Goal: Task Accomplishment & Management: Use online tool/utility

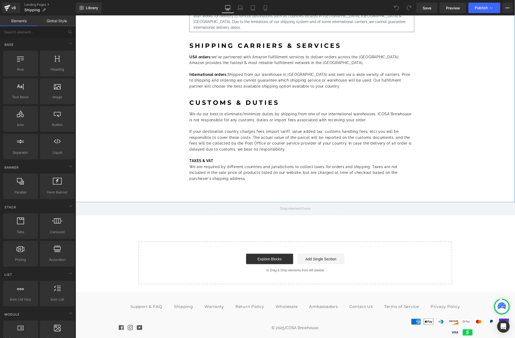
scroll to position [231, 0]
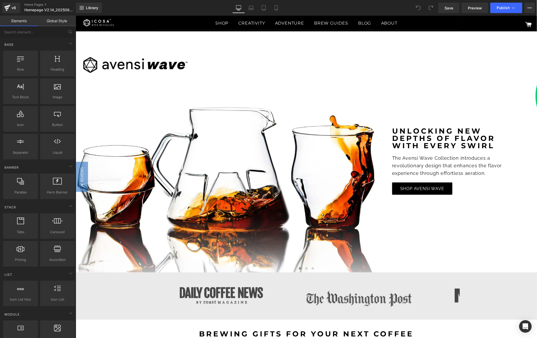
click at [58, 22] on link "Global Style" at bounding box center [57, 21] width 38 height 10
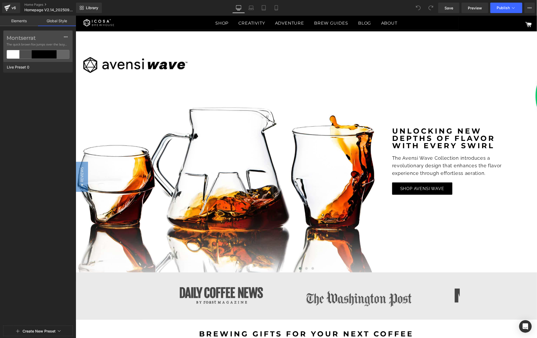
click at [28, 18] on link "Elements" at bounding box center [19, 21] width 38 height 10
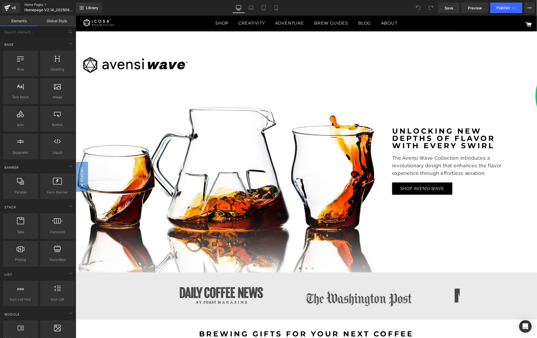
click at [47, 3] on link "Home Pages" at bounding box center [54, 5] width 60 height 4
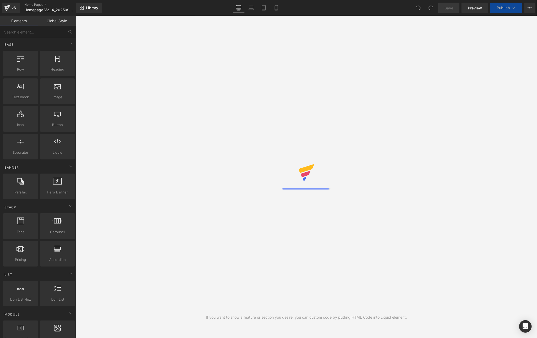
click at [12, 18] on link "Elements" at bounding box center [19, 21] width 38 height 10
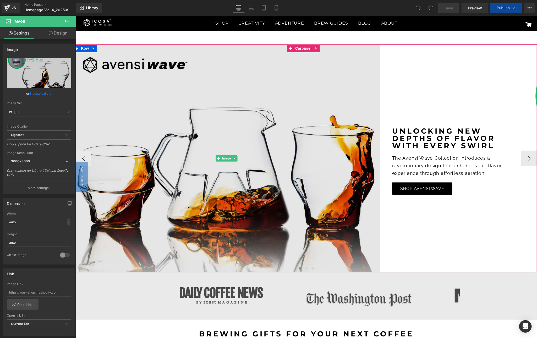
click at [232, 136] on img at bounding box center [226, 158] width 307 height 228
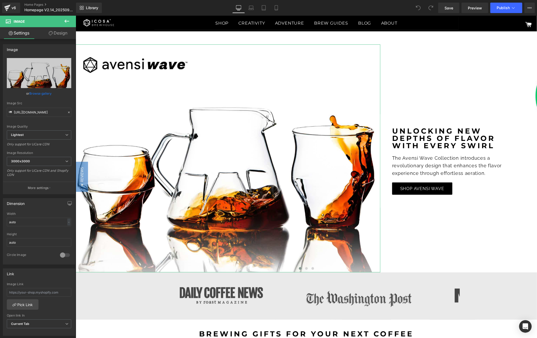
click at [54, 33] on link "Design" at bounding box center [58, 33] width 38 height 12
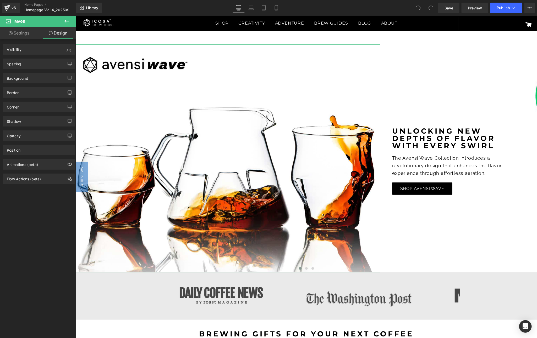
click at [21, 30] on link "Settings" at bounding box center [19, 33] width 38 height 12
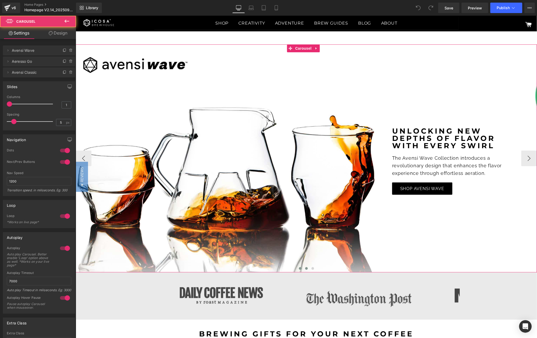
click at [303, 270] on button at bounding box center [306, 268] width 6 height 5
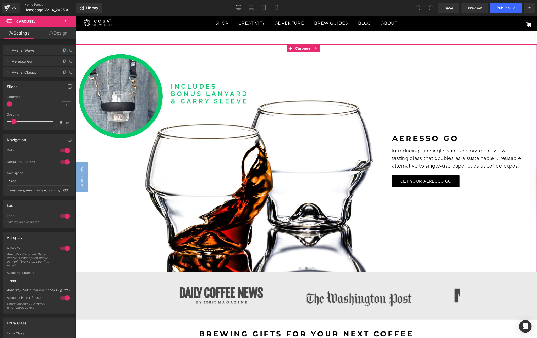
click at [63, 51] on icon at bounding box center [65, 50] width 4 height 4
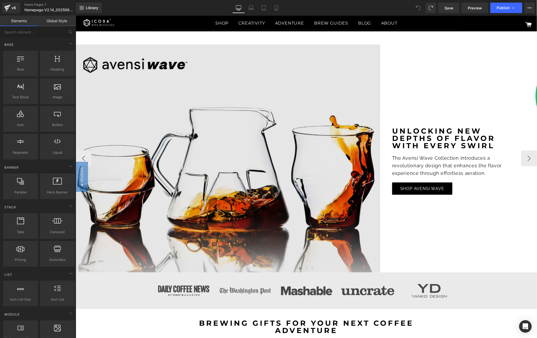
click at [197, 184] on img at bounding box center [226, 158] width 307 height 228
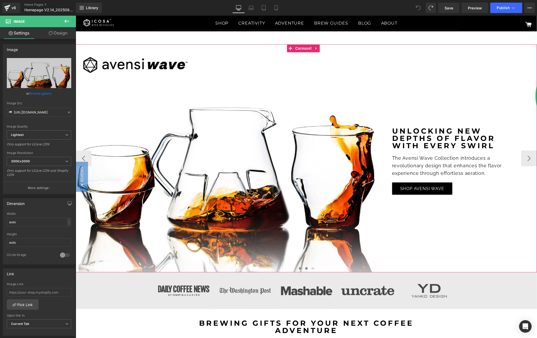
click at [305, 268] on span at bounding box center [306, 268] width 3 height 3
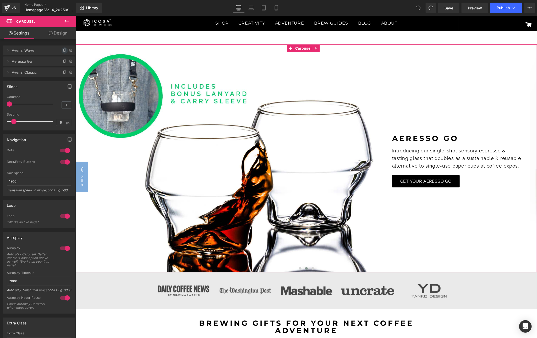
click at [62, 49] on span at bounding box center [65, 50] width 6 height 6
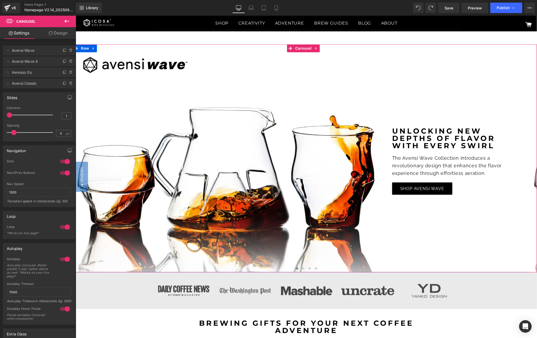
drag, startPoint x: 8, startPoint y: 62, endPoint x: 7, endPoint y: 46, distance: 15.2
click at [7, 44] on ul "Delete Cancel Avensi Wave Avensi Wave Delete Cancel Avensi Wave 4 Avensi Wave 4…" at bounding box center [39, 44] width 72 height 0
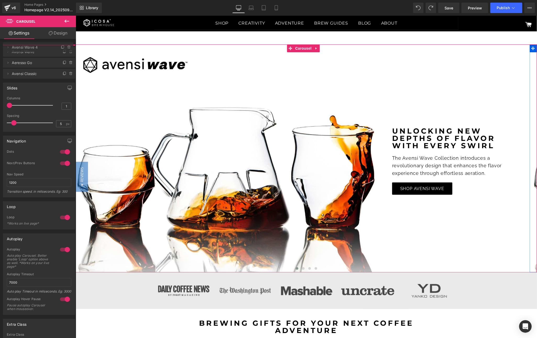
drag, startPoint x: 50, startPoint y: 63, endPoint x: 49, endPoint y: 49, distance: 14.1
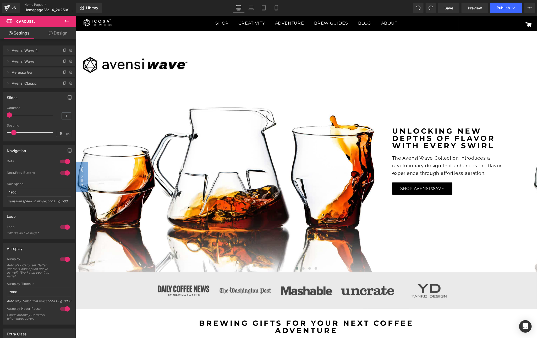
click at [27, 53] on span "Avensi Wave 4" at bounding box center [34, 51] width 44 height 10
click at [8, 51] on icon at bounding box center [8, 50] width 1 height 2
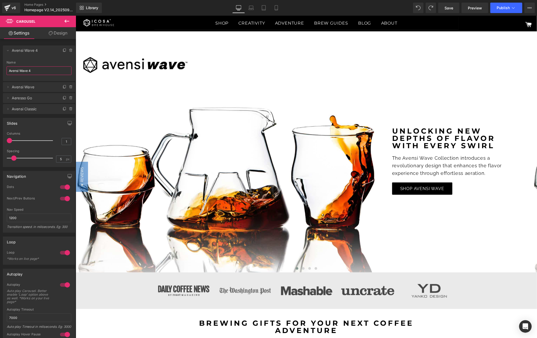
click at [21, 72] on input "Avensi Wave 4" at bounding box center [39, 70] width 65 height 9
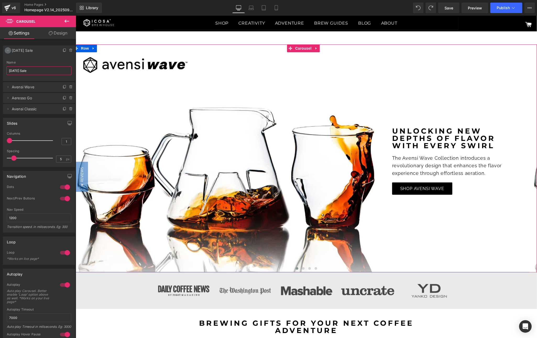
type input "International Coffee Day Sale"
click at [7, 49] on icon at bounding box center [8, 50] width 4 height 4
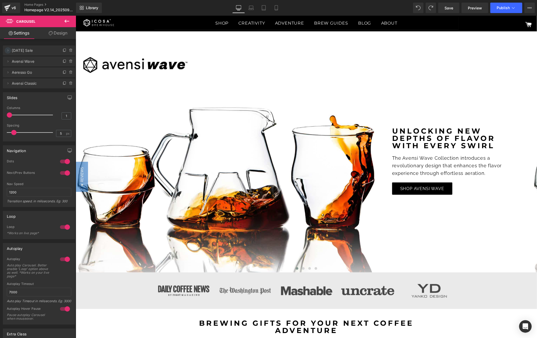
click at [7, 49] on icon at bounding box center [8, 50] width 4 height 4
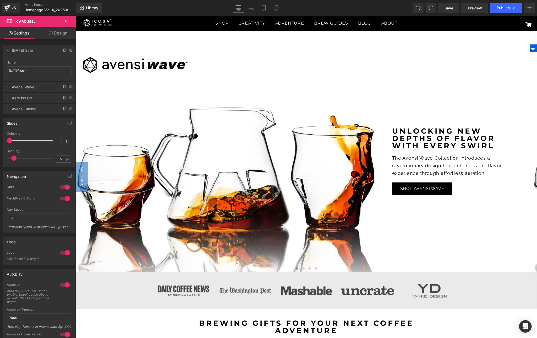
click at [20, 87] on span "Avensi Wave" at bounding box center [34, 87] width 44 height 10
click at [8, 86] on icon at bounding box center [8, 87] width 4 height 4
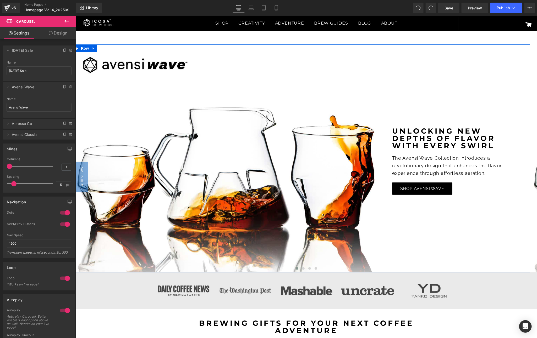
click at [27, 51] on span "International Coffee Day Sale" at bounding box center [34, 51] width 44 height 10
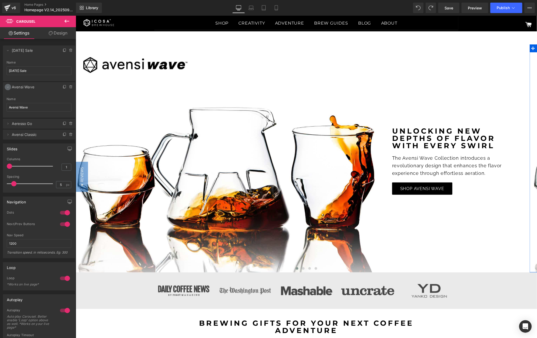
click at [7, 88] on icon at bounding box center [8, 87] width 4 height 4
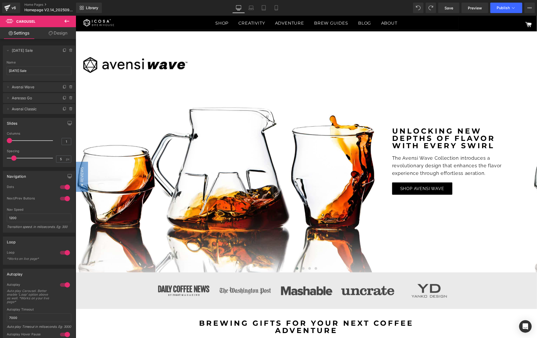
click at [54, 31] on link "Design" at bounding box center [58, 33] width 38 height 12
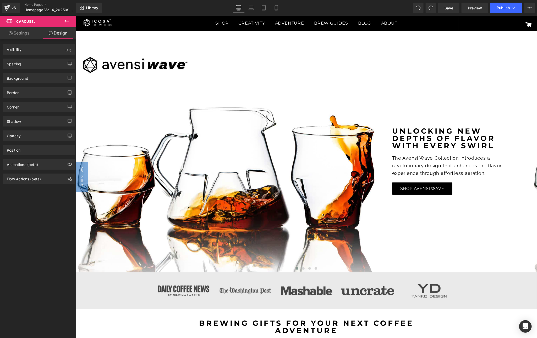
click at [16, 34] on link "Settings" at bounding box center [19, 33] width 38 height 12
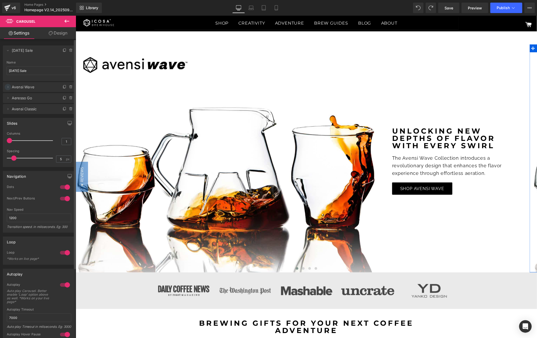
click at [7, 87] on icon at bounding box center [8, 87] width 4 height 4
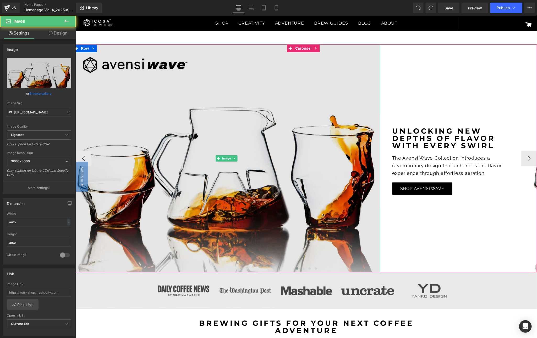
click at [287, 160] on img at bounding box center [226, 158] width 307 height 228
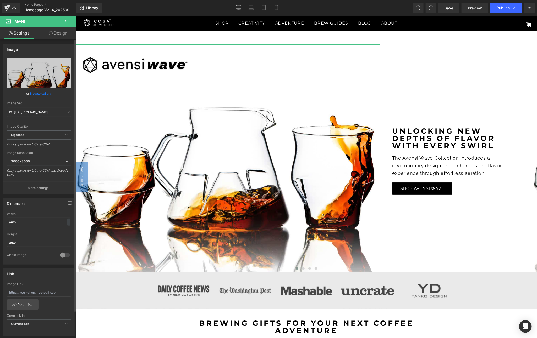
click at [42, 93] on link "Browse gallery" at bounding box center [41, 93] width 22 height 9
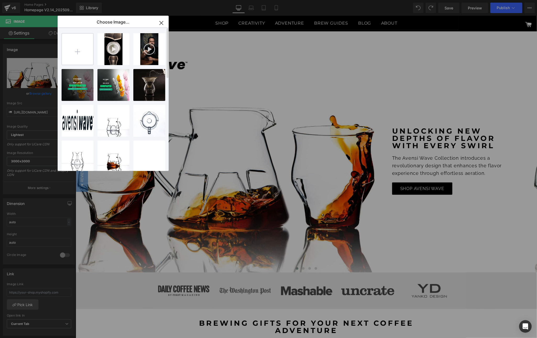
click at [77, 52] on input "file" at bounding box center [77, 49] width 31 height 31
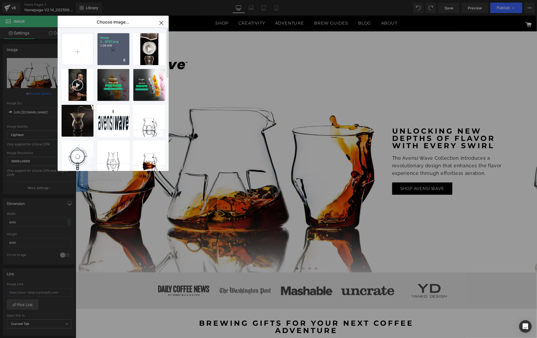
click at [114, 49] on div "Group 3...9757.png 2.06 MB" at bounding box center [113, 49] width 32 height 32
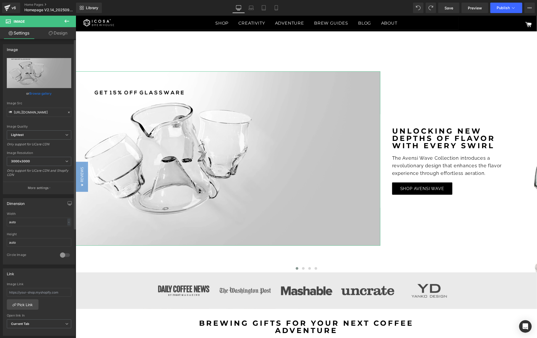
click at [37, 92] on link "Browse gallery" at bounding box center [41, 93] width 22 height 9
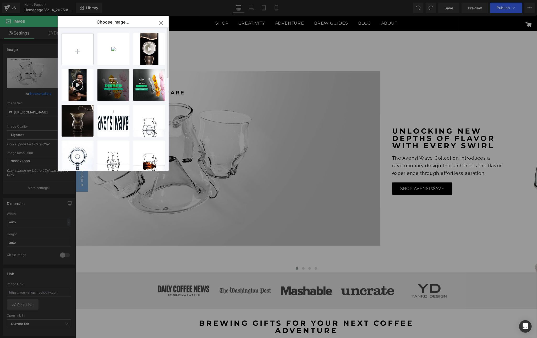
click at [76, 56] on input "file" at bounding box center [77, 49] width 31 height 31
type input "C:\fakepath\Group 39757.png"
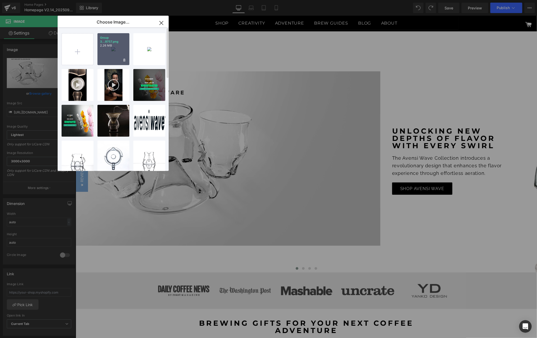
click at [119, 45] on p "2.26 MB" at bounding box center [113, 46] width 27 height 4
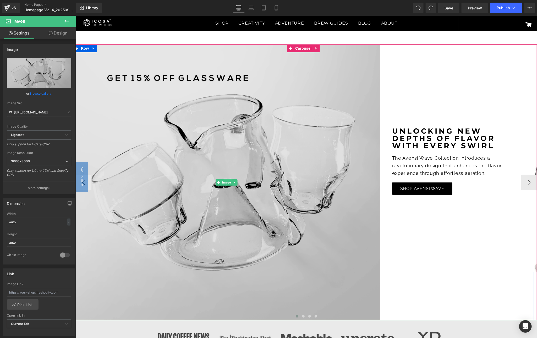
click at [329, 221] on img at bounding box center [226, 182] width 307 height 276
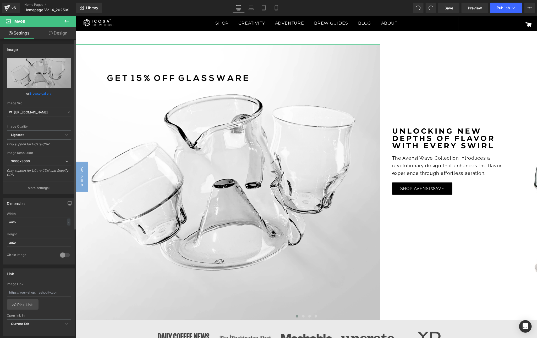
click at [44, 90] on link "Browse gallery" at bounding box center [41, 93] width 22 height 9
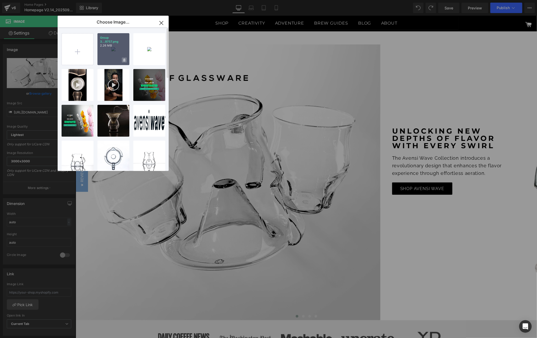
click at [124, 62] on icon at bounding box center [124, 60] width 2 height 3
click at [119, 60] on span "No" at bounding box center [119, 59] width 13 height 5
click at [160, 61] on icon at bounding box center [160, 60] width 2 height 3
click at [140, 61] on span "Yes" at bounding box center [142, 59] width 13 height 5
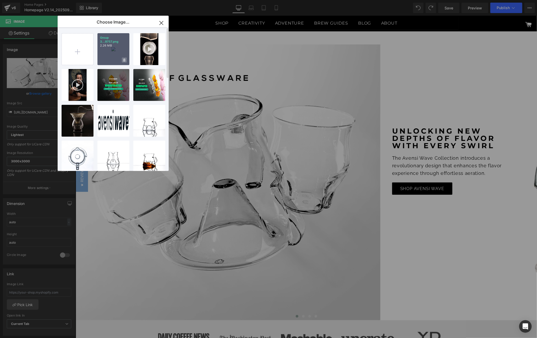
click at [123, 59] on icon at bounding box center [124, 60] width 2 height 3
click at [106, 58] on span "Yes" at bounding box center [106, 59] width 13 height 5
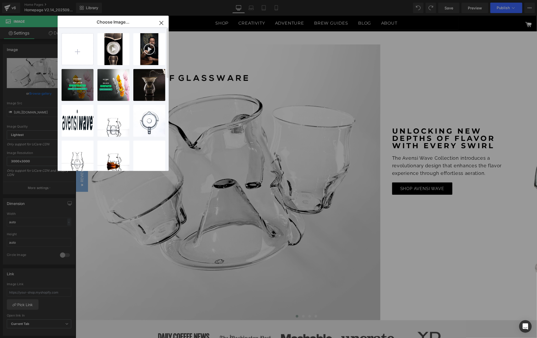
click at [30, 0] on div "You are previewing how the will restyle your page. You can not edit Elements in…" at bounding box center [268, 0] width 537 height 0
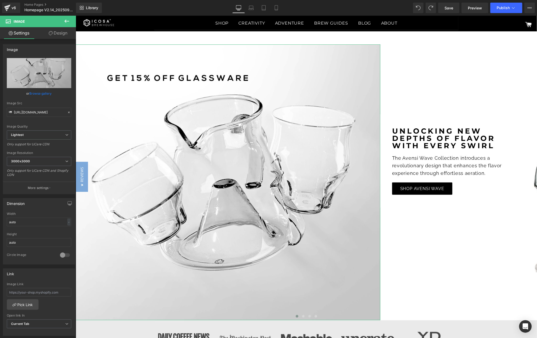
click at [58, 34] on link "Design" at bounding box center [58, 33] width 38 height 12
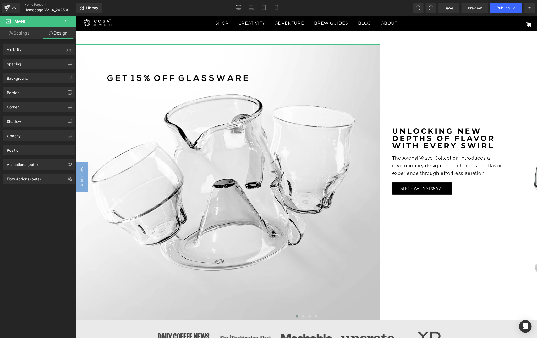
click at [29, 32] on link "Settings" at bounding box center [19, 33] width 38 height 12
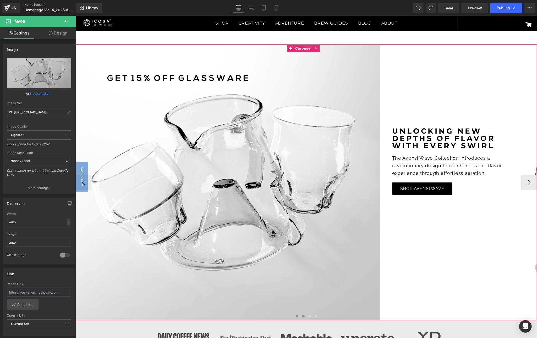
click at [302, 316] on span at bounding box center [303, 316] width 3 height 3
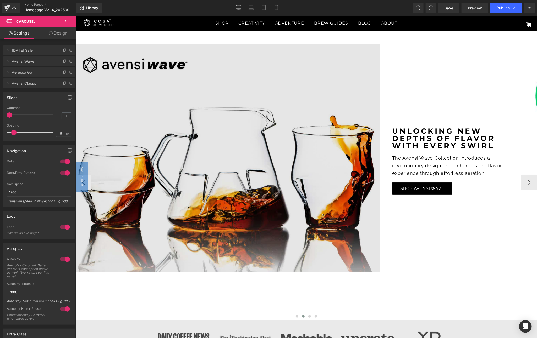
click at [215, 104] on img at bounding box center [226, 158] width 307 height 228
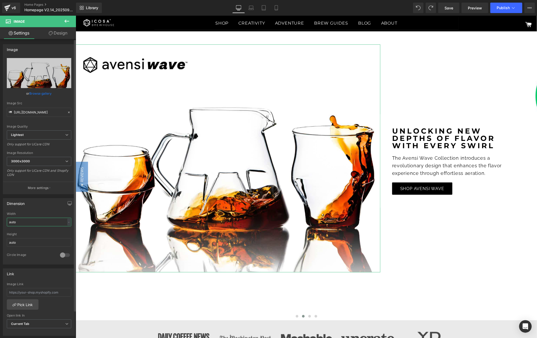
click at [27, 226] on input "auto" at bounding box center [39, 222] width 64 height 9
click at [30, 247] on input "auto" at bounding box center [39, 242] width 64 height 9
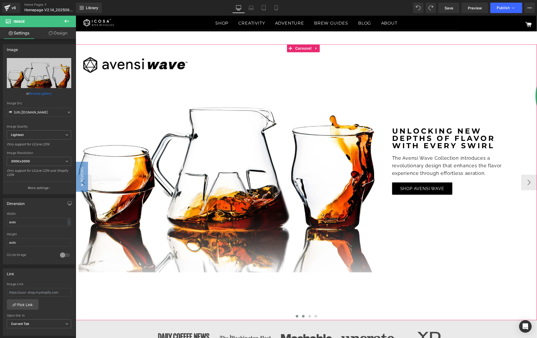
click at [295, 317] on span at bounding box center [296, 316] width 3 height 3
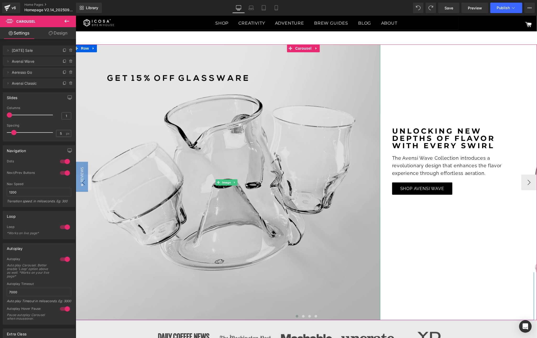
click at [283, 164] on img at bounding box center [226, 182] width 307 height 276
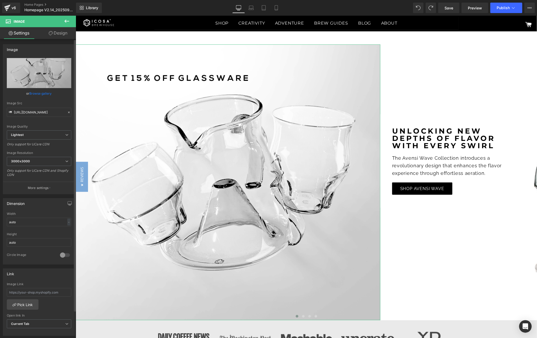
click at [36, 93] on link "Browse gallery" at bounding box center [41, 93] width 22 height 9
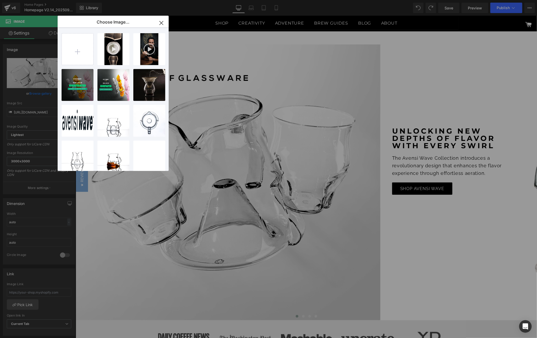
click at [163, 19] on icon "button" at bounding box center [161, 23] width 8 height 8
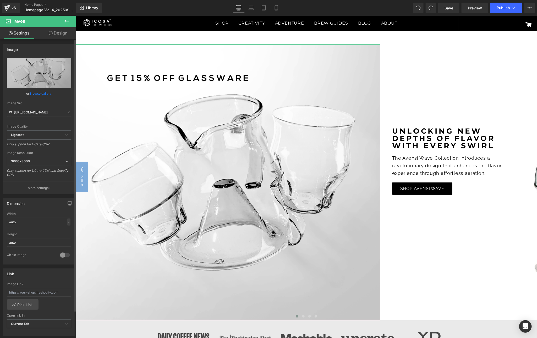
click at [67, 224] on div "-" at bounding box center [68, 222] width 3 height 7
click at [68, 220] on div "-" at bounding box center [68, 222] width 3 height 7
click at [28, 221] on input "auto" at bounding box center [39, 222] width 64 height 9
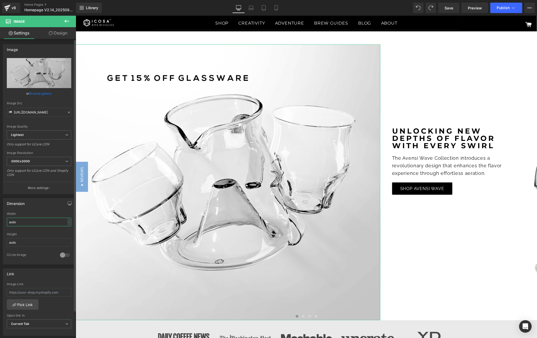
click at [28, 221] on input "auto" at bounding box center [39, 222] width 64 height 9
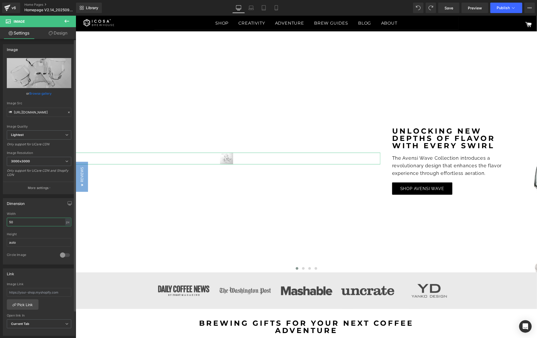
type input "5"
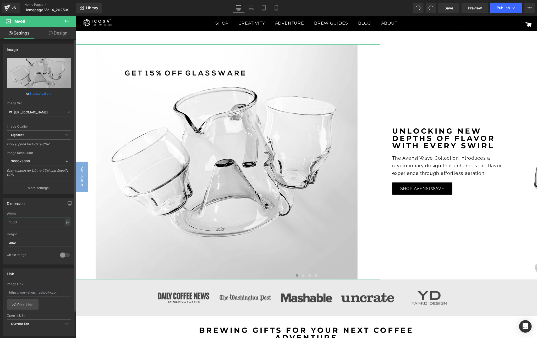
type input "1000"
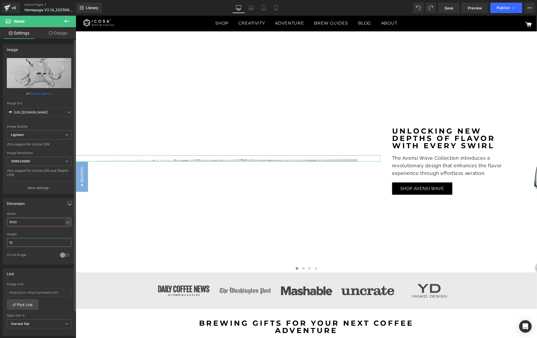
type input "1"
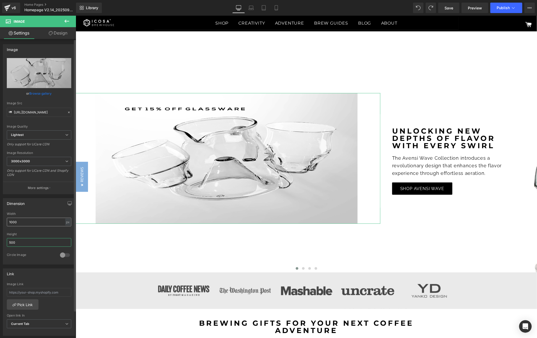
type input "500"
click at [28, 221] on input "1000" at bounding box center [39, 222] width 64 height 9
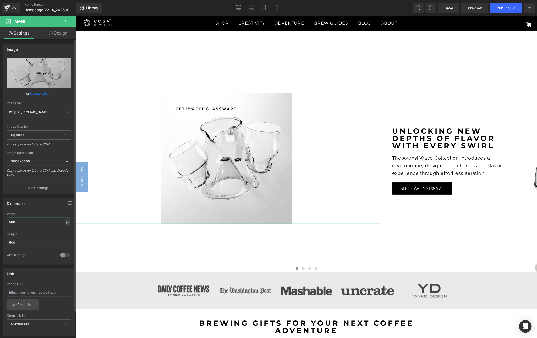
drag, startPoint x: 28, startPoint y: 221, endPoint x: 1, endPoint y: 219, distance: 26.8
click at [1, 219] on div "Dimension auto Width 500 px % px auto Height 500 0 Circle Image" at bounding box center [39, 229] width 78 height 70
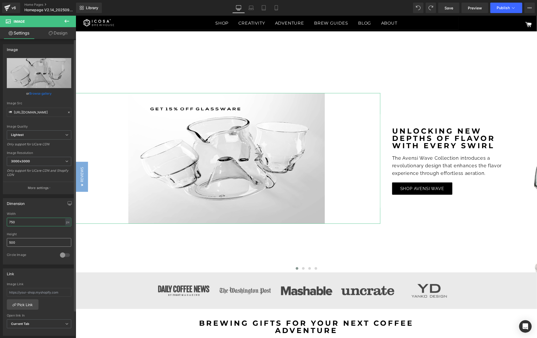
type input "750"
click at [24, 244] on input "500" at bounding box center [39, 242] width 64 height 9
type input "750"
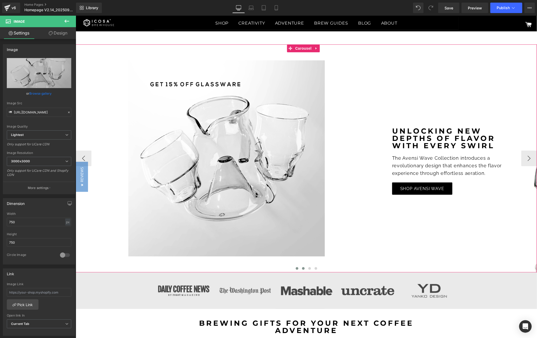
click at [302, 268] on span at bounding box center [303, 268] width 3 height 3
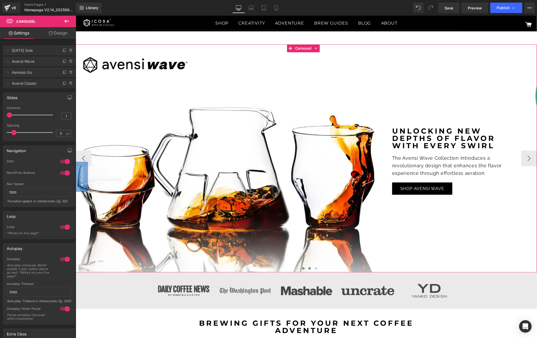
click at [307, 271] on button at bounding box center [309, 268] width 6 height 5
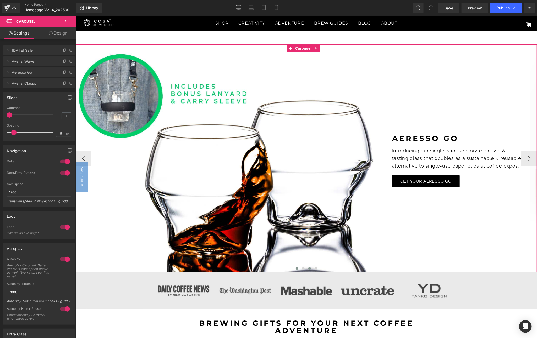
click at [293, 269] on button at bounding box center [296, 268] width 6 height 5
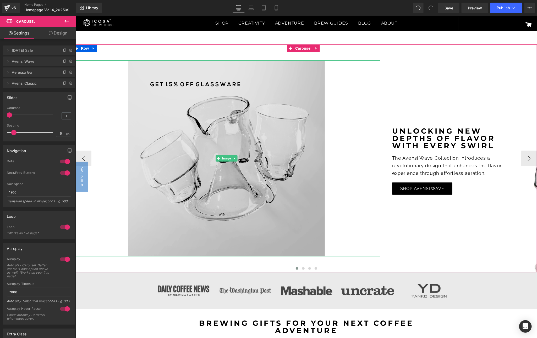
click at [236, 130] on img at bounding box center [226, 158] width 196 height 196
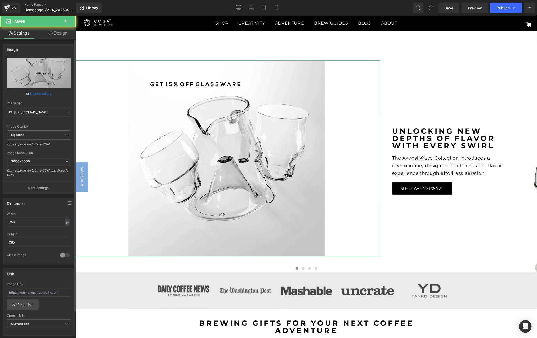
click at [36, 92] on link "Browse gallery" at bounding box center [41, 93] width 22 height 9
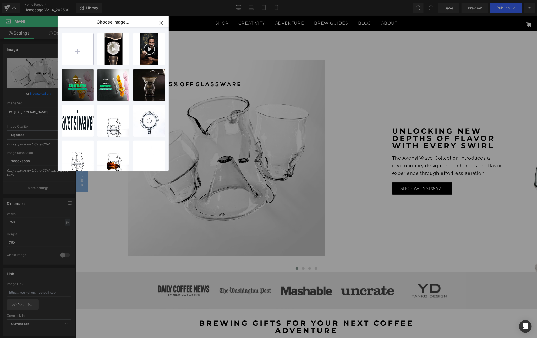
click at [86, 46] on input "file" at bounding box center [77, 49] width 31 height 31
type input "C:\fakepath\WEB BANNER (DESKTOP) V1 (1).png"
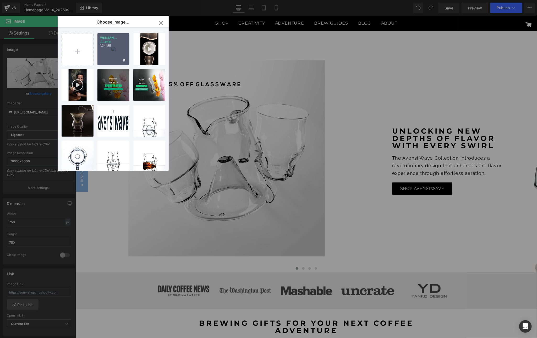
click at [117, 52] on div "WEB BAN... _1_.png 1.34 MB" at bounding box center [113, 49] width 32 height 32
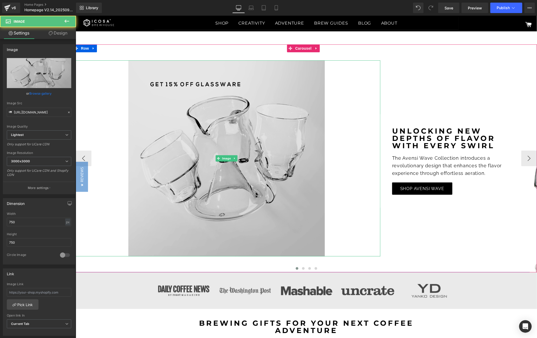
click at [231, 121] on img at bounding box center [226, 158] width 196 height 196
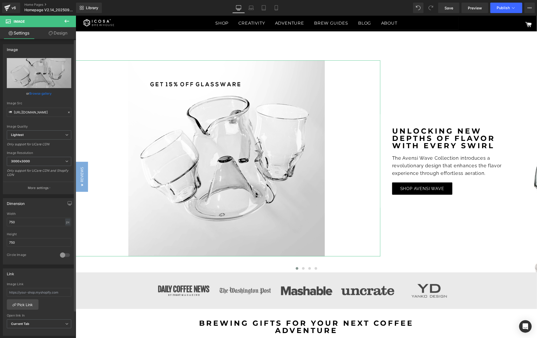
click at [40, 96] on link "Browse gallery" at bounding box center [41, 93] width 22 height 9
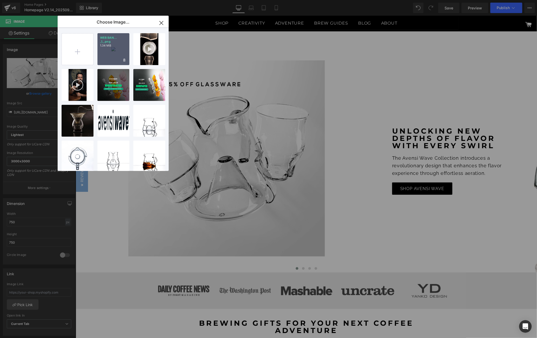
click at [114, 49] on div "WEB BAN... _1_.png 1.34 MB" at bounding box center [113, 49] width 32 height 32
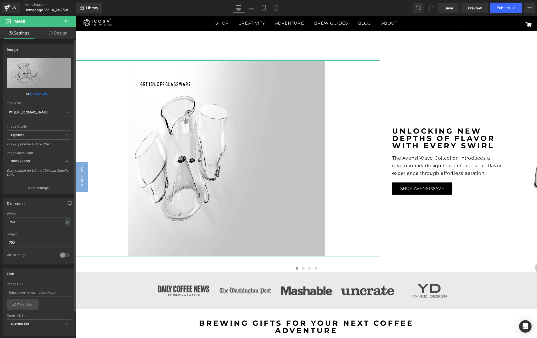
click at [47, 222] on input "750" at bounding box center [39, 222] width 64 height 9
type input "auto"
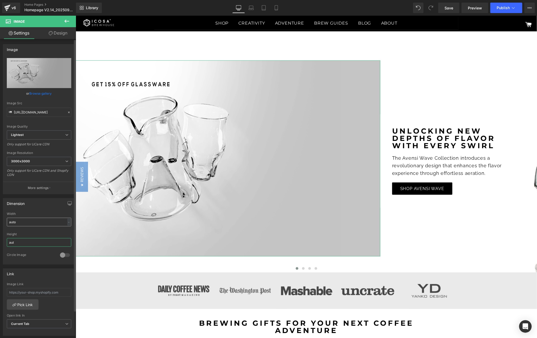
type input "auto"
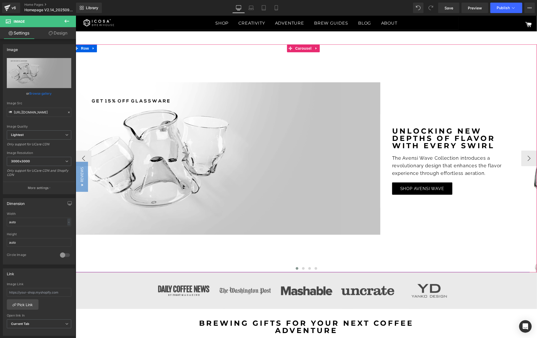
click at [495, 104] on div "Unlocking new depths of flavor with every swirl Text Block The Avensi Wave Coll…" at bounding box center [457, 158] width 154 height 228
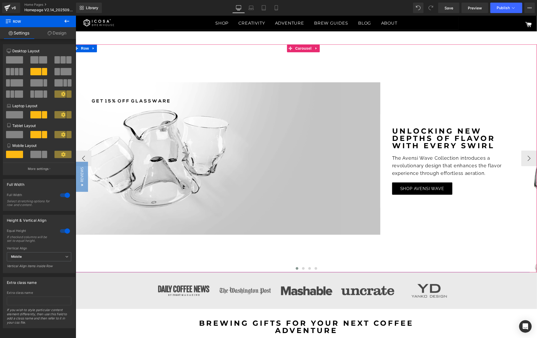
click at [184, 62] on div "Image" at bounding box center [226, 158] width 307 height 228
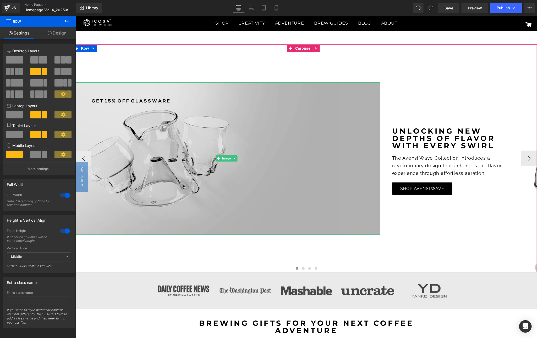
click at [144, 139] on img at bounding box center [226, 158] width 307 height 153
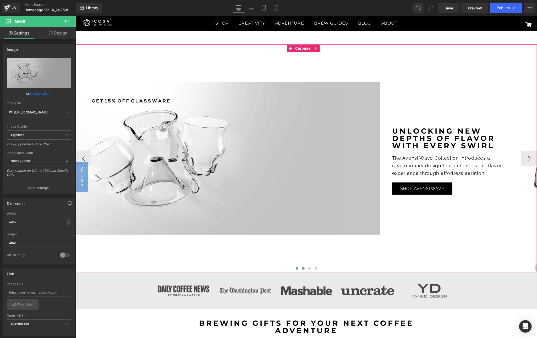
click at [302, 269] on span at bounding box center [303, 268] width 3 height 3
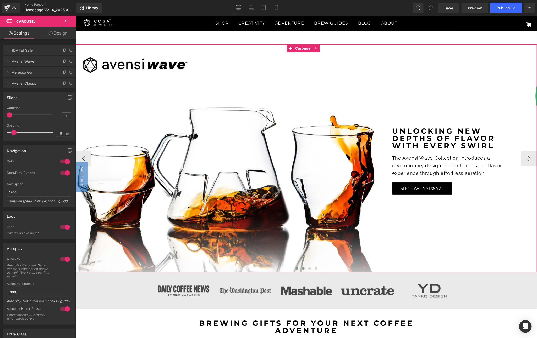
click at [293, 269] on button at bounding box center [296, 268] width 6 height 5
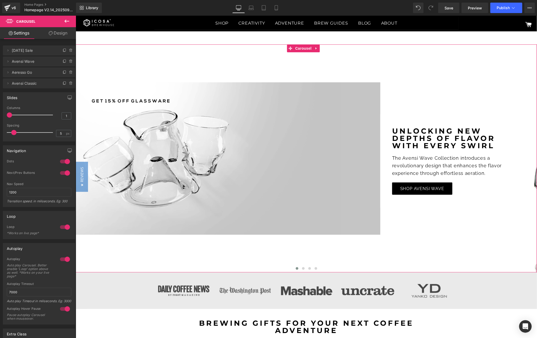
click at [59, 32] on link "Design" at bounding box center [58, 33] width 38 height 12
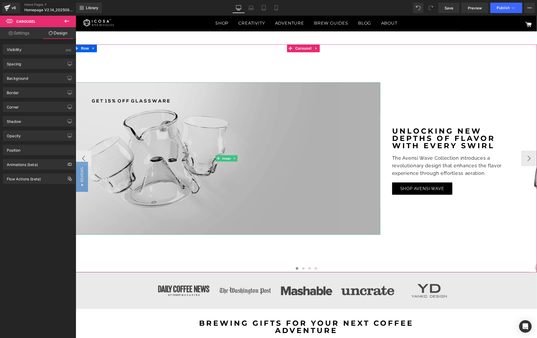
click at [200, 136] on img at bounding box center [226, 158] width 307 height 153
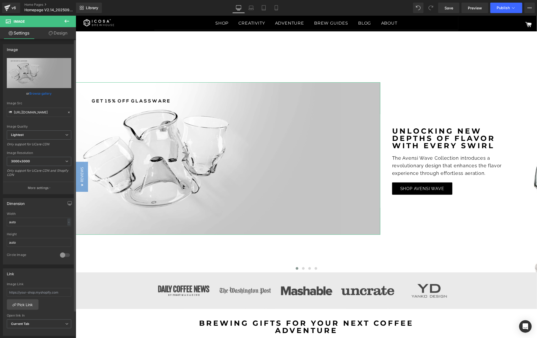
click at [64, 256] on div at bounding box center [65, 255] width 13 height 8
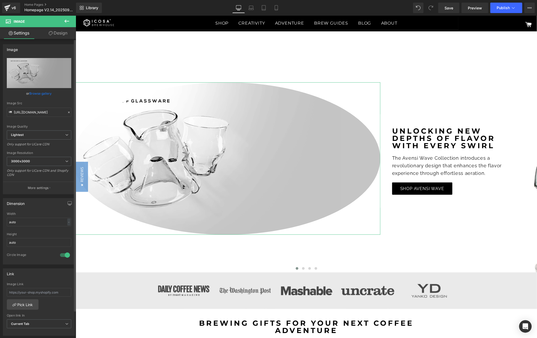
click at [64, 256] on div at bounding box center [65, 255] width 13 height 8
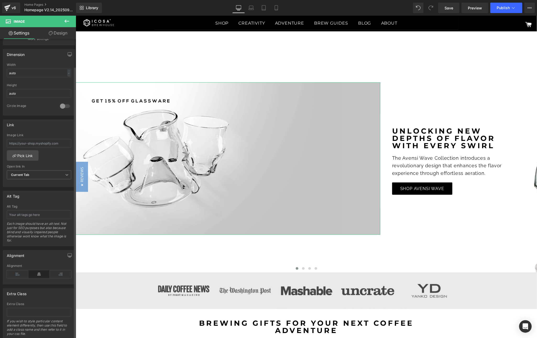
scroll to position [171, 0]
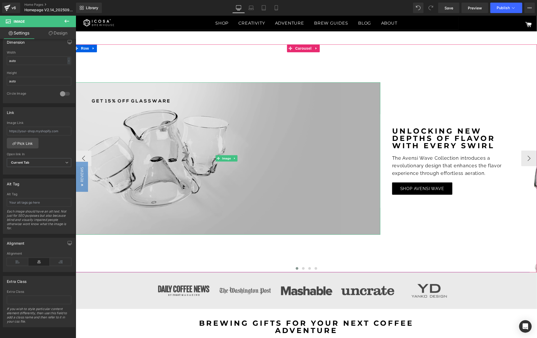
click at [176, 141] on img at bounding box center [226, 158] width 307 height 153
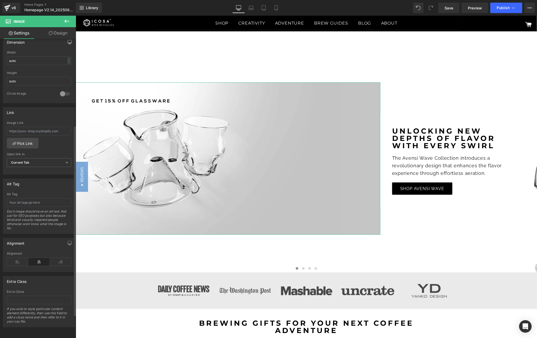
scroll to position [53, 0]
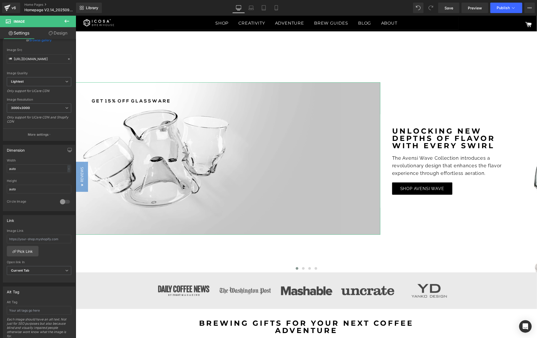
drag, startPoint x: 60, startPoint y: 31, endPoint x: 60, endPoint y: 35, distance: 3.7
click at [60, 31] on link "Design" at bounding box center [58, 33] width 38 height 12
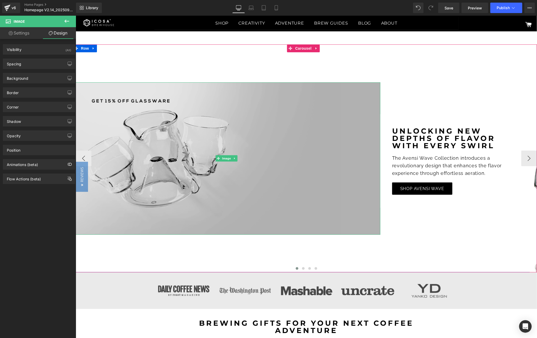
click at [255, 128] on img at bounding box center [226, 158] width 307 height 153
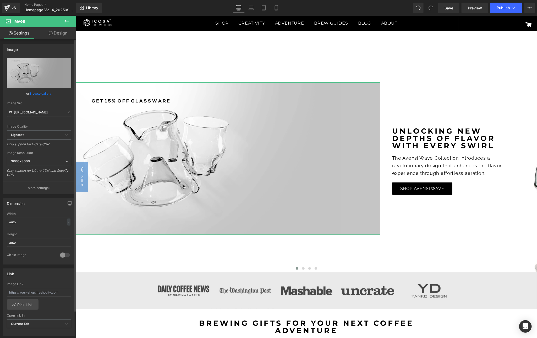
click at [44, 91] on link "Browse gallery" at bounding box center [41, 93] width 22 height 9
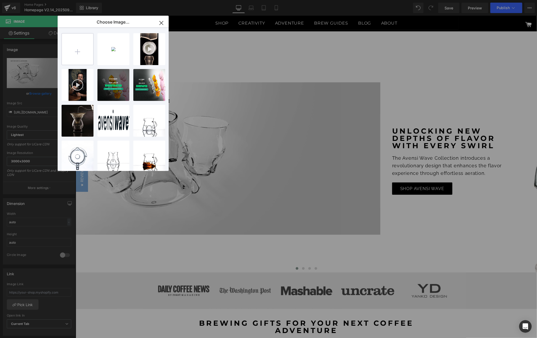
click at [79, 49] on input "file" at bounding box center [77, 49] width 31 height 31
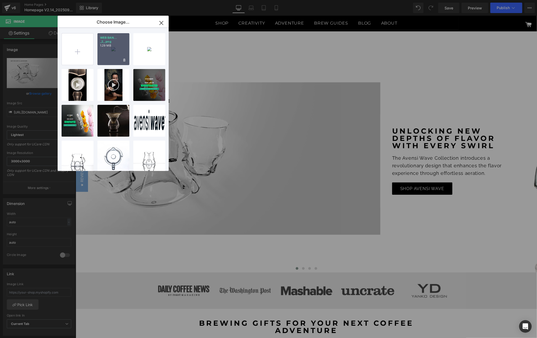
click at [111, 48] on div "WEB BAN... _2_.png 1.29 MB" at bounding box center [113, 49] width 32 height 32
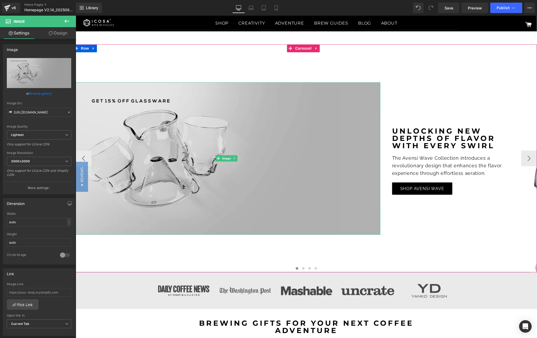
click at [229, 142] on img at bounding box center [226, 158] width 307 height 153
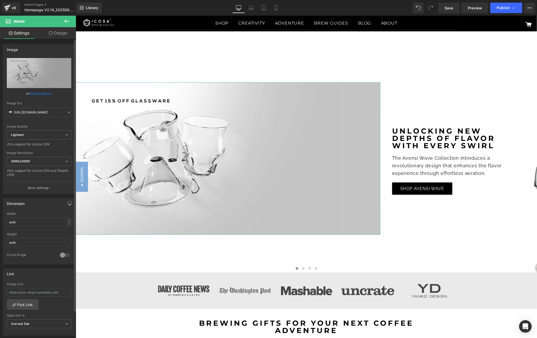
click at [35, 94] on link "Browse gallery" at bounding box center [41, 93] width 22 height 9
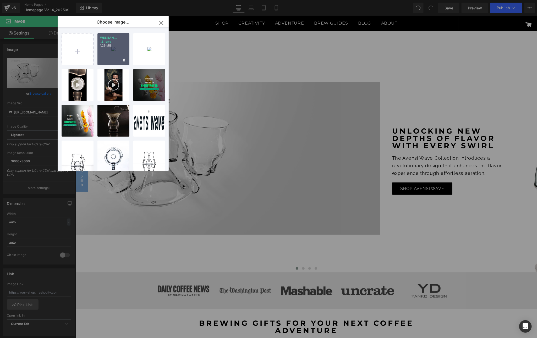
click at [115, 51] on div "WEB BAN... _2_.png 1.29 MB" at bounding box center [113, 49] width 32 height 32
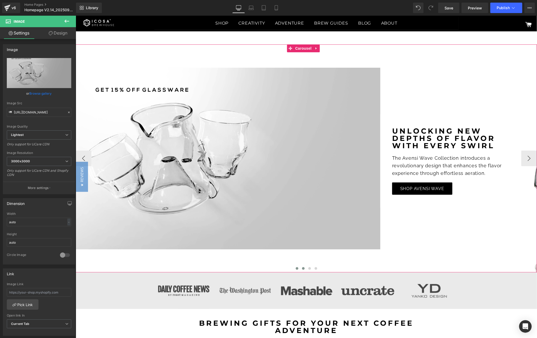
click at [302, 269] on span at bounding box center [303, 268] width 3 height 3
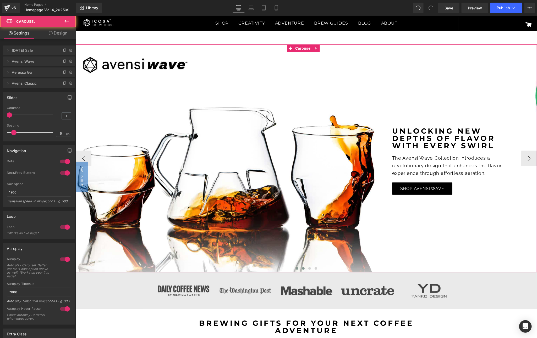
click at [295, 268] on span at bounding box center [296, 268] width 3 height 3
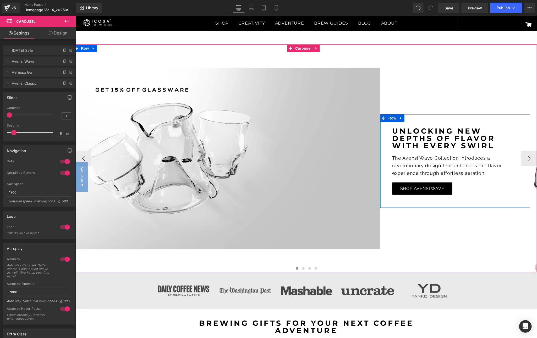
click at [457, 144] on strong "Unlocking new depths of flavor with every swirl" at bounding box center [445, 138] width 107 height 24
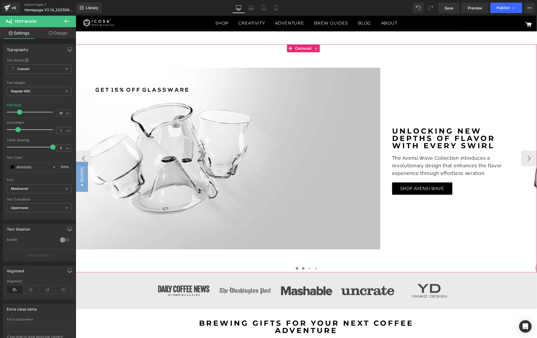
click at [300, 270] on button at bounding box center [303, 268] width 6 height 5
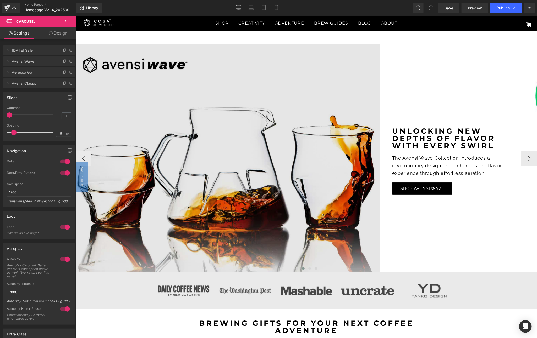
click at [124, 87] on img at bounding box center [226, 158] width 307 height 228
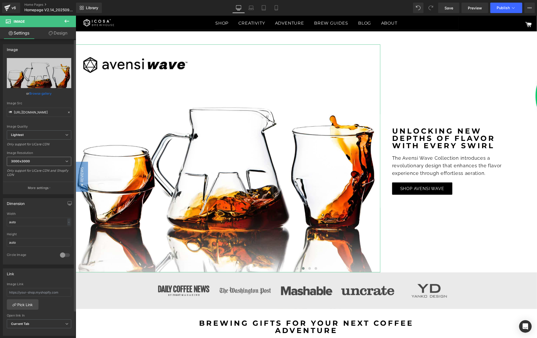
click at [48, 162] on span "3000x3000" at bounding box center [39, 161] width 64 height 9
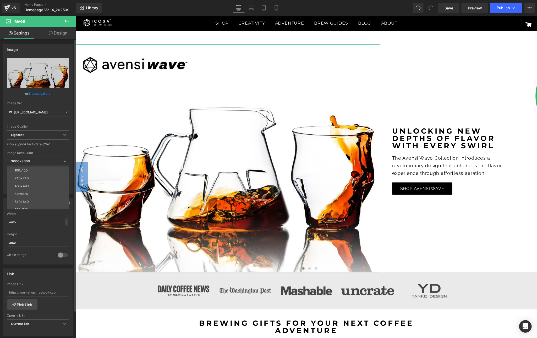
click at [48, 162] on span "3000x3000" at bounding box center [38, 161] width 62 height 9
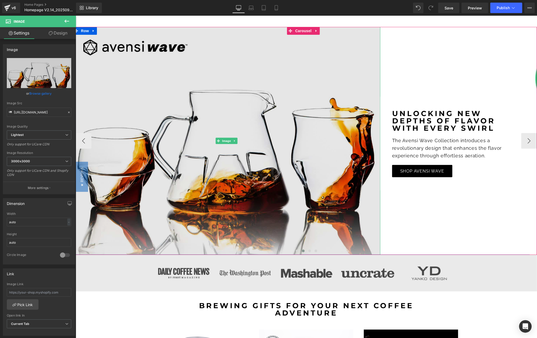
scroll to position [0, 0]
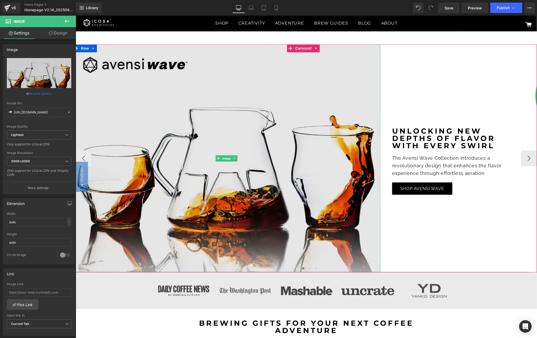
click at [221, 127] on img at bounding box center [226, 158] width 307 height 228
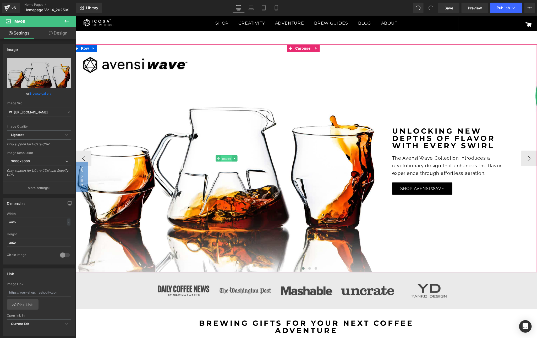
click at [227, 157] on span "Image" at bounding box center [226, 158] width 11 height 6
click at [235, 159] on icon at bounding box center [234, 158] width 3 height 3
click at [225, 158] on icon at bounding box center [226, 158] width 3 height 3
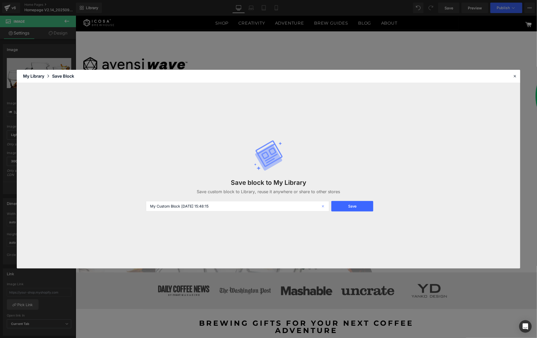
click at [325, 207] on icon at bounding box center [324, 206] width 12 height 10
click at [515, 76] on icon at bounding box center [514, 76] width 5 height 5
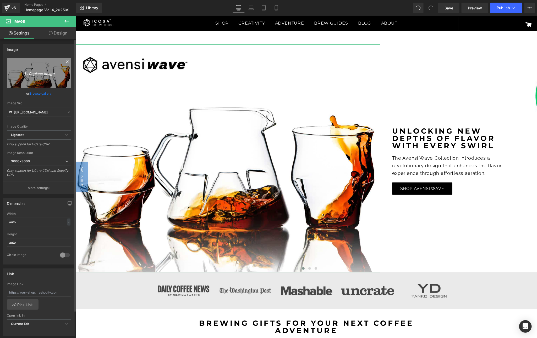
click at [53, 73] on icon "Replace Image" at bounding box center [39, 73] width 42 height 7
click at [36, 94] on link "Browse gallery" at bounding box center [41, 93] width 22 height 9
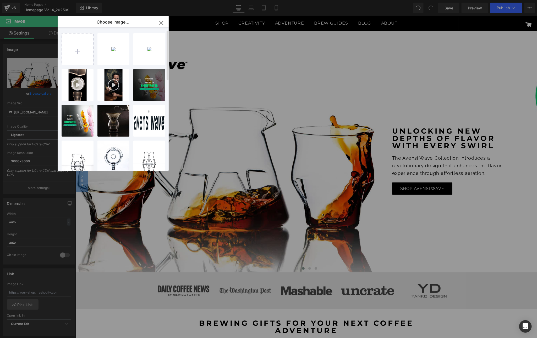
scroll to position [260, 0]
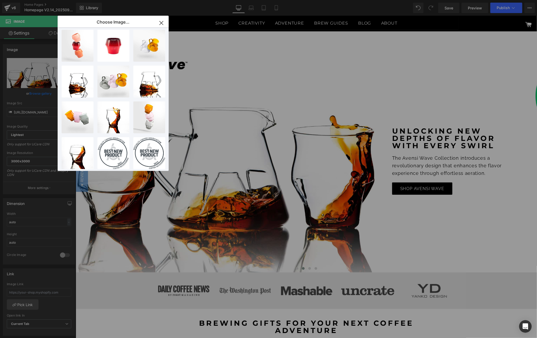
click at [160, 20] on icon "button" at bounding box center [161, 23] width 8 height 8
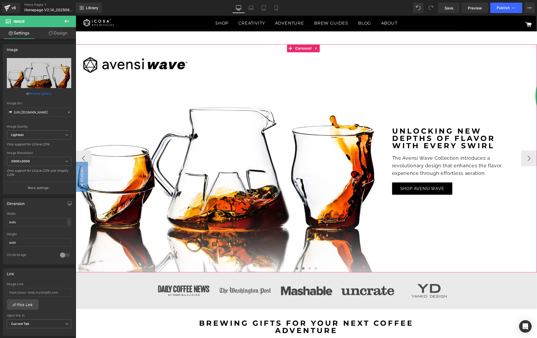
click at [295, 268] on span at bounding box center [296, 268] width 3 height 3
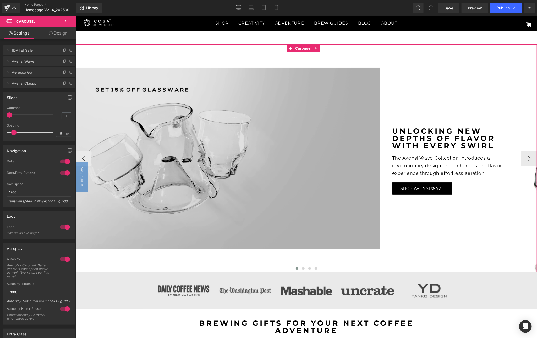
click at [218, 143] on img at bounding box center [226, 159] width 307 height 182
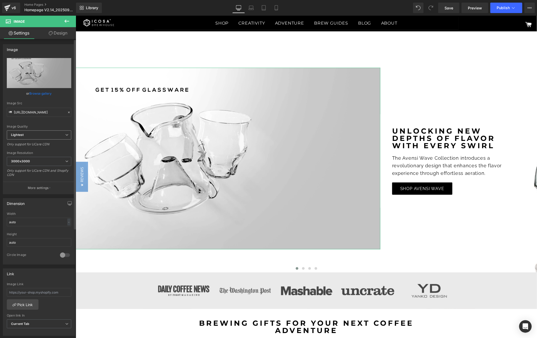
click at [29, 136] on span "Lightest" at bounding box center [39, 135] width 64 height 9
click at [29, 136] on span "Lightest" at bounding box center [38, 135] width 62 height 9
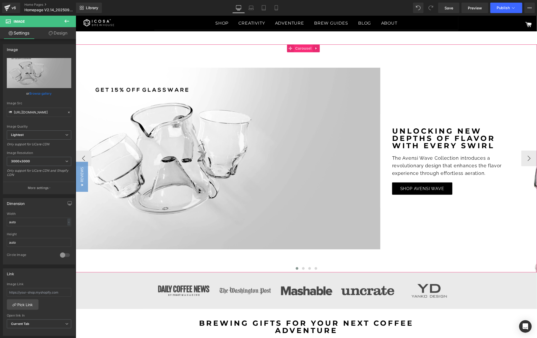
click at [300, 49] on span "Carousel" at bounding box center [302, 48] width 19 height 8
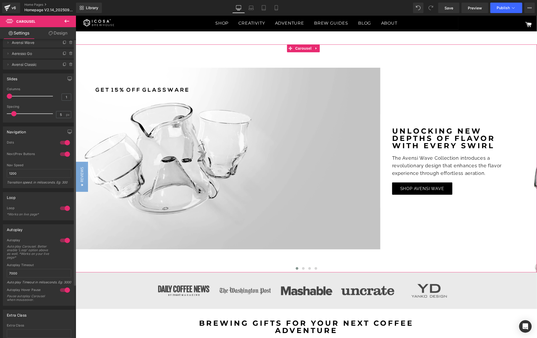
scroll to position [0, 0]
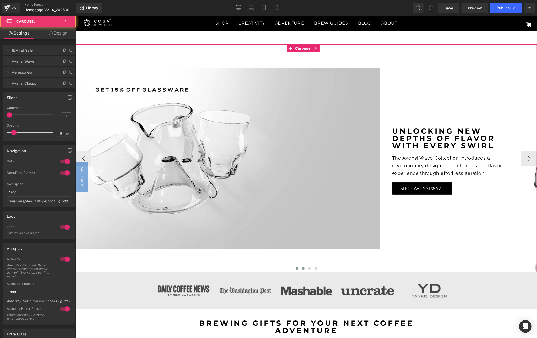
click at [300, 270] on button at bounding box center [303, 268] width 6 height 5
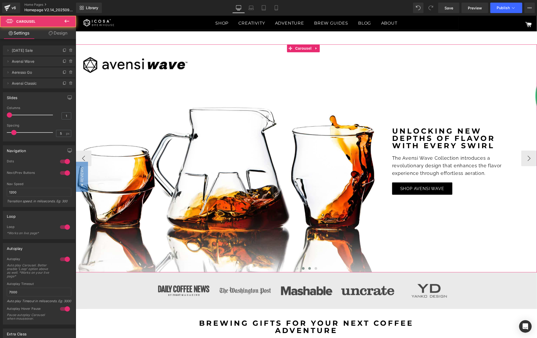
click at [308, 269] on span at bounding box center [309, 268] width 3 height 3
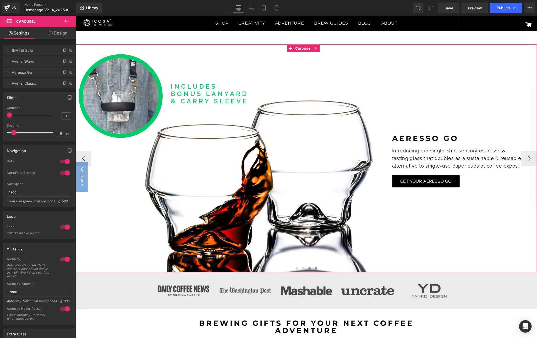
click at [314, 269] on span at bounding box center [315, 268] width 3 height 3
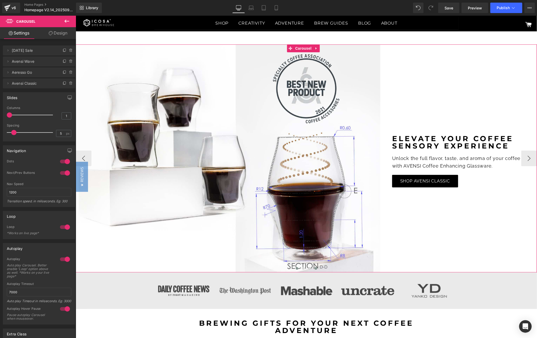
click at [295, 269] on span at bounding box center [296, 268] width 3 height 3
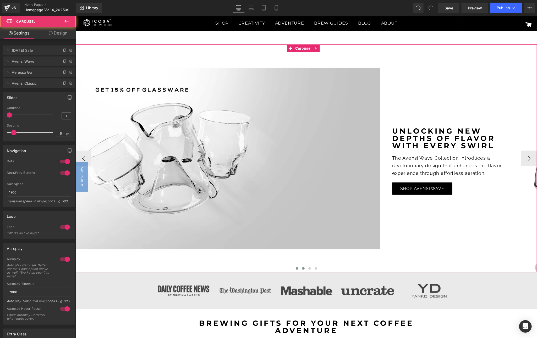
click at [302, 268] on span at bounding box center [303, 268] width 3 height 3
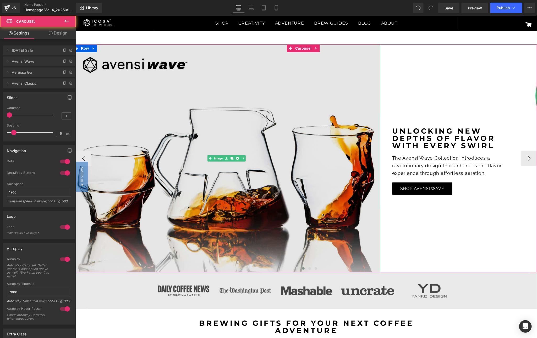
click at [160, 122] on img at bounding box center [226, 158] width 307 height 228
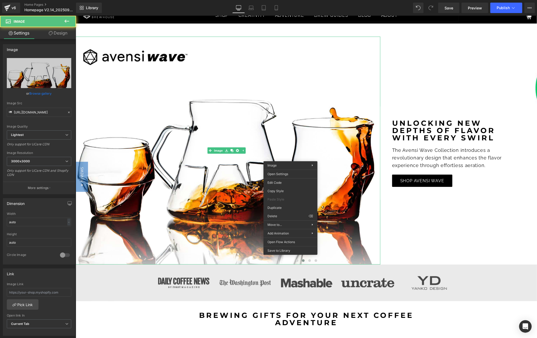
scroll to position [8, 0]
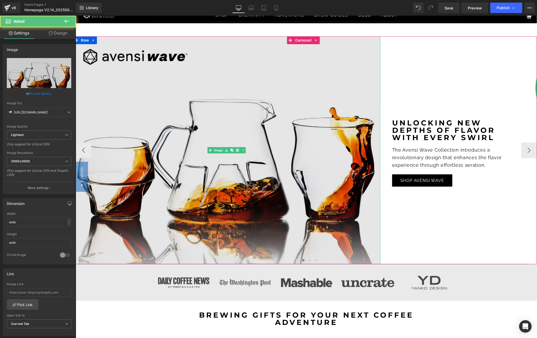
click at [197, 199] on img at bounding box center [226, 150] width 307 height 228
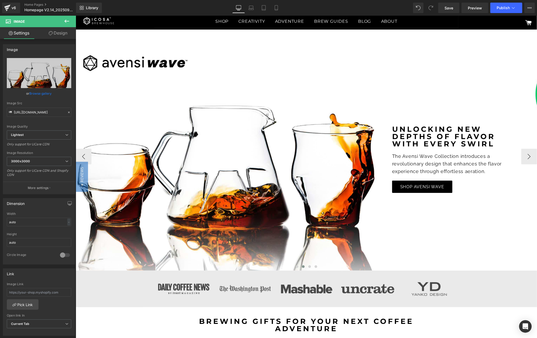
scroll to position [0, 0]
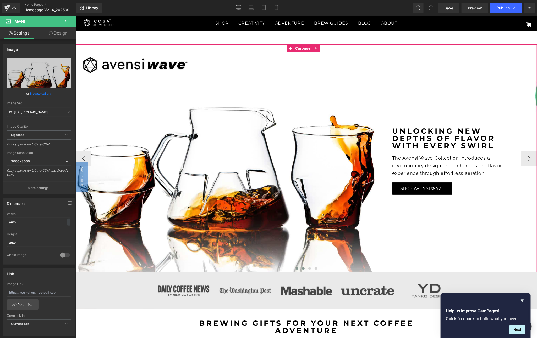
click at [295, 268] on span at bounding box center [296, 268] width 3 height 3
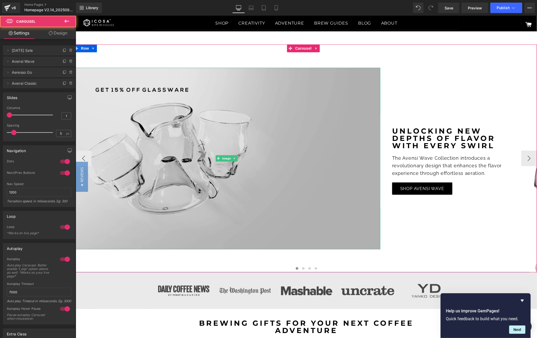
click at [189, 100] on img at bounding box center [226, 159] width 307 height 182
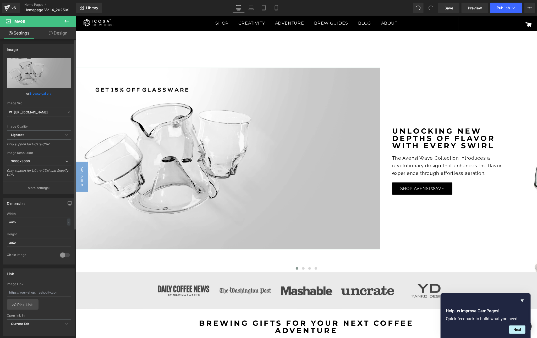
click at [36, 91] on link "Browse gallery" at bounding box center [41, 93] width 22 height 9
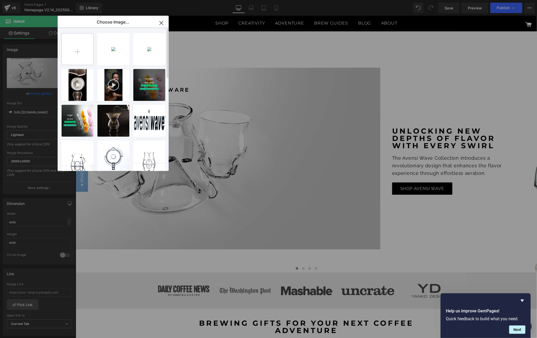
click at [80, 49] on input "file" at bounding box center [77, 49] width 31 height 31
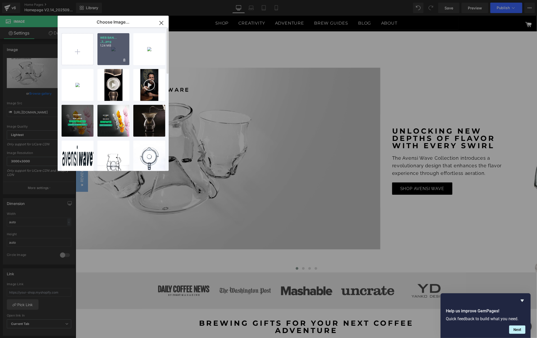
click at [113, 44] on p "1.24 MB" at bounding box center [113, 46] width 27 height 4
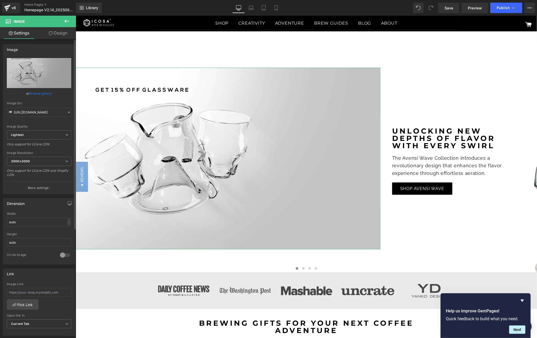
click at [44, 92] on link "Browse gallery" at bounding box center [41, 93] width 22 height 9
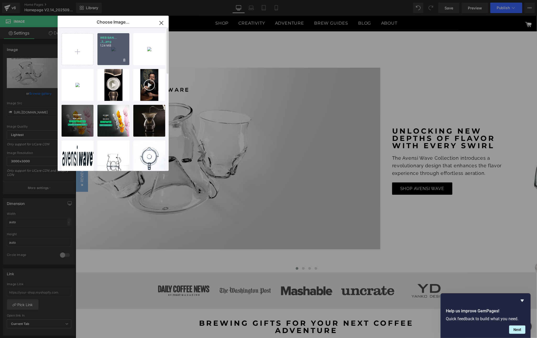
click at [114, 48] on div "WEB BAN... _3_.png 1.24 MB" at bounding box center [113, 49] width 32 height 32
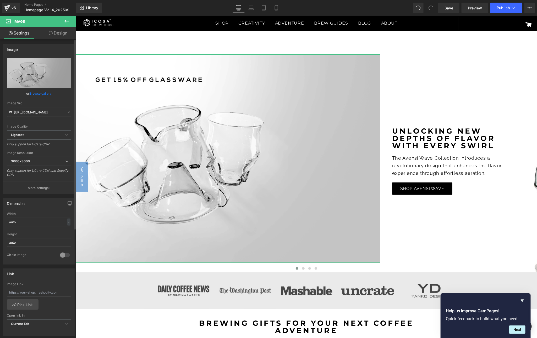
click at [40, 96] on link "Browse gallery" at bounding box center [41, 93] width 22 height 9
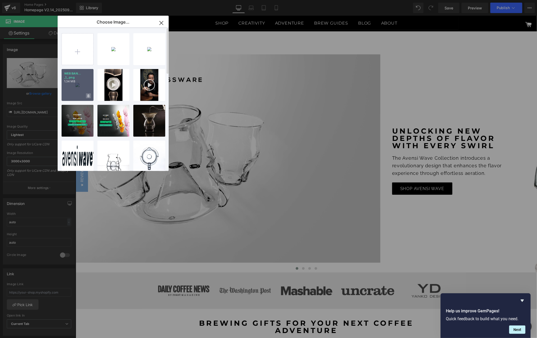
click at [88, 95] on icon at bounding box center [88, 95] width 2 height 3
click at [71, 97] on span "Yes" at bounding box center [70, 95] width 13 height 5
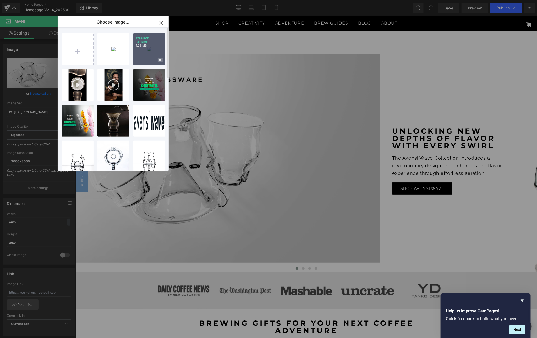
click at [160, 59] on icon at bounding box center [160, 60] width 2 height 3
click at [138, 59] on span "Yes" at bounding box center [142, 59] width 13 height 5
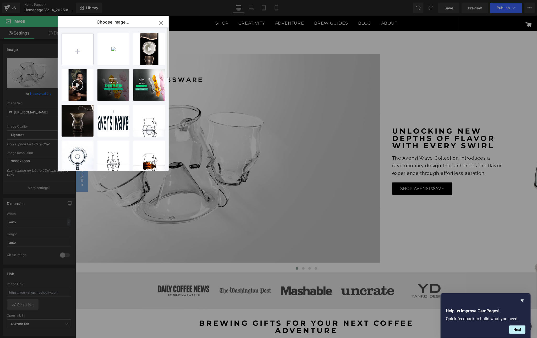
click at [66, 47] on input "file" at bounding box center [77, 49] width 31 height 31
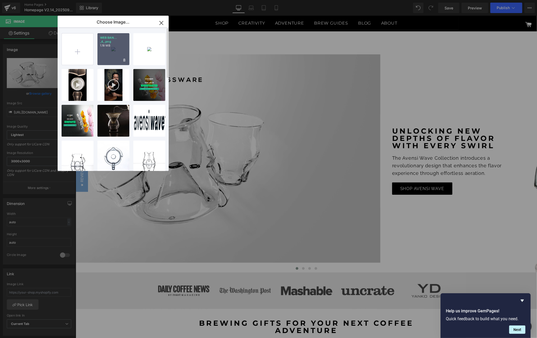
click at [109, 52] on div "WEB BAN... _4_.png 1.18 MB" at bounding box center [113, 49] width 32 height 32
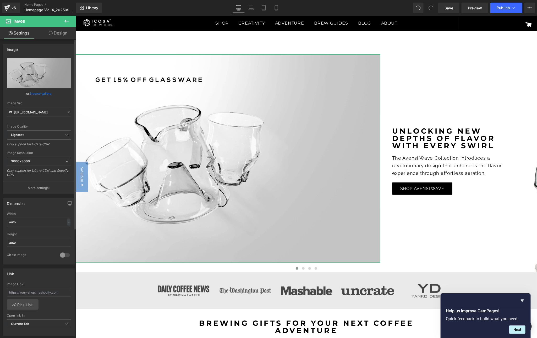
click at [38, 94] on link "Browse gallery" at bounding box center [41, 93] width 22 height 9
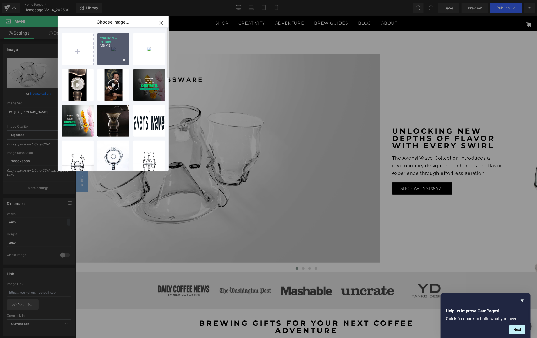
click at [108, 47] on p "1.18 MB" at bounding box center [113, 46] width 27 height 4
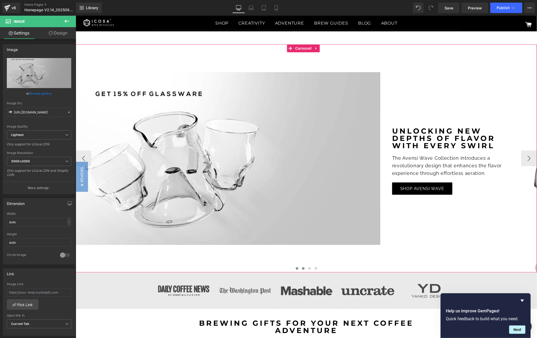
click at [300, 268] on button at bounding box center [303, 268] width 6 height 5
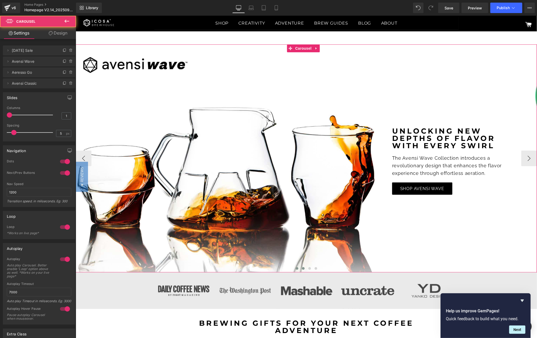
click at [295, 269] on span at bounding box center [296, 268] width 3 height 3
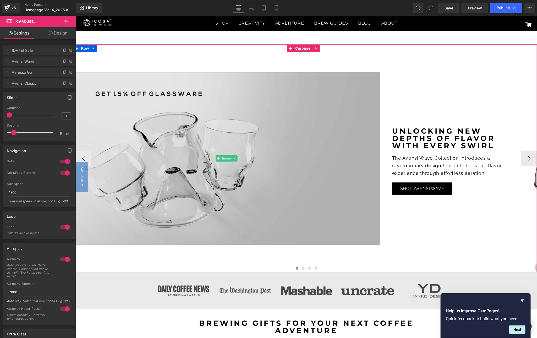
click at [220, 125] on img at bounding box center [226, 158] width 307 height 173
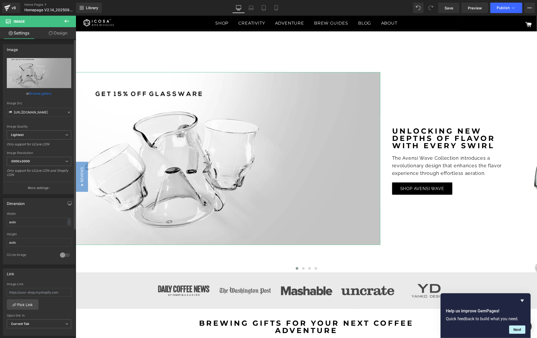
click at [37, 91] on link "Browse gallery" at bounding box center [41, 93] width 22 height 9
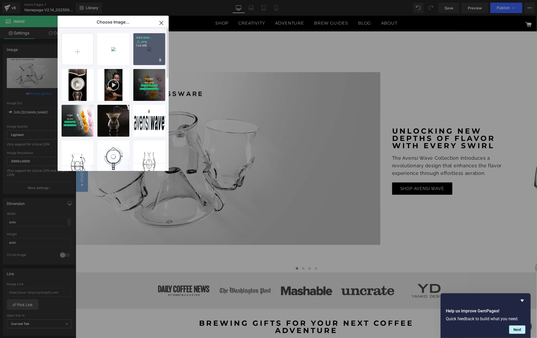
click at [153, 38] on p "WEB BAN... _3_.png" at bounding box center [149, 40] width 27 height 8
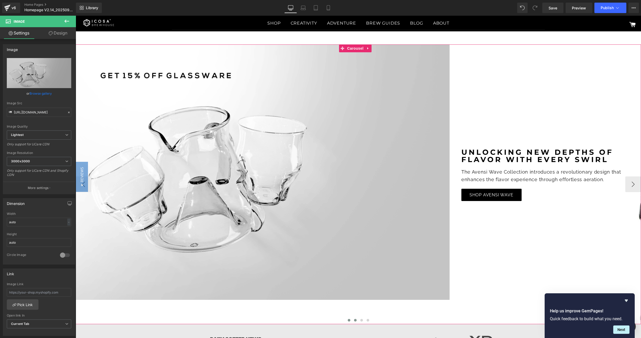
click at [354, 320] on span at bounding box center [355, 320] width 3 height 3
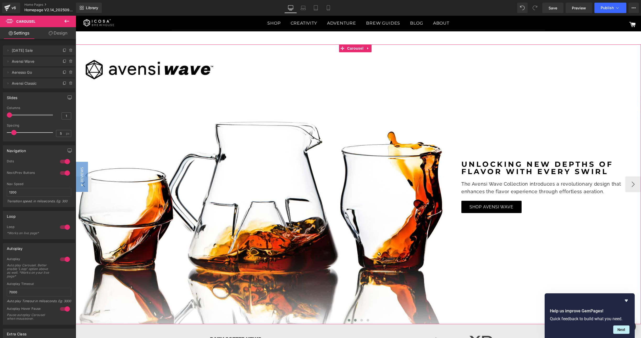
click at [348, 320] on span at bounding box center [349, 320] width 3 height 3
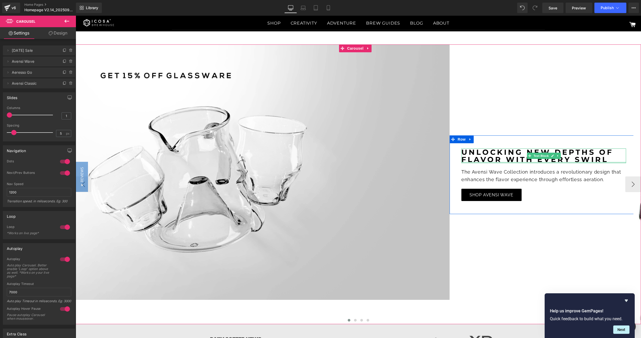
click at [500, 162] on div "Unlocking new depths of flavor with every swirl Text Block" at bounding box center [543, 156] width 165 height 15
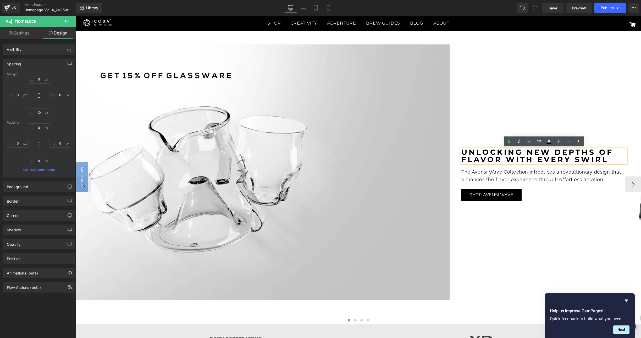
click at [502, 171] on span "The Avensi Wave Collection introduces a revolutionary design that enhances the …" at bounding box center [541, 175] width 161 height 13
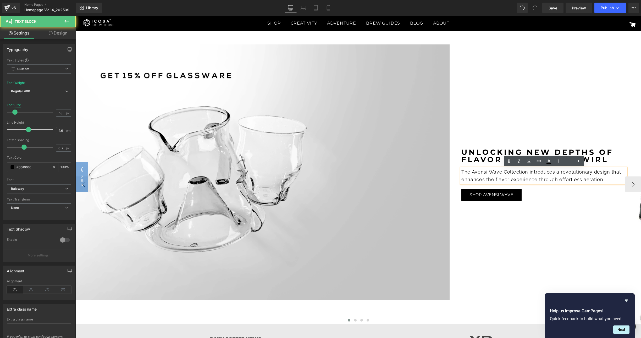
click at [480, 153] on strong "Unlocking new depths of flavor with every swirl" at bounding box center [538, 156] width 155 height 16
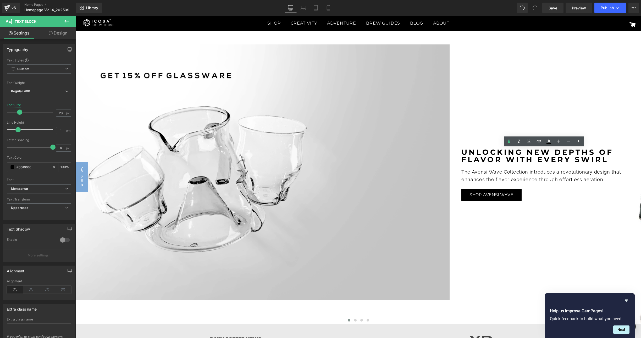
click at [61, 35] on link "Design" at bounding box center [58, 33] width 38 height 12
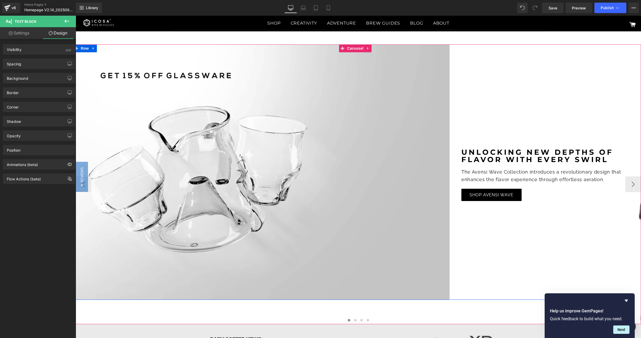
click at [502, 159] on strong "Unlocking new depths of flavor with every swirl" at bounding box center [538, 156] width 155 height 16
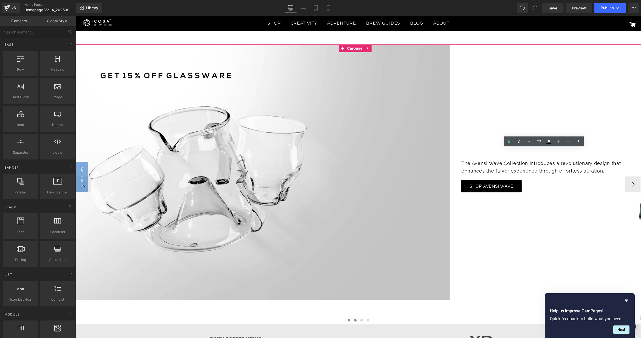
click at [354, 321] on span at bounding box center [355, 320] width 3 height 3
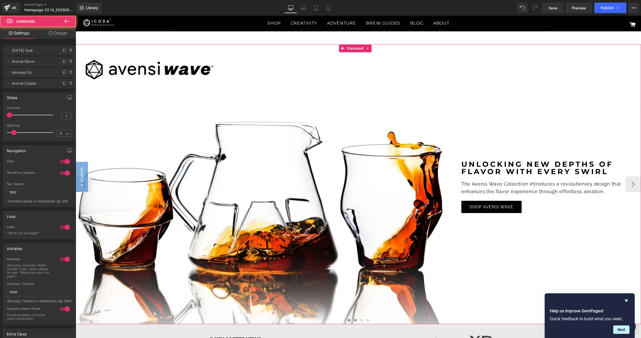
click at [348, 320] on span at bounding box center [349, 320] width 3 height 3
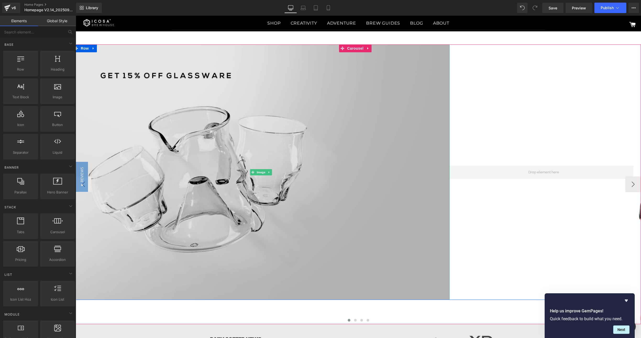
click at [393, 149] on img at bounding box center [261, 172] width 377 height 256
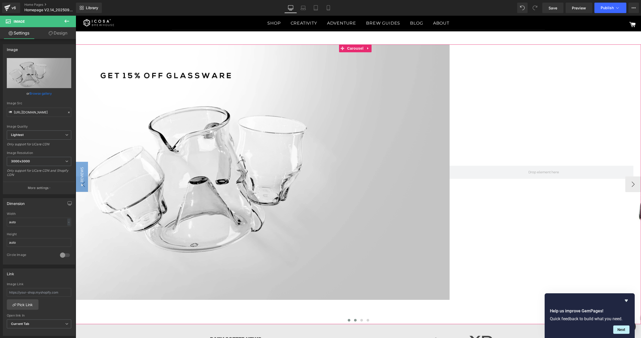
click at [354, 321] on span at bounding box center [355, 320] width 3 height 3
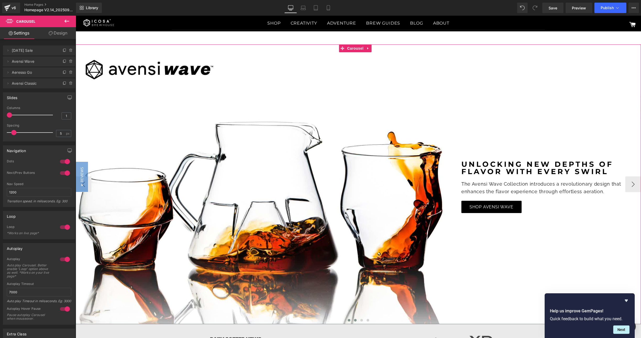
click at [348, 321] on span at bounding box center [349, 320] width 3 height 3
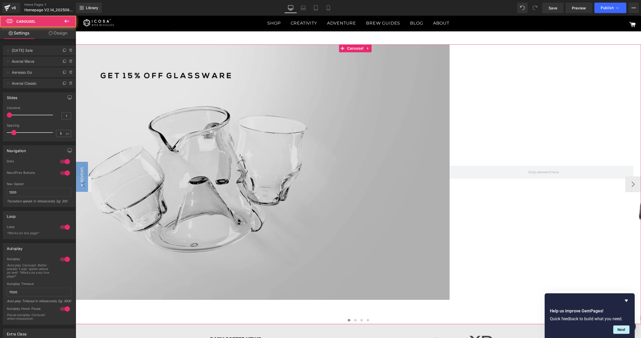
click at [259, 137] on img at bounding box center [261, 172] width 377 height 256
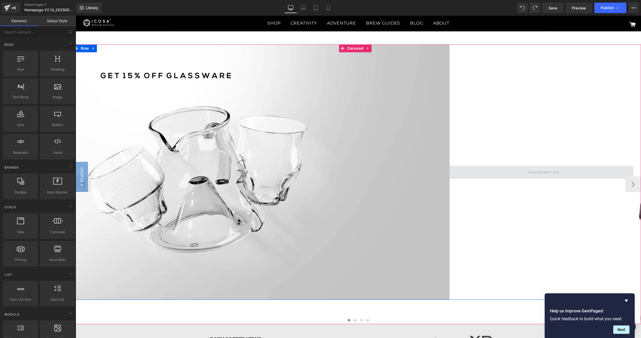
click at [536, 173] on span at bounding box center [543, 172] width 34 height 8
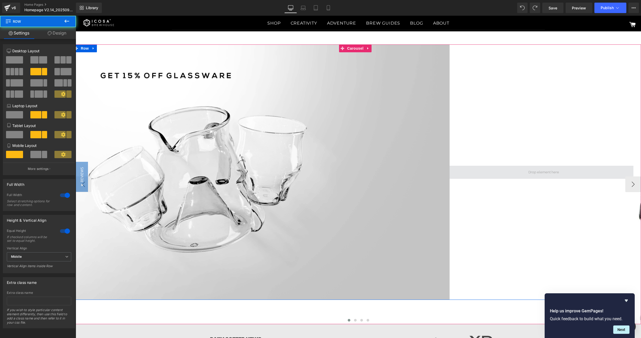
drag, startPoint x: 595, startPoint y: 175, endPoint x: 566, endPoint y: 171, distance: 28.8
click at [536, 171] on span at bounding box center [543, 172] width 188 height 13
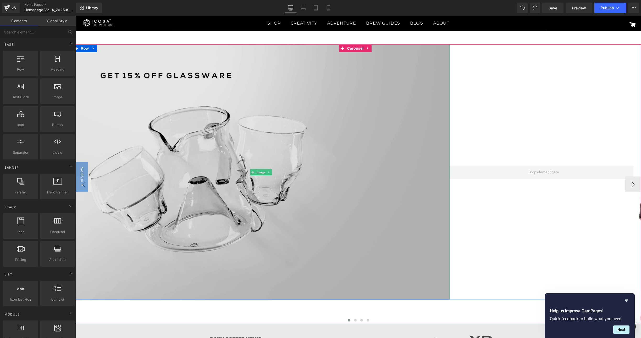
click at [222, 87] on img at bounding box center [261, 172] width 377 height 256
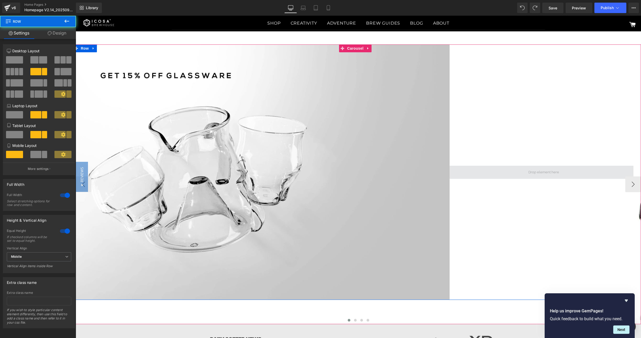
click at [534, 177] on span at bounding box center [543, 172] width 188 height 13
click at [495, 174] on span at bounding box center [543, 172] width 188 height 13
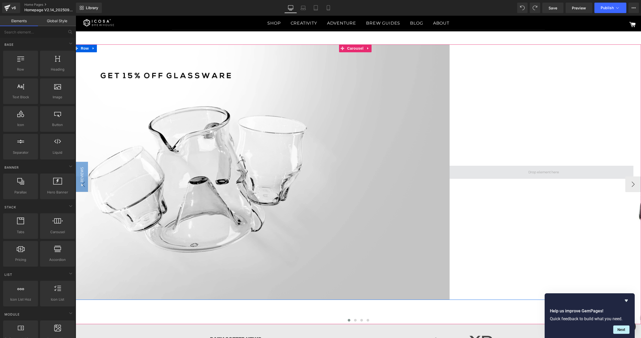
drag, startPoint x: 556, startPoint y: 175, endPoint x: 533, endPoint y: 171, distance: 23.8
click at [533, 171] on span at bounding box center [543, 172] width 34 height 8
click at [536, 171] on span at bounding box center [543, 172] width 34 height 8
drag, startPoint x: 538, startPoint y: 173, endPoint x: 533, endPoint y: 172, distance: 5.6
click at [533, 172] on span at bounding box center [543, 172] width 34 height 8
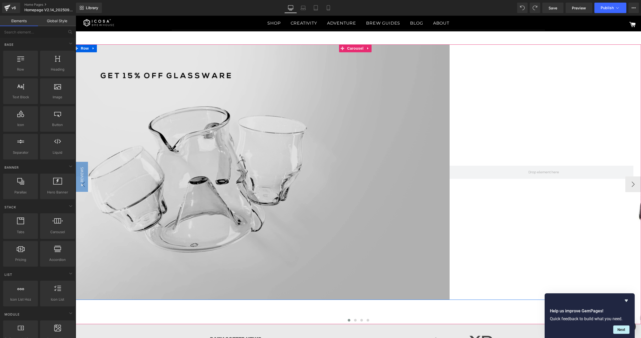
click at [425, 158] on img at bounding box center [261, 172] width 377 height 256
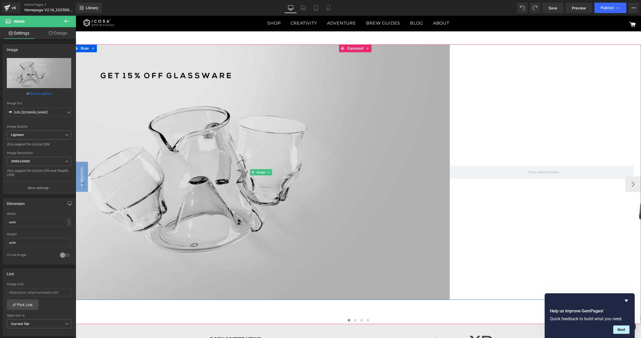
click at [447, 163] on img at bounding box center [261, 172] width 377 height 256
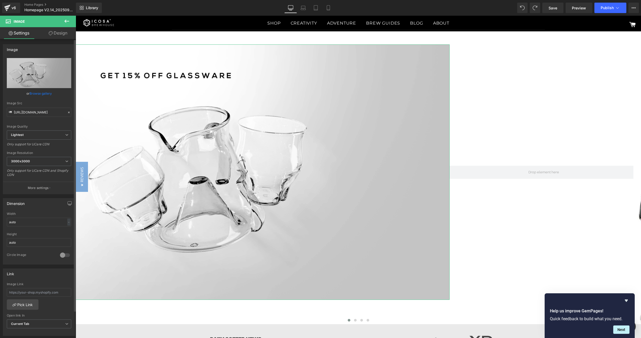
click at [39, 92] on link "Browse gallery" at bounding box center [41, 93] width 22 height 9
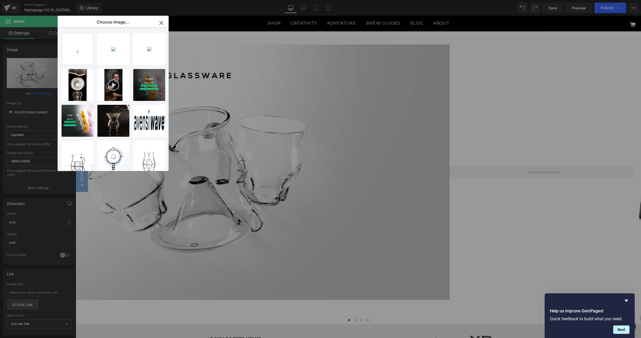
click at [163, 25] on icon "button" at bounding box center [161, 23] width 8 height 8
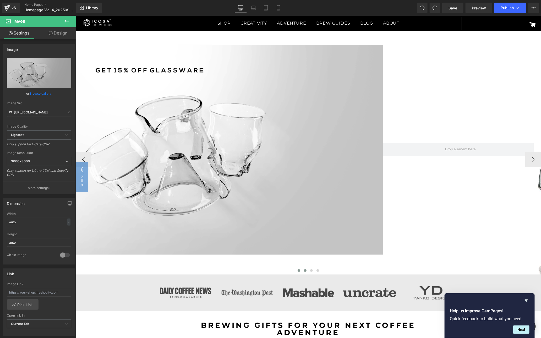
click at [303, 272] on span at bounding box center [304, 270] width 3 height 3
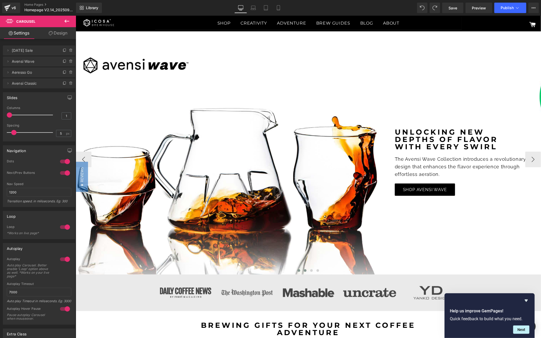
click at [297, 271] on span at bounding box center [298, 270] width 3 height 3
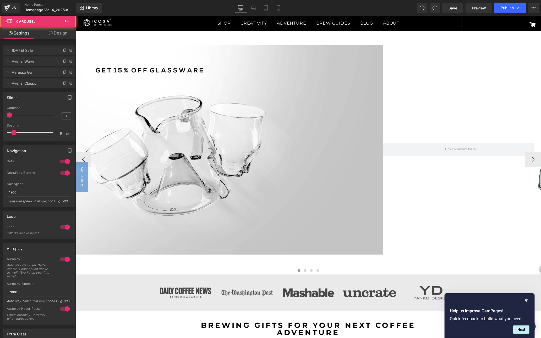
click at [297, 271] on span at bounding box center [298, 270] width 3 height 3
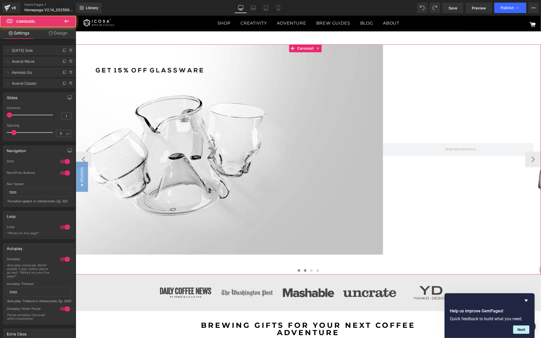
click at [303, 270] on span at bounding box center [304, 270] width 3 height 3
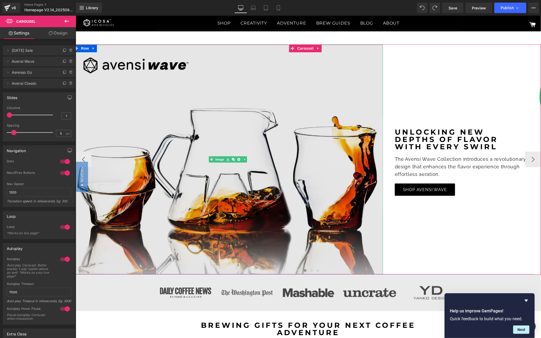
click at [345, 127] on img at bounding box center [228, 159] width 310 height 230
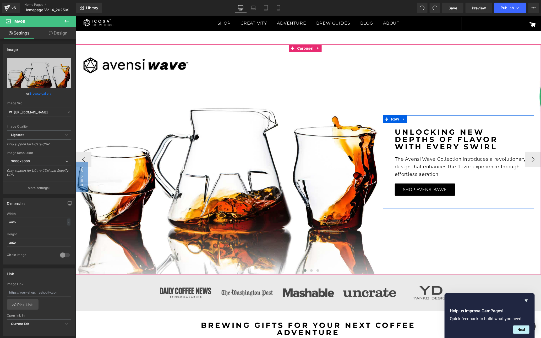
click at [442, 144] on strong "Unlocking new depths of flavor with every swirl" at bounding box center [447, 139] width 107 height 24
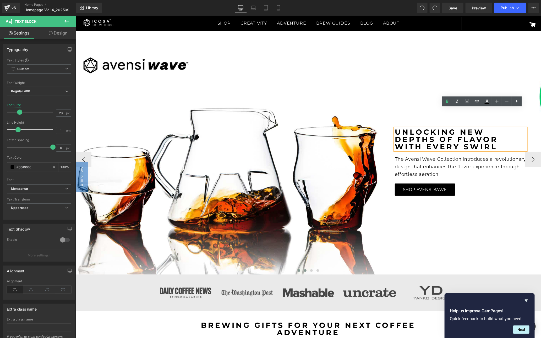
click at [295, 269] on button at bounding box center [298, 270] width 6 height 5
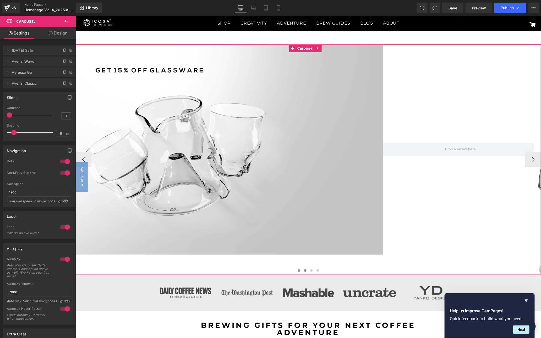
click at [302, 270] on button at bounding box center [305, 270] width 6 height 5
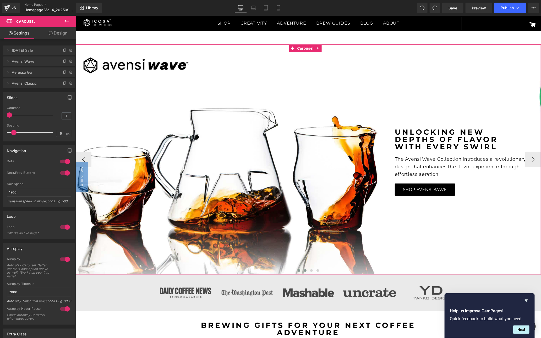
click at [297, 271] on span at bounding box center [298, 270] width 3 height 3
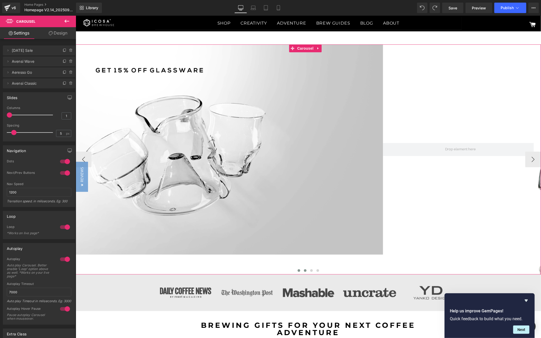
click at [302, 272] on button at bounding box center [305, 270] width 6 height 5
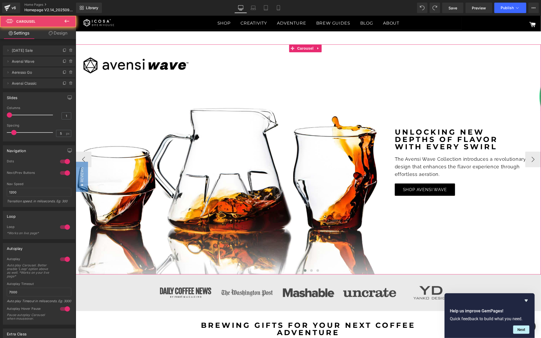
click at [303, 271] on span at bounding box center [304, 270] width 3 height 3
click at [310, 272] on span at bounding box center [311, 270] width 3 height 3
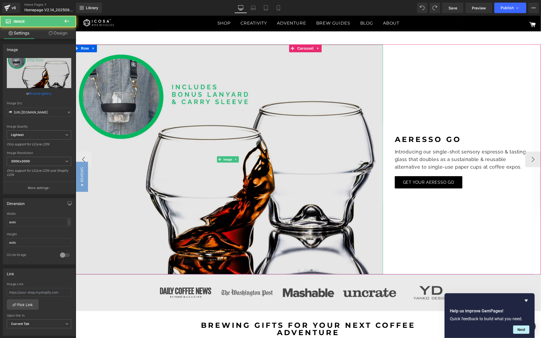
click at [284, 163] on img at bounding box center [228, 159] width 310 height 230
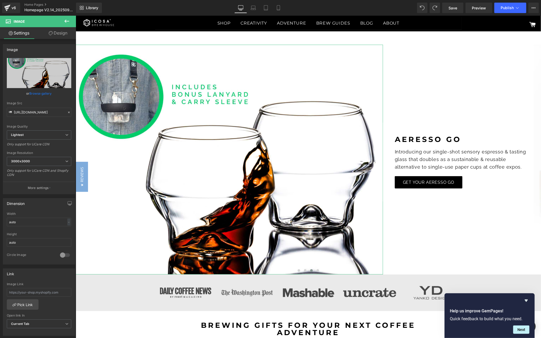
click at [56, 31] on link "Design" at bounding box center [58, 33] width 38 height 12
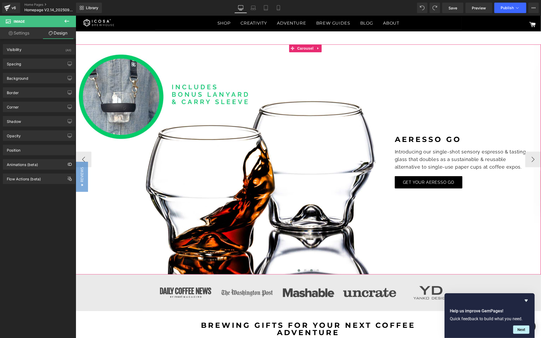
click at [297, 271] on span at bounding box center [298, 270] width 3 height 3
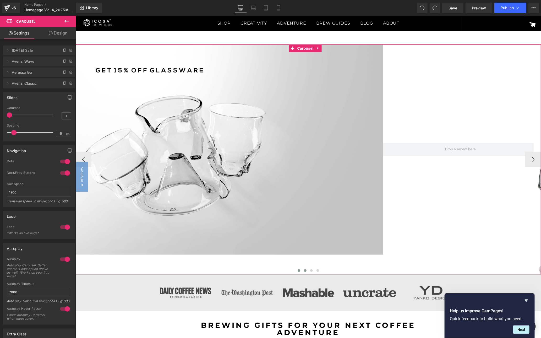
click at [302, 271] on button at bounding box center [305, 270] width 6 height 5
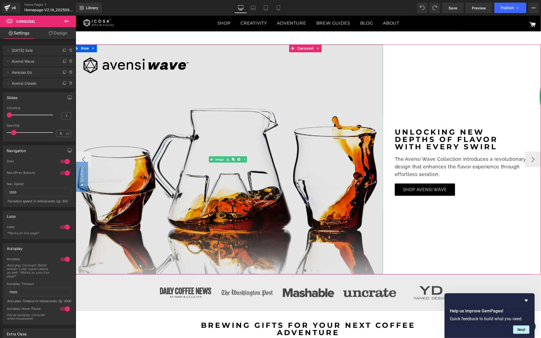
click at [245, 122] on img at bounding box center [228, 159] width 310 height 230
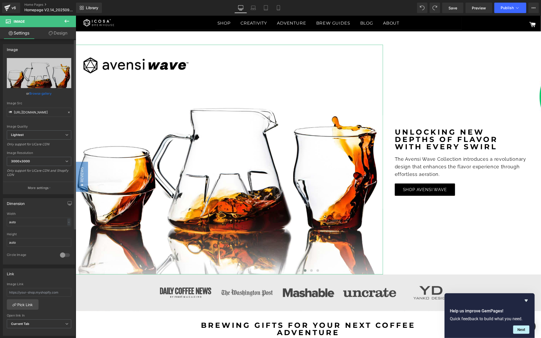
click at [34, 94] on link "Browse gallery" at bounding box center [41, 93] width 22 height 9
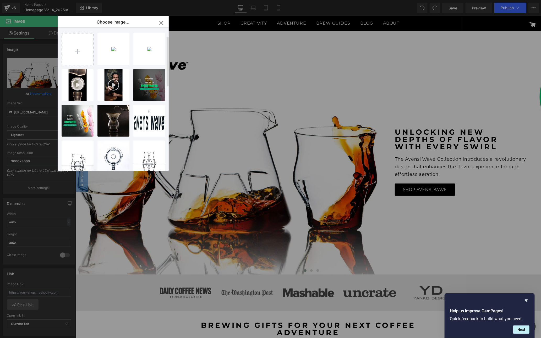
scroll to position [260, 0]
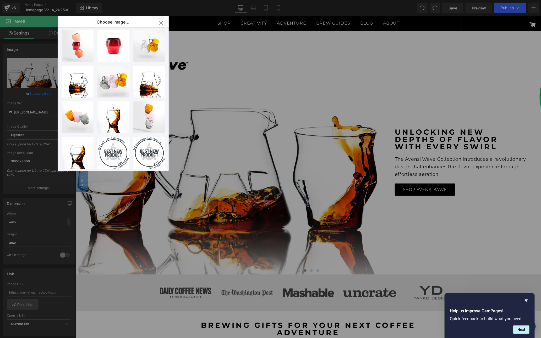
click at [161, 23] on icon "button" at bounding box center [160, 22] width 3 height 3
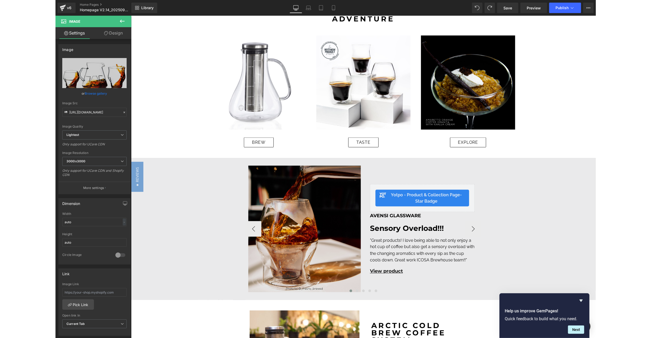
scroll to position [0, 0]
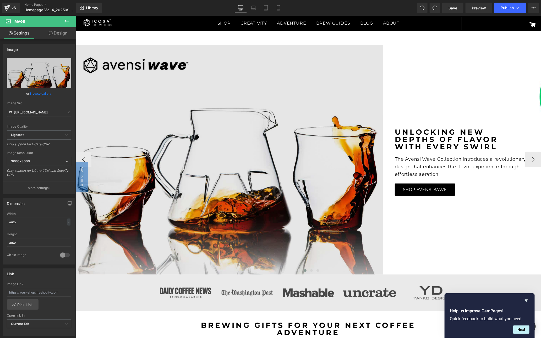
click at [236, 125] on img at bounding box center [228, 159] width 310 height 230
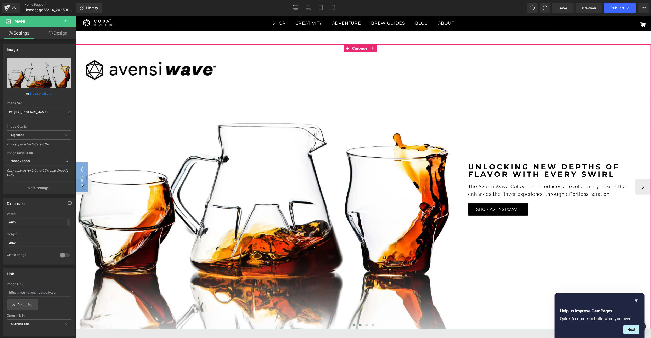
click at [353, 326] on span at bounding box center [354, 325] width 3 height 3
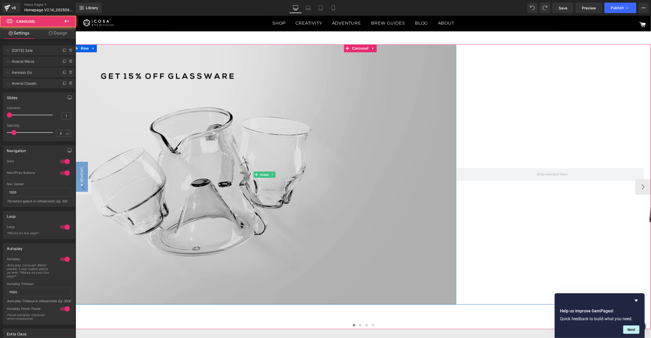
click at [313, 128] on img at bounding box center [265, 174] width 384 height 260
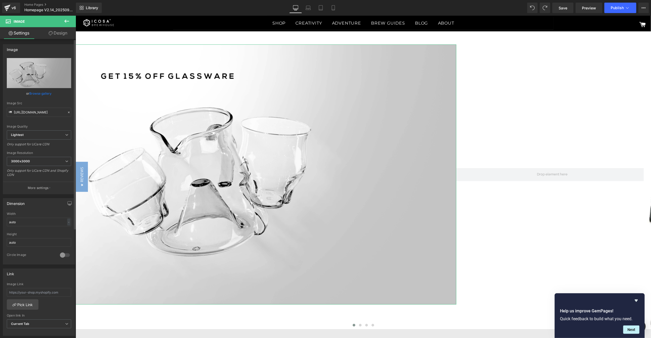
click at [36, 94] on link "Browse gallery" at bounding box center [41, 93] width 22 height 9
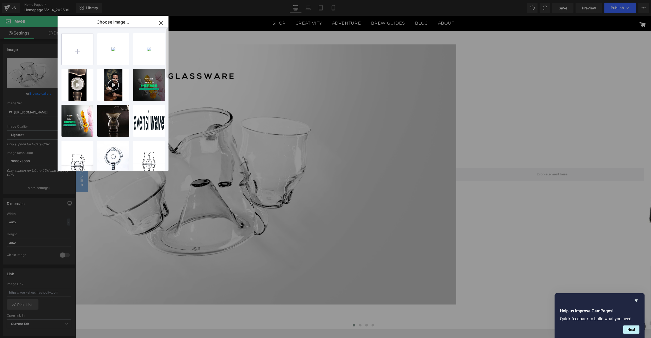
click at [82, 50] on input "file" at bounding box center [77, 49] width 31 height 31
type input "C:\fakepath\WEB BANNER (DESKTOP) V1 (5).png"
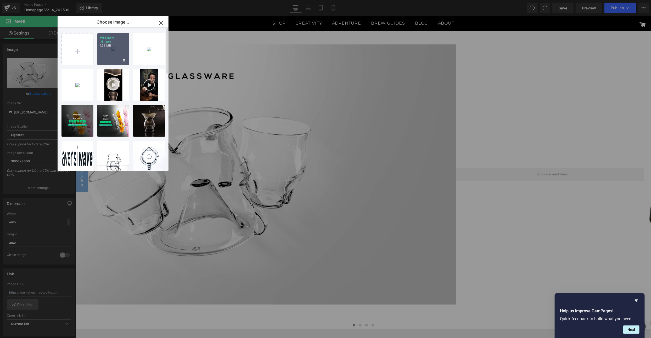
click at [116, 50] on div "WEB BAN... _5_.png 1.38 MB" at bounding box center [113, 49] width 32 height 32
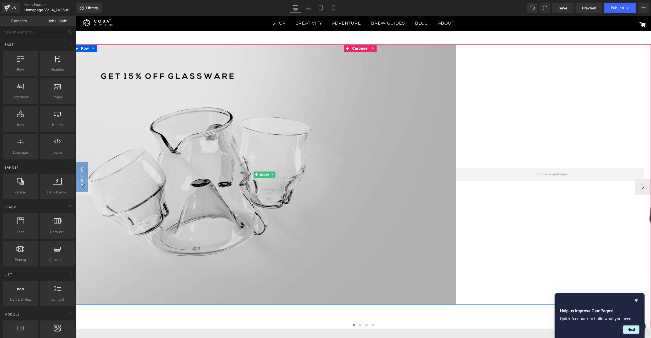
click at [228, 149] on img at bounding box center [265, 174] width 384 height 260
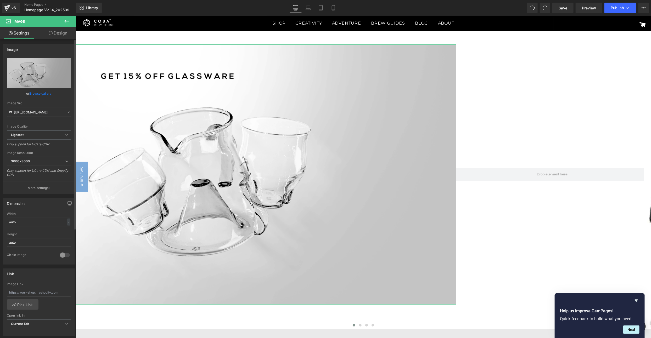
click at [38, 90] on link "Browse gallery" at bounding box center [41, 93] width 22 height 9
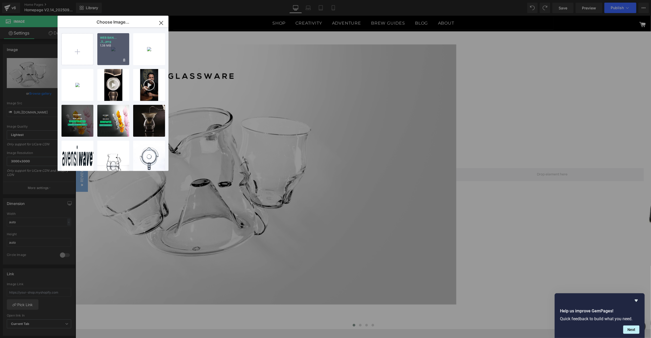
click at [120, 48] on div "WEB BAN... _5_.png 1.38 MB" at bounding box center [113, 49] width 32 height 32
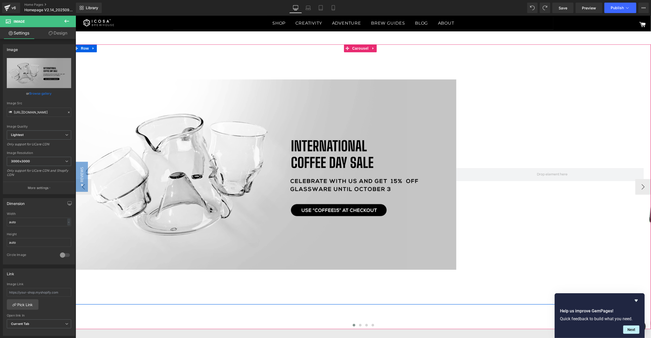
click at [524, 155] on div at bounding box center [552, 174] width 192 height 260
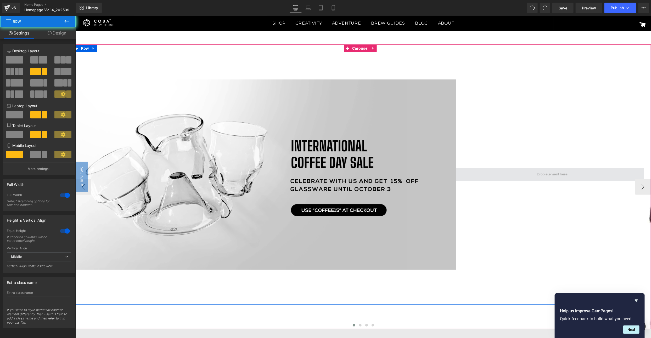
click at [516, 177] on span at bounding box center [552, 174] width 192 height 13
click at [504, 112] on div at bounding box center [552, 174] width 192 height 260
click at [536, 173] on span at bounding box center [552, 174] width 34 height 8
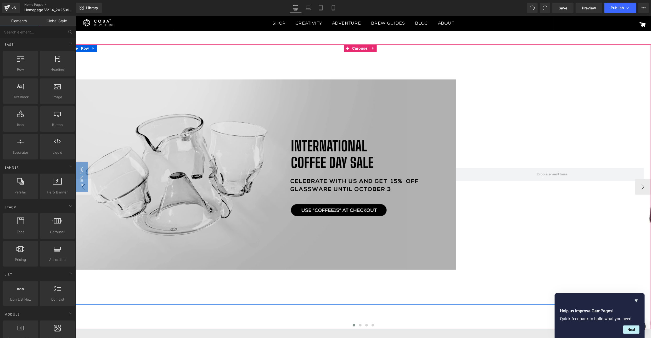
click at [345, 149] on img at bounding box center [265, 174] width 384 height 191
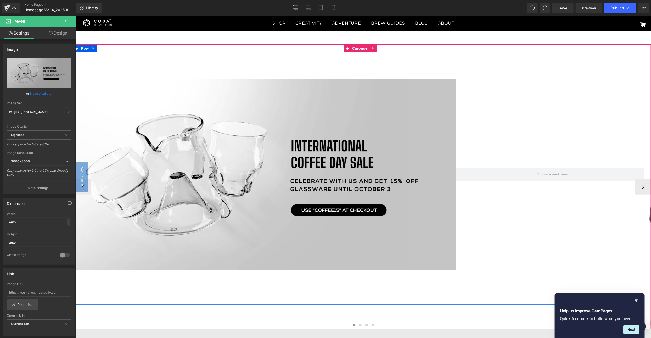
click at [528, 161] on div at bounding box center [552, 174] width 192 height 260
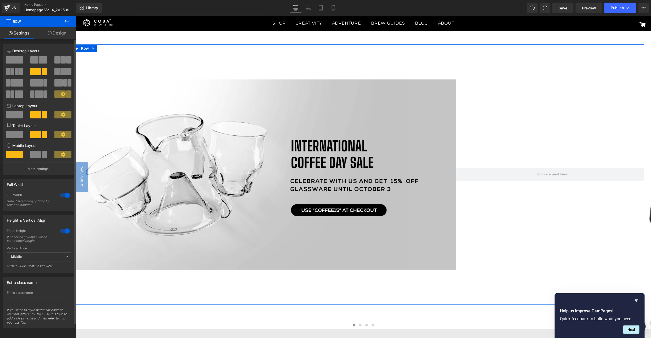
click at [18, 58] on span at bounding box center [14, 59] width 17 height 7
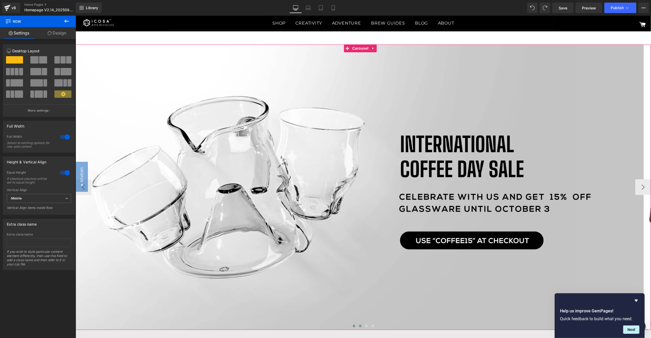
click at [359, 326] on span at bounding box center [360, 326] width 3 height 3
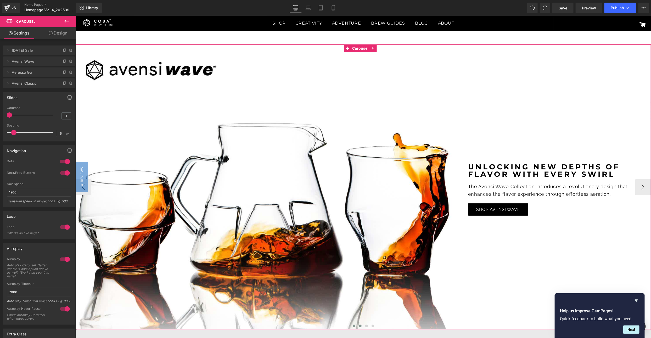
click at [353, 326] on span at bounding box center [354, 326] width 3 height 3
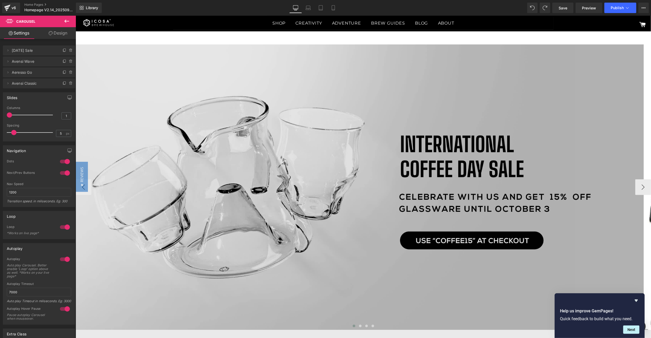
click at [362, 120] on img at bounding box center [361, 187] width 576 height 286
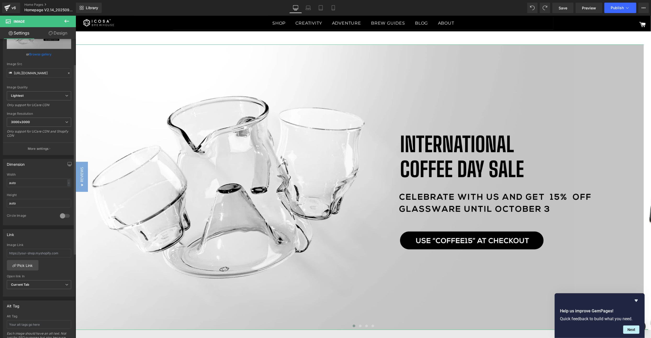
scroll to position [79, 0]
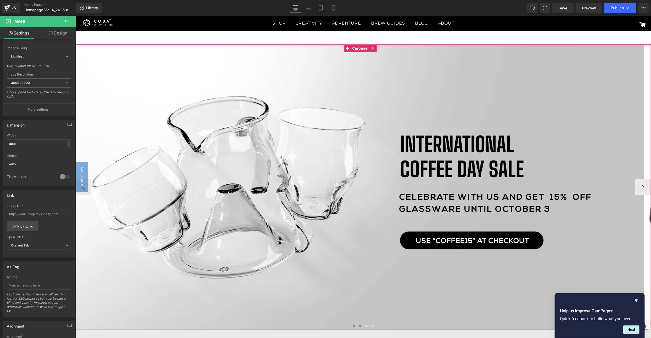
click at [357, 328] on button at bounding box center [360, 326] width 6 height 5
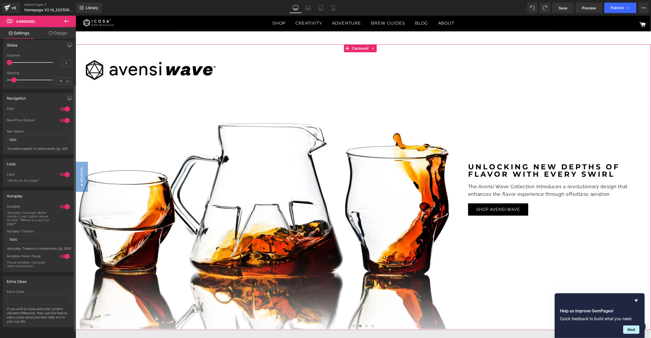
scroll to position [0, 0]
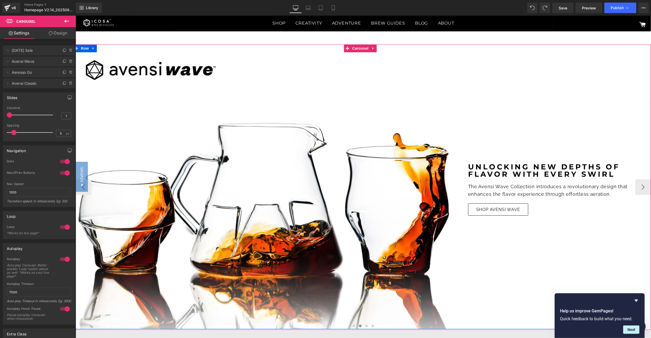
click at [504, 214] on link "SHOP AVENSI WAVE" at bounding box center [498, 209] width 60 height 13
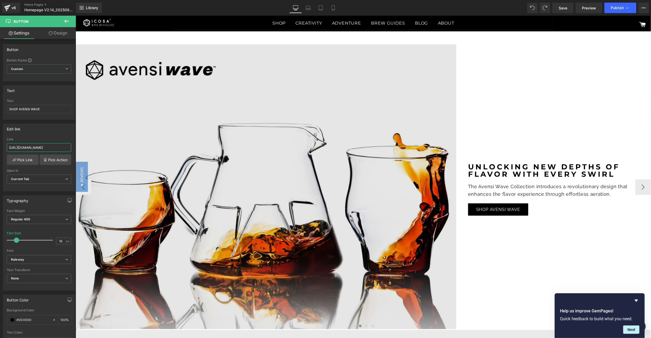
scroll to position [0, 130]
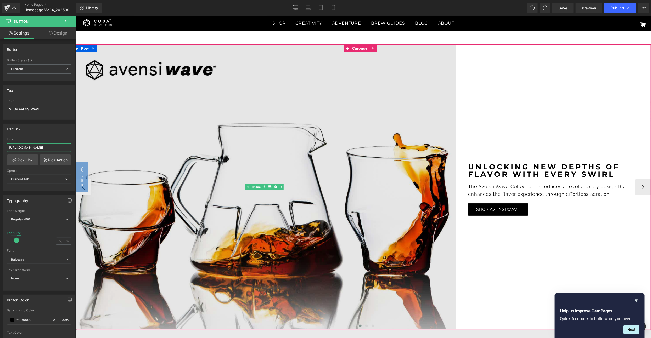
drag, startPoint x: 97, startPoint y: 165, endPoint x: 108, endPoint y: 149, distance: 18.8
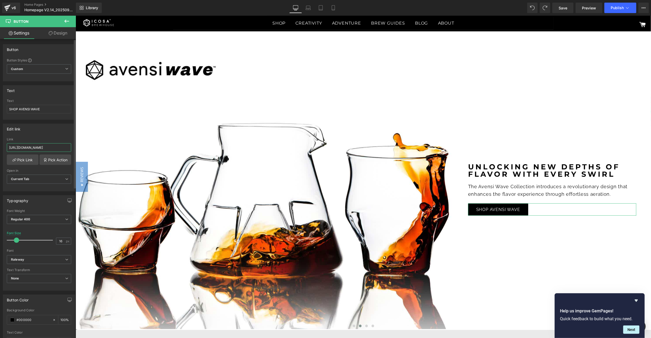
click at [40, 149] on input "[URL][DOMAIN_NAME]" at bounding box center [39, 147] width 64 height 9
drag, startPoint x: 40, startPoint y: 149, endPoint x: 6, endPoint y: 149, distance: 34.0
click at [6, 149] on div "https://icosabrewhouse.com/collections/accessories?_ab=0&key=1731297980492&view…" at bounding box center [39, 165] width 72 height 54
click at [45, 148] on input "[URL][DOMAIN_NAME]" at bounding box center [39, 147] width 64 height 9
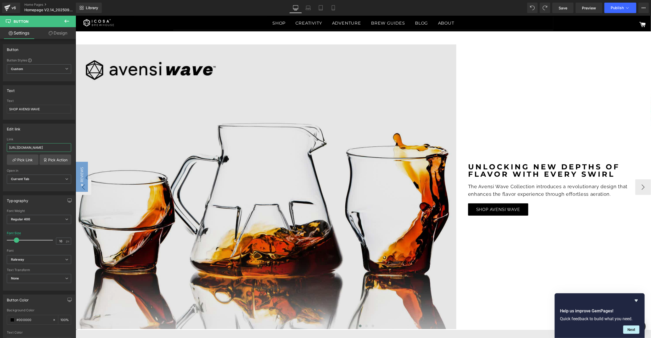
scroll to position [0, 130]
drag, startPoint x: 105, startPoint y: 164, endPoint x: 125, endPoint y: 149, distance: 25.1
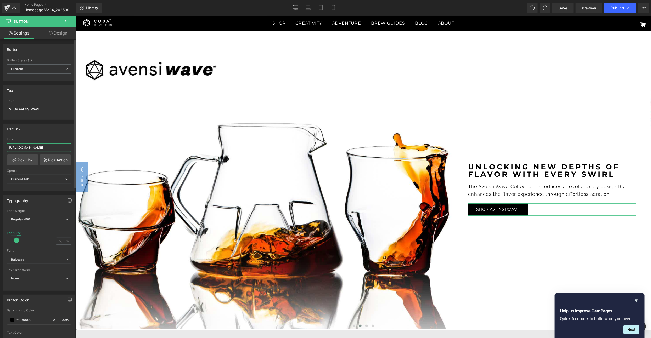
click at [41, 148] on input "[URL][DOMAIN_NAME]" at bounding box center [39, 147] width 64 height 9
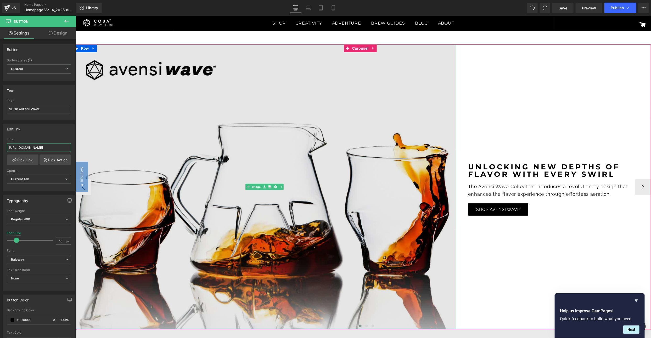
scroll to position [39, 0]
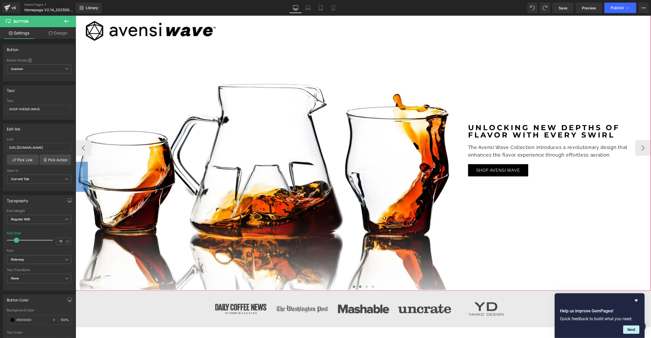
click at [353, 287] on span at bounding box center [354, 287] width 3 height 3
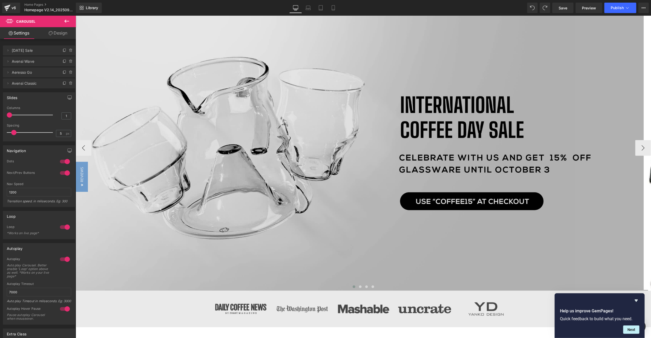
click at [214, 166] on img at bounding box center [361, 148] width 576 height 286
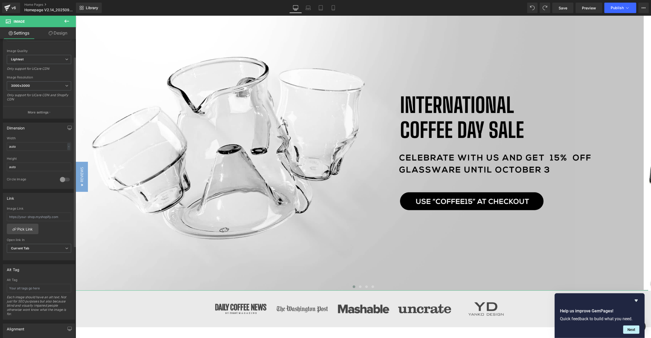
scroll to position [79, 0]
click at [18, 229] on link "Pick Link" at bounding box center [23, 226] width 32 height 10
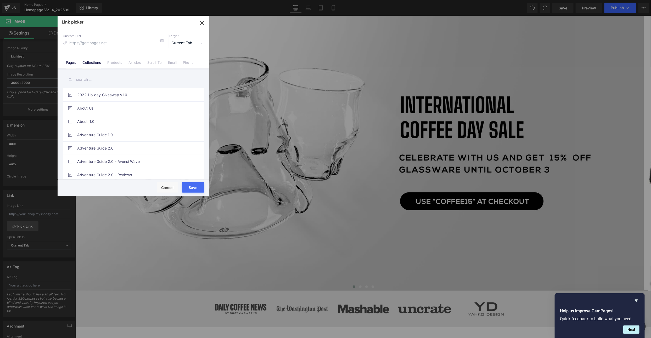
click at [95, 65] on link "Collections" at bounding box center [91, 64] width 19 height 8
click at [137, 117] on link "Glasses" at bounding box center [134, 110] width 115 height 13
click at [190, 184] on button "Save" at bounding box center [193, 187] width 22 height 10
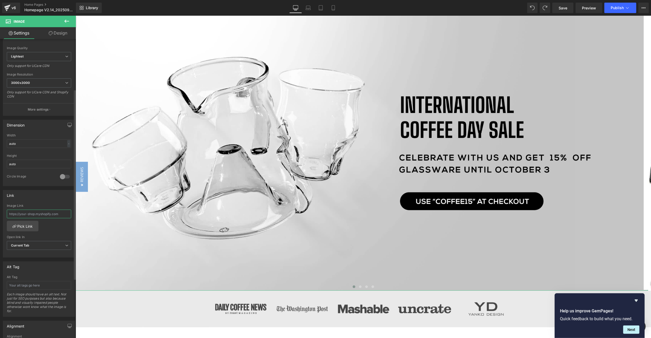
click at [33, 215] on input "text" at bounding box center [39, 214] width 64 height 9
click at [39, 215] on input "text" at bounding box center [39, 214] width 64 height 9
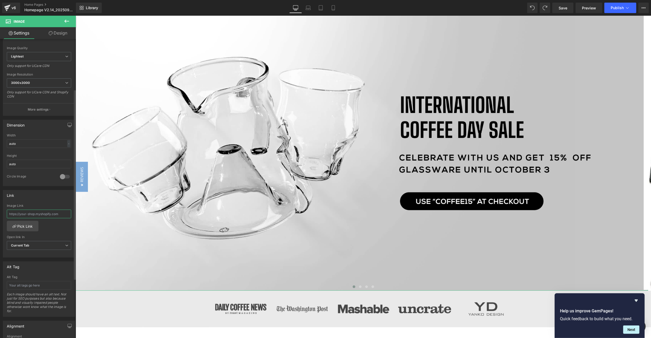
click at [39, 215] on input "text" at bounding box center [39, 214] width 64 height 9
click at [35, 215] on input "text" at bounding box center [39, 214] width 64 height 9
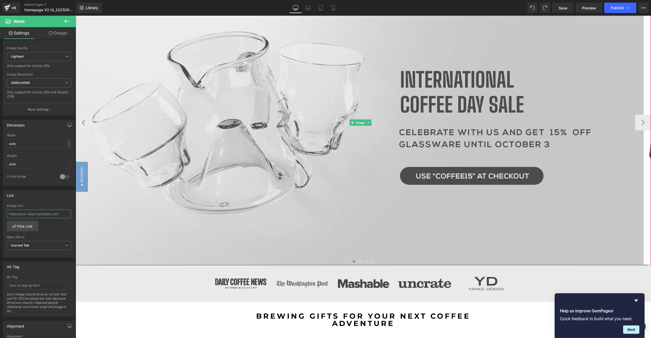
scroll to position [79, 0]
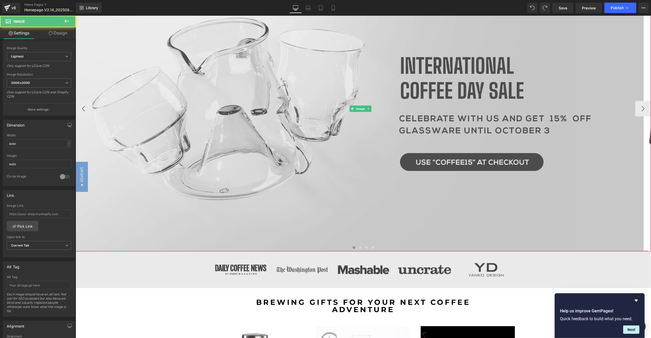
click at [359, 71] on img at bounding box center [361, 109] width 576 height 286
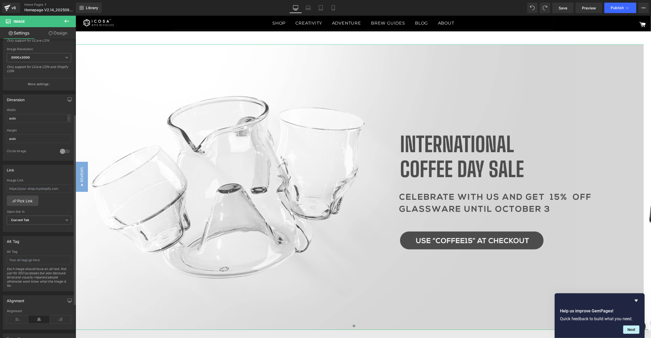
scroll to position [118, 0]
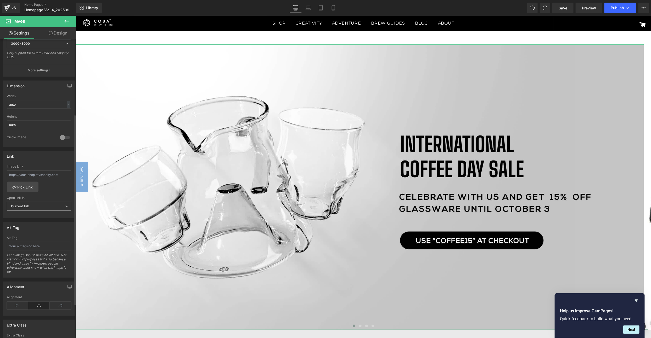
click at [38, 206] on span "Current Tab" at bounding box center [39, 206] width 64 height 9
click at [38, 206] on span "Current Tab" at bounding box center [38, 206] width 62 height 9
click at [359, 325] on span at bounding box center [360, 326] width 3 height 3
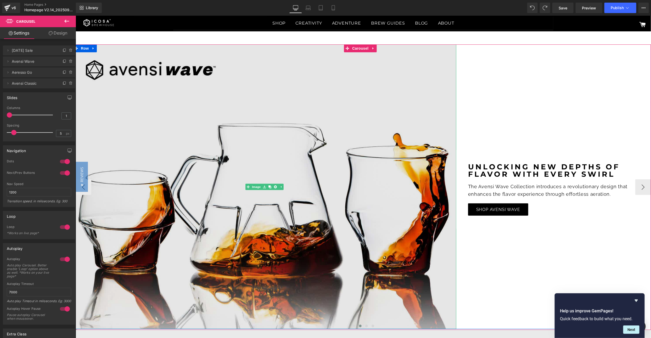
click at [219, 189] on img at bounding box center [265, 186] width 384 height 285
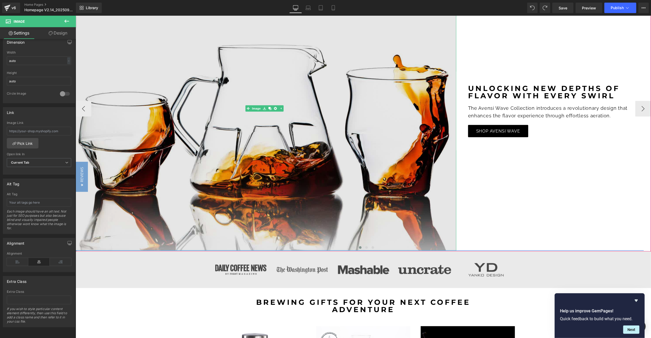
scroll to position [39, 0]
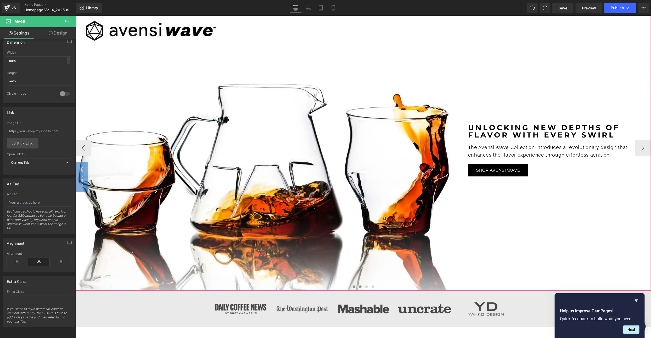
click at [353, 287] on span at bounding box center [354, 287] width 3 height 3
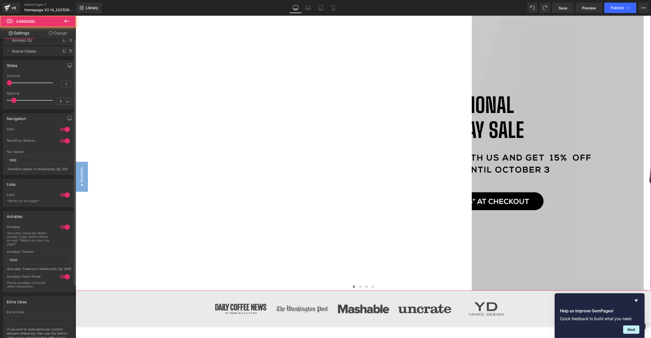
scroll to position [64, 0]
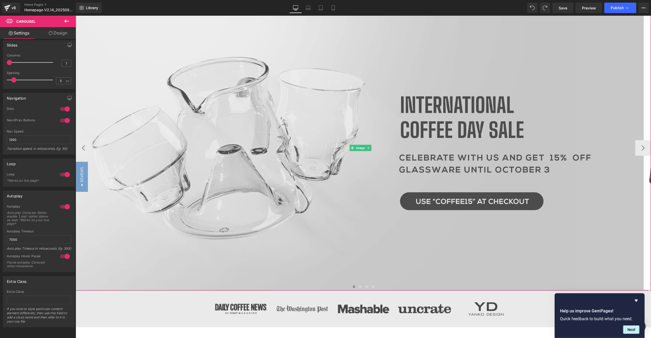
click at [449, 141] on img at bounding box center [361, 148] width 576 height 286
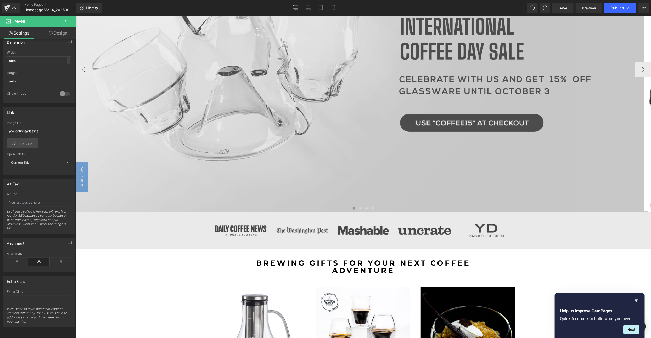
scroll to position [0, 0]
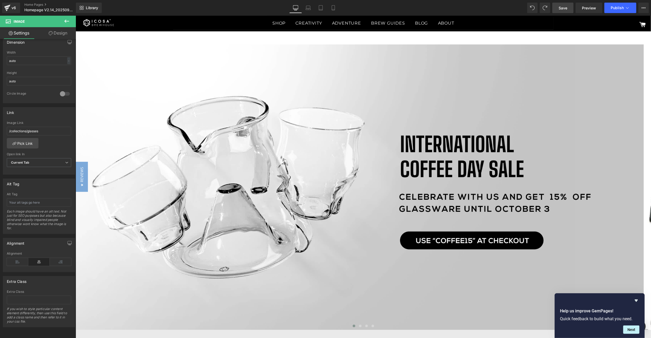
click at [536, 7] on link "Save" at bounding box center [563, 8] width 21 height 10
click at [307, 9] on icon at bounding box center [308, 7] width 5 height 5
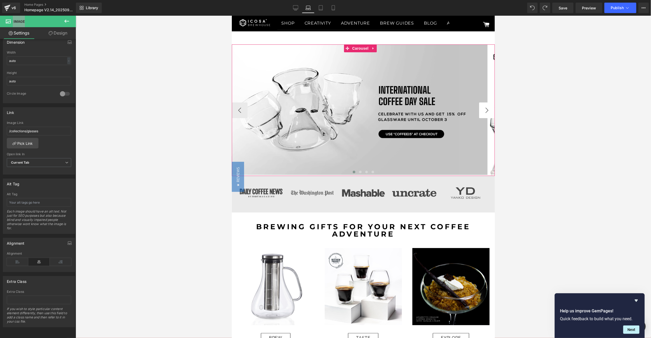
click at [479, 110] on button "›" at bounding box center [487, 110] width 16 height 16
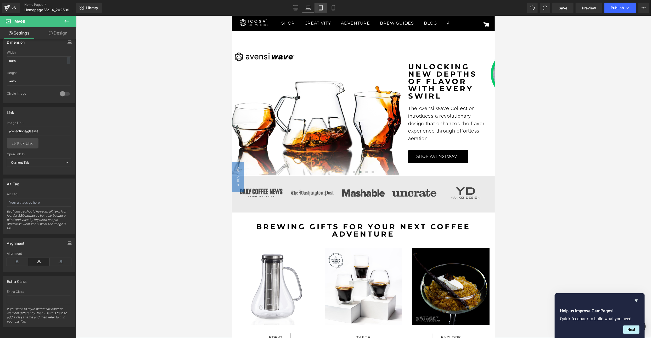
click at [321, 9] on icon at bounding box center [320, 7] width 5 height 5
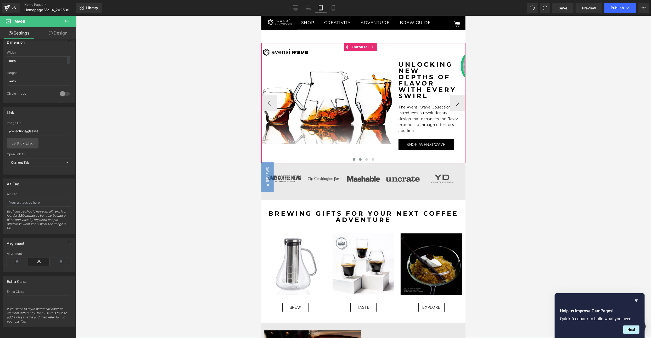
click at [353, 159] on span at bounding box center [354, 159] width 3 height 3
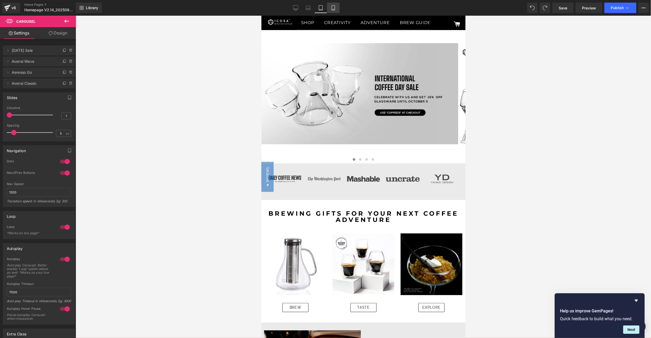
click at [333, 9] on icon at bounding box center [333, 7] width 5 height 5
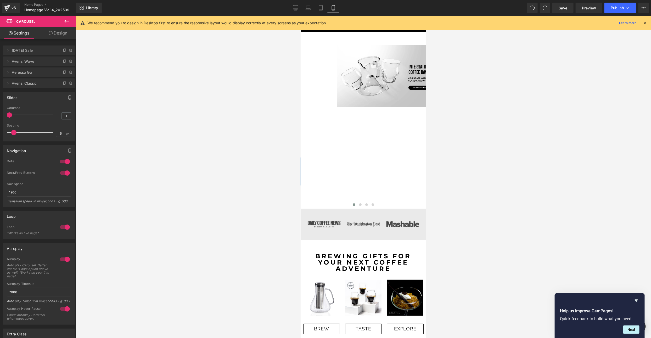
scroll to position [2, 0]
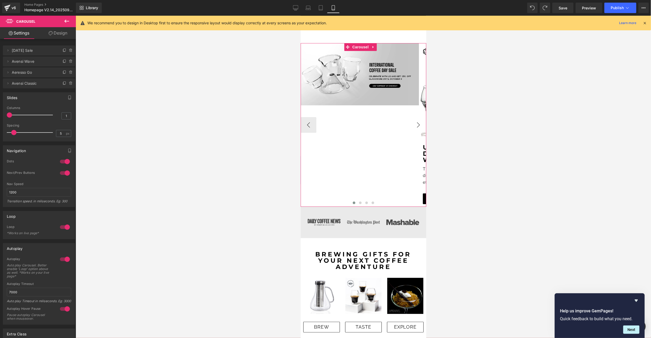
click at [410, 123] on button "›" at bounding box center [418, 125] width 16 height 16
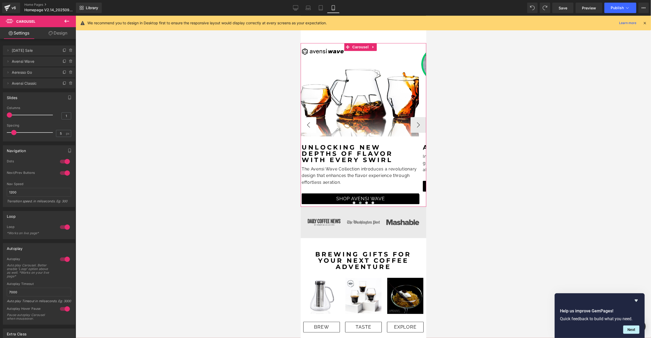
click at [312, 126] on button "‹" at bounding box center [308, 125] width 16 height 16
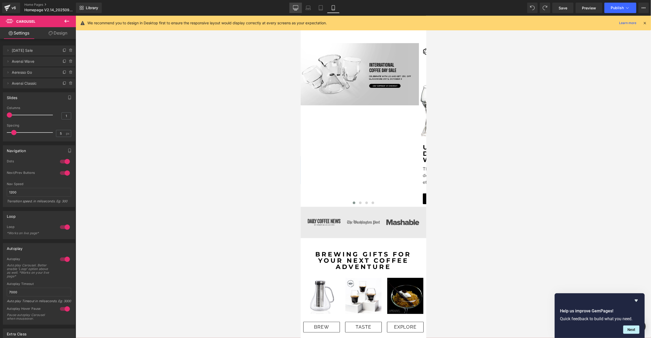
click at [294, 8] on icon at bounding box center [295, 7] width 5 height 4
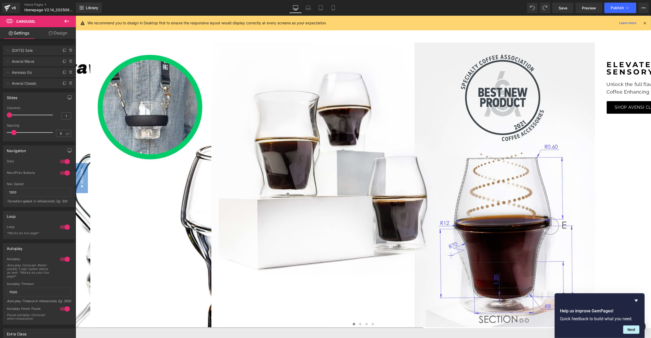
scroll to position [2, 0]
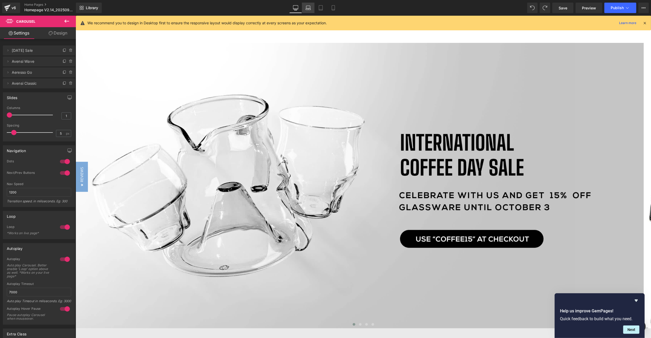
click at [309, 6] on icon at bounding box center [308, 7] width 5 height 5
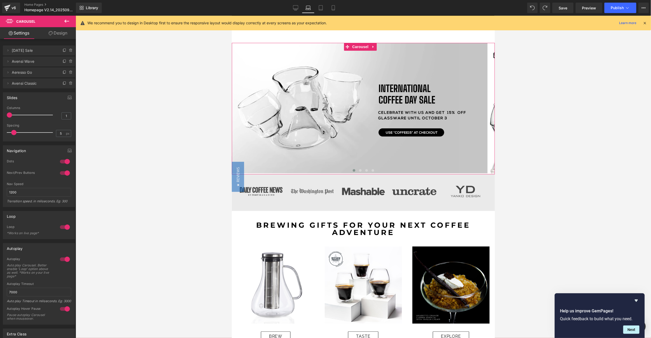
click at [64, 33] on link "Design" at bounding box center [58, 33] width 38 height 12
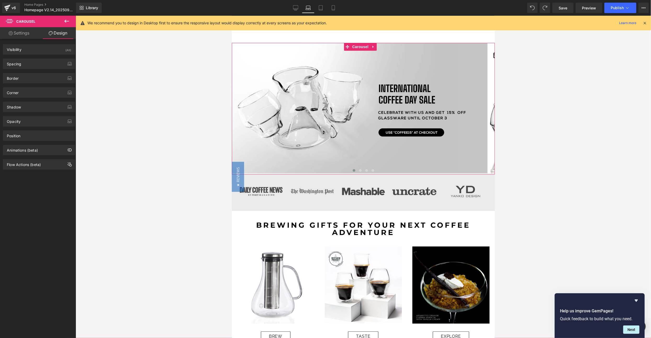
click at [27, 34] on link "Settings" at bounding box center [19, 33] width 38 height 12
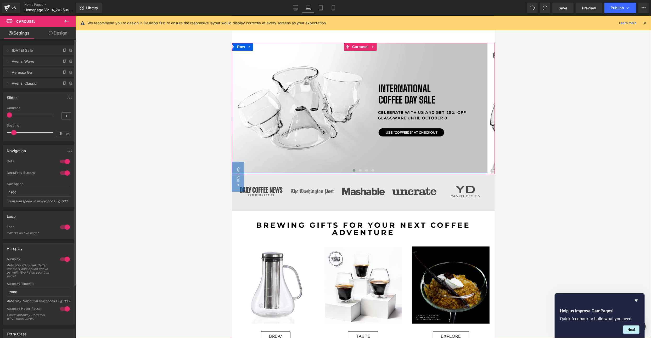
click at [32, 50] on span "International Coffee Day Sale" at bounding box center [34, 51] width 44 height 10
click at [9, 51] on icon at bounding box center [8, 50] width 4 height 4
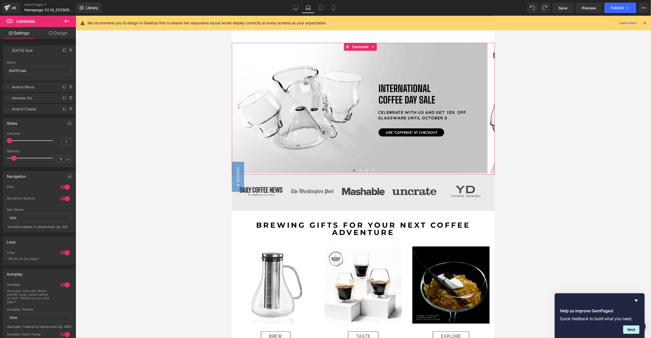
click at [59, 34] on link "Design" at bounding box center [58, 33] width 38 height 12
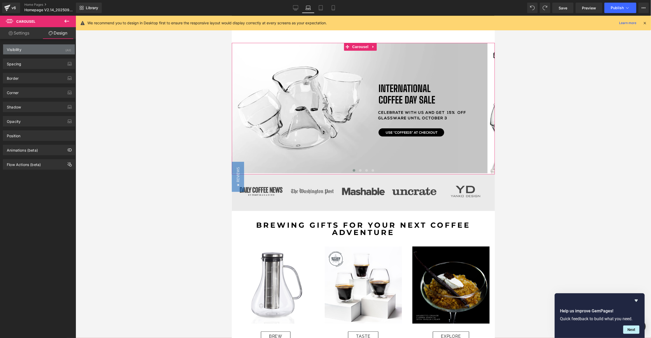
click at [35, 47] on div "Visibility (All)" at bounding box center [39, 49] width 72 height 10
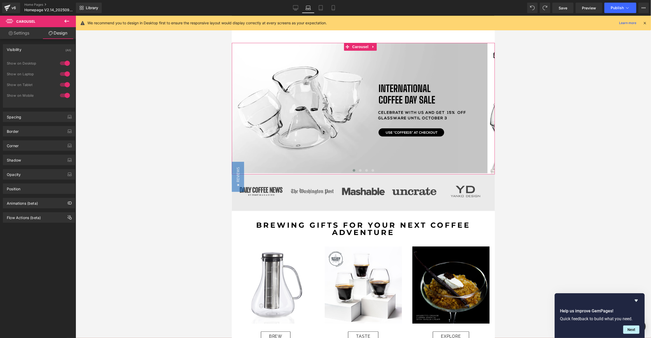
click at [62, 94] on div at bounding box center [65, 95] width 13 height 8
click at [318, 8] on icon at bounding box center [320, 7] width 5 height 5
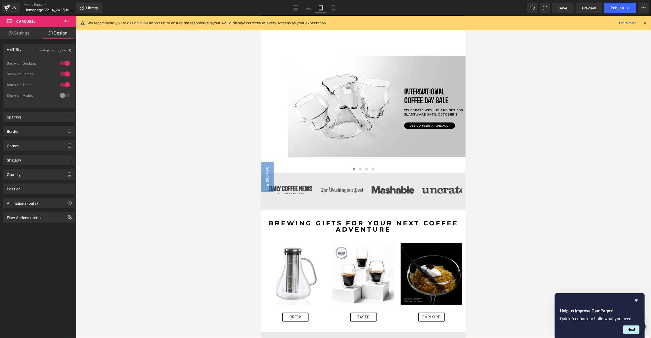
scroll to position [0, 0]
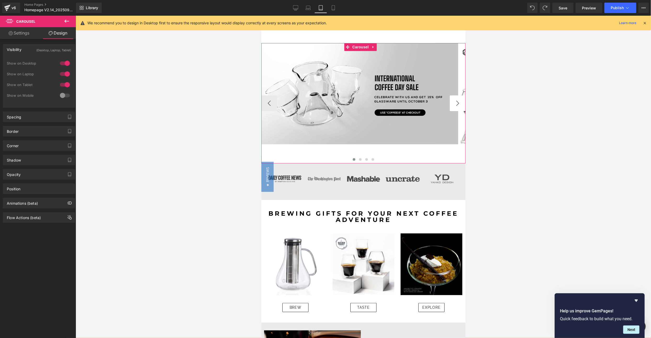
click at [454, 104] on button "›" at bounding box center [458, 103] width 16 height 16
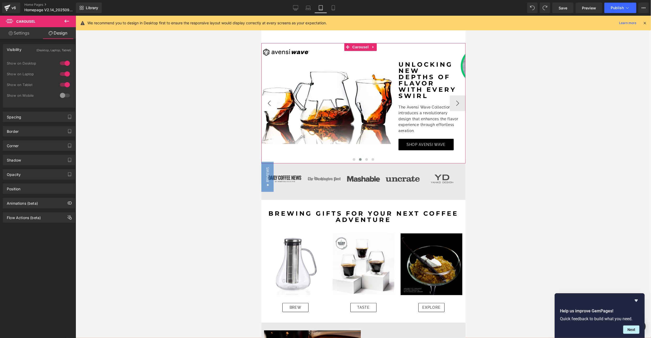
click at [269, 99] on button "‹" at bounding box center [269, 103] width 16 height 16
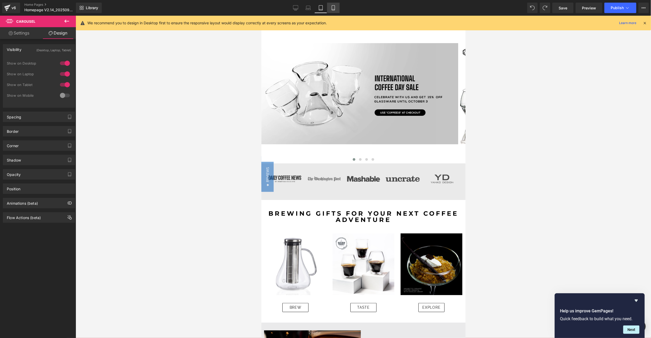
click at [334, 9] on icon at bounding box center [333, 7] width 5 height 5
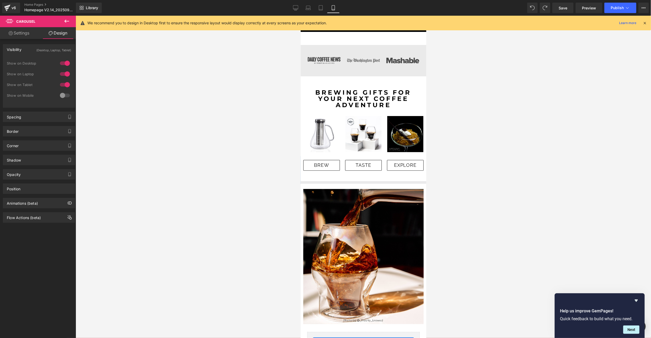
click at [66, 95] on div at bounding box center [65, 95] width 13 height 8
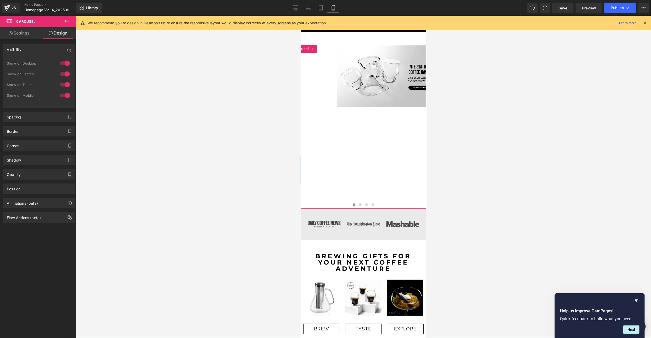
click at [66, 95] on div at bounding box center [65, 95] width 13 height 8
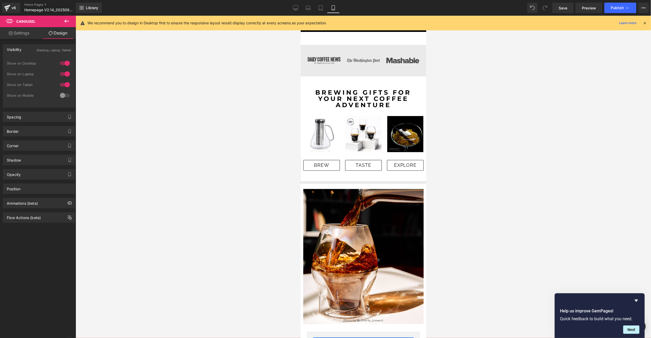
click at [66, 95] on div at bounding box center [65, 95] width 13 height 8
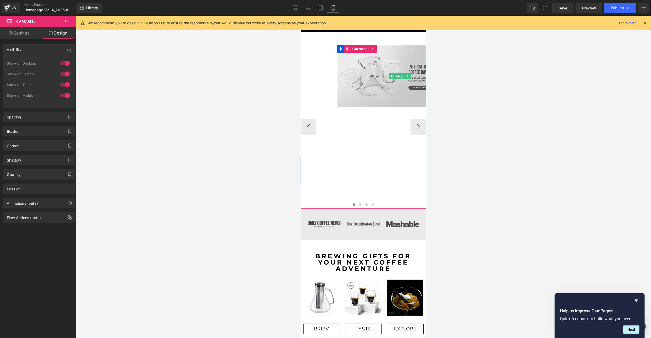
click at [385, 83] on img at bounding box center [400, 76] width 126 height 62
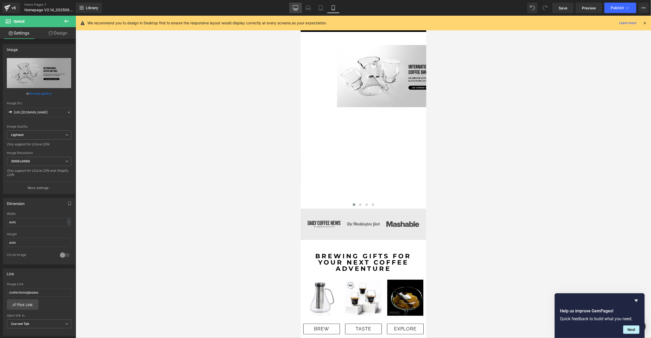
click at [297, 7] on icon at bounding box center [295, 7] width 5 height 5
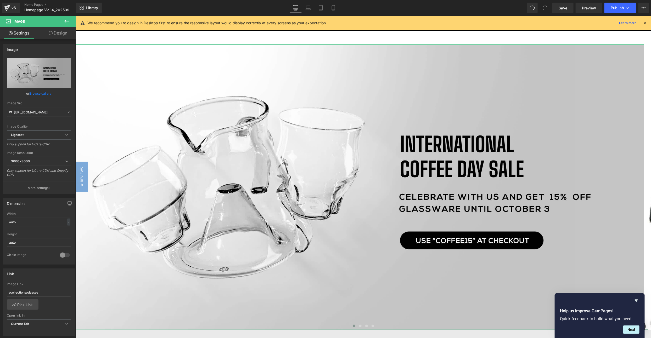
click at [57, 29] on link "Design" at bounding box center [58, 33] width 38 height 12
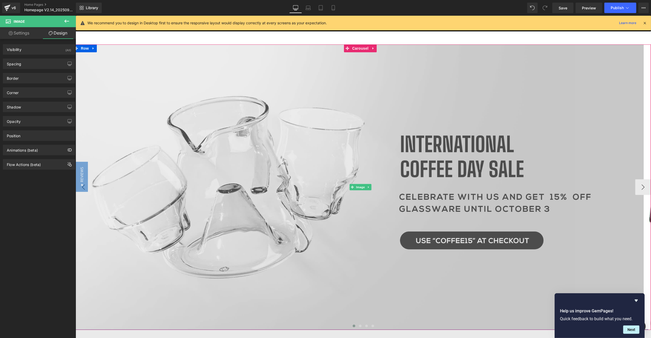
click at [360, 152] on img at bounding box center [361, 187] width 576 height 286
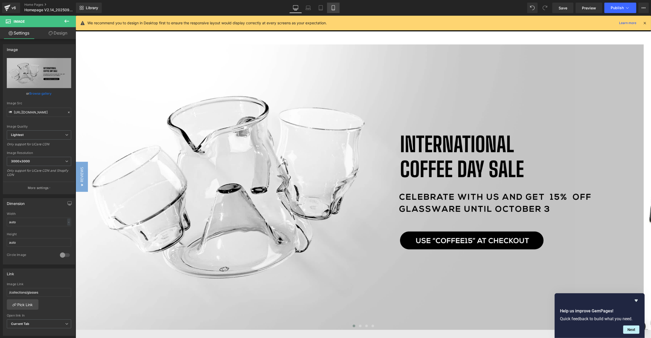
click at [329, 3] on link "Mobile" at bounding box center [333, 8] width 13 height 10
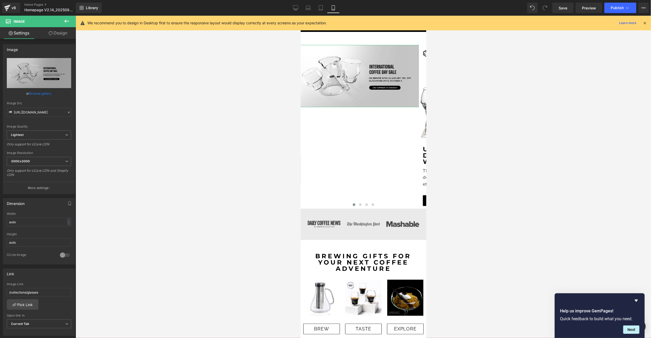
click at [57, 33] on link "Design" at bounding box center [58, 33] width 38 height 12
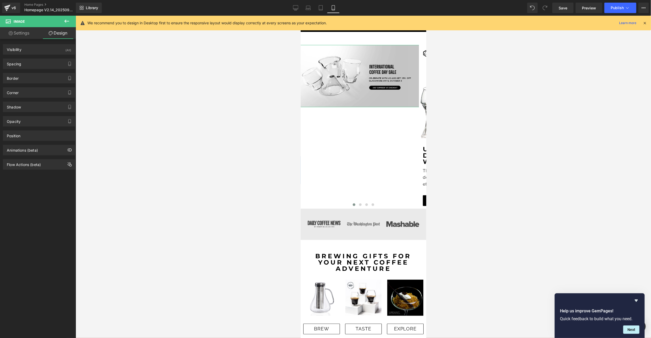
click at [18, 31] on link "Settings" at bounding box center [19, 33] width 38 height 12
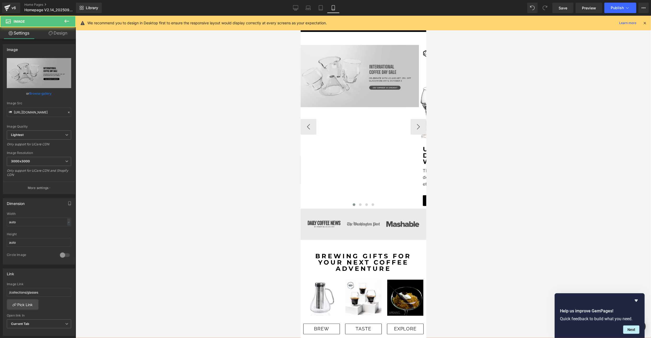
click at [327, 71] on img at bounding box center [361, 76] width 126 height 62
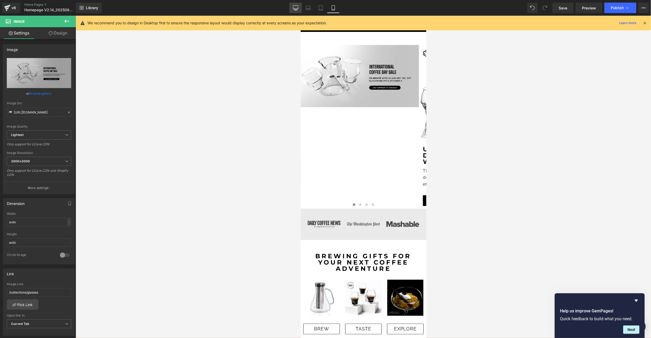
click at [294, 9] on icon at bounding box center [295, 7] width 5 height 5
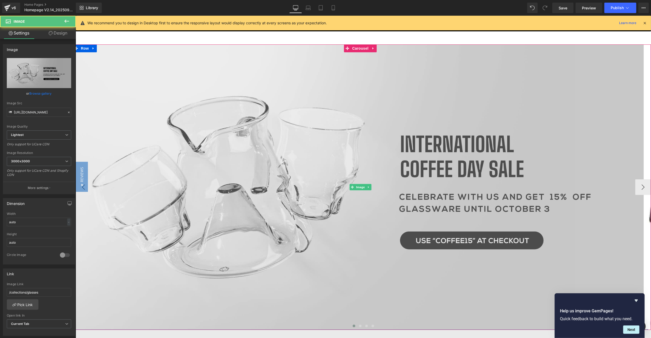
click at [256, 169] on img at bounding box center [361, 187] width 576 height 286
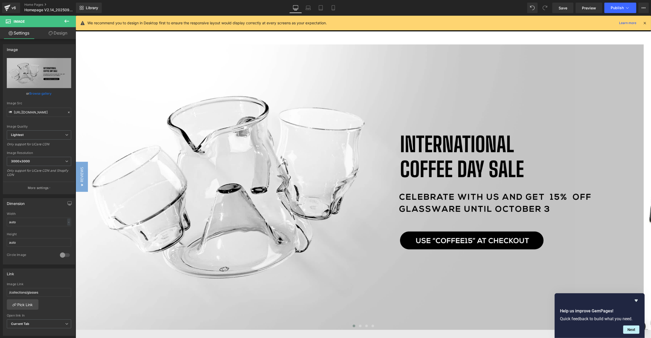
click at [66, 21] on icon at bounding box center [66, 21] width 5 height 3
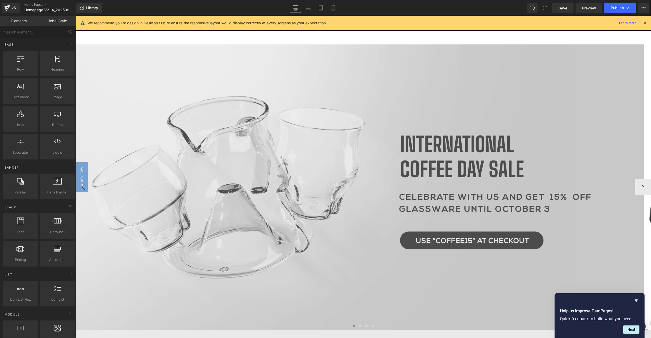
click at [204, 109] on img at bounding box center [361, 187] width 576 height 286
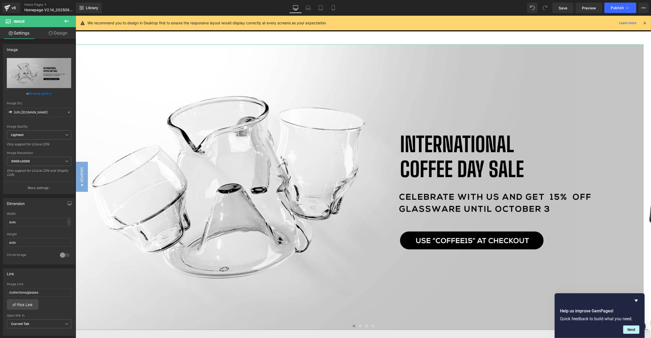
click at [53, 32] on link "Design" at bounding box center [58, 33] width 38 height 12
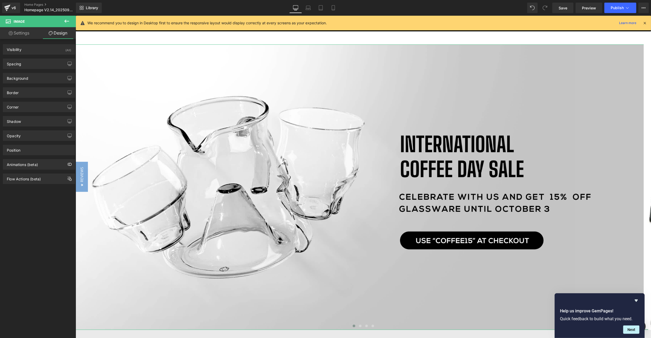
click at [20, 34] on link "Settings" at bounding box center [19, 33] width 38 height 12
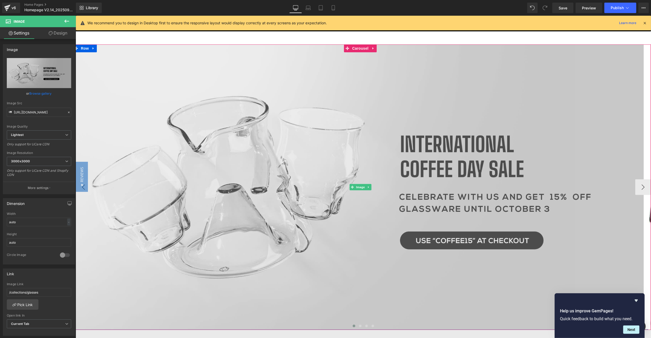
click at [225, 101] on img at bounding box center [361, 187] width 576 height 286
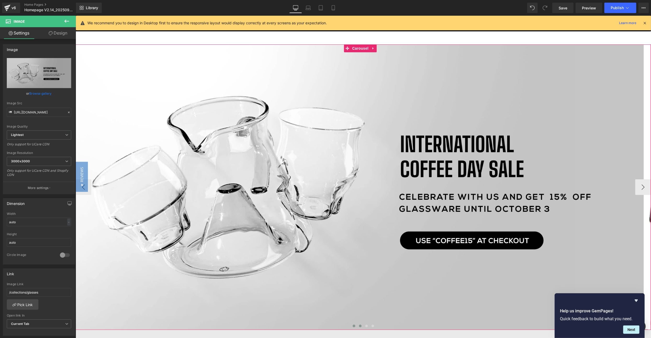
click at [359, 326] on span at bounding box center [360, 326] width 3 height 3
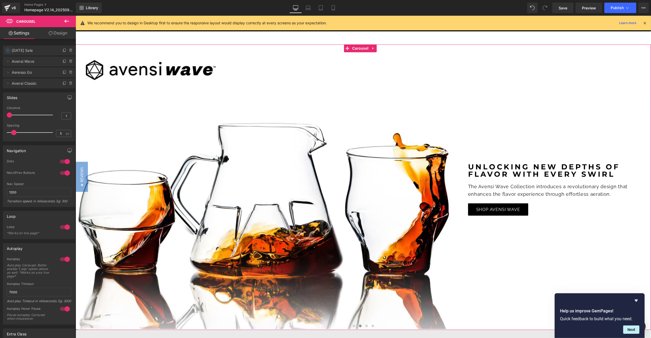
click at [7, 50] on icon at bounding box center [8, 50] width 4 height 4
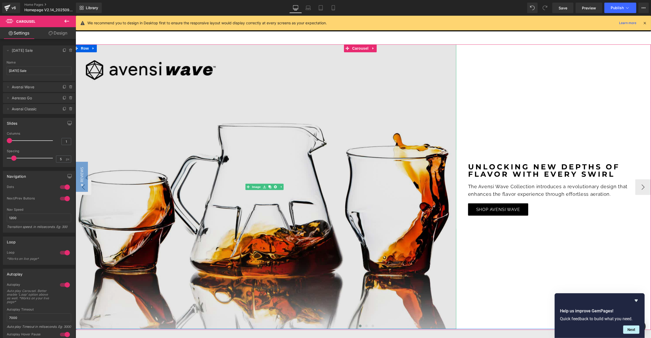
click at [224, 103] on img at bounding box center [265, 186] width 384 height 285
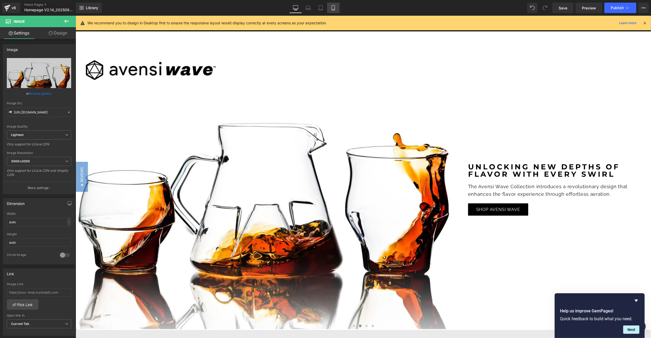
click at [336, 6] on link "Mobile" at bounding box center [333, 8] width 13 height 10
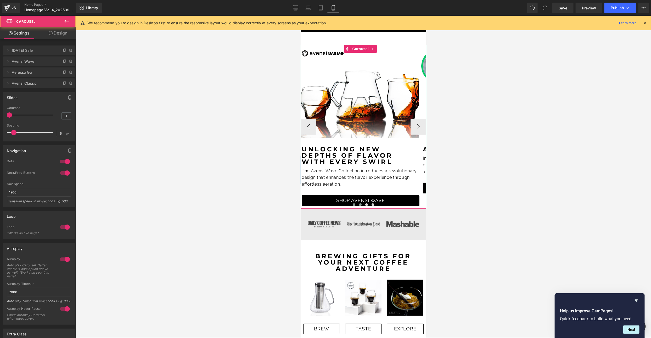
click at [353, 205] on span at bounding box center [354, 204] width 3 height 3
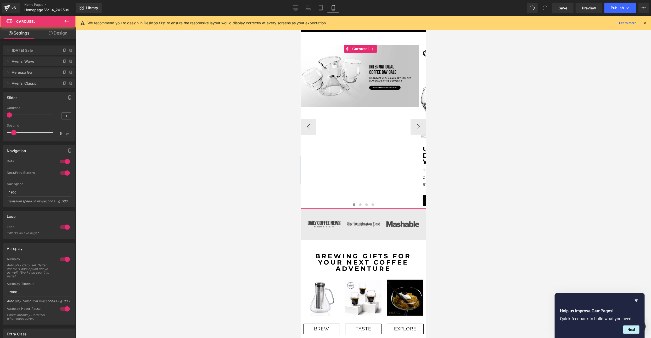
click at [338, 129] on div "Image Row Row Image Unlocking new depths of flavor with every swirl Text Block …" at bounding box center [542, 127] width 485 height 164
click at [369, 134] on div "Image Row Row Image Unlocking new depths of flavor with every swirl Text Block …" at bounding box center [542, 127] width 485 height 164
drag, startPoint x: 660, startPoint y: 80, endPoint x: 359, endPoint y: 64, distance: 301.2
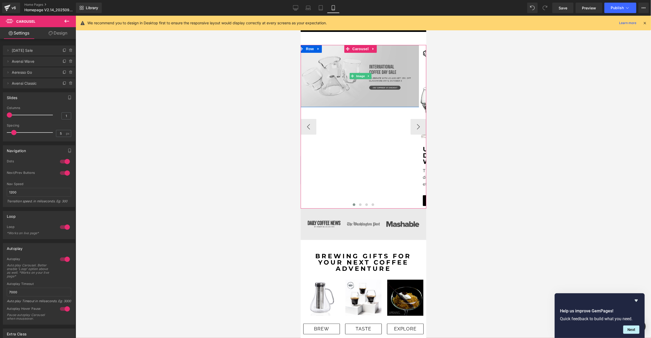
click at [377, 96] on img at bounding box center [361, 76] width 126 height 62
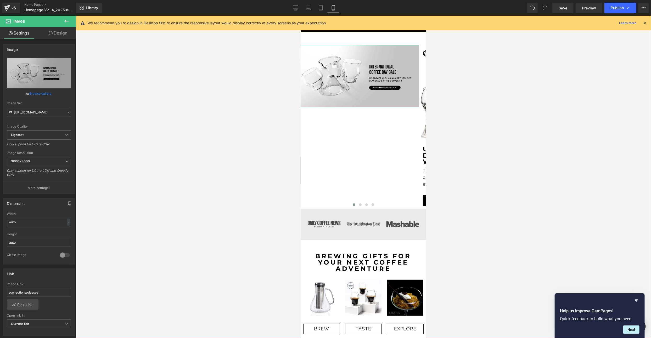
click at [57, 33] on link "Design" at bounding box center [58, 33] width 38 height 12
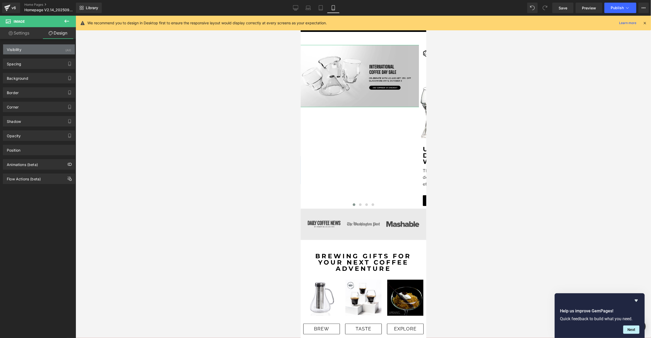
click at [43, 53] on div "Visibility (All)" at bounding box center [39, 49] width 72 height 10
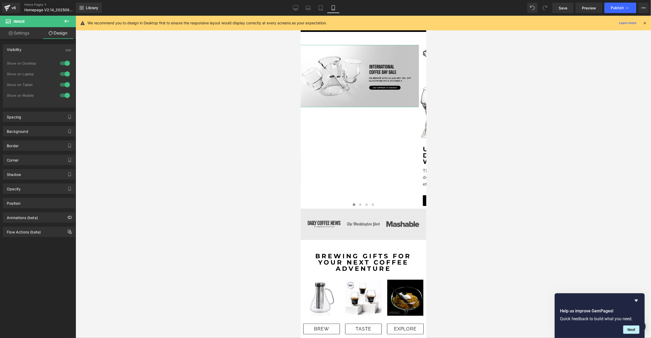
click at [62, 96] on div at bounding box center [65, 95] width 13 height 8
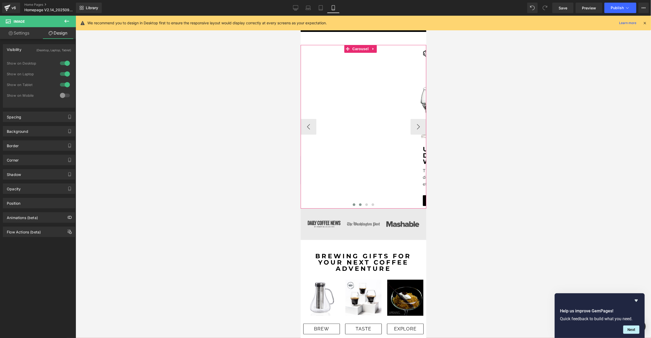
click at [359, 206] on span at bounding box center [360, 204] width 3 height 3
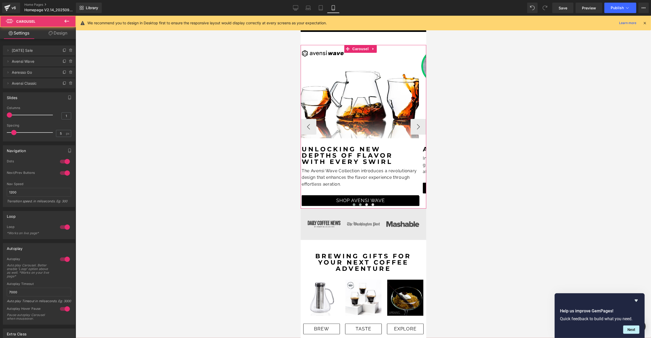
click at [353, 205] on span at bounding box center [354, 204] width 3 height 3
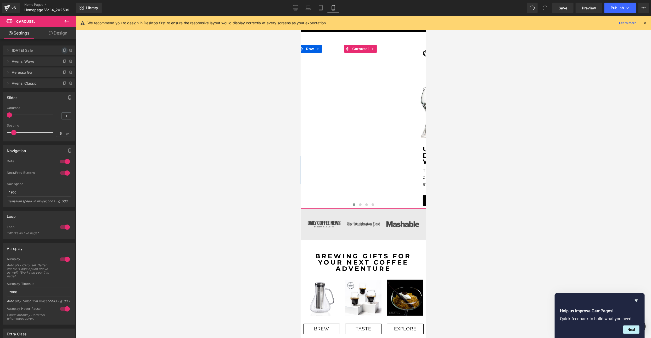
click at [63, 50] on icon at bounding box center [65, 50] width 4 height 4
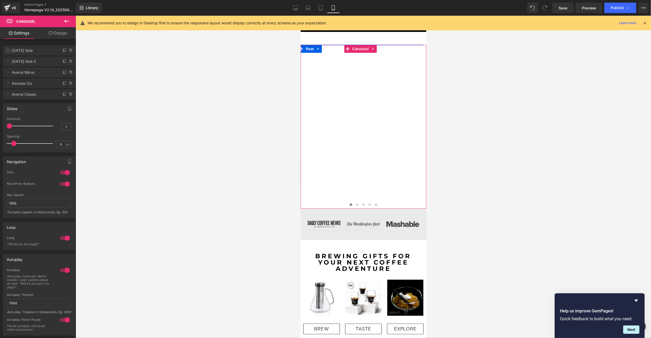
click at [9, 49] on icon at bounding box center [8, 50] width 4 height 4
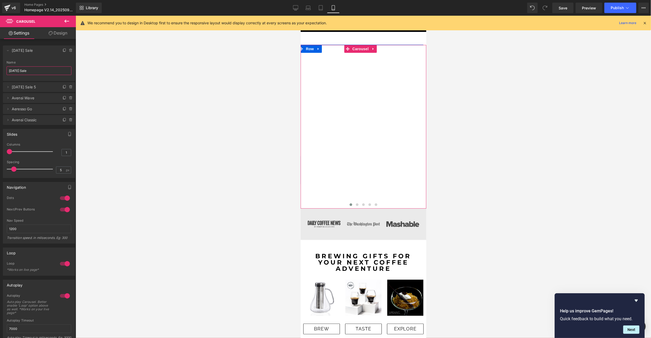
click at [59, 69] on input "International Coffee Day Sale" at bounding box center [39, 70] width 65 height 9
type input "International Coffee Day Sale Mobile"
click at [61, 30] on link "Design" at bounding box center [58, 33] width 38 height 12
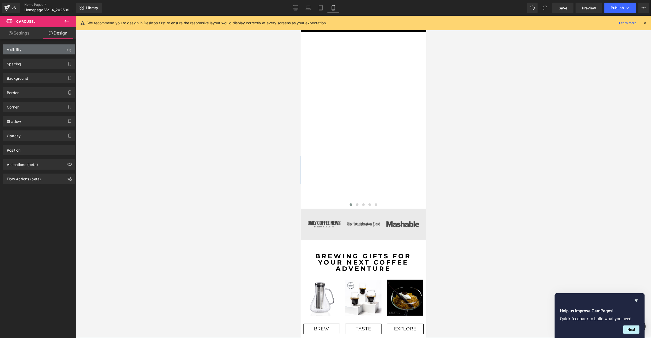
click at [58, 47] on div "Visibility (All)" at bounding box center [39, 49] width 72 height 10
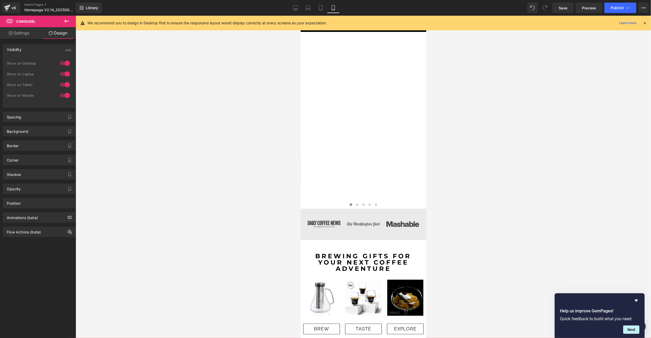
click at [62, 63] on div at bounding box center [65, 63] width 13 height 8
click at [63, 74] on div at bounding box center [65, 74] width 13 height 8
click at [64, 84] on div at bounding box center [65, 85] width 13 height 8
click at [64, 96] on div at bounding box center [65, 95] width 13 height 8
click at [14, 33] on link "Settings" at bounding box center [19, 33] width 38 height 12
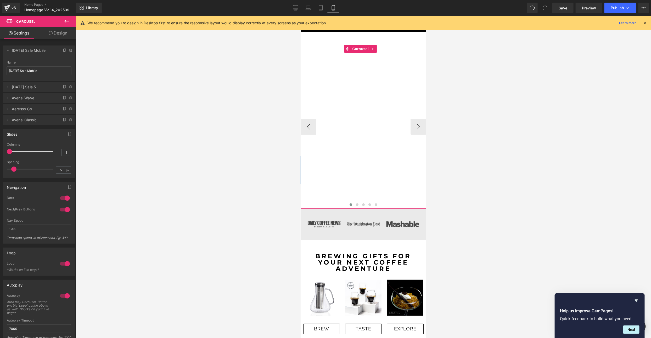
click at [354, 77] on div "Image Row Row Image Row Row Image Unlocking new depths of flavor with every swi…" at bounding box center [603, 127] width 606 height 164
click at [337, 12] on link "Mobile" at bounding box center [333, 8] width 13 height 10
click at [18, 34] on link "Settings" at bounding box center [19, 33] width 38 height 12
click at [19, 49] on span "International Coffee Day Sale Mobile" at bounding box center [34, 51] width 44 height 10
click at [9, 49] on icon at bounding box center [8, 50] width 4 height 4
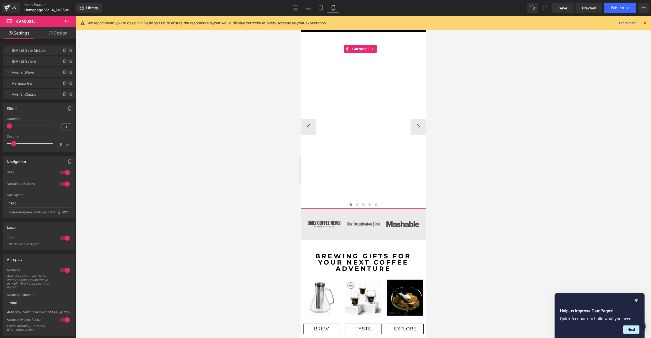
click at [373, 103] on div "Image Row Row Image Row Row Image Unlocking new depths of flavor with every swi…" at bounding box center [603, 127] width 606 height 164
click at [359, 78] on div "Image Row Row Image Row Row Image Unlocking new depths of flavor with every swi…" at bounding box center [603, 127] width 606 height 164
click at [411, 126] on button "›" at bounding box center [418, 127] width 16 height 16
click at [357, 89] on div "Image Row Row Image Row Row Image Unlocking new depths of flavor with every swi…" at bounding box center [482, 127] width 606 height 164
click at [411, 126] on button "›" at bounding box center [418, 127] width 16 height 16
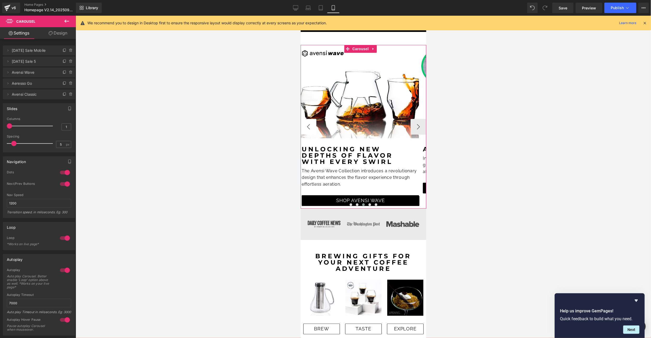
click at [308, 126] on button "‹" at bounding box center [308, 127] width 16 height 16
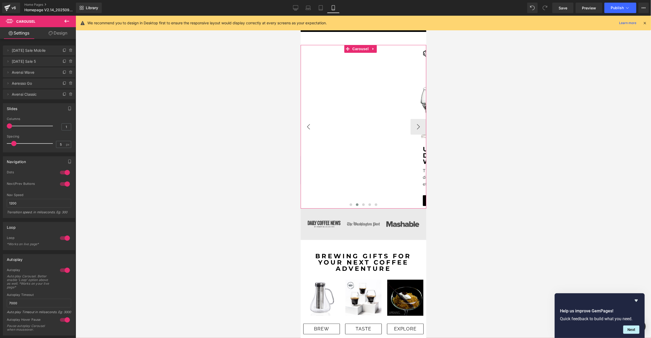
click at [308, 126] on button "‹" at bounding box center [308, 127] width 16 height 16
click at [414, 130] on button "›" at bounding box center [418, 127] width 16 height 16
click at [371, 93] on div "Image Row Row Image Row Row Image Unlocking new depths of flavor with every swi…" at bounding box center [482, 127] width 606 height 164
click at [411, 126] on button "›" at bounding box center [418, 127] width 16 height 16
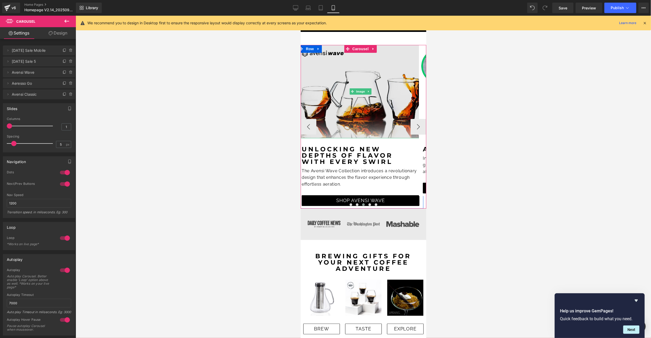
click at [365, 93] on img at bounding box center [361, 91] width 126 height 93
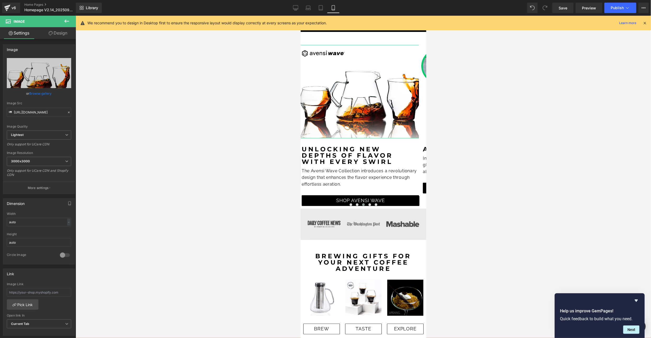
click at [61, 34] on link "Design" at bounding box center [58, 33] width 38 height 12
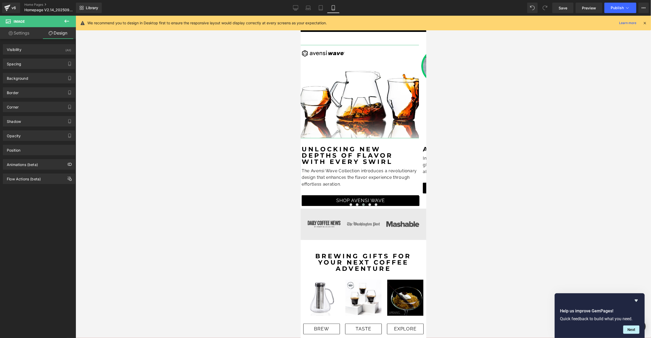
click at [29, 34] on link "Settings" at bounding box center [19, 33] width 38 height 12
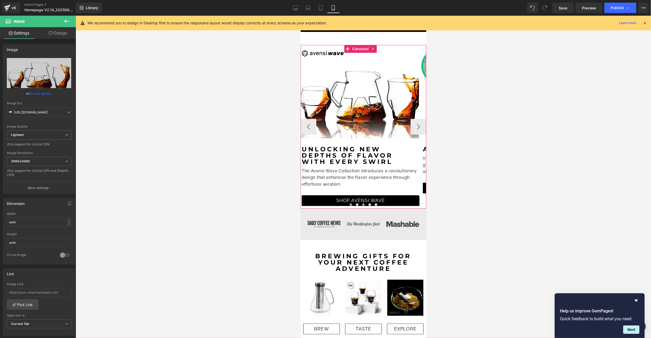
click at [349, 205] on span at bounding box center [350, 204] width 3 height 3
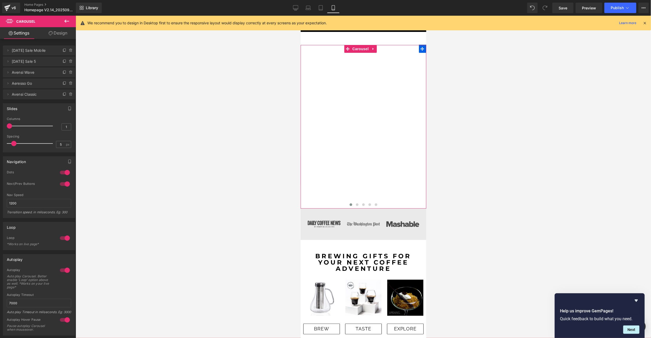
click at [31, 62] on span "International Coffee Day Sale 5" at bounding box center [34, 62] width 44 height 10
click at [57, 34] on link "Design" at bounding box center [58, 33] width 38 height 12
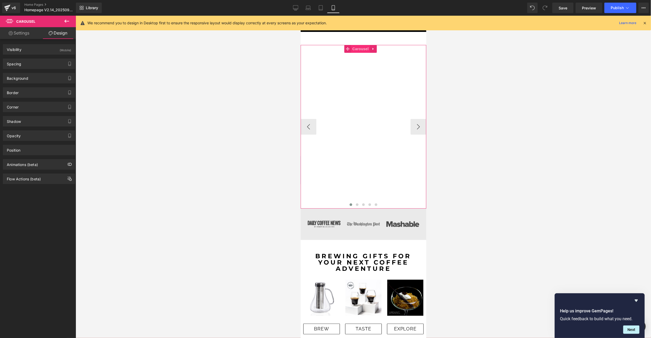
click at [357, 48] on span "Carousel" at bounding box center [360, 49] width 19 height 8
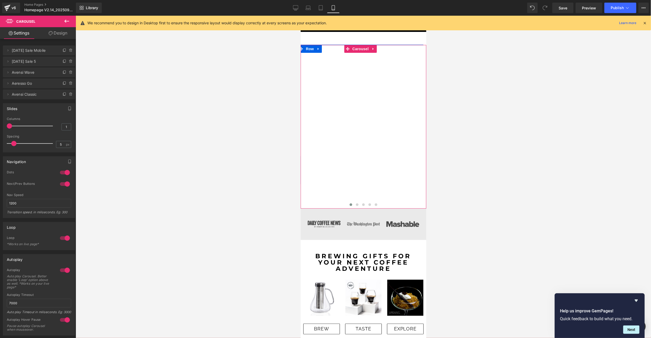
click at [32, 54] on span "International Coffee Day Sale Mobile" at bounding box center [34, 51] width 44 height 10
click at [7, 51] on icon at bounding box center [8, 50] width 4 height 4
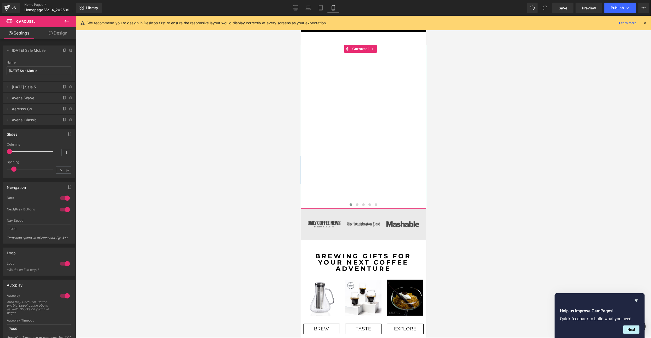
click at [62, 34] on link "Design" at bounding box center [58, 33] width 38 height 12
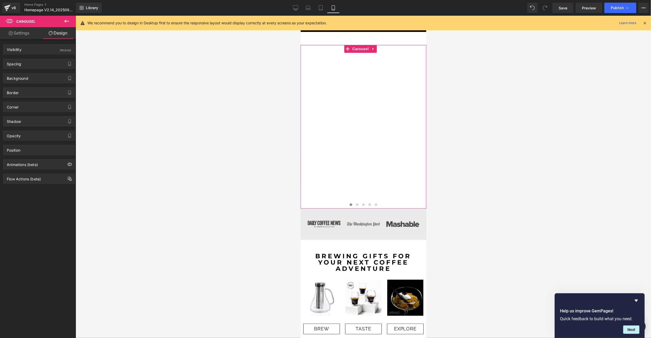
click at [20, 34] on link "Settings" at bounding box center [19, 33] width 38 height 12
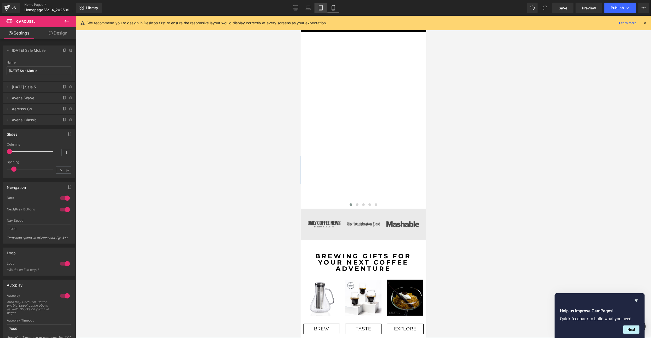
click at [322, 8] on icon at bounding box center [320, 7] width 5 height 5
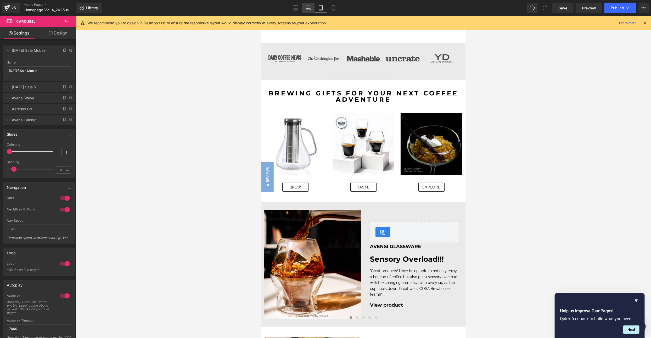
click at [305, 9] on link "Laptop" at bounding box center [308, 8] width 13 height 10
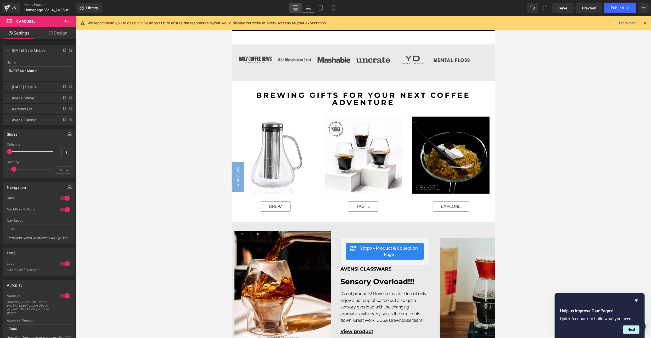
click at [295, 9] on icon at bounding box center [295, 7] width 5 height 5
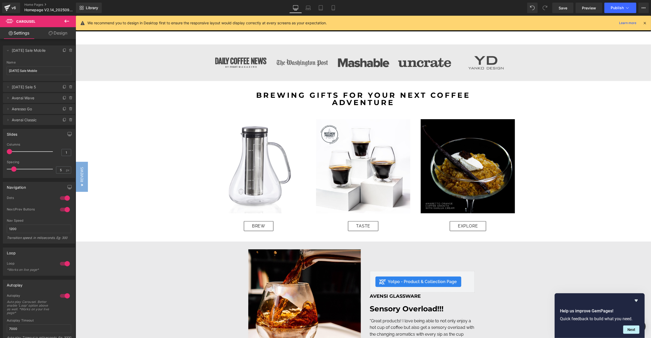
click at [59, 30] on link "Design" at bounding box center [58, 33] width 38 height 12
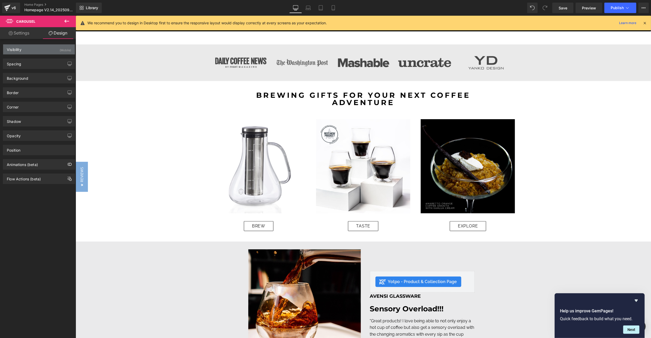
click at [65, 49] on div "(Mobile)" at bounding box center [66, 48] width 12 height 9
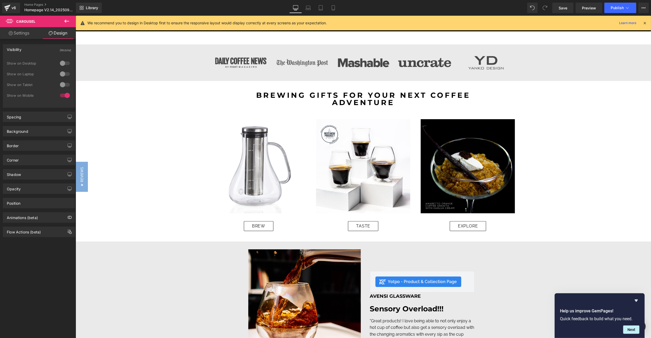
click at [62, 64] on div at bounding box center [65, 63] width 13 height 8
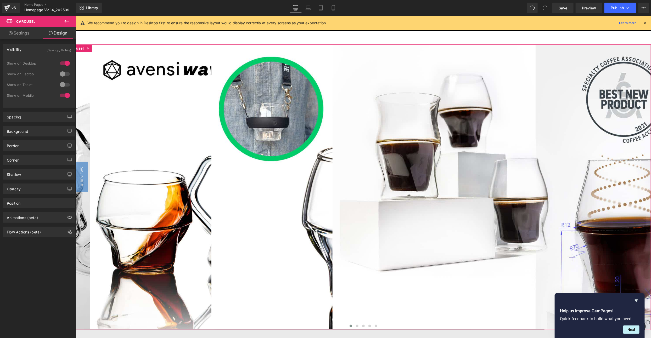
click at [62, 76] on div at bounding box center [65, 74] width 13 height 8
click at [62, 84] on div at bounding box center [65, 85] width 13 height 8
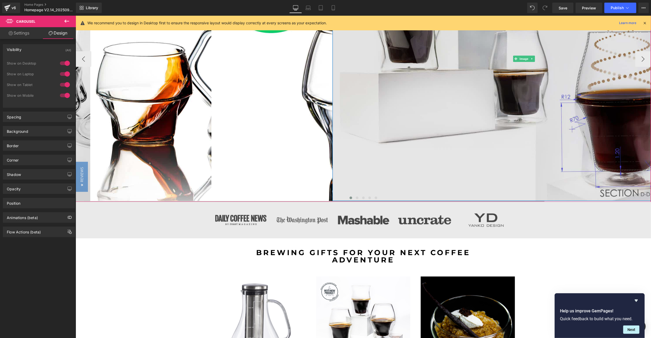
scroll to position [39, 0]
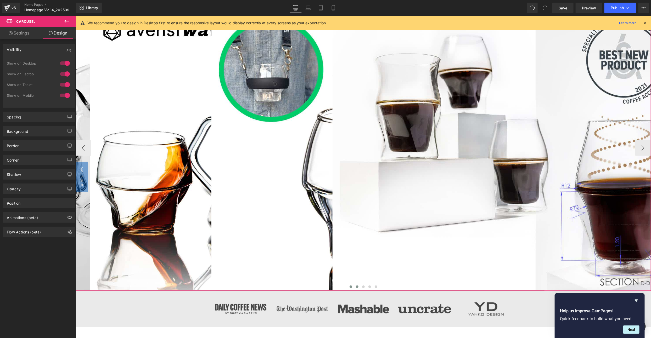
click at [354, 286] on button at bounding box center [357, 286] width 6 height 5
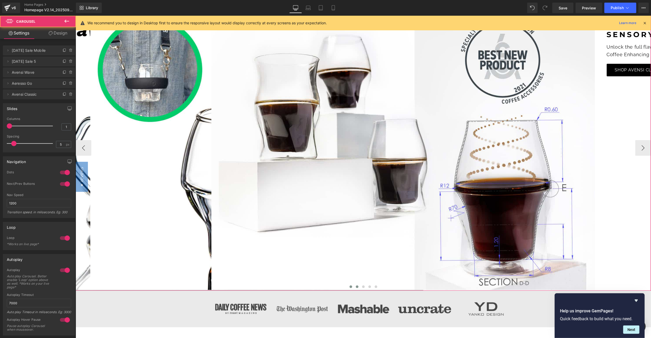
click at [349, 287] on span at bounding box center [350, 287] width 3 height 3
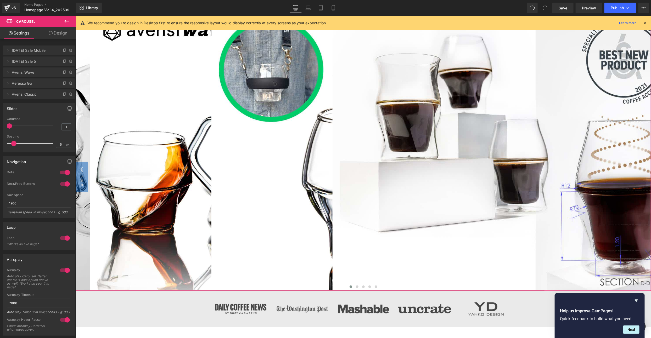
click at [62, 34] on link "Design" at bounding box center [58, 33] width 38 height 12
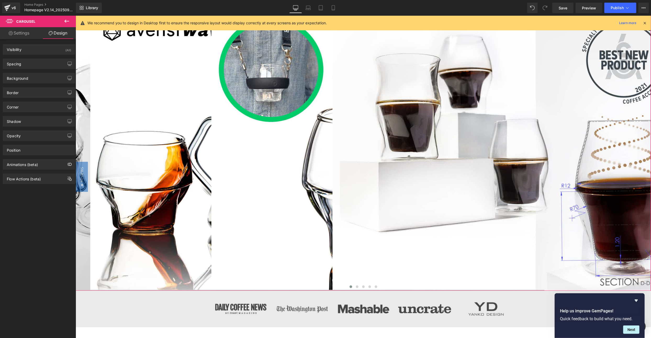
click at [16, 35] on link "Settings" at bounding box center [19, 33] width 38 height 12
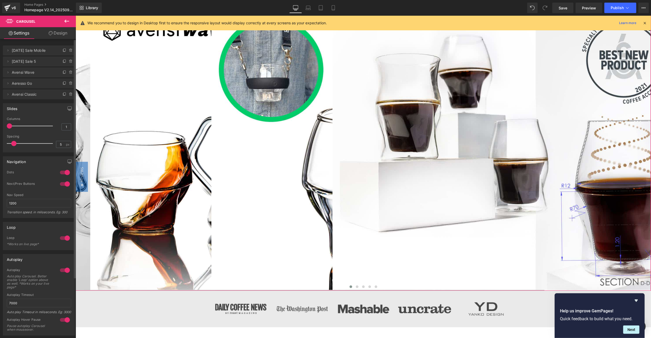
click at [24, 53] on span "International Coffee Day Sale Mobile" at bounding box center [34, 51] width 44 height 10
click at [3, 51] on li "Delete Cancel International Coffee Day Sale Mobile International Coffee Day Sal…" at bounding box center [39, 51] width 72 height 10
click at [356, 287] on span at bounding box center [357, 287] width 3 height 3
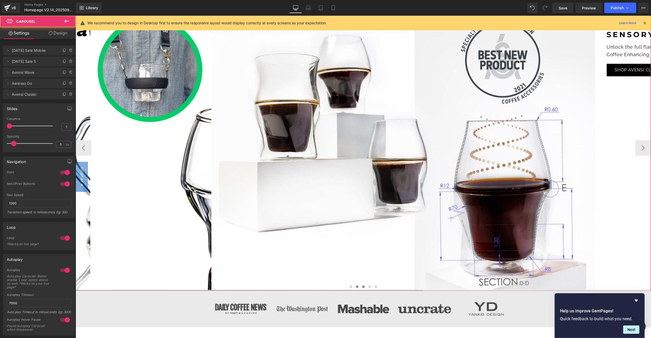
click at [362, 287] on button at bounding box center [363, 286] width 6 height 5
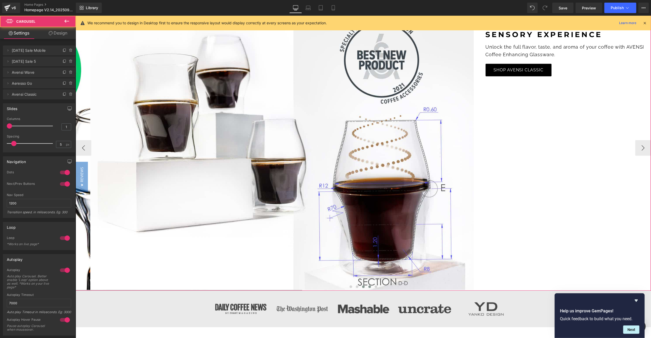
click at [368, 287] on span at bounding box center [369, 287] width 3 height 3
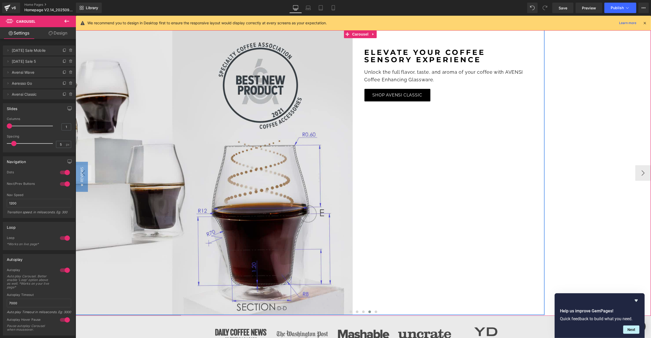
scroll to position [0, 0]
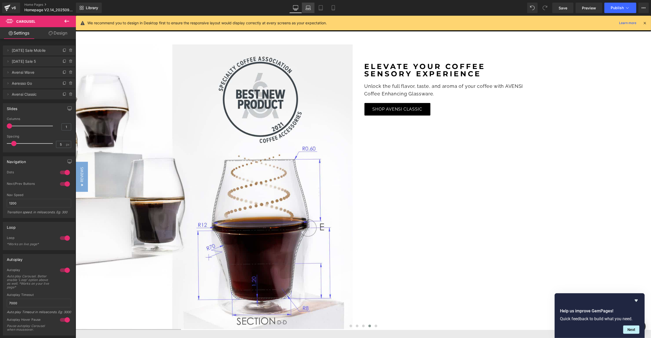
click at [306, 12] on link "Laptop" at bounding box center [308, 8] width 13 height 10
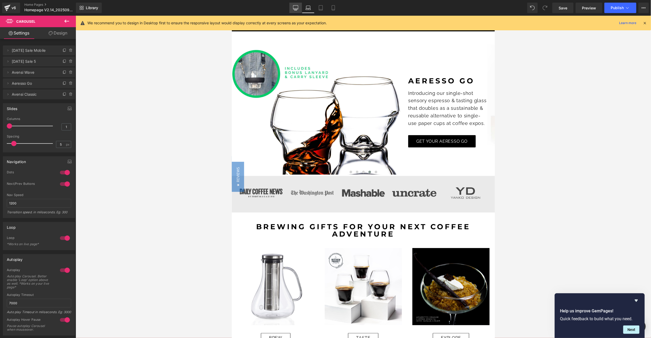
click at [296, 8] on icon at bounding box center [295, 7] width 5 height 5
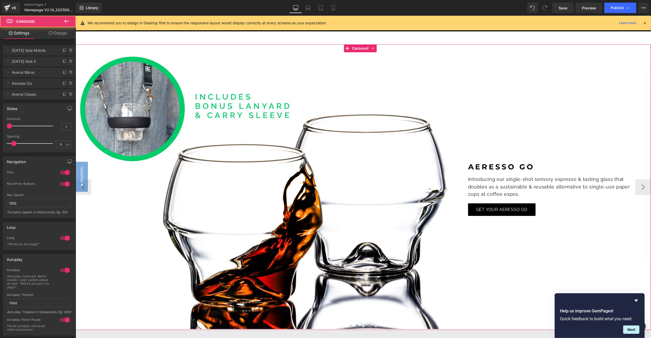
click at [356, 326] on span at bounding box center [357, 326] width 3 height 3
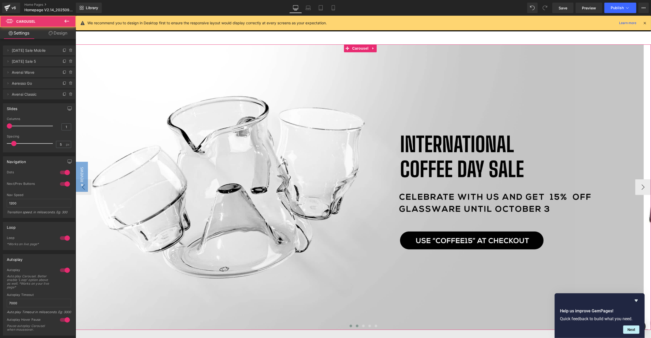
click at [349, 326] on span at bounding box center [350, 326] width 3 height 3
click at [356, 326] on span at bounding box center [357, 326] width 3 height 3
click at [349, 326] on span at bounding box center [350, 326] width 3 height 3
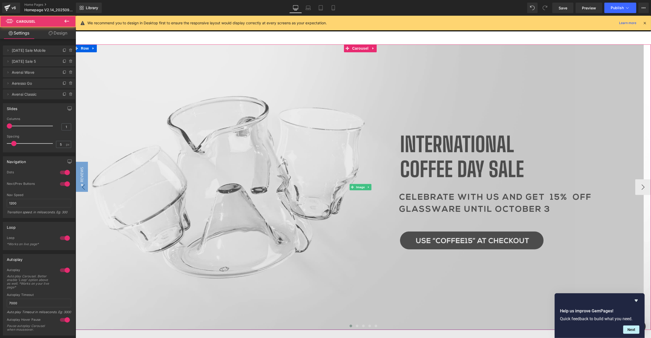
click at [343, 151] on img at bounding box center [361, 187] width 576 height 286
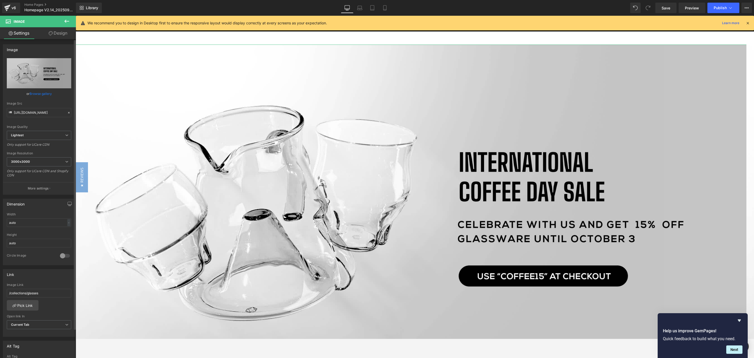
click at [43, 92] on link "Browse gallery" at bounding box center [41, 93] width 22 height 9
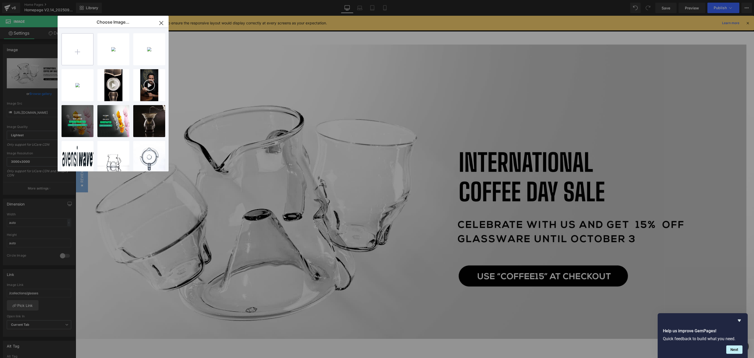
click at [77, 53] on input "file" at bounding box center [77, 49] width 31 height 31
type input "C:\fakepath\WEB BANNER (MOBILE) V1 (2).png"
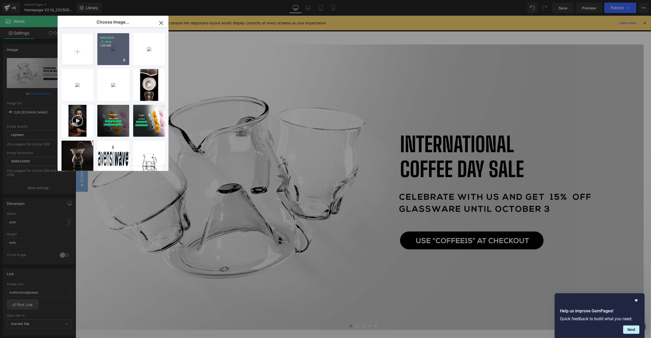
click at [110, 45] on p "1.48 MB" at bounding box center [113, 46] width 27 height 4
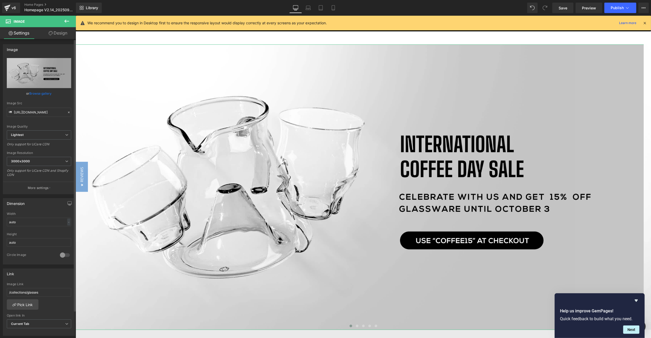
click at [30, 91] on link "Browse gallery" at bounding box center [41, 93] width 22 height 9
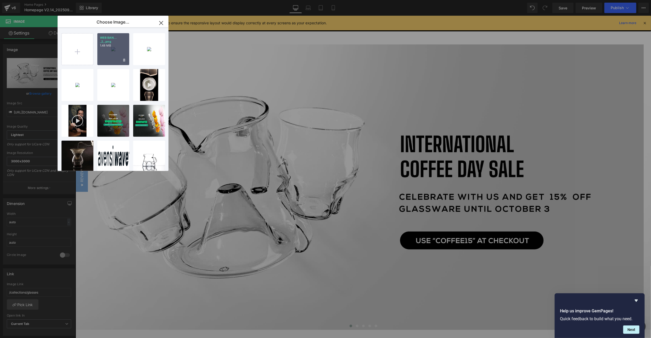
click at [118, 36] on p "WEB BAN... _2_.png" at bounding box center [113, 40] width 27 height 8
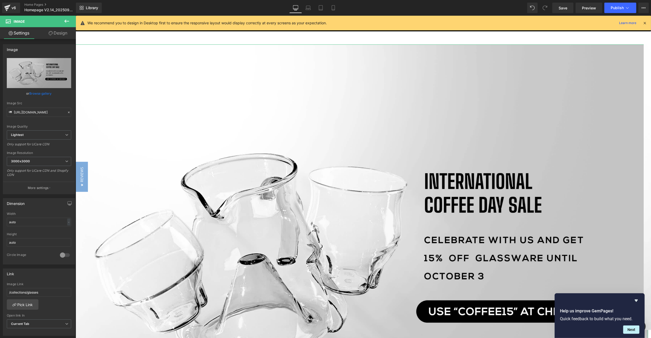
click at [58, 32] on link "Design" at bounding box center [58, 33] width 38 height 12
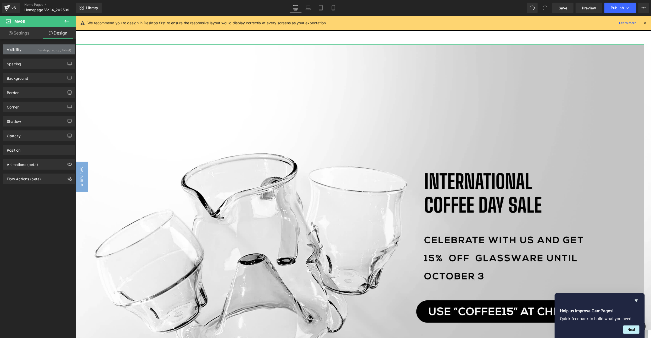
click at [51, 50] on div "(Desktop, Laptop, Tablet)" at bounding box center [53, 48] width 35 height 9
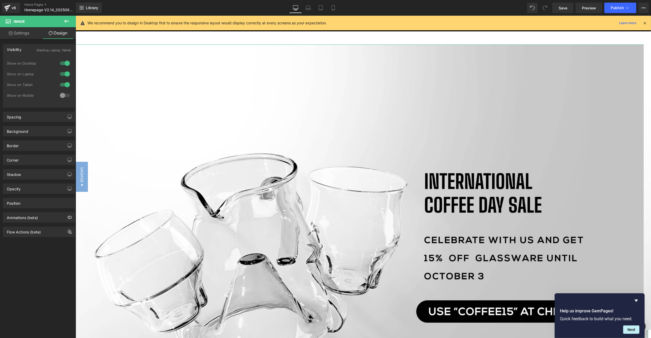
click at [50, 50] on div "(Desktop, Laptop, Tablet)" at bounding box center [53, 48] width 35 height 9
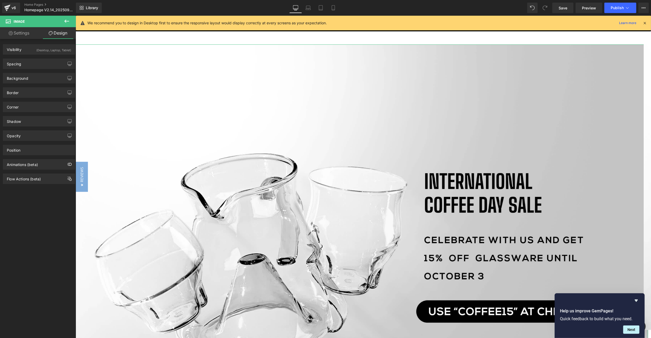
click at [18, 32] on link "Settings" at bounding box center [19, 33] width 38 height 12
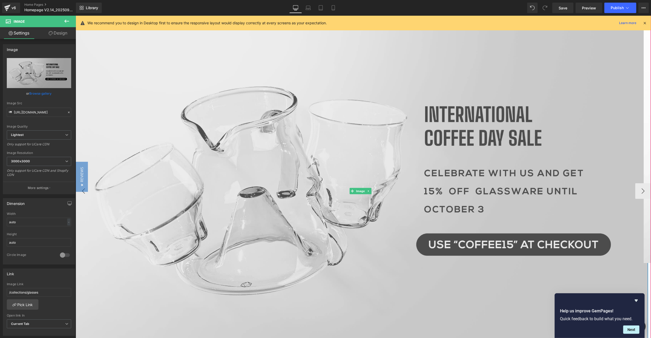
scroll to position [157, 0]
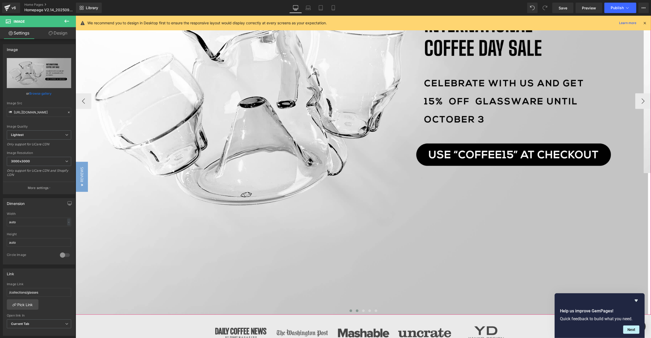
click at [356, 310] on span at bounding box center [357, 311] width 3 height 3
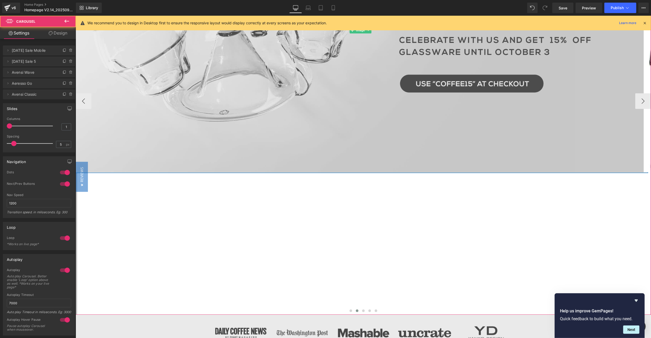
click at [281, 93] on img at bounding box center [361, 30] width 576 height 286
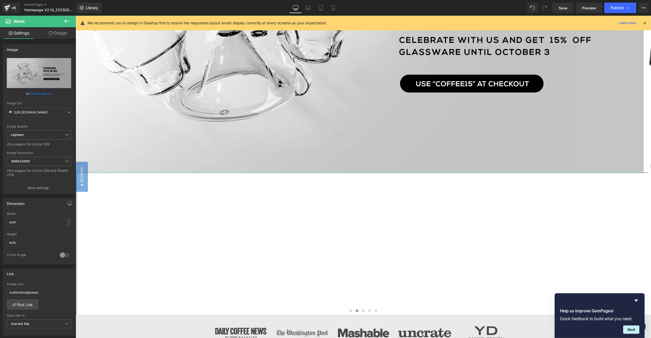
click at [64, 38] on link "Design" at bounding box center [58, 33] width 38 height 12
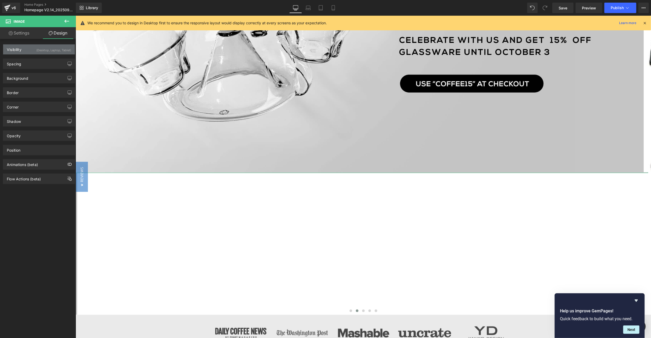
click at [64, 49] on div "(Desktop, Laptop, Tablet)" at bounding box center [53, 48] width 35 height 9
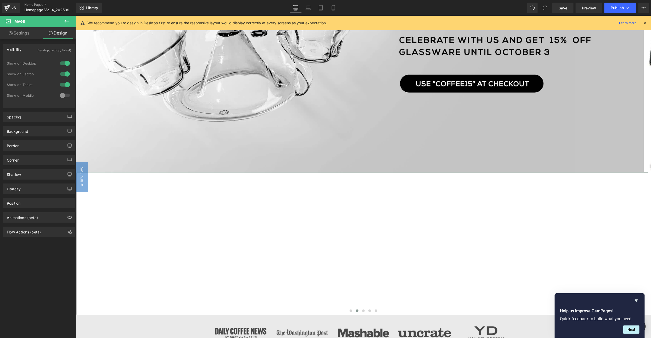
click at [21, 36] on link "Settings" at bounding box center [19, 33] width 38 height 12
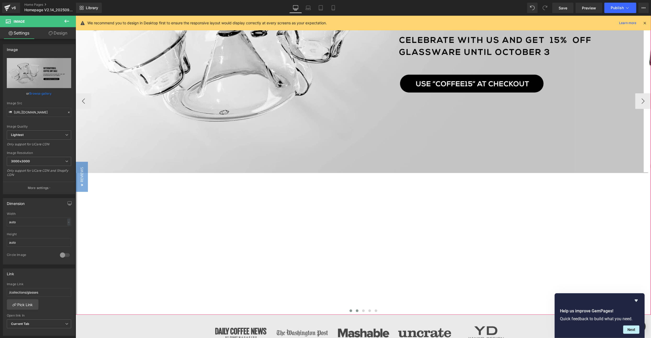
click at [349, 311] on span at bounding box center [350, 311] width 3 height 3
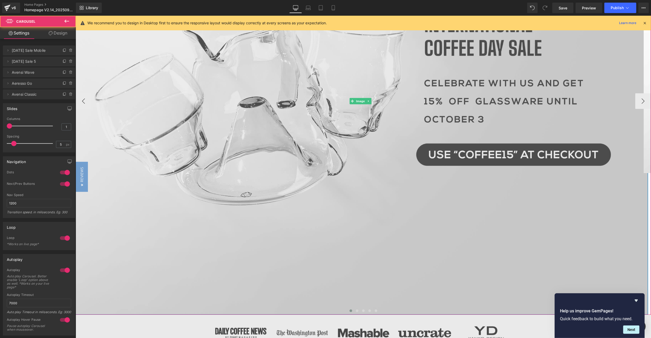
scroll to position [0, 0]
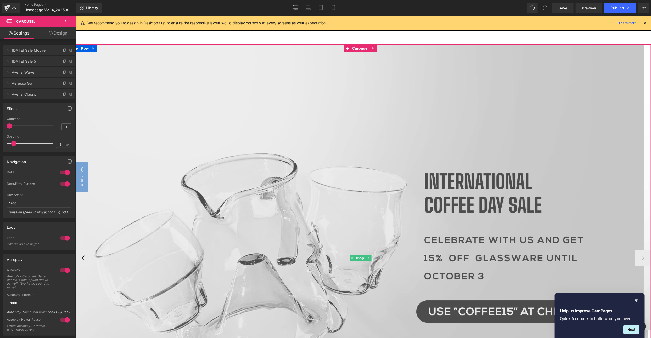
click at [374, 209] on img at bounding box center [361, 258] width 576 height 428
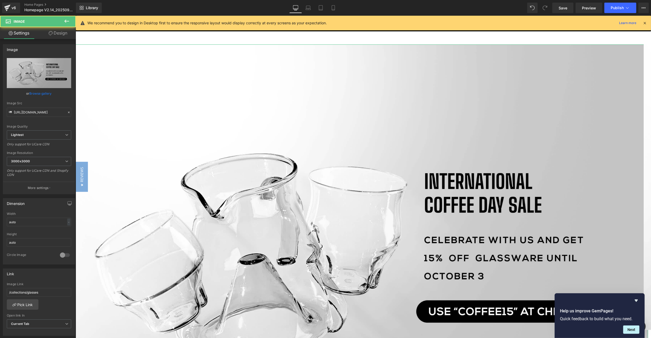
click at [58, 35] on link "Design" at bounding box center [58, 33] width 38 height 12
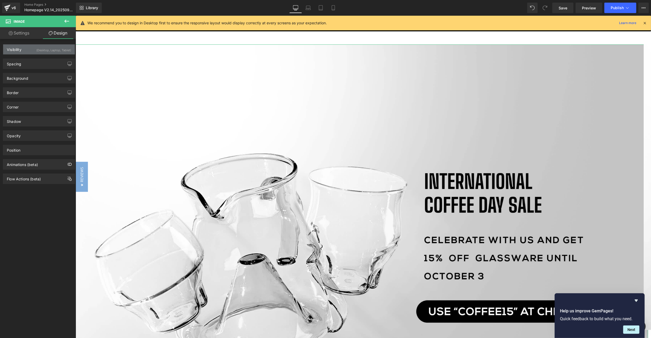
click at [59, 51] on div "(Desktop, Laptop, Tablet)" at bounding box center [53, 48] width 35 height 9
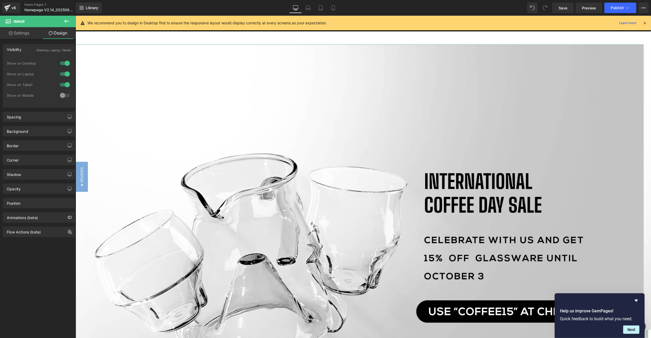
click at [60, 95] on div at bounding box center [65, 95] width 13 height 8
click at [64, 86] on div at bounding box center [65, 85] width 13 height 8
click at [63, 74] on div at bounding box center [65, 74] width 13 height 8
click at [64, 62] on div at bounding box center [65, 63] width 13 height 8
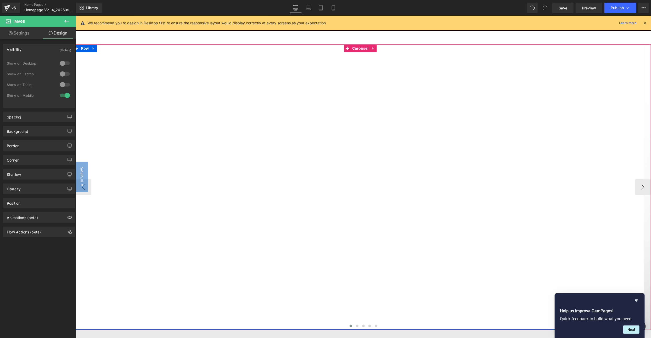
click at [365, 95] on div "Image" at bounding box center [361, 187] width 576 height 286
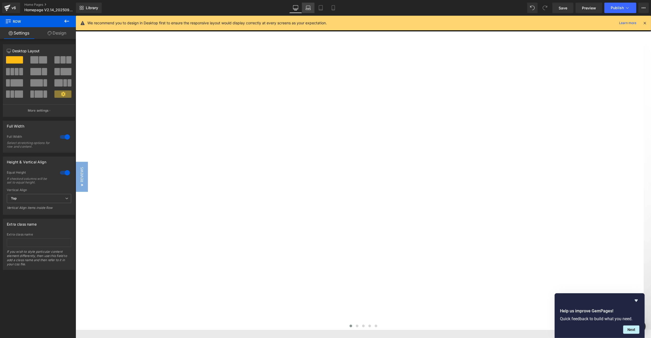
click at [306, 10] on icon at bounding box center [308, 7] width 5 height 5
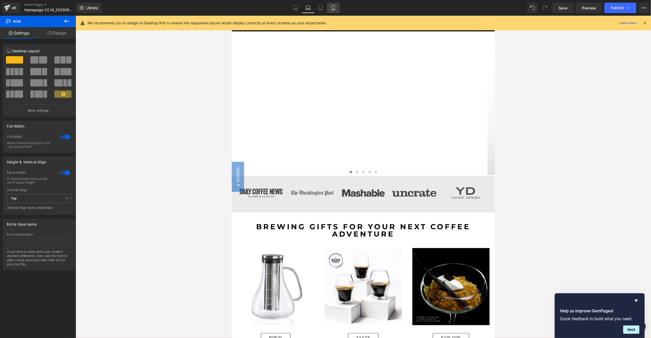
click at [337, 6] on link "Mobile" at bounding box center [333, 8] width 13 height 10
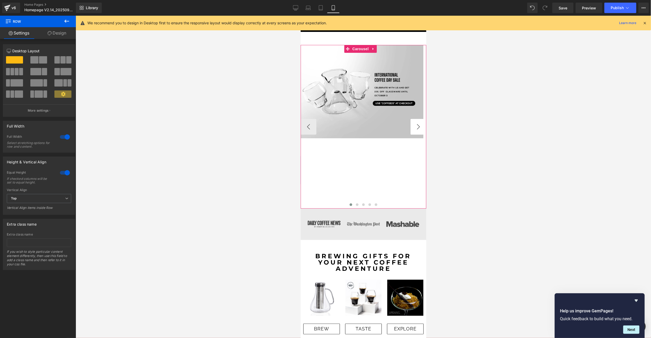
click at [414, 127] on button "›" at bounding box center [418, 127] width 16 height 16
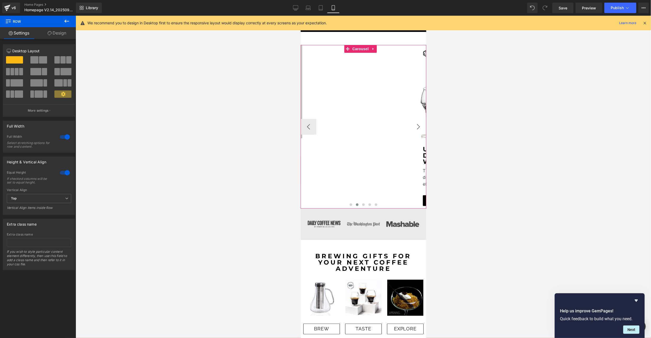
click at [410, 127] on button "›" at bounding box center [418, 127] width 16 height 16
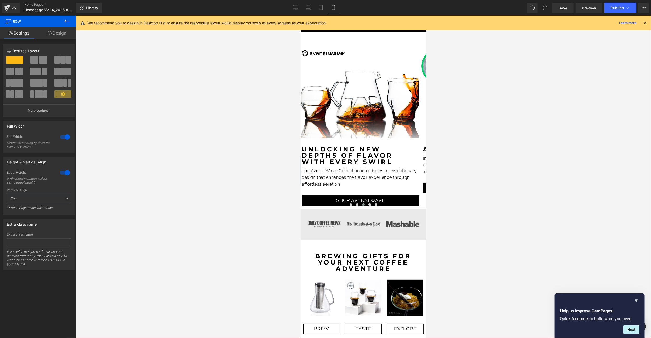
drag, startPoint x: 587, startPoint y: 10, endPoint x: 555, endPoint y: 39, distance: 42.8
click at [536, 39] on div at bounding box center [364, 177] width 576 height 323
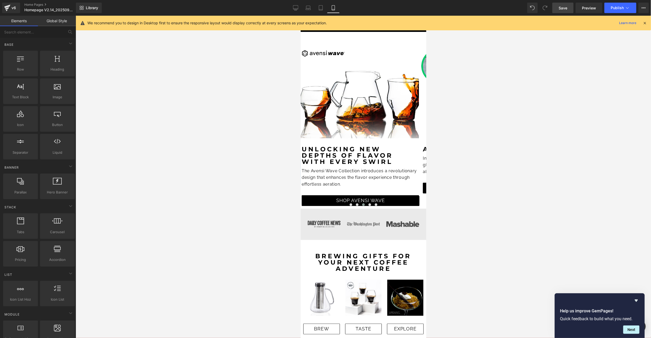
click at [536, 9] on span "Save" at bounding box center [563, 7] width 9 height 5
click at [289, 9] on icon at bounding box center [290, 7] width 5 height 4
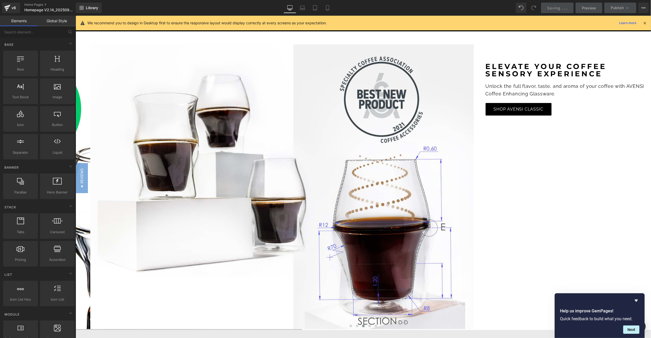
scroll to position [29, 0]
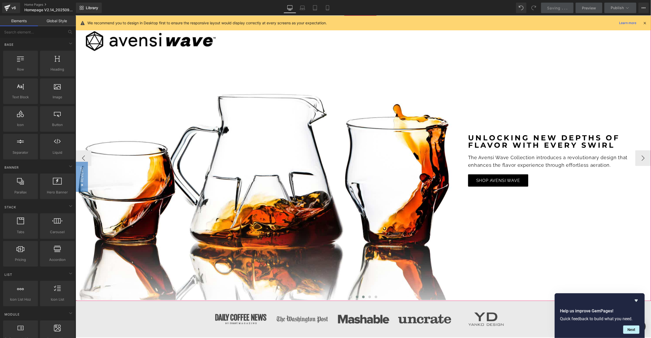
click at [356, 296] on span at bounding box center [357, 297] width 3 height 3
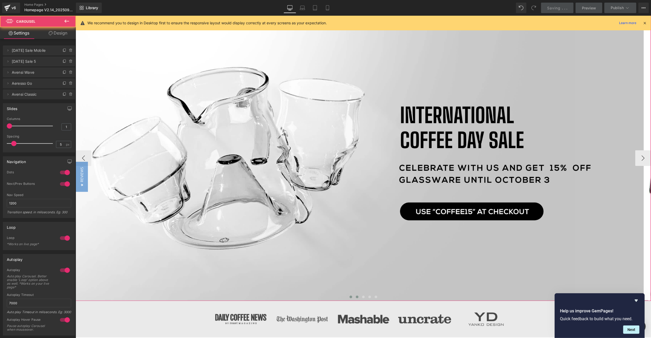
click at [349, 296] on span at bounding box center [350, 297] width 3 height 3
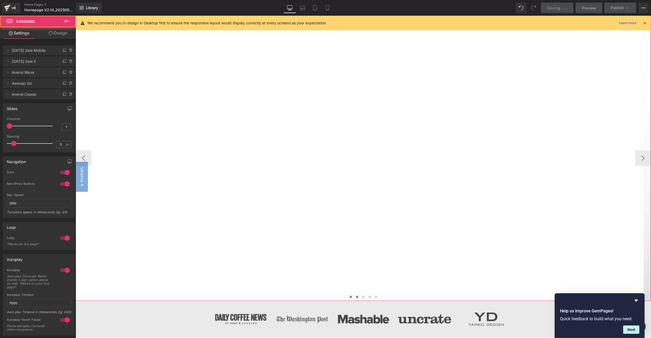
click at [356, 296] on span at bounding box center [357, 297] width 3 height 3
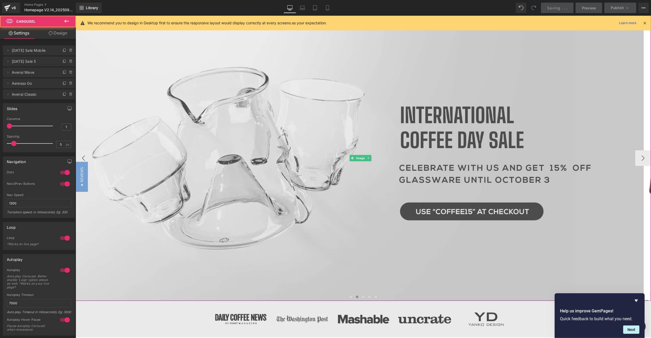
scroll to position [0, 0]
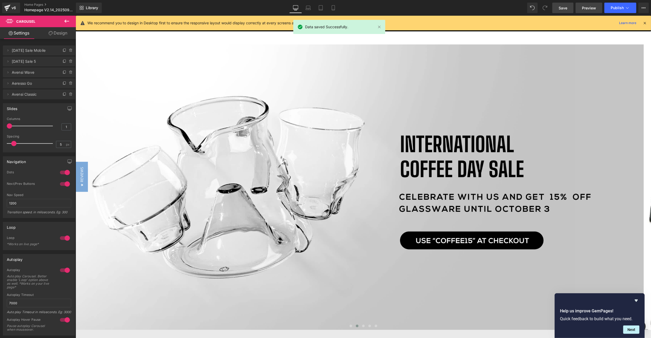
click at [536, 9] on span "Preview" at bounding box center [589, 7] width 14 height 5
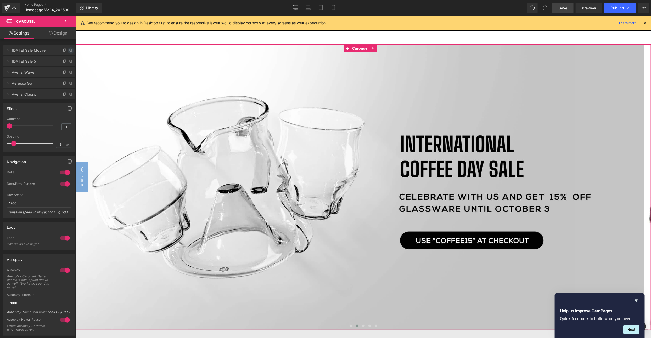
click at [69, 52] on icon at bounding box center [71, 50] width 4 height 4
click at [66, 51] on button "Delete" at bounding box center [65, 50] width 16 height 7
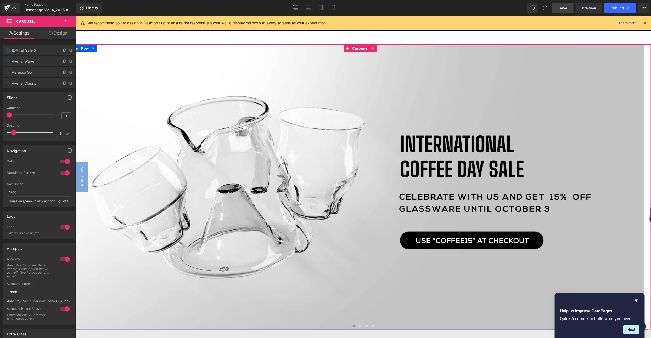
click at [9, 48] on icon at bounding box center [8, 50] width 4 height 4
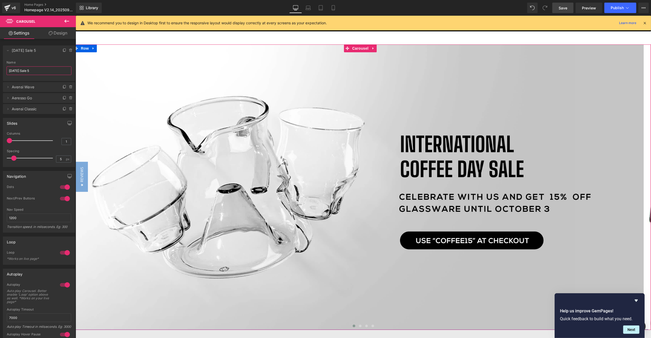
click at [58, 68] on input "International Coffee Day Sale 5" at bounding box center [39, 70] width 65 height 9
click at [61, 69] on input "International Coffee Day Sale 5" at bounding box center [39, 70] width 65 height 9
click at [60, 32] on link "Design" at bounding box center [58, 33] width 38 height 12
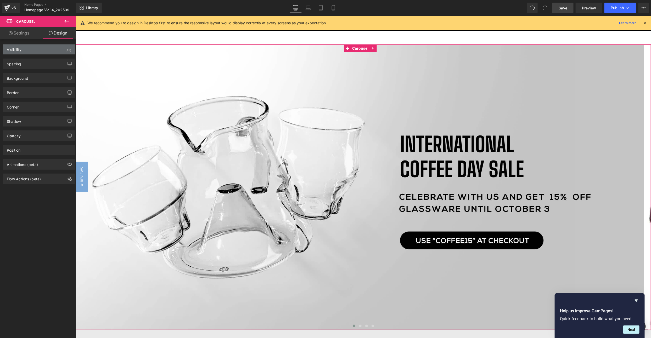
click at [60, 53] on div "Visibility (All)" at bounding box center [39, 49] width 72 height 10
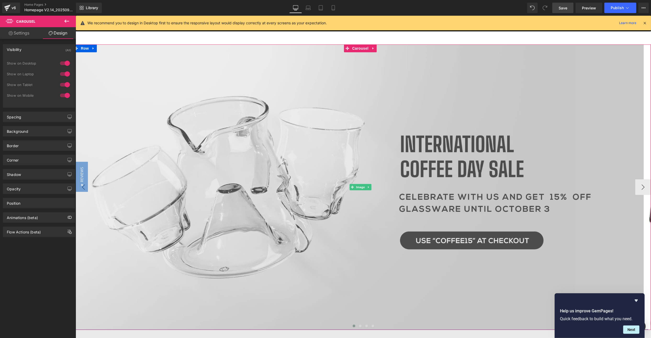
click at [323, 174] on img at bounding box center [361, 187] width 576 height 286
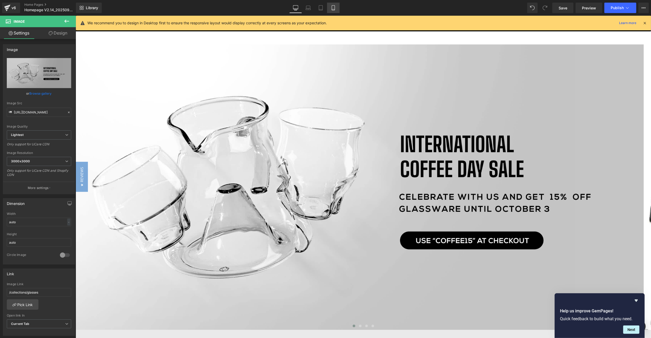
click at [328, 5] on link "Mobile" at bounding box center [333, 8] width 13 height 10
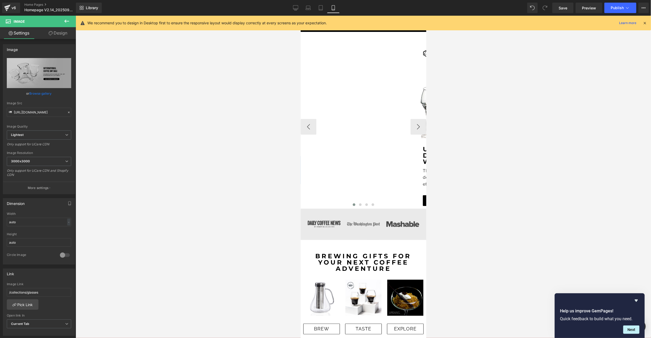
click at [378, 77] on div "Image Row Row Image Unlocking new depths of flavor with every swirl Text Block …" at bounding box center [542, 127] width 485 height 164
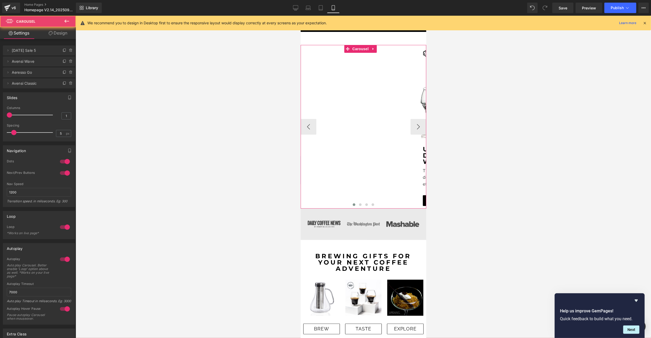
click at [357, 85] on div "Image Row Row Image Unlocking new depths of flavor with every swirl Text Block …" at bounding box center [542, 127] width 485 height 164
click at [411, 129] on button "›" at bounding box center [418, 127] width 16 height 16
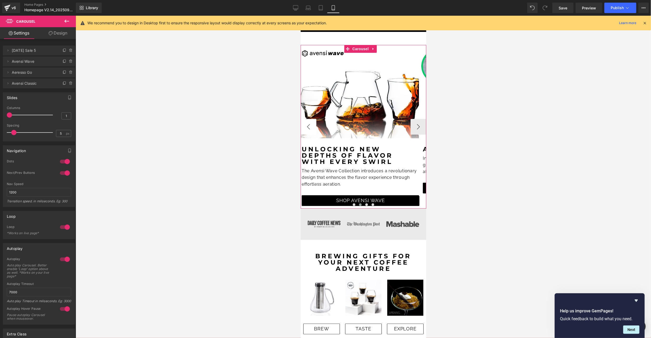
click at [308, 127] on button "‹" at bounding box center [308, 127] width 16 height 16
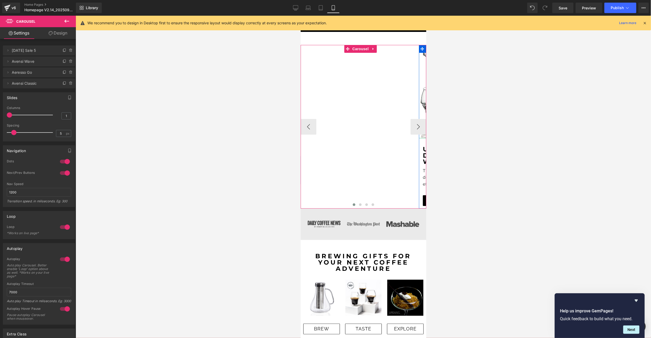
click at [364, 83] on div "Image Row Row Image Unlocking new depths of flavor with every swirl Text Block …" at bounding box center [542, 127] width 485 height 164
click at [65, 35] on link "Design" at bounding box center [58, 33] width 38 height 12
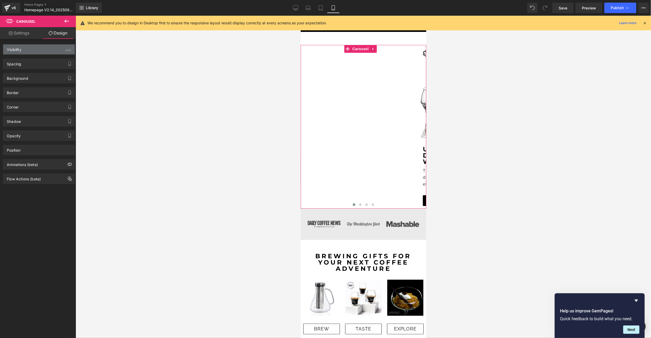
click at [63, 52] on div "Visibility (All)" at bounding box center [39, 49] width 72 height 10
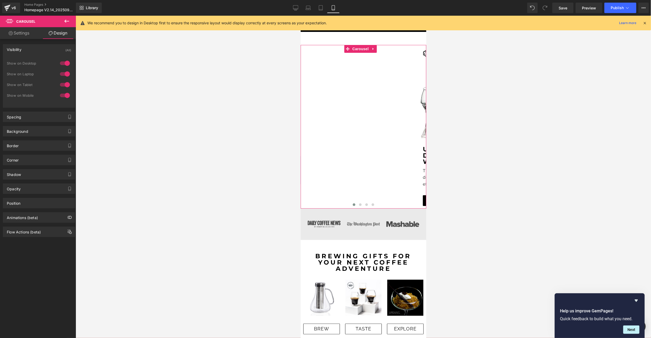
click at [65, 97] on div at bounding box center [65, 95] width 13 height 8
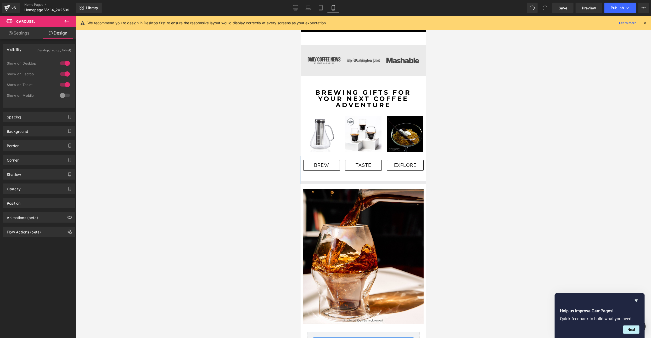
click at [65, 95] on div at bounding box center [65, 95] width 13 height 8
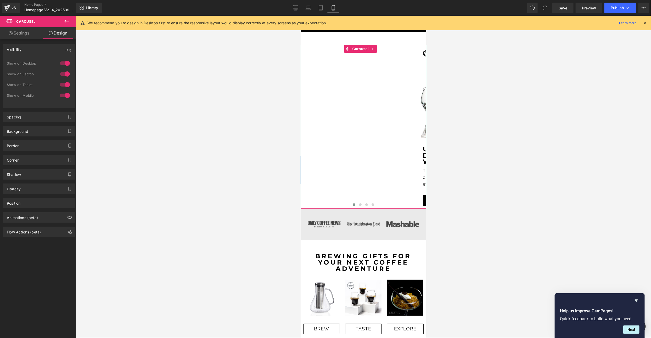
click at [60, 84] on div at bounding box center [65, 85] width 13 height 8
click at [62, 86] on div at bounding box center [65, 85] width 13 height 8
click at [63, 72] on div at bounding box center [65, 74] width 13 height 8
click at [64, 64] on div at bounding box center [65, 63] width 13 height 8
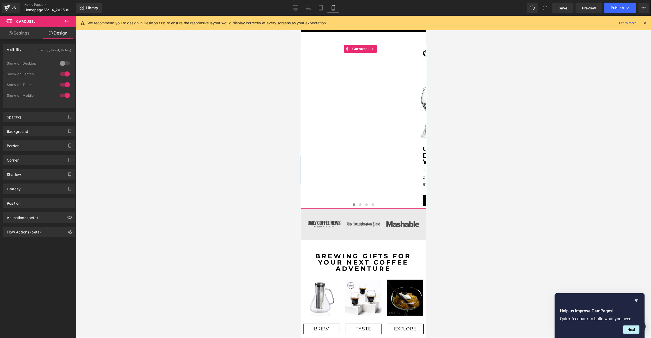
click at [64, 64] on div at bounding box center [65, 63] width 13 height 8
click at [10, 30] on link "Settings" at bounding box center [19, 33] width 38 height 12
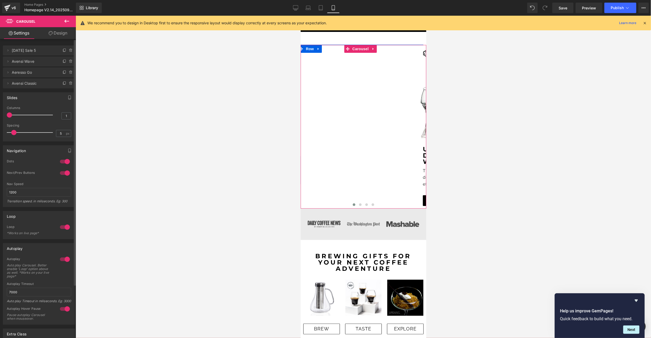
click at [35, 51] on span "[DATE] Sale 5" at bounding box center [34, 51] width 44 height 10
click at [325, 11] on link "Tablet" at bounding box center [321, 8] width 13 height 10
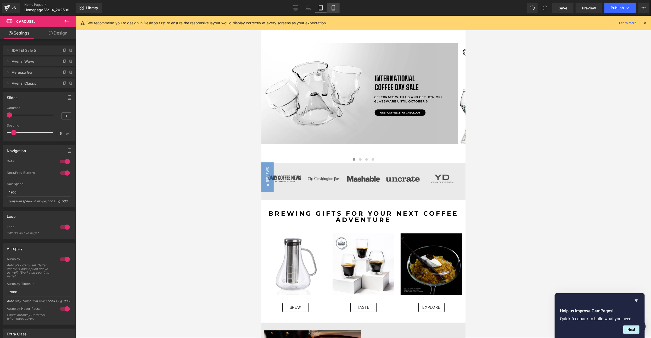
click at [329, 6] on link "Mobile" at bounding box center [333, 8] width 13 height 10
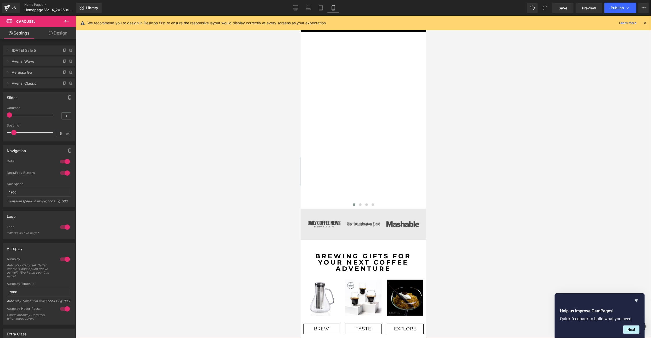
scroll to position [2, 0]
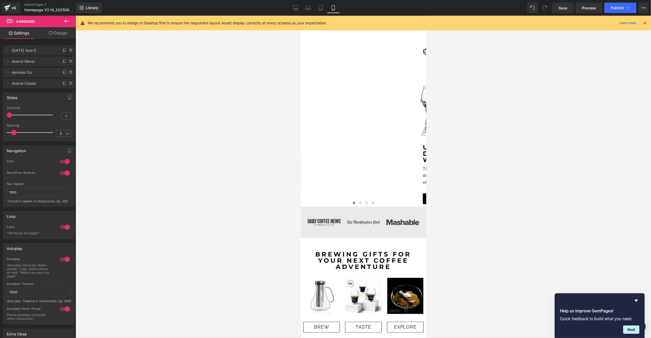
click at [559, 2] on div "Library Mobile Desktop Laptop Tablet Mobile Save Preview Publish Scheduled View…" at bounding box center [363, 8] width 575 height 16
click at [558, 5] on link "Save" at bounding box center [563, 8] width 21 height 10
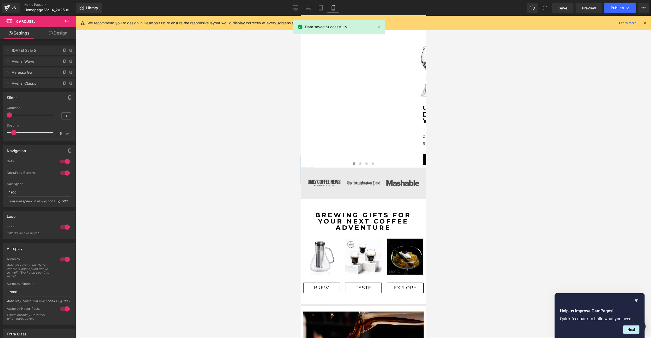
scroll to position [0, 0]
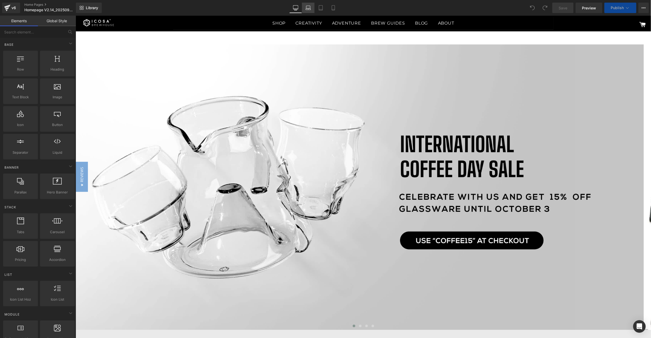
click at [309, 10] on icon at bounding box center [308, 9] width 5 height 2
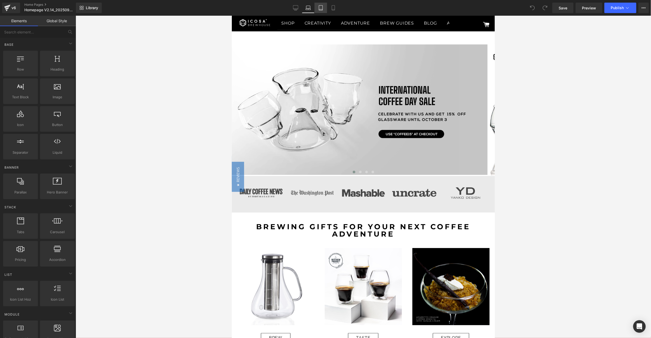
click at [323, 9] on icon at bounding box center [320, 7] width 5 height 5
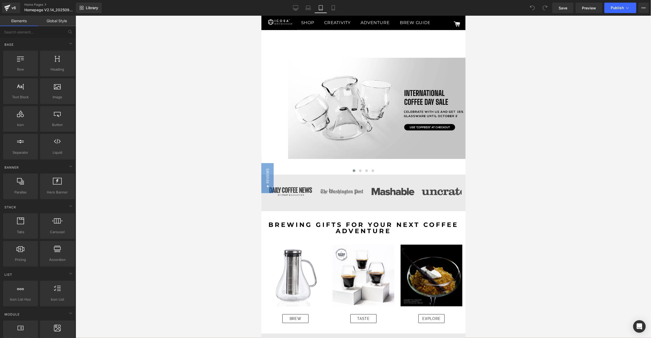
scroll to position [27, 0]
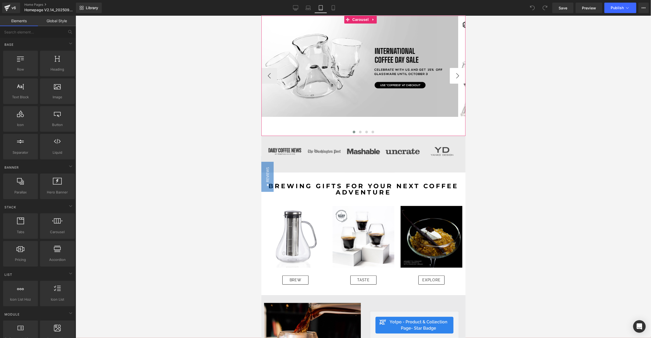
click at [453, 74] on button "›" at bounding box center [458, 76] width 16 height 16
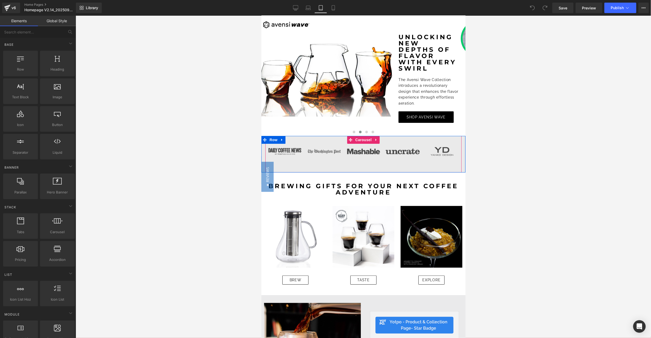
scroll to position [0, 0]
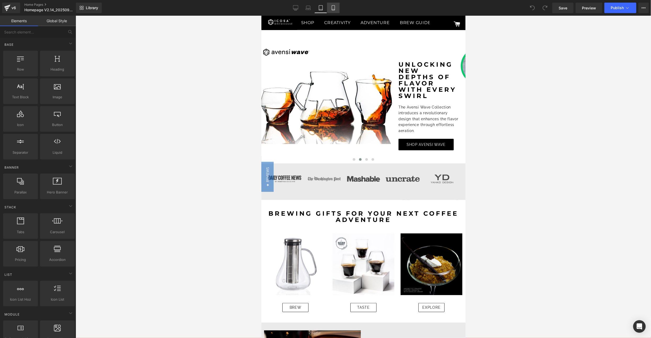
click at [328, 8] on link "Mobile" at bounding box center [333, 8] width 13 height 10
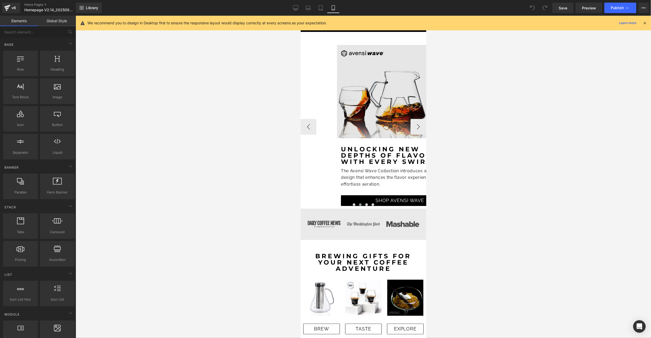
scroll to position [29, 0]
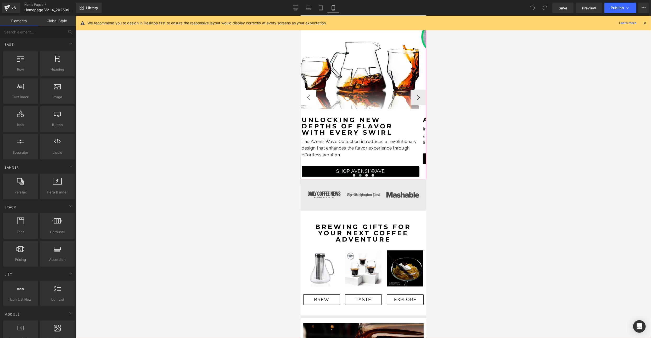
click at [308, 95] on button "‹" at bounding box center [308, 98] width 16 height 16
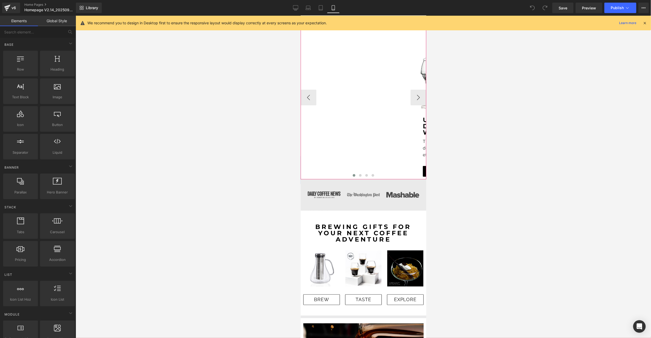
click at [362, 59] on div "Image Row Row Image Unlocking new depths of flavor with every swirl Text Block …" at bounding box center [542, 97] width 485 height 164
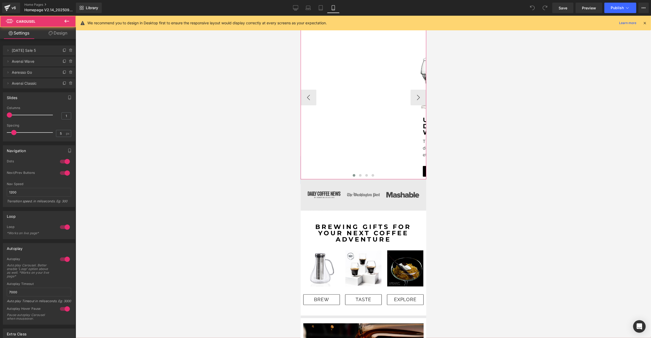
scroll to position [0, 0]
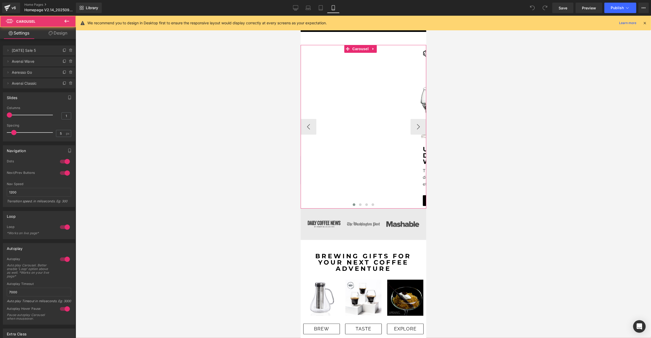
click at [379, 83] on div "Image Row Row Image Unlocking new depths of flavor with every swirl Text Block …" at bounding box center [542, 127] width 485 height 164
click at [58, 33] on link "Design" at bounding box center [58, 33] width 38 height 12
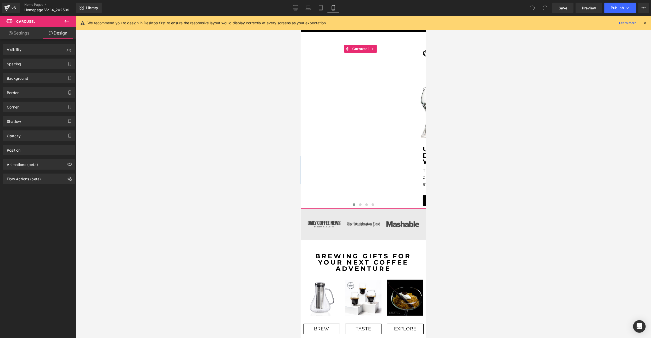
click at [25, 33] on link "Settings" at bounding box center [19, 33] width 38 height 12
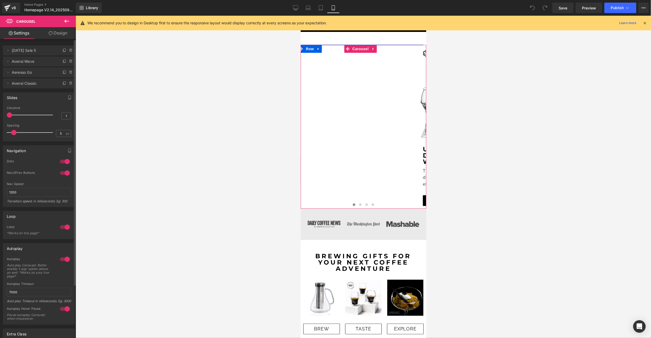
click at [31, 49] on span "[DATE] Sale 5" at bounding box center [34, 51] width 44 height 10
click at [343, 66] on div "Image Row Row Image Unlocking new depths of flavor with every swirl Text Block …" at bounding box center [542, 127] width 485 height 164
click at [360, 49] on span "Carousel" at bounding box center [360, 49] width 19 height 8
click at [321, 9] on icon at bounding box center [321, 9] width 4 height 0
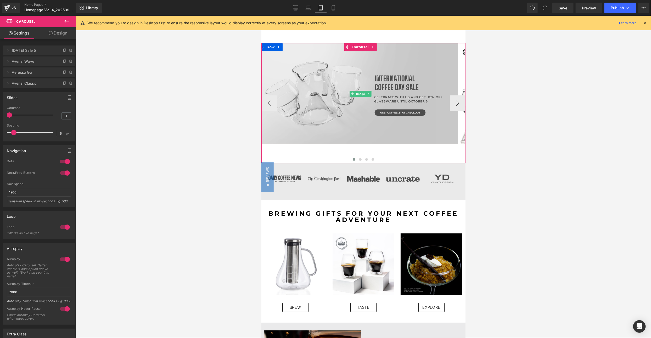
click at [372, 95] on img at bounding box center [360, 93] width 204 height 101
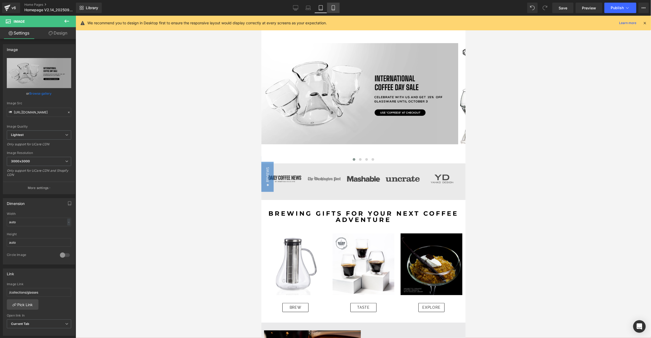
click at [333, 9] on icon at bounding box center [333, 9] width 3 height 0
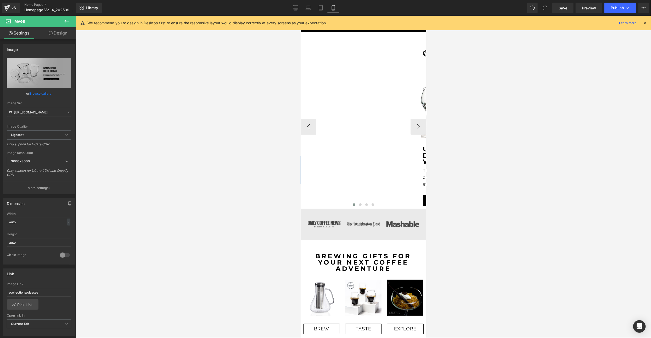
click at [365, 72] on div "Image Row Row Image Unlocking new depths of flavor with every swirl Text Block …" at bounding box center [542, 127] width 485 height 164
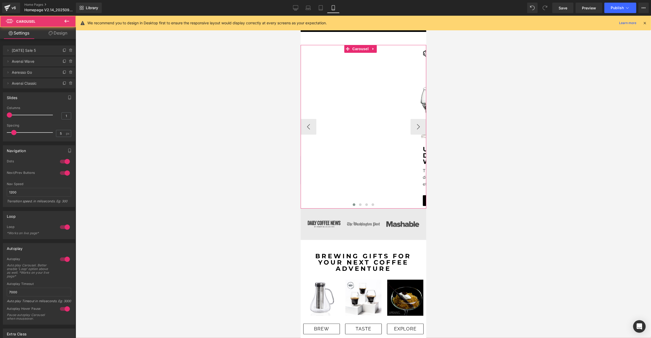
click at [341, 59] on div "Image Row Row Image Unlocking new depths of flavor with every swirl Text Block …" at bounding box center [542, 127] width 485 height 164
click at [359, 95] on div "Image Row Row Image Unlocking new depths of flavor with every swirl Text Block …" at bounding box center [542, 127] width 485 height 164
click at [57, 36] on link "Design" at bounding box center [58, 33] width 38 height 12
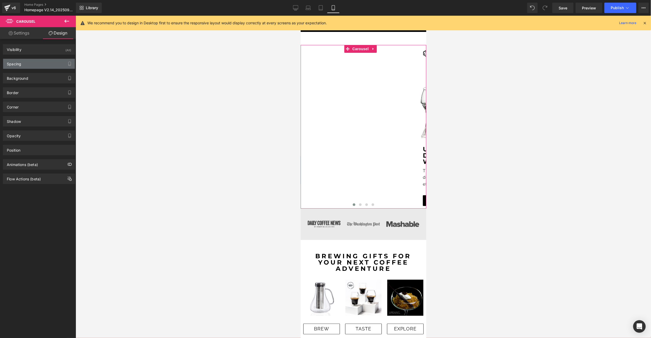
click at [21, 63] on div "Spacing" at bounding box center [14, 62] width 14 height 7
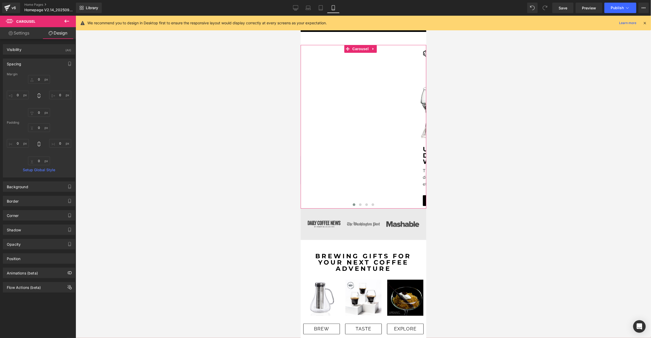
click at [21, 31] on link "Settings" at bounding box center [19, 33] width 38 height 12
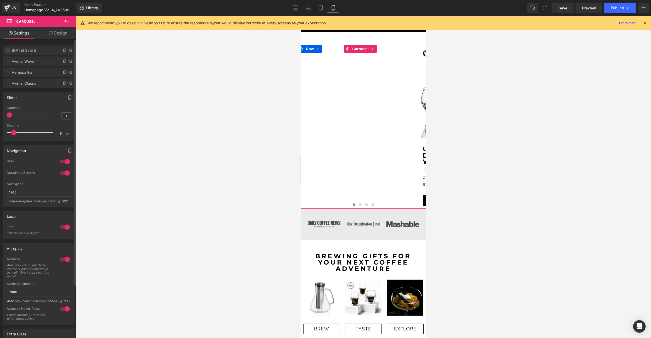
click at [9, 50] on icon at bounding box center [8, 50] width 4 height 4
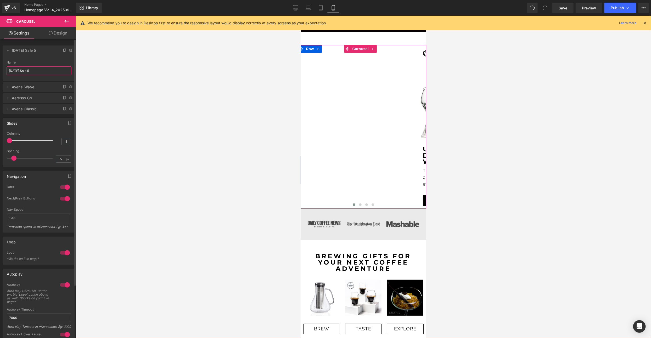
click at [34, 68] on input "[DATE] Sale 5" at bounding box center [39, 70] width 65 height 9
click at [300, 7] on link "Desktop" at bounding box center [295, 8] width 13 height 10
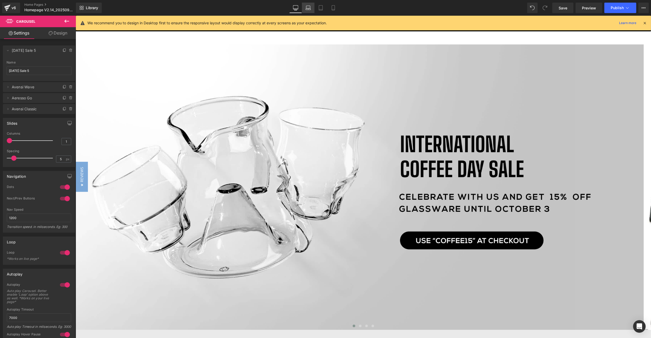
click at [312, 10] on link "Laptop" at bounding box center [308, 8] width 13 height 10
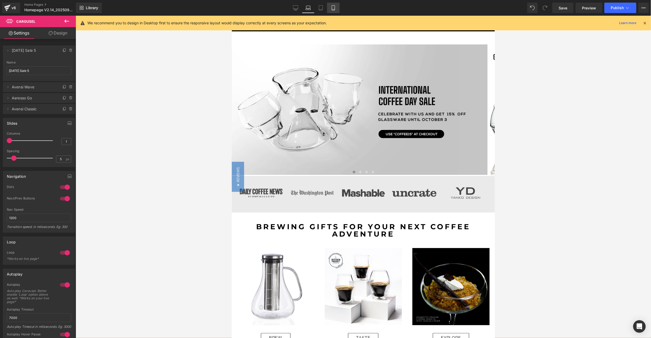
click at [337, 8] on link "Mobile" at bounding box center [333, 8] width 13 height 10
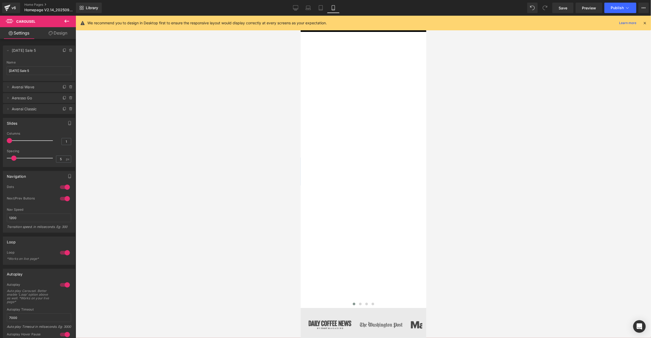
scroll to position [0, 0]
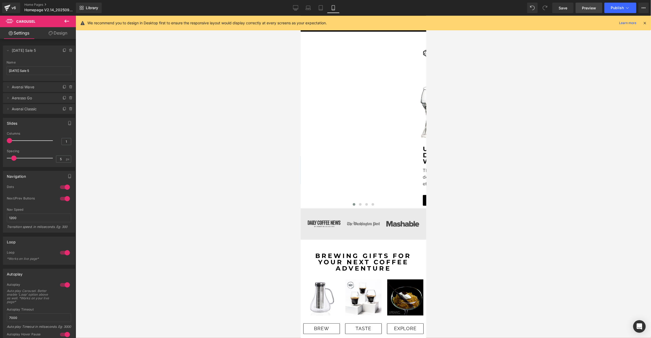
drag, startPoint x: 590, startPoint y: 14, endPoint x: 590, endPoint y: 8, distance: 6.0
click at [370, 125] on div "Image Row Row Image Unlocking new depths of flavor with every swirl Text Block …" at bounding box center [542, 127] width 485 height 164
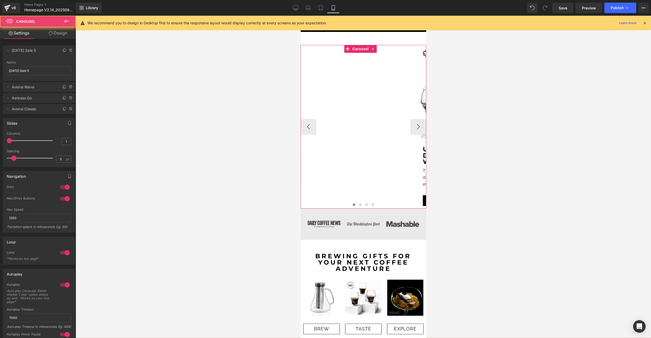
click at [370, 125] on div "Image Row Row Image Unlocking new depths of flavor with every swirl Text Block …" at bounding box center [542, 127] width 485 height 164
click at [362, 52] on span "Carousel" at bounding box center [360, 49] width 19 height 8
click at [361, 49] on span "Carousel" at bounding box center [360, 49] width 19 height 8
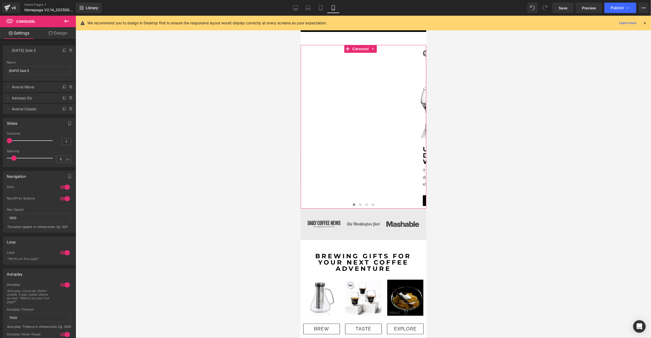
click at [57, 32] on link "Design" at bounding box center [58, 33] width 38 height 12
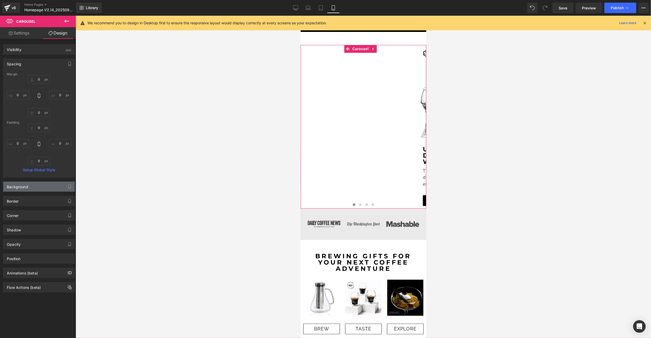
click at [44, 182] on div "Background" at bounding box center [39, 187] width 72 height 10
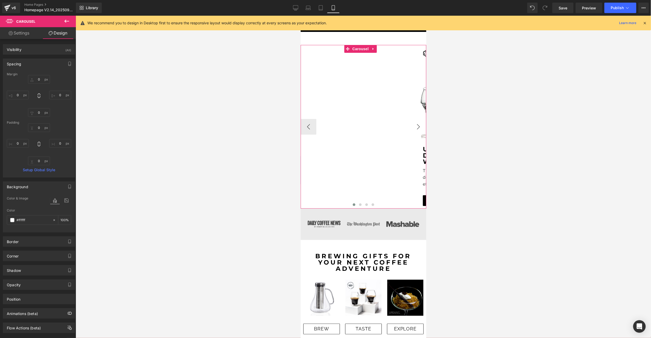
click at [415, 125] on button "›" at bounding box center [418, 127] width 16 height 16
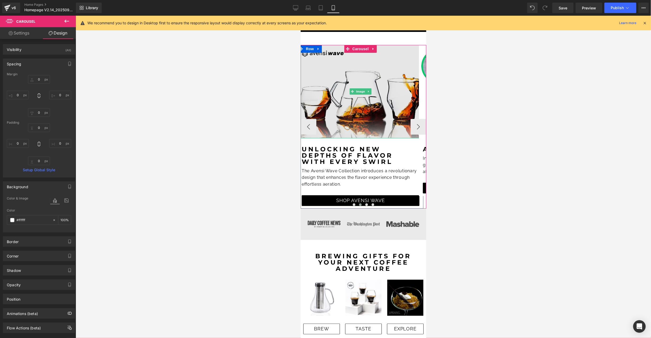
click at [337, 67] on img at bounding box center [361, 91] width 126 height 93
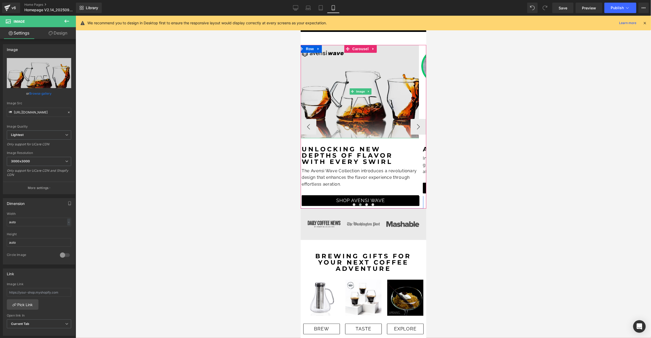
click at [360, 121] on img at bounding box center [361, 91] width 126 height 93
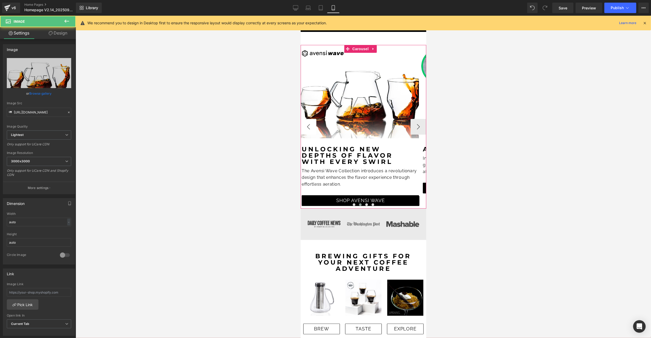
click at [311, 126] on button "‹" at bounding box center [308, 127] width 16 height 16
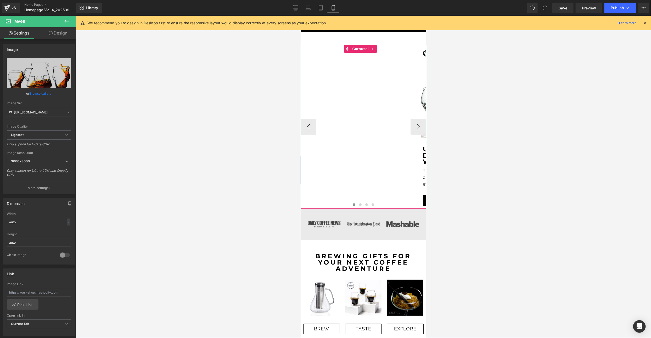
click at [362, 88] on div "Image Row Row Image Unlocking new depths of flavor with every swirl Text Block …" at bounding box center [542, 127] width 485 height 164
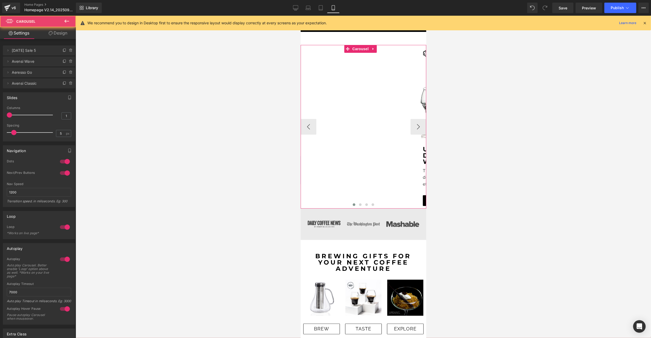
click at [356, 106] on div "Image Row Row Image Unlocking new depths of flavor with every swirl Text Block …" at bounding box center [542, 127] width 485 height 164
click at [298, 9] on icon at bounding box center [295, 7] width 5 height 4
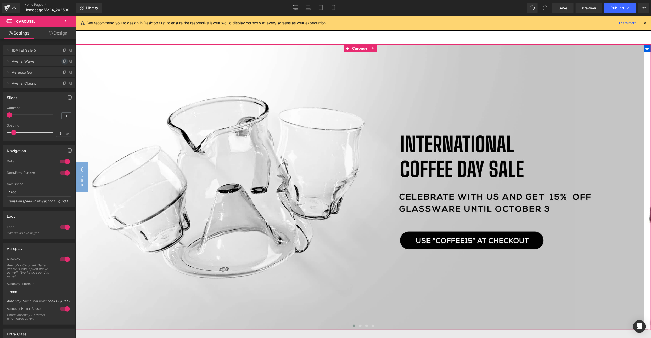
click at [64, 62] on icon at bounding box center [65, 61] width 2 height 3
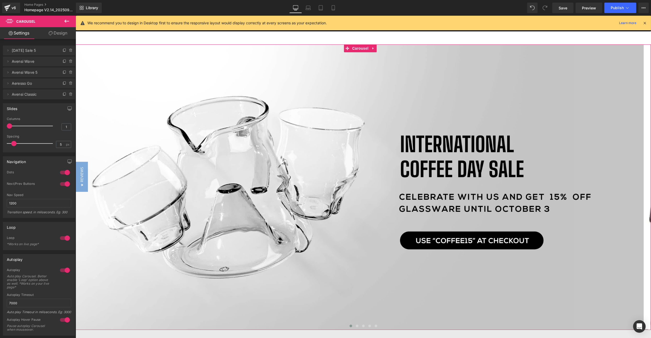
click at [5, 71] on li "Delete Cancel Avensi Wave 5 Avensi Wave 5" at bounding box center [39, 73] width 72 height 10
drag, startPoint x: 8, startPoint y: 70, endPoint x: 8, endPoint y: 58, distance: 12.0
click at [8, 44] on ul "Delete Cancel International Coffee Day Sale 5 International Coffee Day Sale 5 D…" at bounding box center [39, 44] width 72 height 0
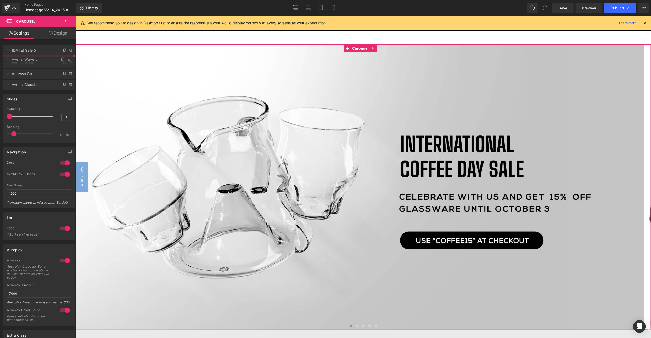
drag, startPoint x: 42, startPoint y: 72, endPoint x: 41, endPoint y: 59, distance: 13.1
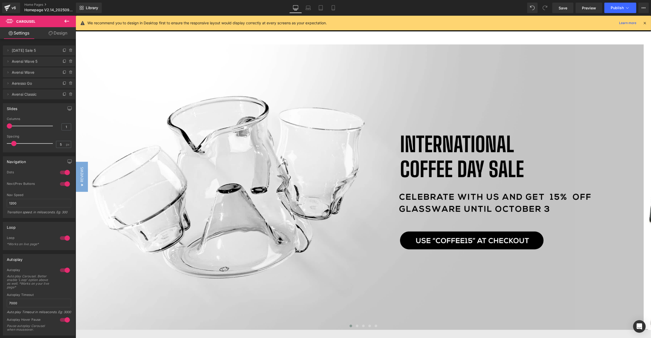
click at [24, 60] on span "Avensi Wave 5" at bounding box center [34, 62] width 44 height 10
click at [9, 61] on icon at bounding box center [8, 61] width 4 height 4
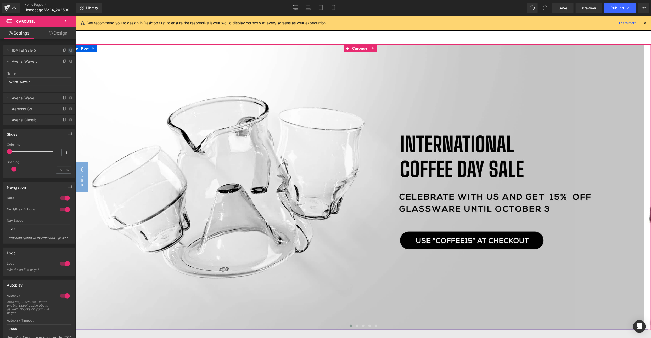
click at [70, 50] on icon at bounding box center [70, 50] width 0 height 1
click at [62, 51] on button "Delete" at bounding box center [65, 50] width 16 height 7
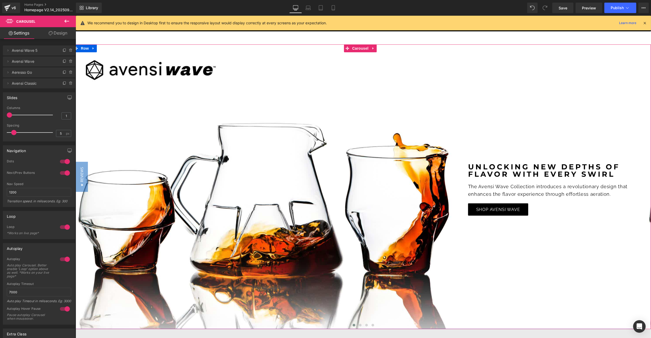
click at [35, 49] on span "Avensi Wave 5" at bounding box center [34, 51] width 44 height 10
click at [16, 50] on span "Avensi Wave 5" at bounding box center [34, 51] width 44 height 10
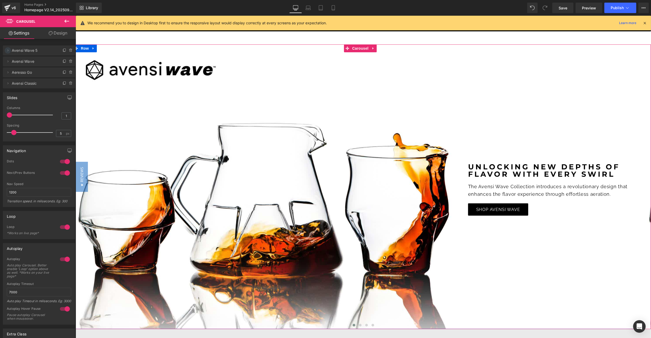
click at [8, 49] on icon at bounding box center [8, 50] width 4 height 4
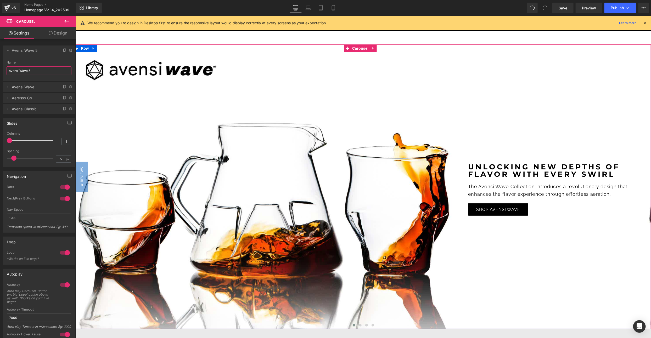
click at [22, 70] on input "Avensi Wave 5" at bounding box center [39, 70] width 65 height 9
type input "i"
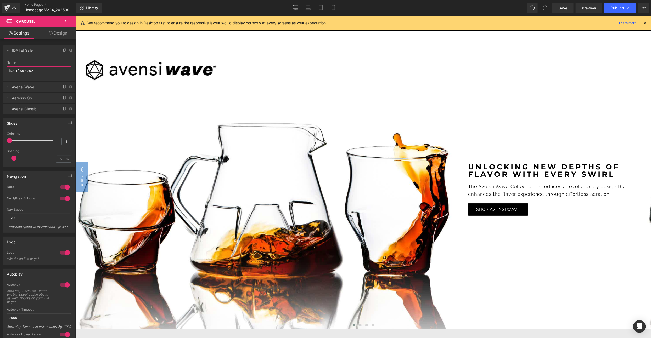
type input "[DATE] Sale 2025"
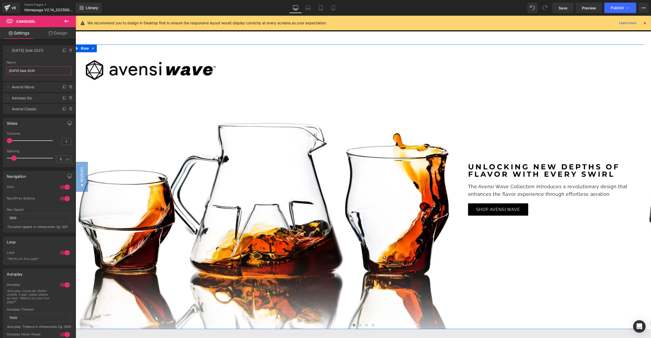
click at [25, 47] on span "[DATE] Sale 2025" at bounding box center [34, 51] width 44 height 10
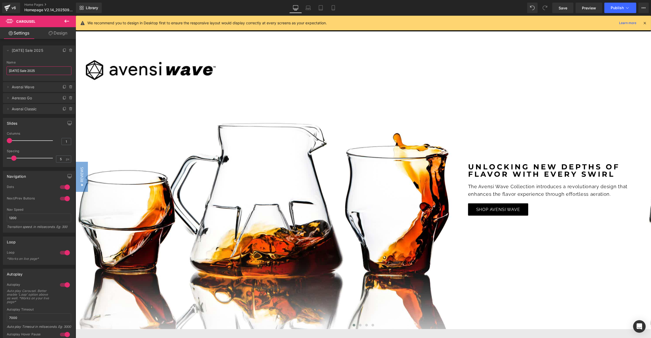
scroll to position [90, 0]
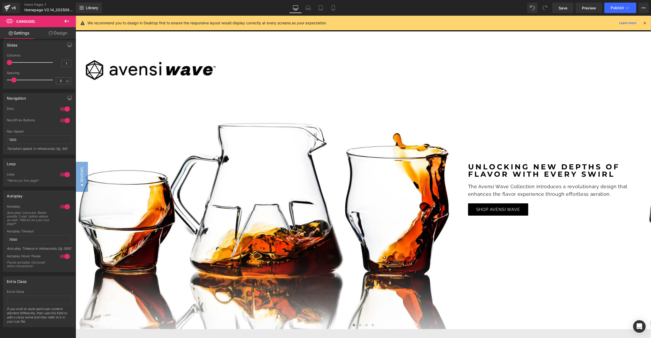
click at [64, 32] on link "Design" at bounding box center [58, 33] width 38 height 12
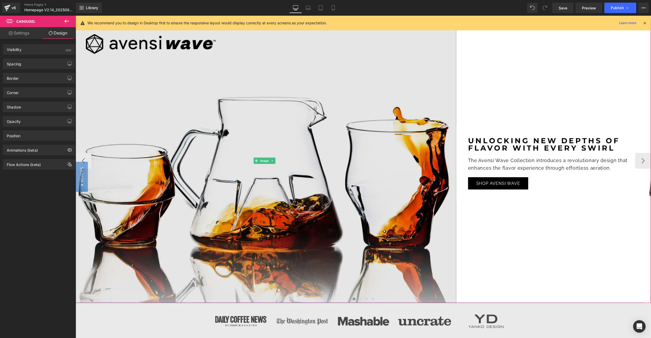
scroll to position [39, 0]
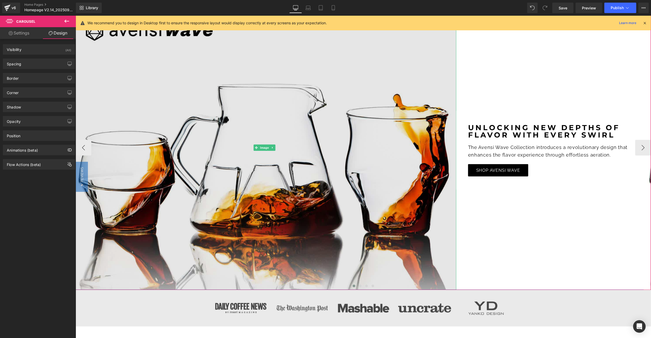
click at [281, 128] on img at bounding box center [265, 147] width 384 height 285
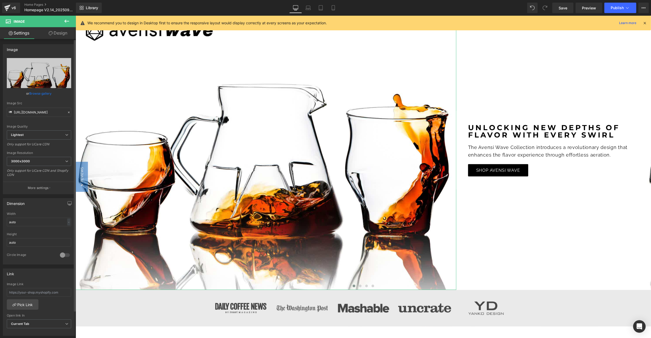
click at [37, 92] on link "Browse gallery" at bounding box center [41, 93] width 22 height 9
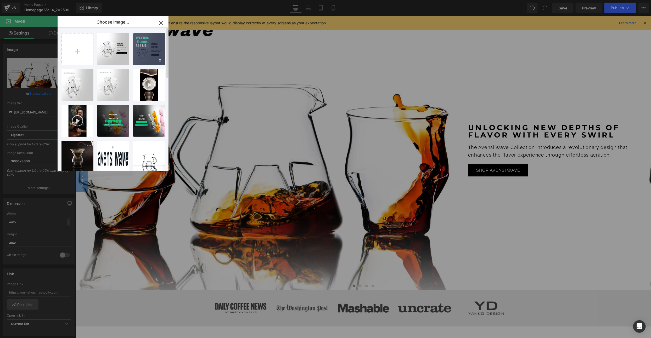
click at [148, 49] on div "WEB BAN... _5_.png 1.38 MB" at bounding box center [149, 49] width 32 height 32
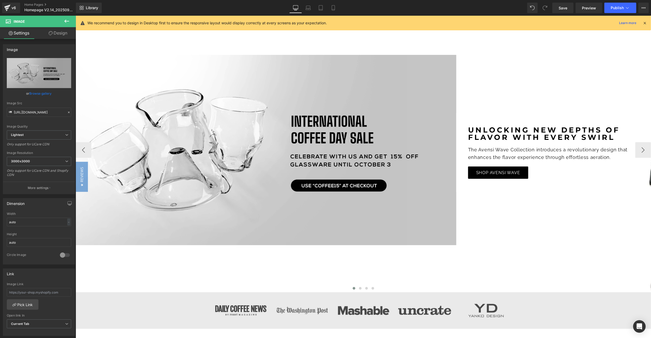
scroll to position [0, 0]
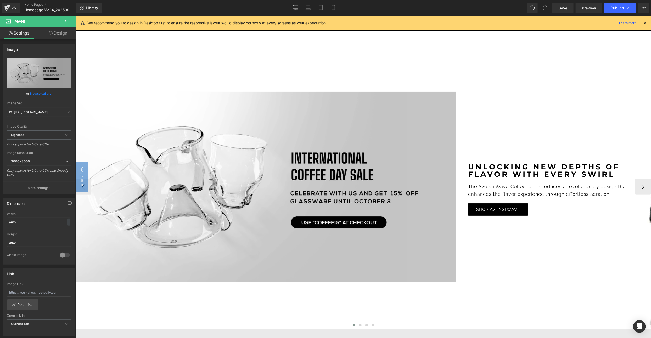
click at [548, 167] on div "Unlocking new depths of flavor with every swirl Text Block" at bounding box center [552, 170] width 168 height 15
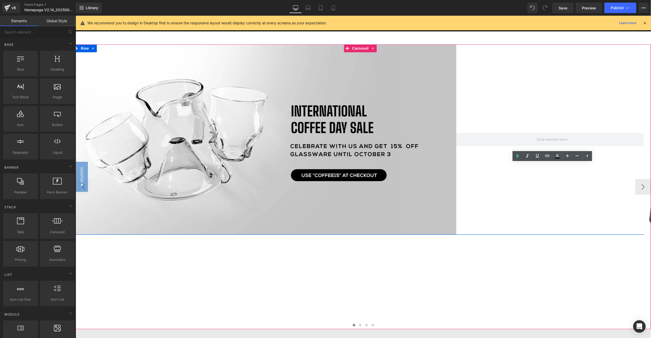
click at [474, 205] on div at bounding box center [552, 139] width 192 height 191
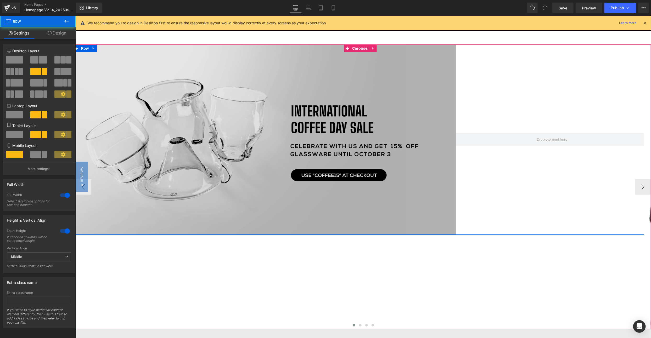
click at [440, 188] on img at bounding box center [265, 139] width 384 height 191
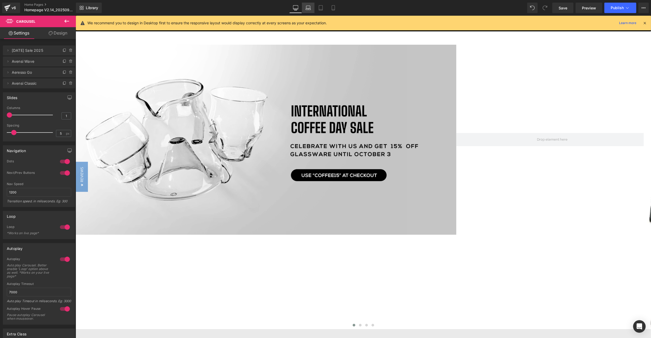
click at [313, 7] on link "Laptop" at bounding box center [308, 8] width 13 height 10
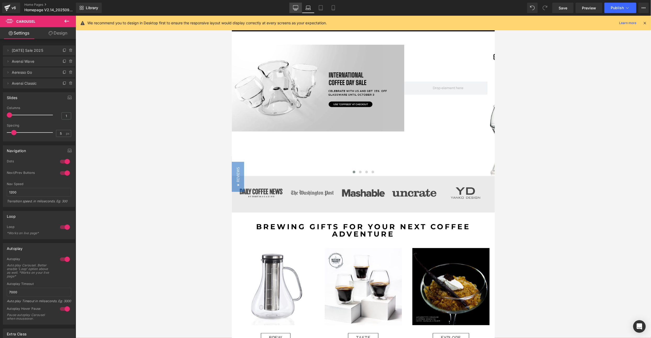
click at [298, 8] on icon at bounding box center [295, 7] width 5 height 5
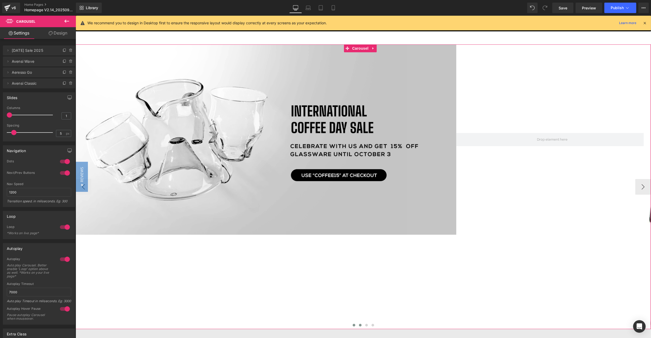
click at [359, 324] on span at bounding box center [360, 325] width 3 height 3
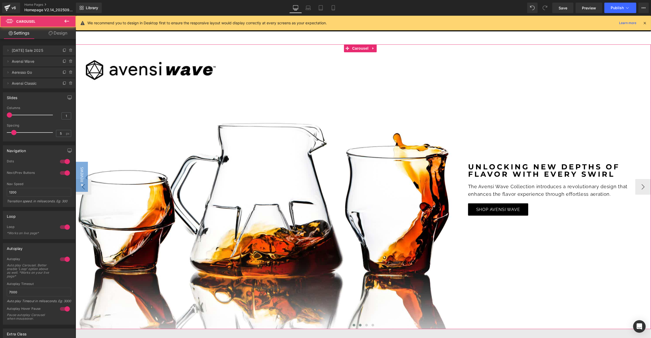
click at [351, 326] on button at bounding box center [354, 325] width 6 height 5
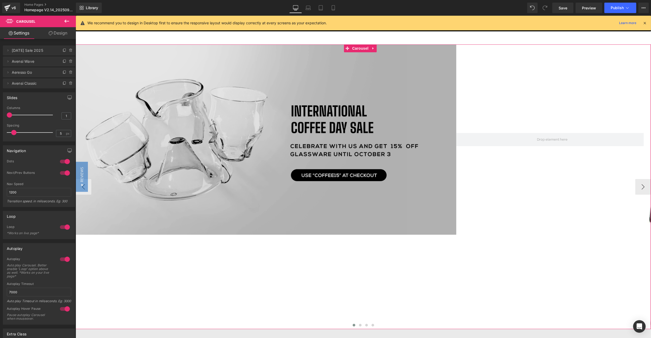
click at [355, 169] on img at bounding box center [265, 139] width 384 height 191
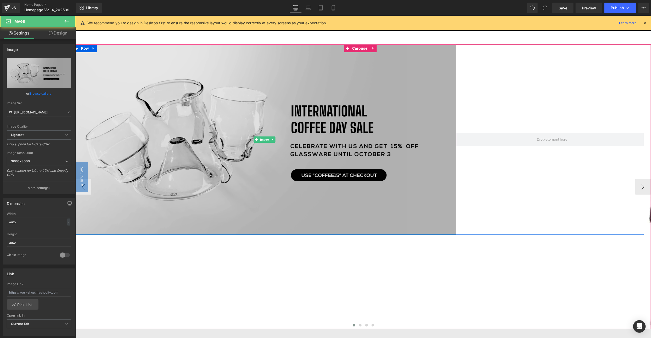
click at [355, 169] on img at bounding box center [265, 139] width 384 height 191
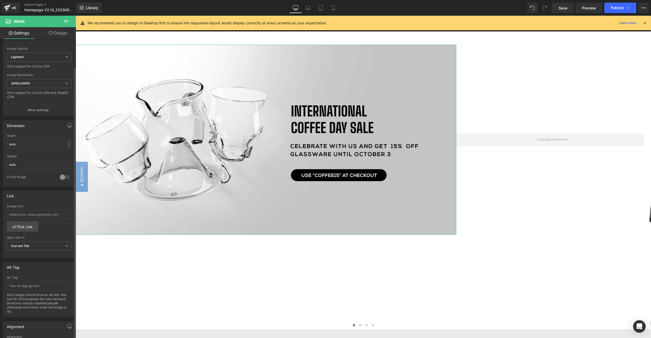
scroll to position [79, 0]
click at [60, 179] on div at bounding box center [65, 177] width 13 height 8
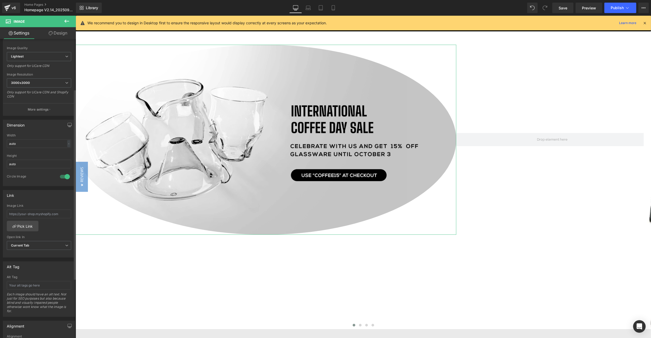
drag, startPoint x: 61, startPoint y: 179, endPoint x: 186, endPoint y: 166, distance: 126.0
click at [61, 179] on div at bounding box center [65, 177] width 13 height 8
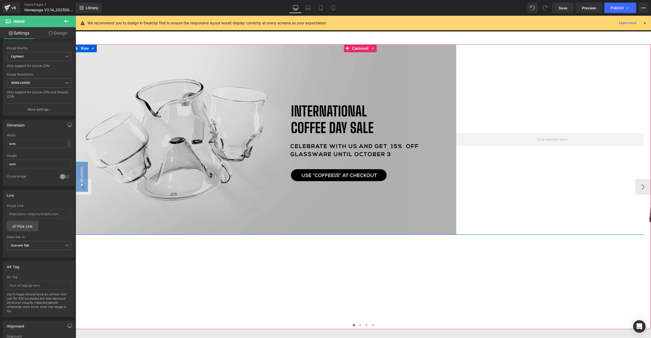
click at [448, 167] on img at bounding box center [265, 139] width 384 height 191
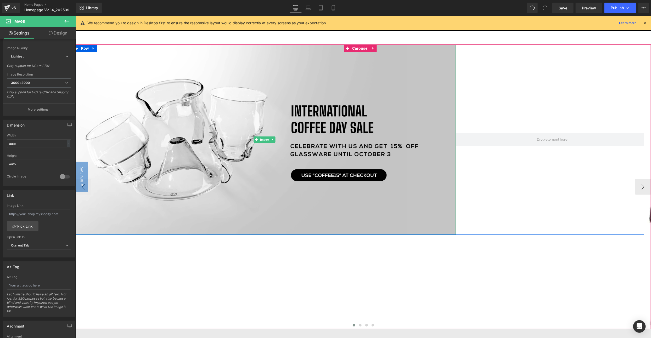
drag, startPoint x: 455, startPoint y: 170, endPoint x: 601, endPoint y: 183, distance: 145.9
click at [601, 183] on div "Image Row" at bounding box center [361, 139] width 576 height 191
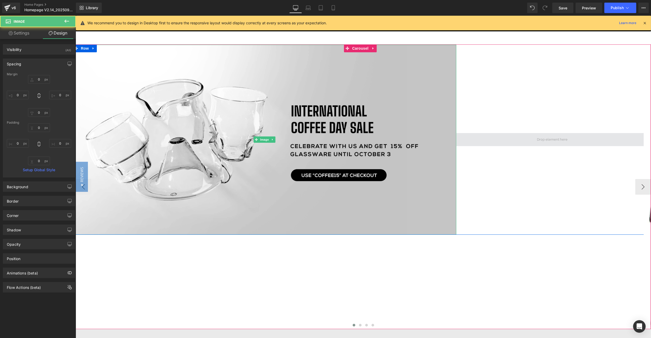
click at [550, 133] on span at bounding box center [552, 139] width 192 height 13
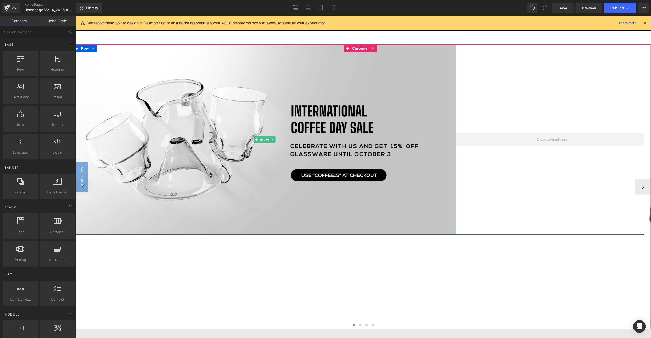
drag, startPoint x: 544, startPoint y: 140, endPoint x: 510, endPoint y: 159, distance: 39.4
click at [510, 159] on div at bounding box center [552, 139] width 192 height 191
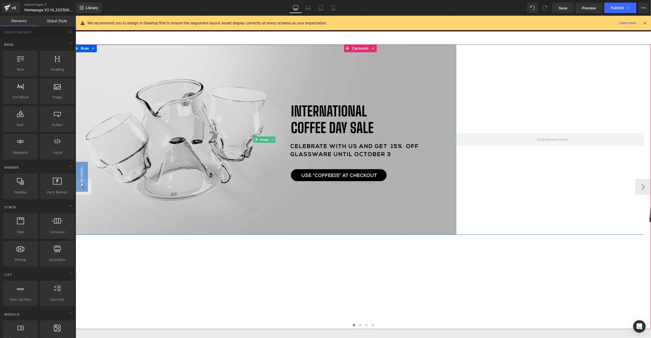
click at [359, 120] on img at bounding box center [265, 139] width 384 height 191
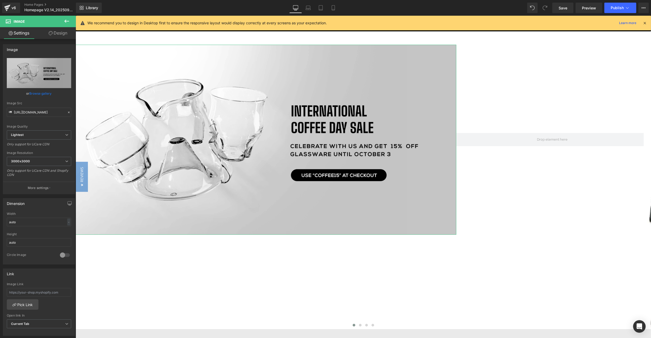
click at [53, 33] on link "Design" at bounding box center [58, 33] width 38 height 12
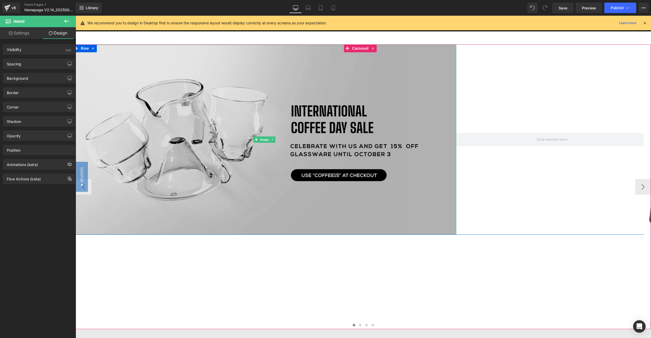
click at [333, 96] on img at bounding box center [265, 139] width 384 height 191
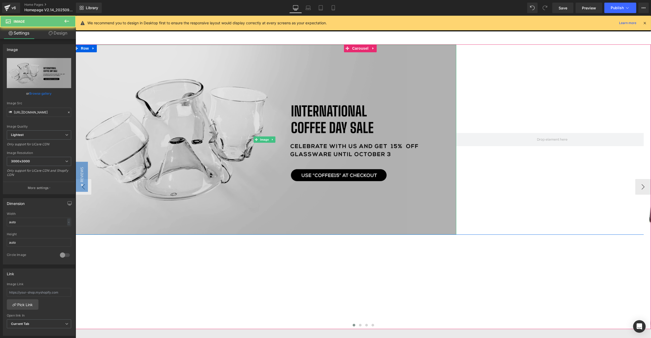
click at [333, 96] on img at bounding box center [265, 139] width 384 height 191
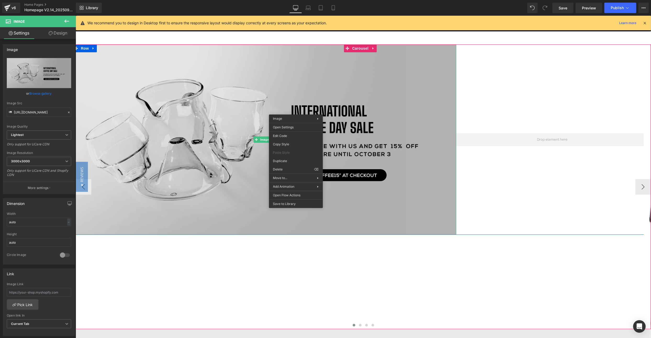
click at [218, 95] on img at bounding box center [265, 139] width 384 height 191
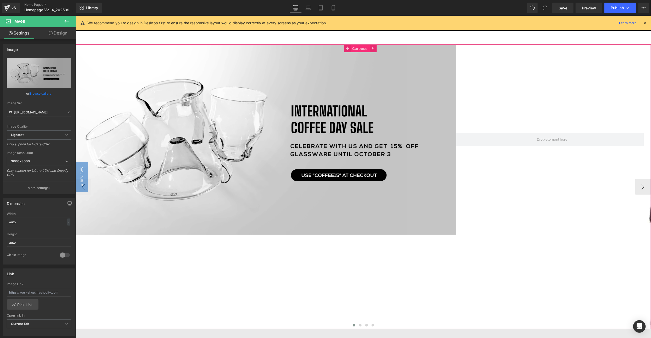
click at [359, 49] on span "Carousel" at bounding box center [360, 48] width 19 height 8
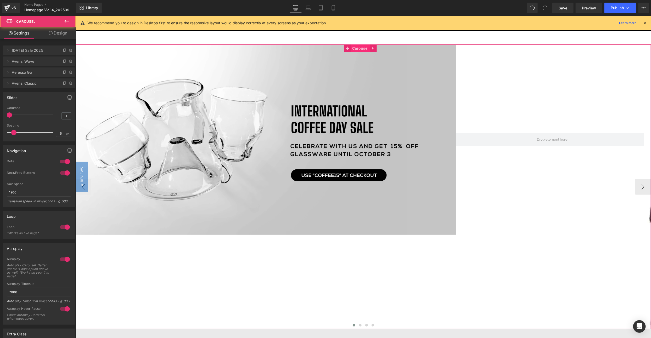
click at [359, 49] on span "Carousel" at bounding box center [360, 48] width 19 height 8
click at [61, 31] on link "Design" at bounding box center [58, 33] width 38 height 12
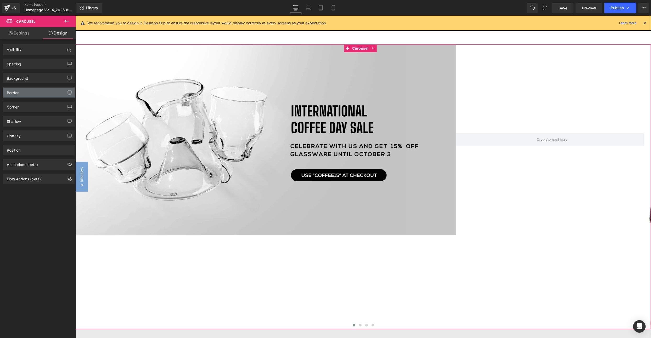
click at [51, 94] on div "Border" at bounding box center [39, 93] width 72 height 10
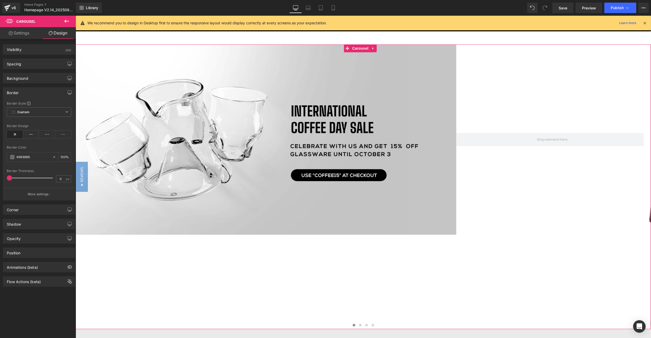
click at [45, 89] on div "Border" at bounding box center [39, 93] width 72 height 10
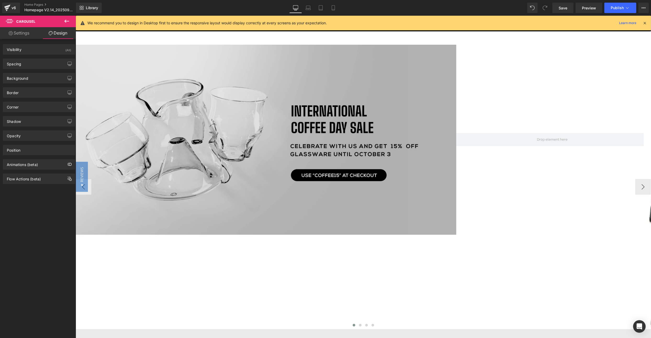
click at [262, 127] on img at bounding box center [265, 139] width 384 height 191
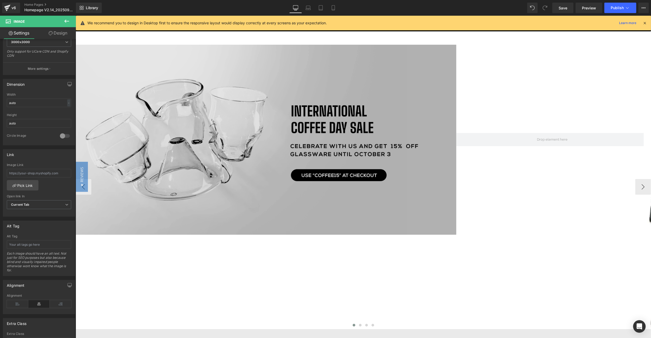
scroll to position [171, 0]
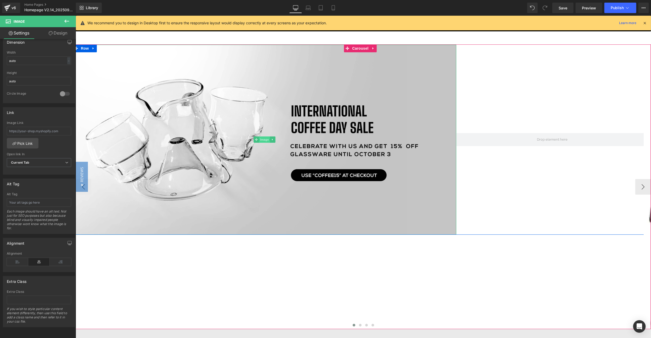
click at [259, 140] on span "Image" at bounding box center [264, 139] width 11 height 6
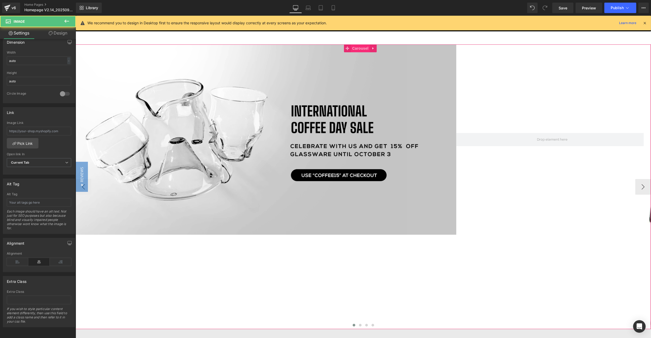
click at [365, 48] on span "Carousel" at bounding box center [360, 48] width 19 height 8
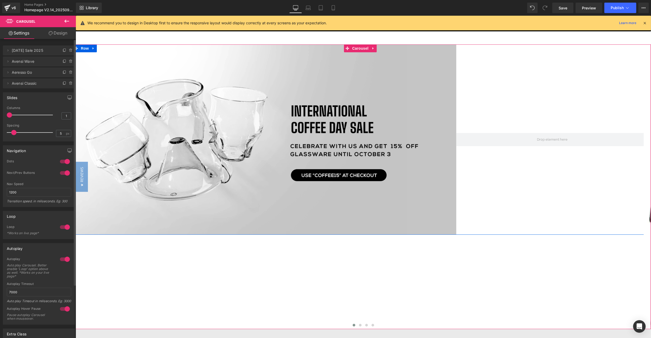
click at [31, 50] on span "[DATE] Sale 2025" at bounding box center [34, 51] width 44 height 10
click at [57, 31] on link "Design" at bounding box center [58, 33] width 38 height 12
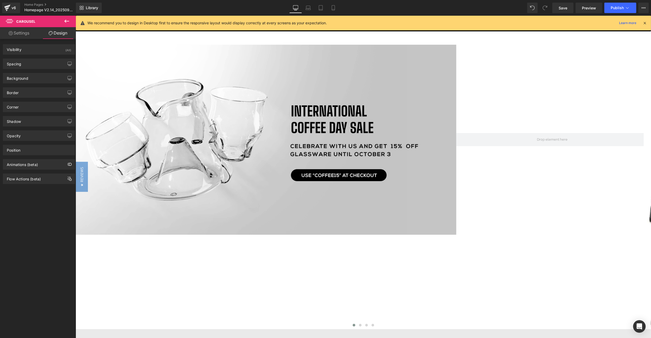
click at [66, 21] on icon at bounding box center [67, 21] width 6 height 6
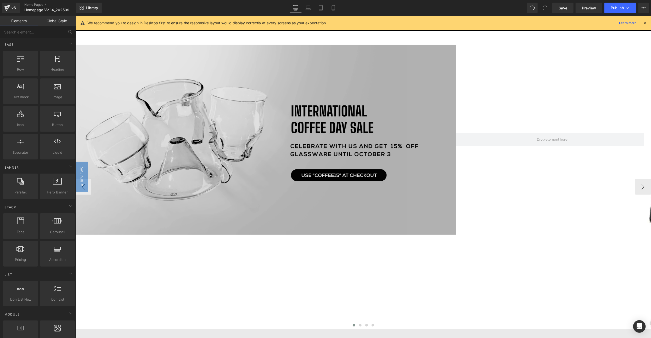
click at [266, 139] on span "Image" at bounding box center [264, 139] width 11 height 6
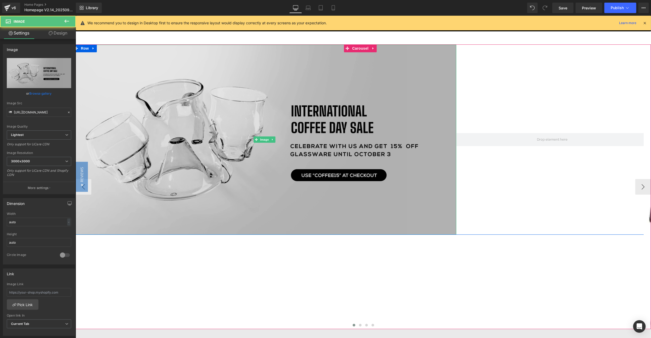
click at [231, 80] on img at bounding box center [265, 139] width 384 height 191
click at [280, 111] on img at bounding box center [265, 139] width 384 height 191
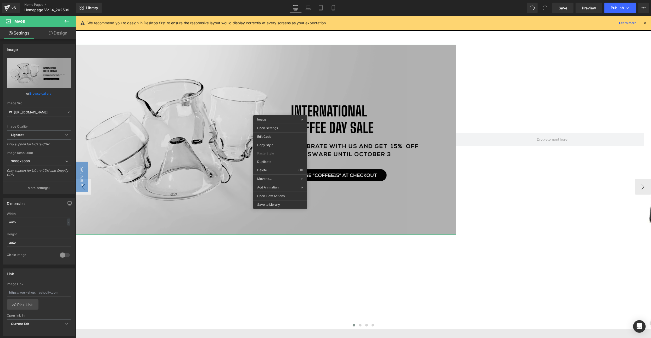
click at [213, 115] on img at bounding box center [265, 139] width 384 height 191
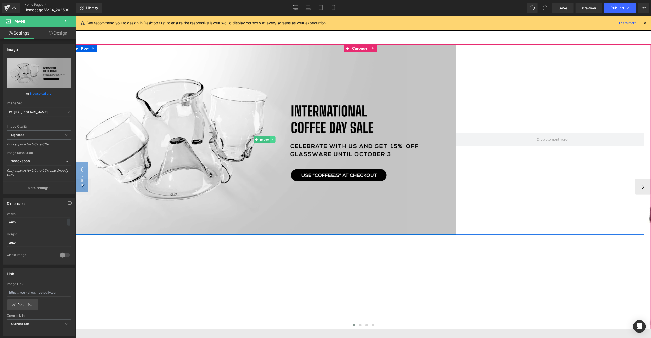
click at [272, 142] on link at bounding box center [272, 139] width 5 height 6
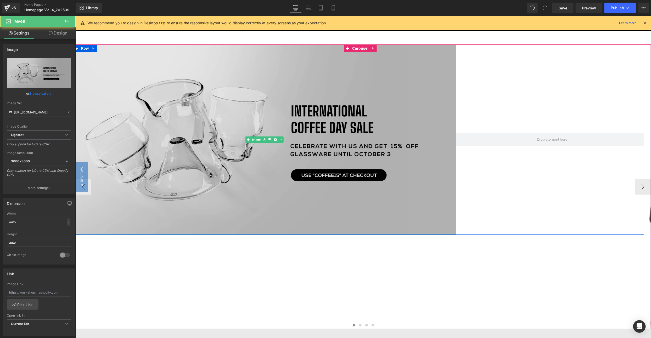
click at [234, 108] on img at bounding box center [265, 139] width 384 height 191
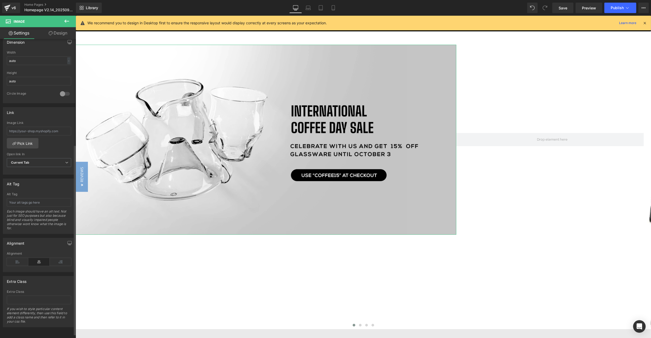
scroll to position [0, 0]
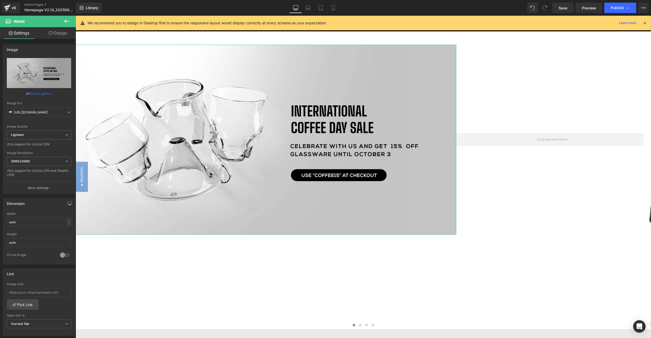
click at [60, 31] on link "Design" at bounding box center [58, 33] width 38 height 12
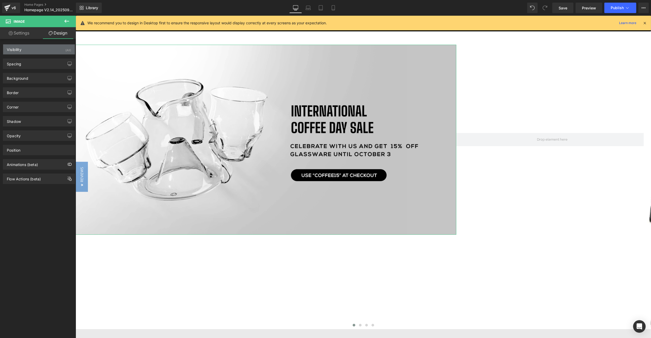
click at [25, 49] on div "Visibility (All)" at bounding box center [39, 49] width 72 height 10
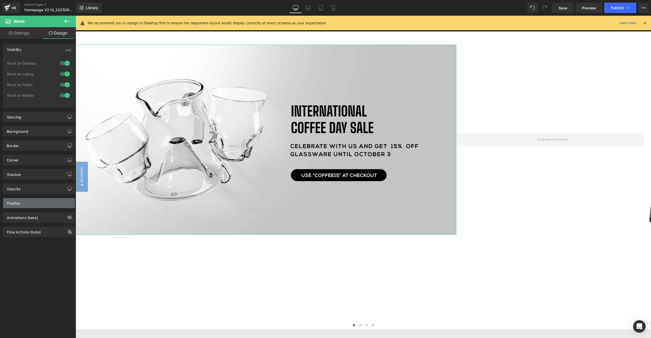
click at [25, 200] on div "Position" at bounding box center [39, 203] width 72 height 10
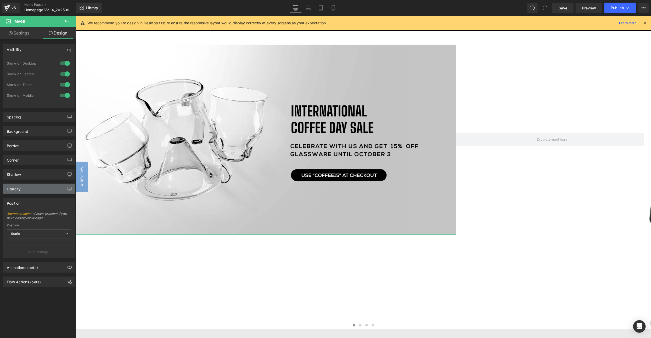
click at [25, 191] on div "Opacity" at bounding box center [39, 189] width 72 height 10
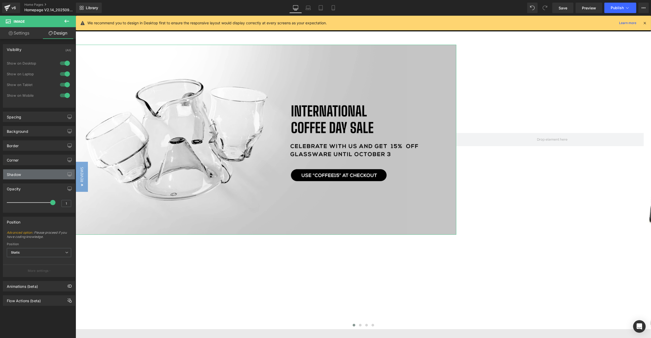
click at [25, 179] on div "Shadow" at bounding box center [39, 175] width 72 height 10
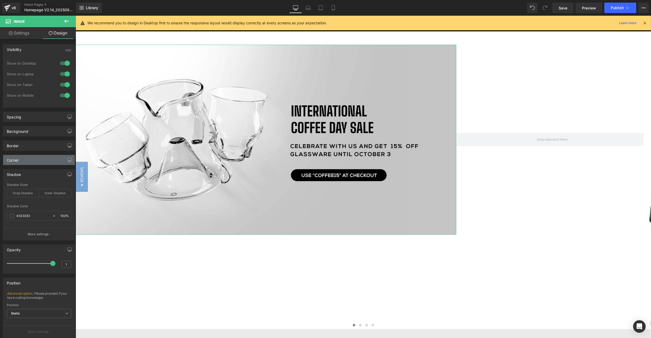
click at [27, 164] on div "Corner" at bounding box center [39, 160] width 72 height 10
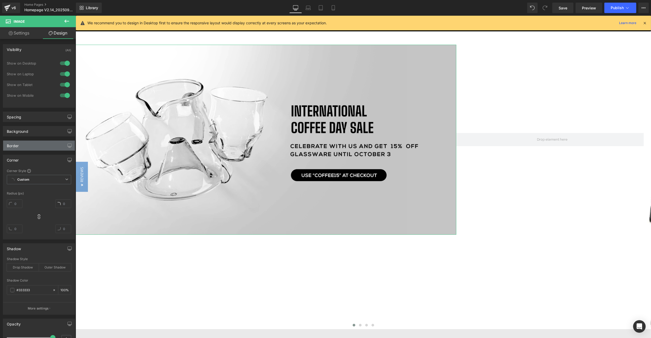
click at [29, 148] on div "Border" at bounding box center [39, 146] width 72 height 10
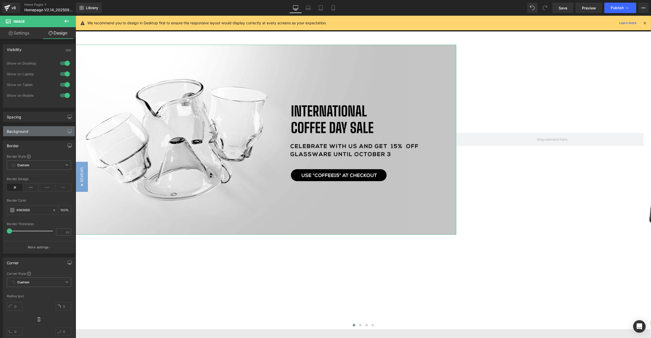
click at [29, 134] on div "Background" at bounding box center [39, 131] width 72 height 10
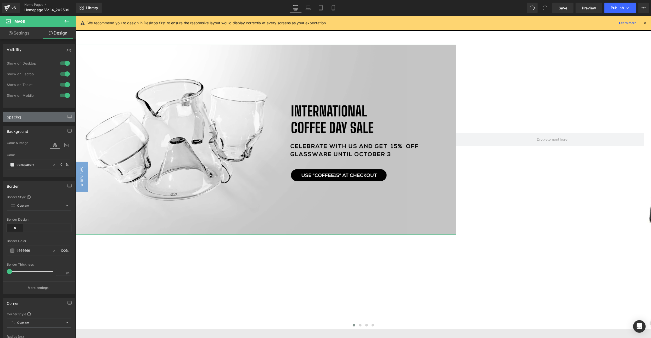
click at [29, 114] on div "Spacing" at bounding box center [39, 117] width 72 height 10
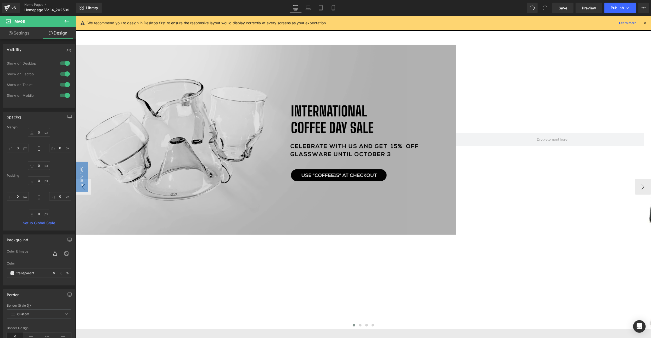
click at [281, 112] on img at bounding box center [265, 139] width 384 height 191
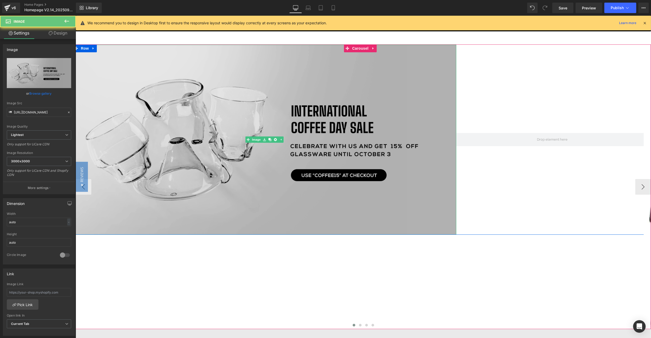
click at [281, 112] on img at bounding box center [265, 139] width 384 height 191
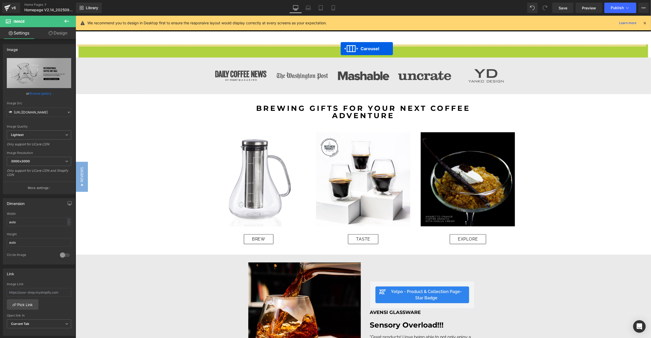
drag, startPoint x: 347, startPoint y: 48, endPoint x: 340, endPoint y: 48, distance: 6.6
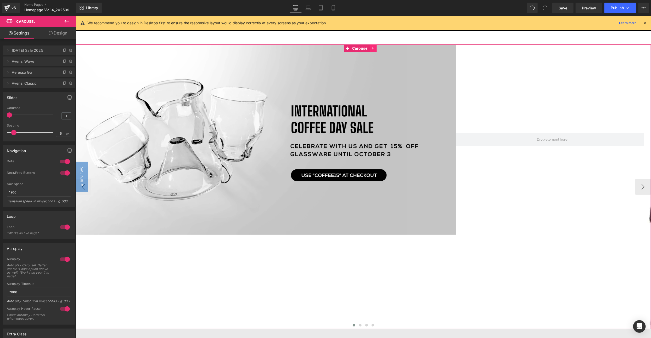
click at [371, 48] on icon at bounding box center [373, 48] width 4 height 4
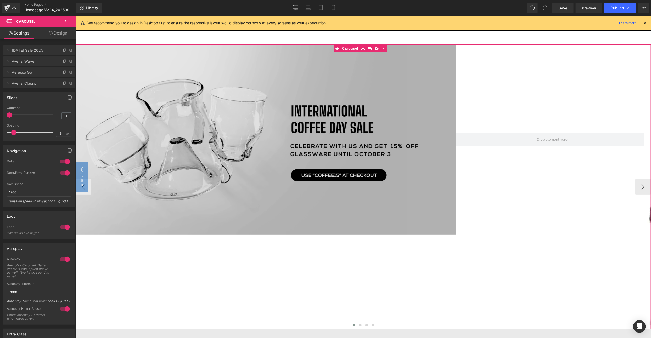
click at [295, 118] on img at bounding box center [265, 139] width 384 height 191
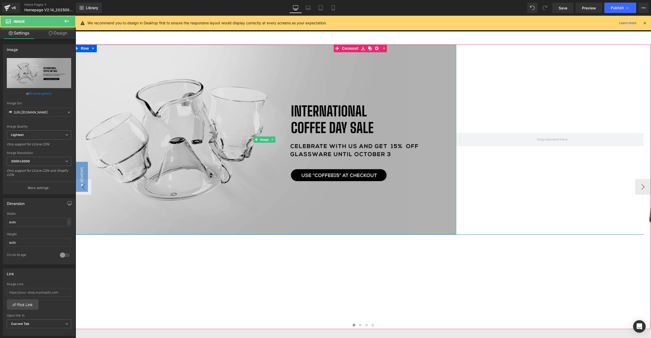
click at [295, 118] on img at bounding box center [265, 139] width 384 height 191
click at [229, 169] on img at bounding box center [265, 139] width 384 height 191
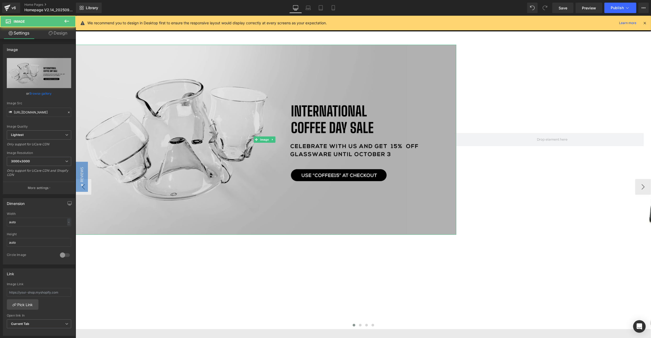
click at [107, 108] on img at bounding box center [265, 139] width 384 height 191
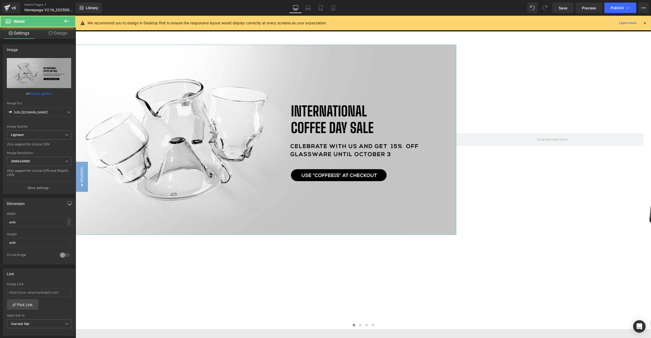
click at [58, 33] on link "Design" at bounding box center [58, 33] width 38 height 12
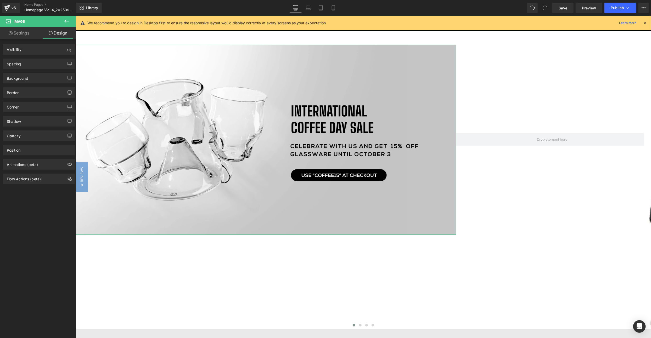
click at [13, 35] on link "Settings" at bounding box center [19, 33] width 38 height 12
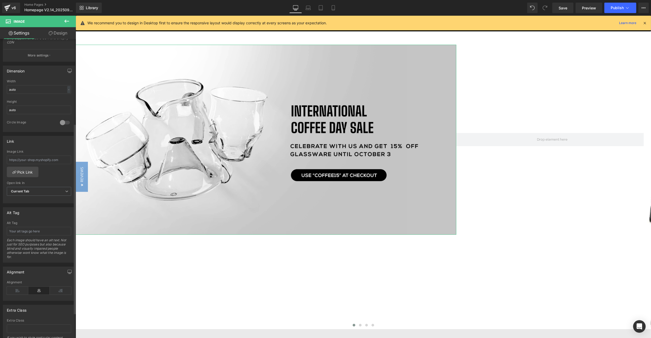
scroll to position [171, 0]
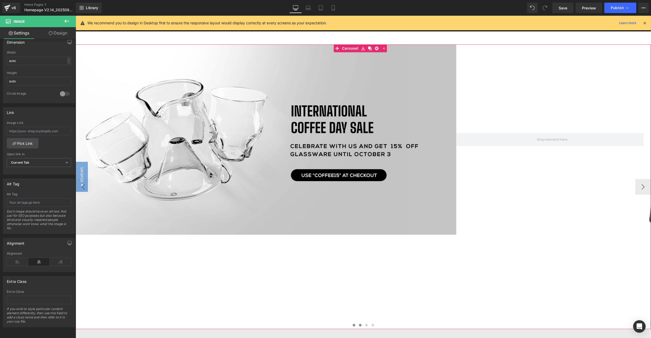
click at [357, 324] on button at bounding box center [360, 325] width 6 height 5
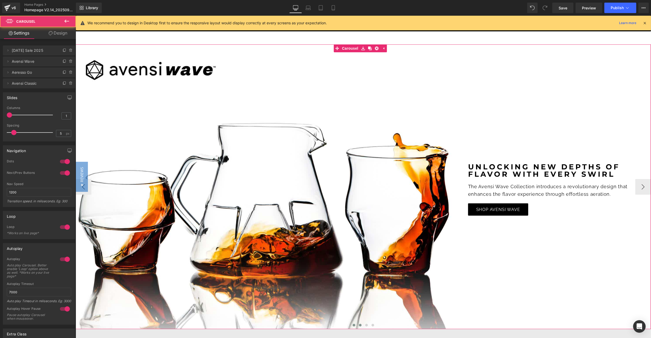
click at [353, 324] on span at bounding box center [354, 325] width 3 height 3
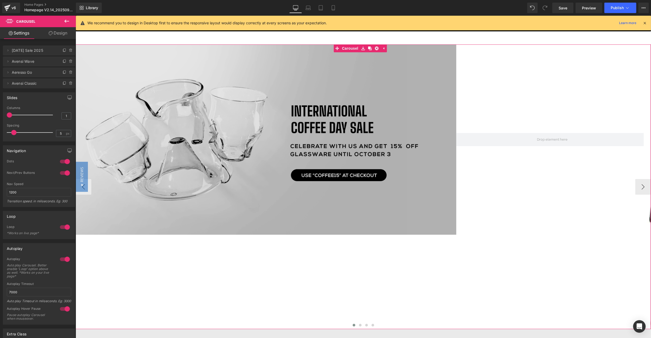
click at [308, 196] on img at bounding box center [265, 139] width 384 height 191
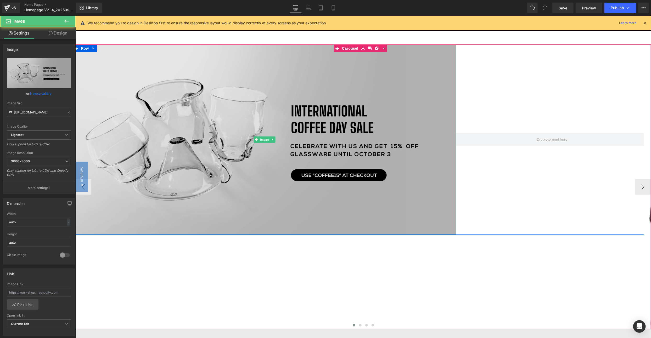
click at [452, 231] on img at bounding box center [265, 139] width 384 height 191
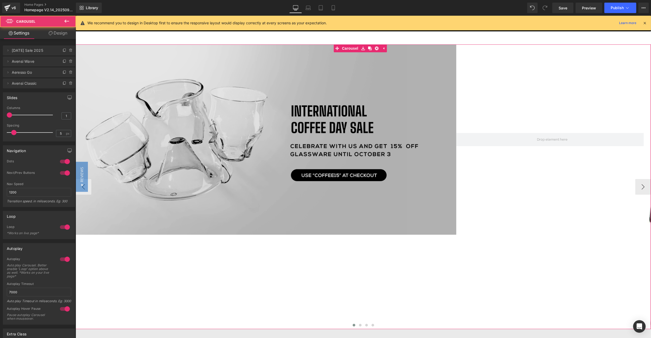
click at [427, 209] on img at bounding box center [265, 139] width 384 height 191
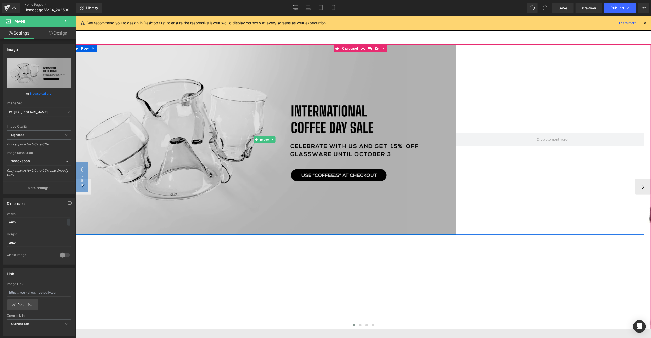
click at [170, 68] on img at bounding box center [265, 139] width 384 height 191
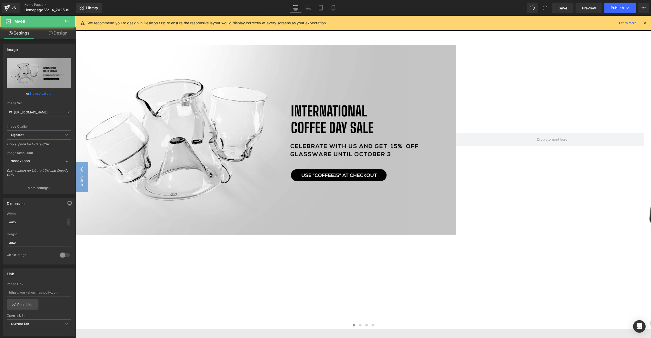
click at [8, 23] on span "Image" at bounding box center [31, 22] width 52 height 12
click at [64, 20] on icon at bounding box center [67, 21] width 6 height 6
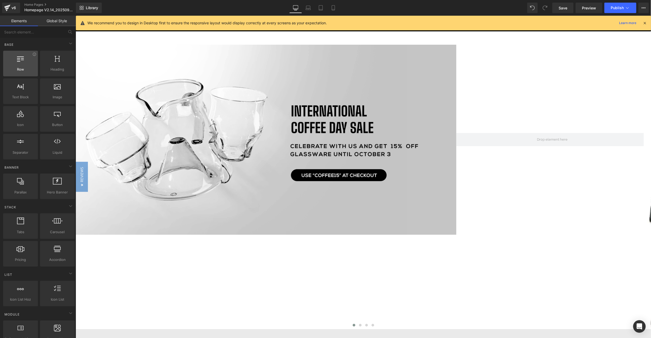
click at [20, 60] on icon at bounding box center [20, 58] width 7 height 7
click at [18, 71] on span "Row" at bounding box center [21, 69] width 32 height 5
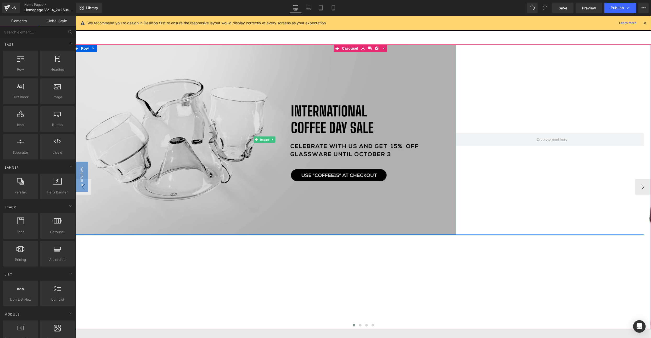
click at [157, 113] on img at bounding box center [265, 139] width 384 height 191
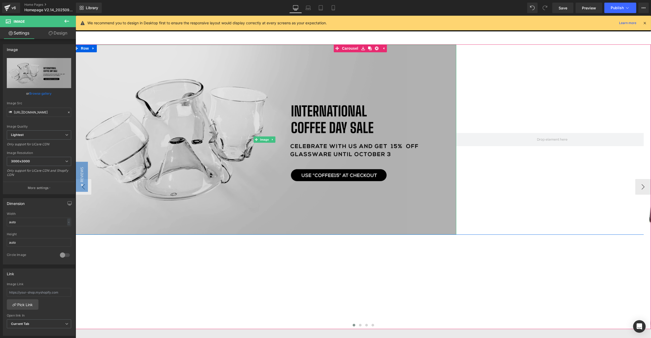
click at [320, 170] on img at bounding box center [265, 139] width 384 height 191
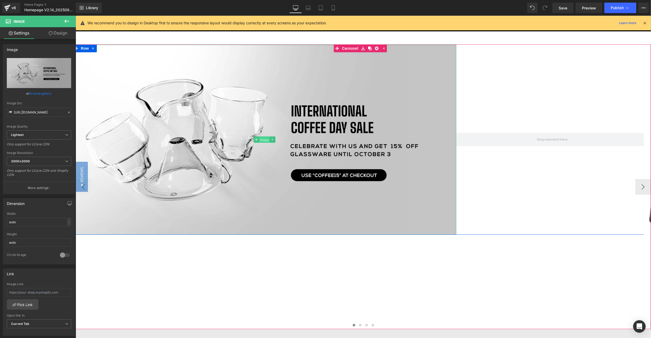
click at [262, 138] on span "Image" at bounding box center [264, 140] width 11 height 6
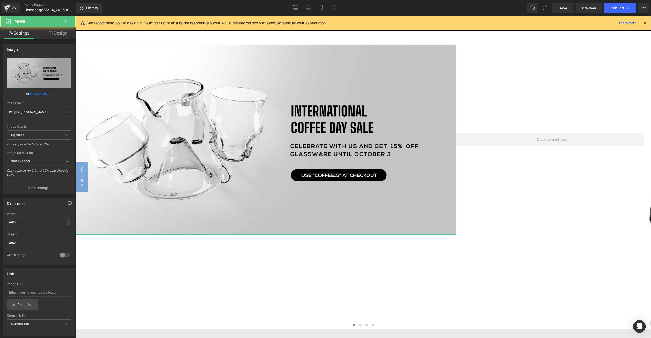
click at [64, 36] on link "Design" at bounding box center [58, 33] width 38 height 12
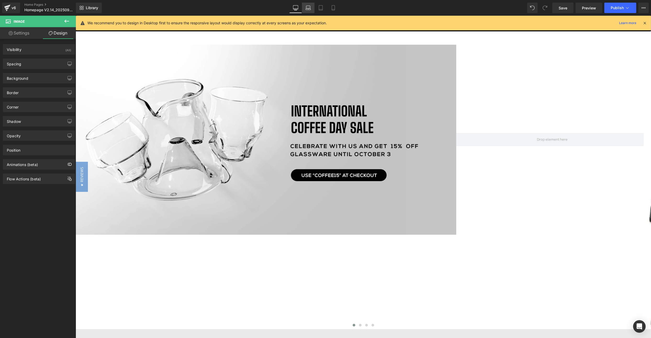
click at [305, 9] on link "Laptop" at bounding box center [308, 8] width 13 height 10
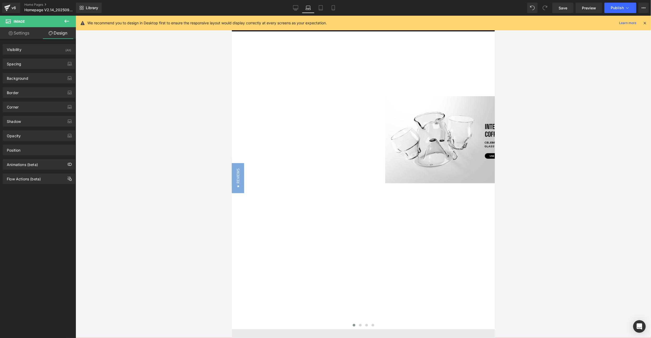
scroll to position [52, 0]
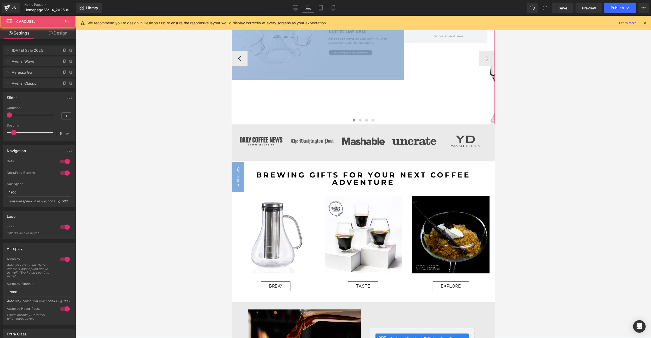
click at [305, 63] on img at bounding box center [316, 36] width 175 height 87
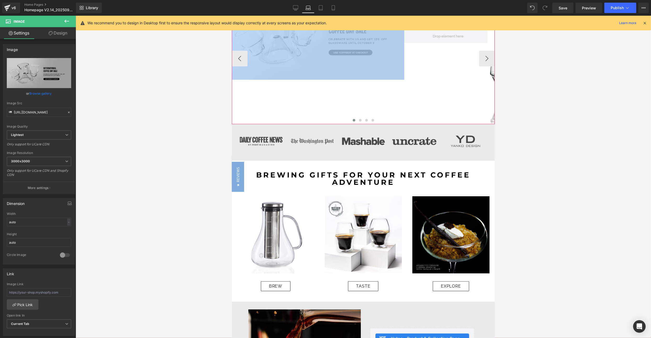
scroll to position [0, 0]
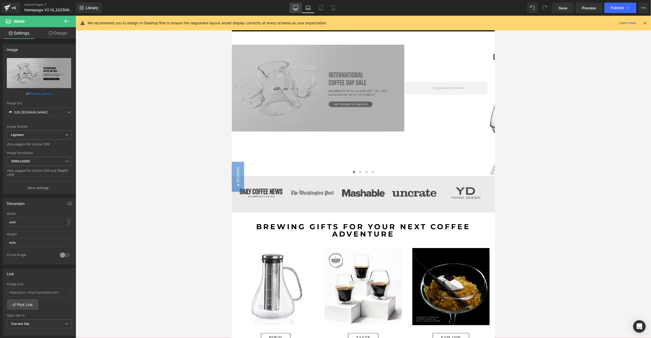
click at [295, 10] on link "Desktop" at bounding box center [295, 8] width 13 height 10
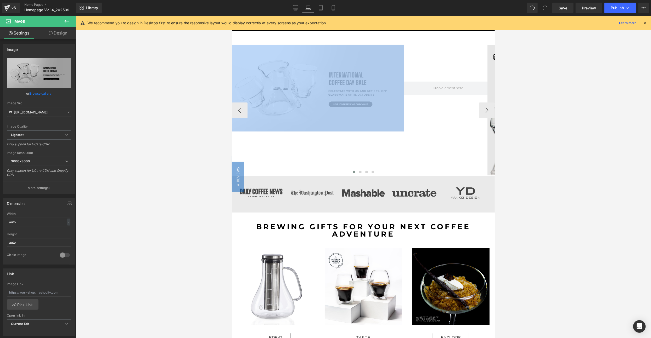
click at [487, 112] on img at bounding box center [574, 110] width 175 height 130
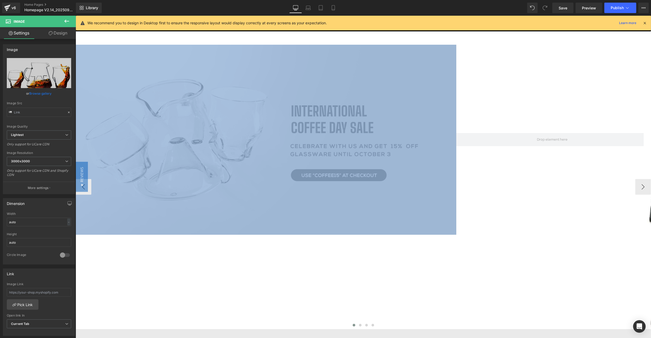
click at [166, 142] on span "Image" at bounding box center [160, 139] width 11 height 6
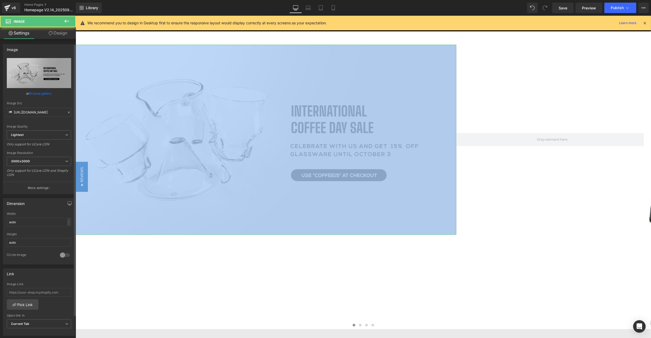
scroll to position [39, 0]
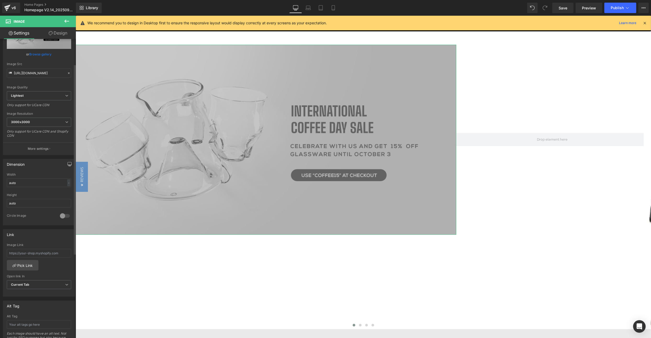
click at [68, 165] on icon "button" at bounding box center [70, 165] width 4 height 0
click at [56, 178] on button "Mobile" at bounding box center [60, 175] width 16 height 9
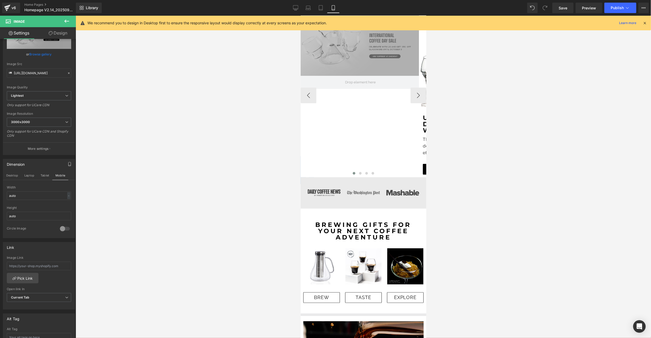
scroll to position [0, 0]
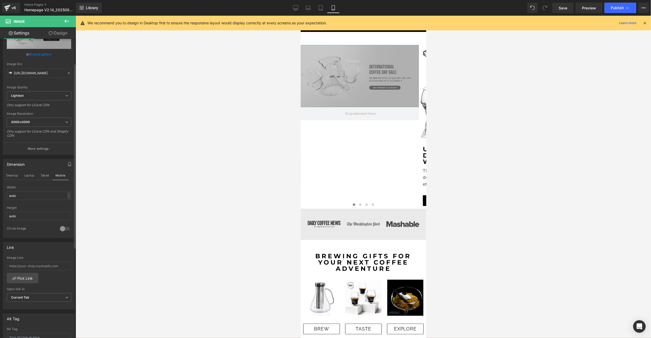
click at [1, 175] on div "Dimension Desktop Laptop Tablet Mobile auto Width auto - % px auto Height auto …" at bounding box center [39, 196] width 78 height 83
click at [11, 175] on button "Desktop" at bounding box center [12, 175] width 18 height 9
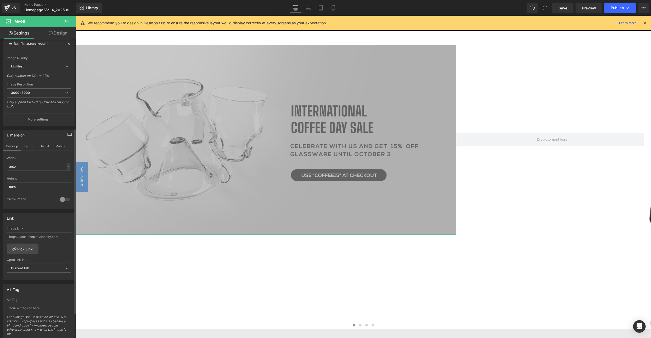
scroll to position [66, 0]
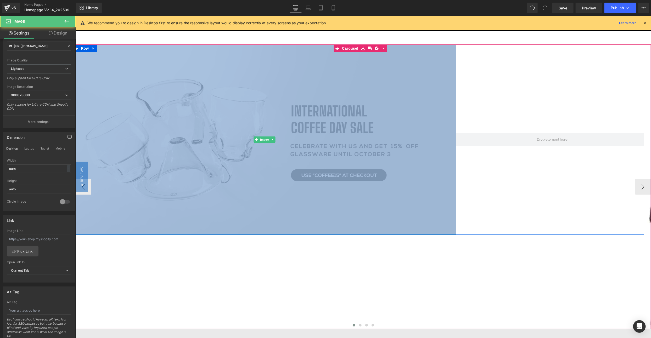
click at [207, 145] on img at bounding box center [265, 139] width 384 height 191
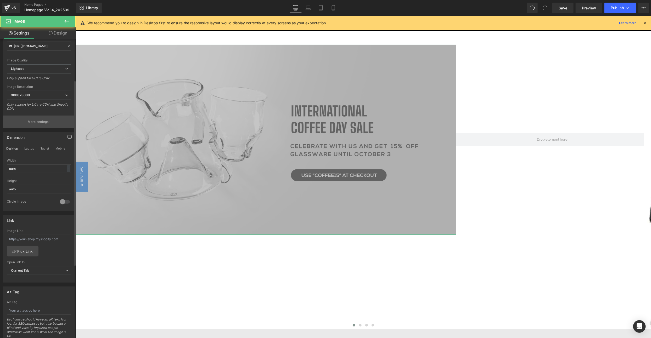
click at [38, 123] on p "More settings" at bounding box center [38, 122] width 21 height 5
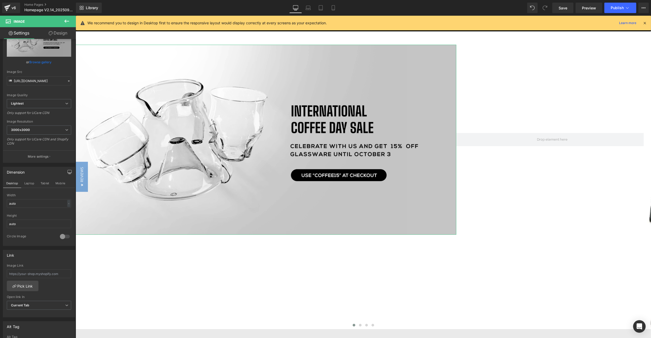
scroll to position [0, 0]
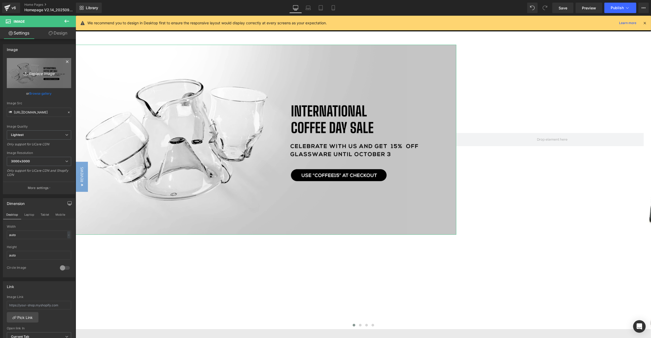
click at [39, 80] on link "Replace Image" at bounding box center [39, 73] width 64 height 30
click at [43, 91] on link "Browse gallery" at bounding box center [41, 93] width 22 height 9
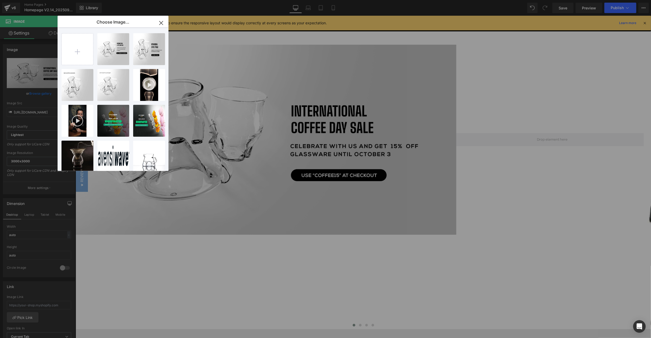
click at [162, 21] on icon "button" at bounding box center [161, 23] width 8 height 8
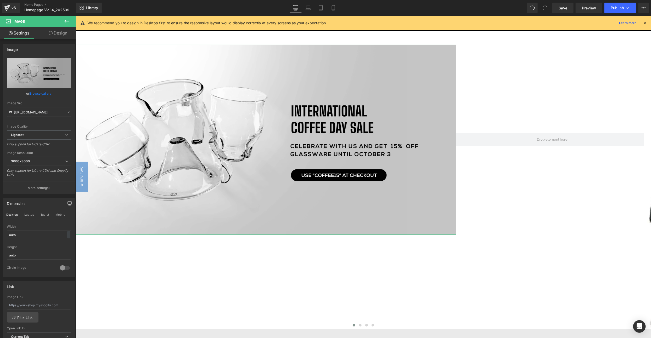
click at [53, 30] on link "Design" at bounding box center [58, 33] width 38 height 12
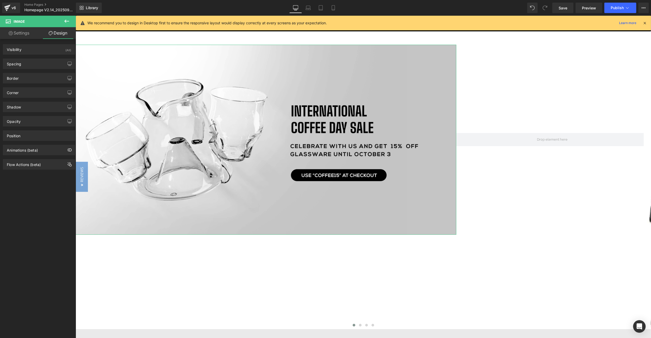
click at [18, 37] on link "Settings" at bounding box center [19, 33] width 38 height 12
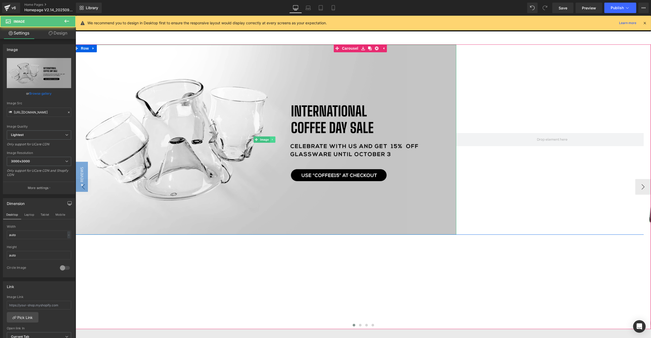
click at [271, 138] on icon at bounding box center [272, 139] width 3 height 3
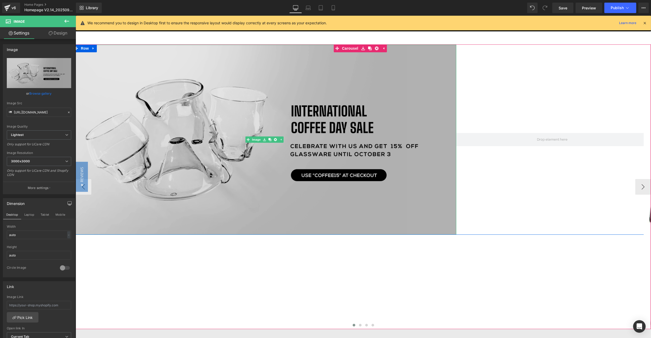
click at [258, 113] on img at bounding box center [265, 139] width 384 height 191
click at [325, 85] on img at bounding box center [265, 139] width 384 height 191
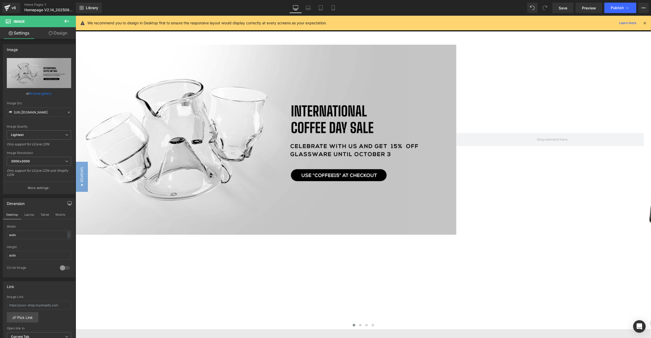
click at [647, 25] on div at bounding box center [645, 23] width 4 height 6
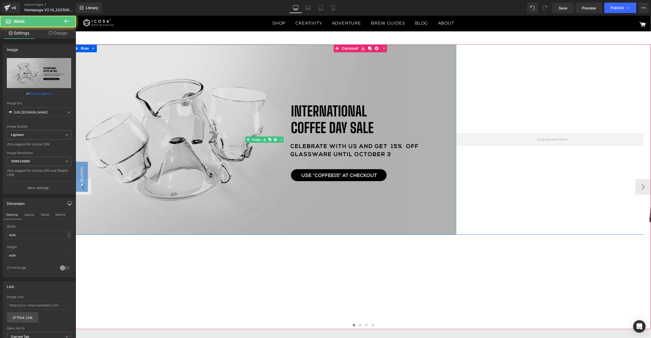
click at [357, 113] on img at bounding box center [265, 139] width 384 height 191
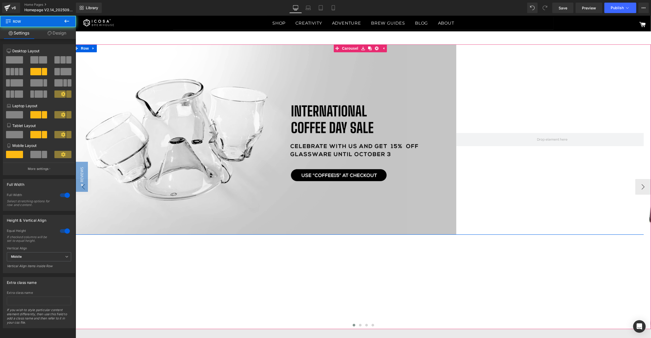
click at [456, 150] on div at bounding box center [552, 139] width 192 height 191
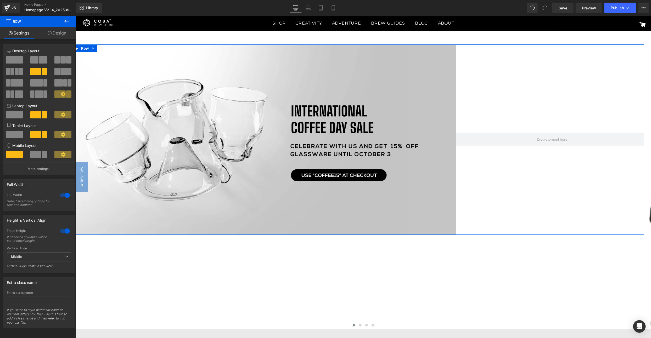
click at [16, 59] on span at bounding box center [14, 59] width 17 height 7
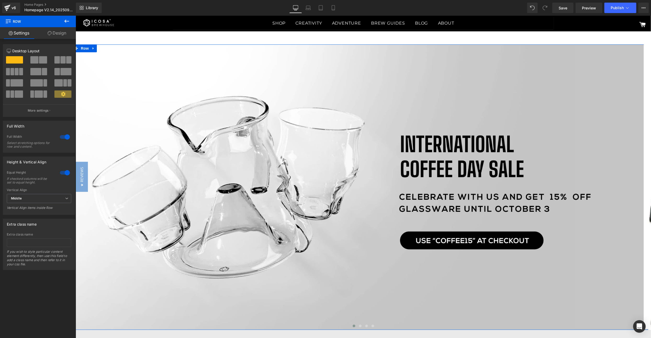
click at [20, 33] on link "Settings" at bounding box center [19, 33] width 38 height 12
click at [68, 22] on icon at bounding box center [67, 21] width 6 height 6
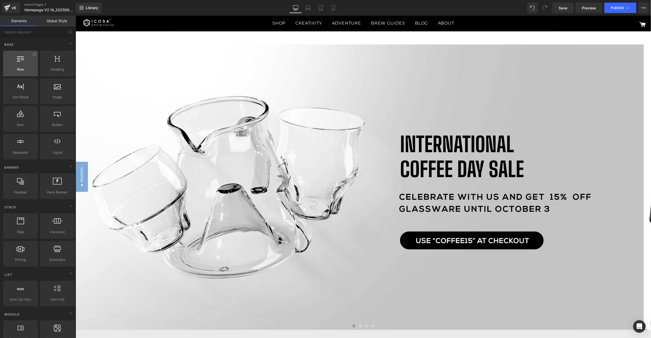
click at [21, 67] on span "Row" at bounding box center [21, 69] width 32 height 5
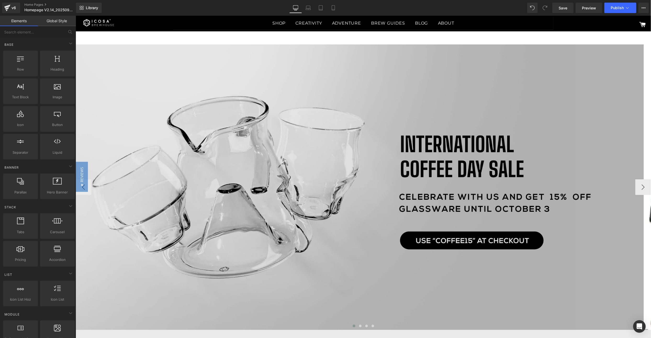
click at [268, 121] on img at bounding box center [361, 187] width 576 height 286
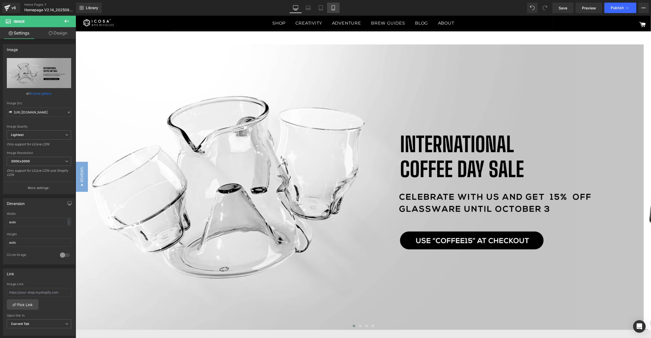
click at [336, 7] on link "Mobile" at bounding box center [333, 8] width 13 height 10
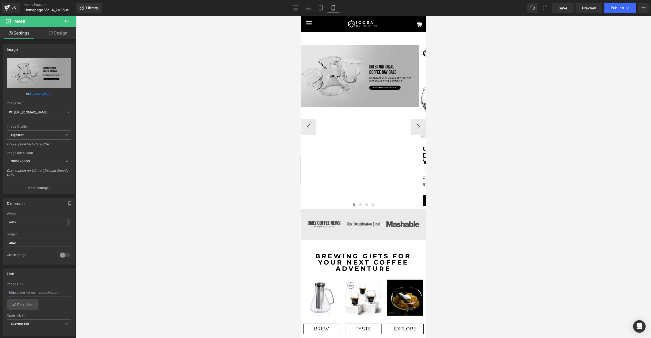
click at [367, 78] on div "Image" at bounding box center [361, 76] width 126 height 62
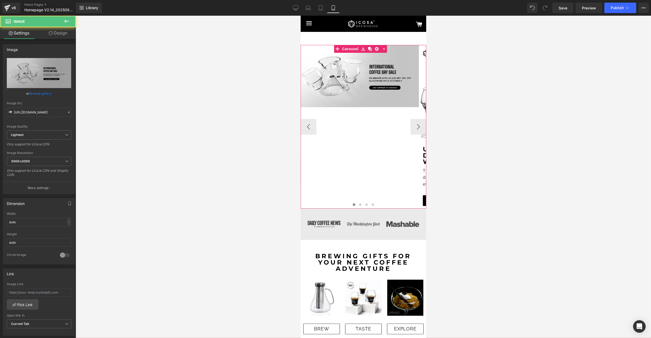
click at [376, 121] on div "Image Row Row Image Unlocking new depths of flavor with every swirl Text Block …" at bounding box center [542, 127] width 485 height 164
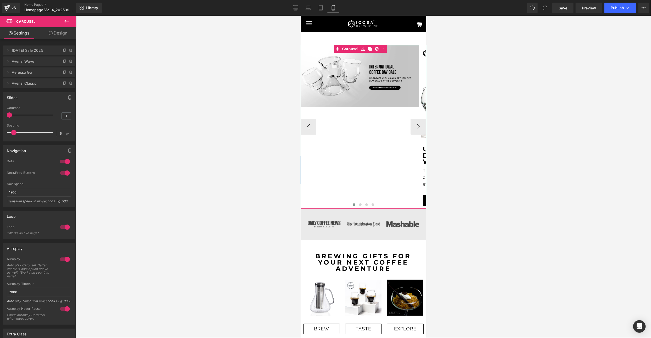
click at [376, 121] on div "Image Row Row Image Unlocking new depths of flavor with every swirl Text Block …" at bounding box center [542, 127] width 485 height 164
click at [359, 125] on div "Image Row Row Image Unlocking new depths of flavor with every swirl Text Block …" at bounding box center [542, 127] width 485 height 164
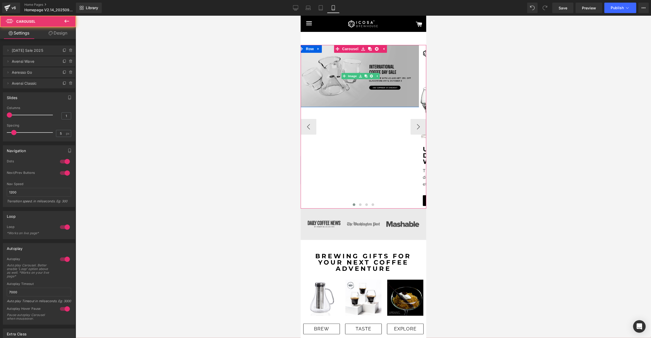
click at [371, 97] on img at bounding box center [361, 76] width 126 height 62
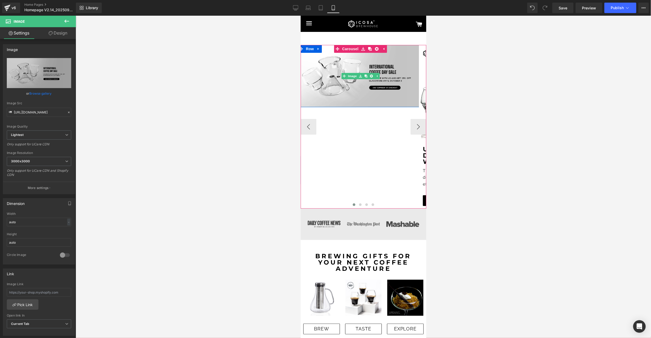
click at [357, 107] on div "Image Row Row Image Unlocking new depths of flavor with every swirl Text Block …" at bounding box center [542, 127] width 485 height 164
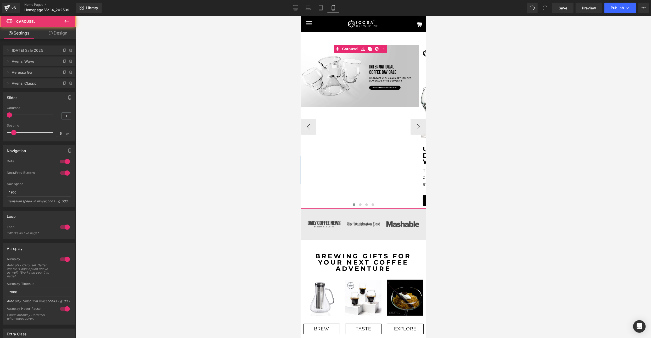
click at [384, 136] on div "Image Row Row Image Unlocking new depths of flavor with every swirl Text Block …" at bounding box center [542, 127] width 485 height 164
click at [66, 31] on link "Design" at bounding box center [58, 33] width 38 height 12
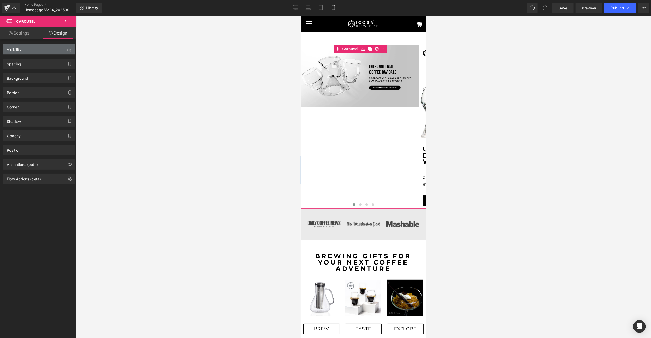
click at [51, 49] on div "Visibility (All)" at bounding box center [39, 49] width 72 height 10
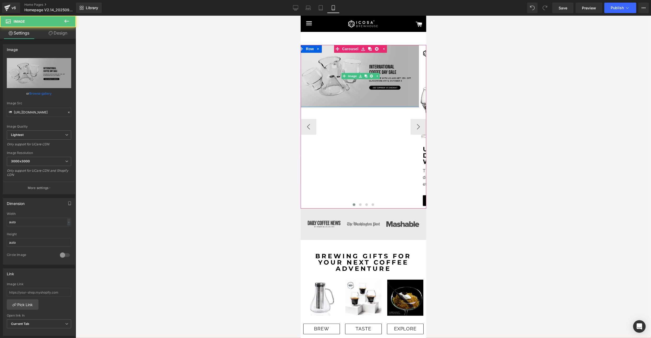
click at [339, 81] on img at bounding box center [361, 76] width 126 height 62
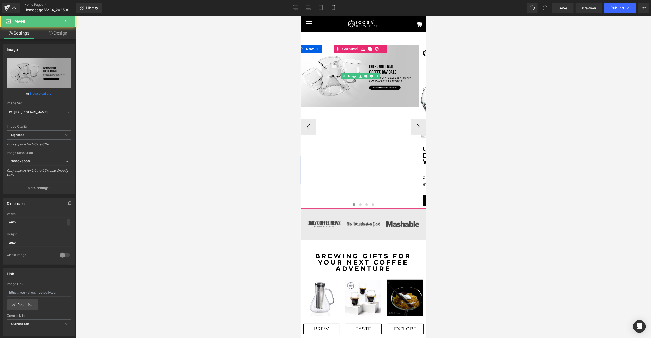
click at [334, 123] on div "Image Row Row Image Unlocking new depths of flavor with every swirl Text Block …" at bounding box center [542, 127] width 485 height 164
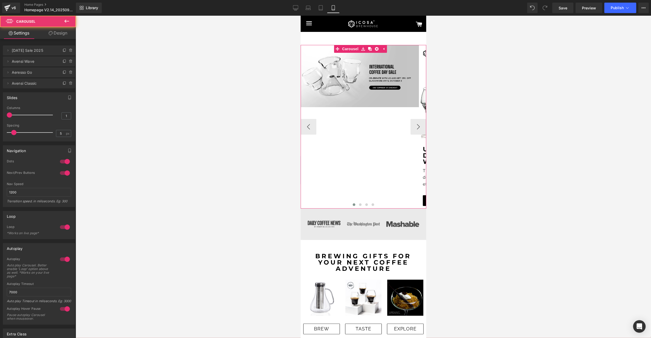
click at [376, 204] on div at bounding box center [363, 205] width 126 height 7
click at [352, 113] on div "Image Row Row Image Unlocking new depths of flavor with every swirl Text Block …" at bounding box center [542, 127] width 485 height 164
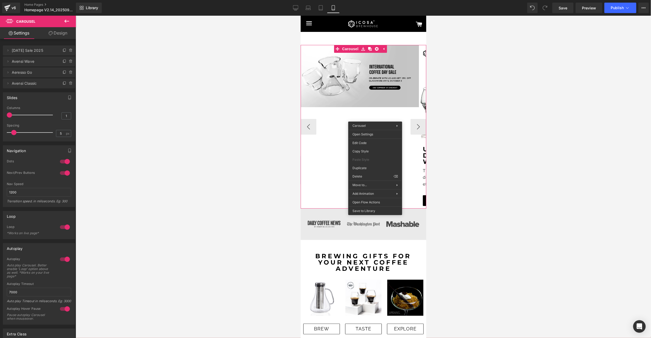
click at [392, 113] on div "Image Row Row Image Unlocking new depths of flavor with every swirl Text Block …" at bounding box center [542, 127] width 485 height 164
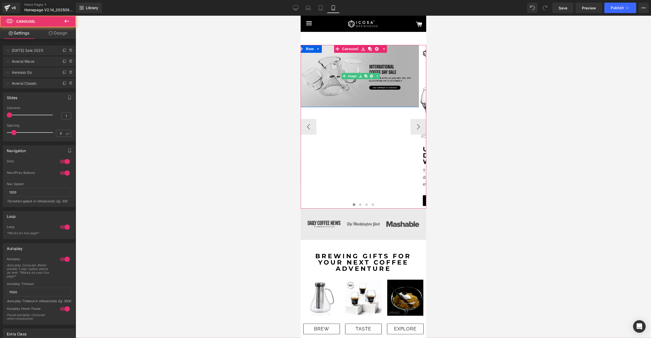
click at [414, 65] on img at bounding box center [361, 76] width 126 height 62
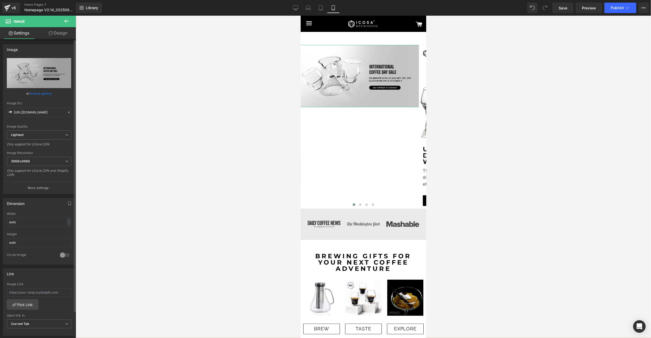
scroll to position [79, 0]
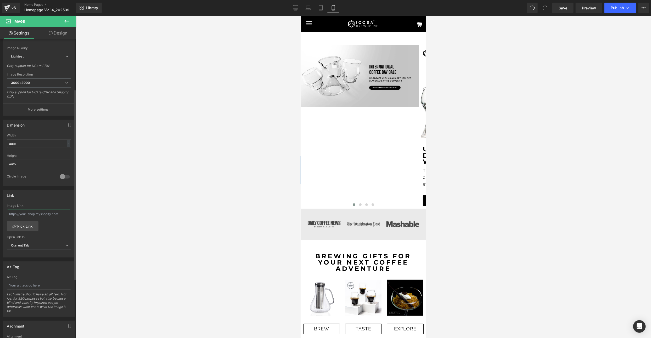
click at [40, 217] on input "text" at bounding box center [39, 214] width 64 height 9
click at [27, 226] on link "Pick Link" at bounding box center [23, 226] width 32 height 10
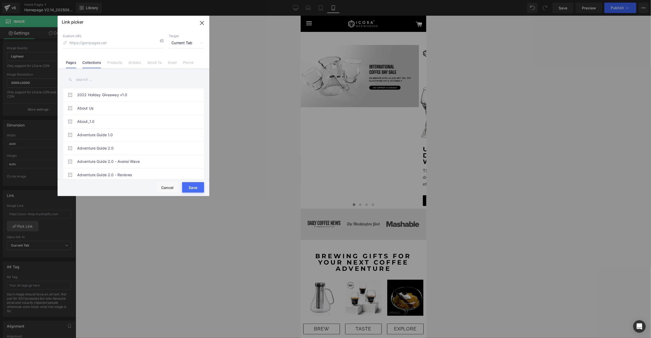
click at [91, 59] on li "Collections" at bounding box center [91, 60] width 25 height 9
click at [105, 117] on link "Glasses" at bounding box center [134, 111] width 115 height 13
click at [196, 186] on button "Save" at bounding box center [193, 187] width 22 height 10
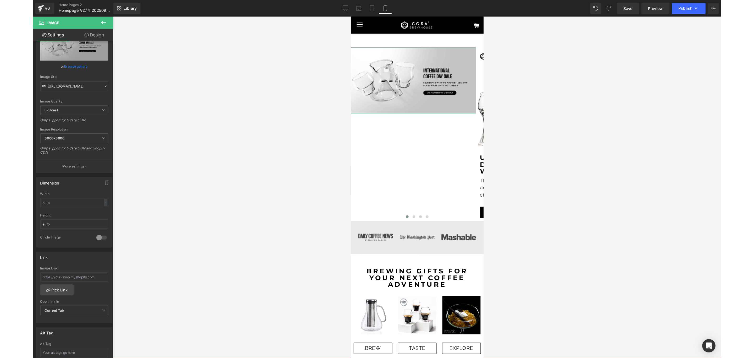
scroll to position [0, 0]
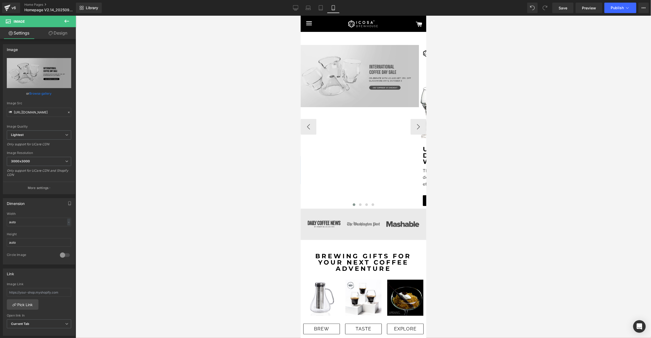
click at [336, 60] on img at bounding box center [361, 76] width 126 height 62
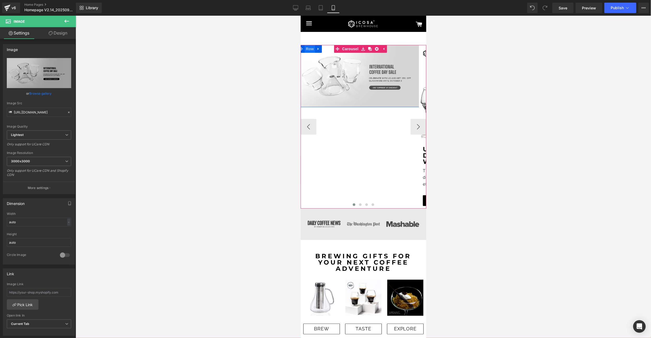
click at [313, 50] on span "Row" at bounding box center [309, 49] width 10 height 8
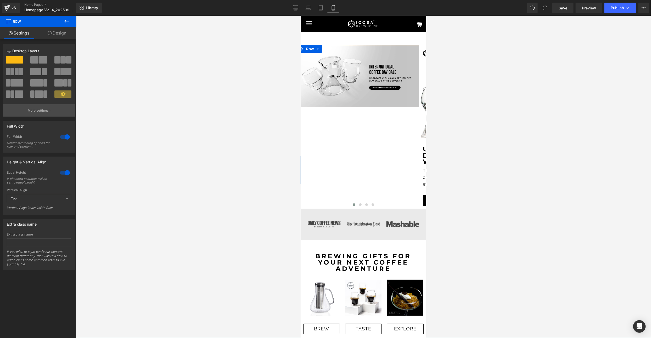
click at [36, 113] on p "More settings" at bounding box center [38, 110] width 21 height 5
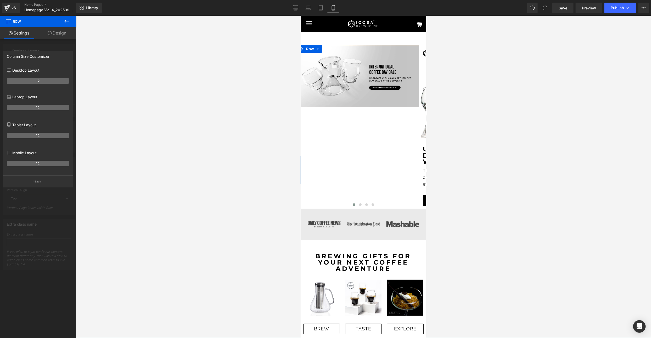
click at [36, 165] on th "12" at bounding box center [38, 163] width 62 height 5
click at [20, 155] on p "Mobile Layout" at bounding box center [38, 152] width 62 height 5
click at [31, 156] on p "Mobile Layout" at bounding box center [38, 152] width 62 height 5
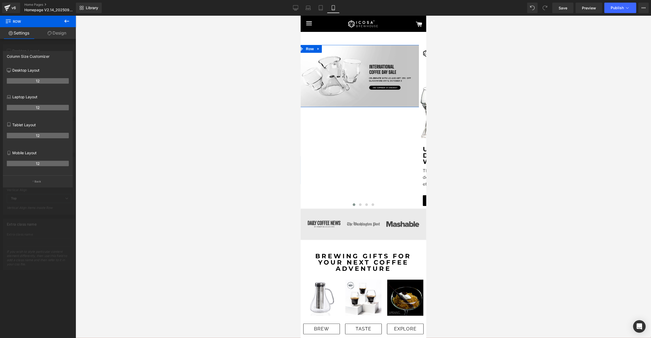
click at [43, 176] on div "Mobile Layout 12" at bounding box center [38, 162] width 62 height 28
click at [35, 184] on p "Back" at bounding box center [38, 182] width 7 height 4
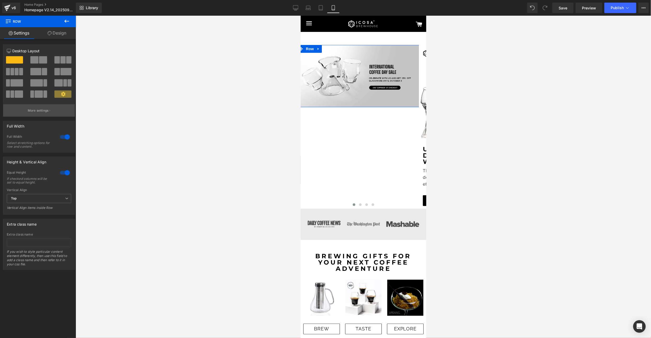
click at [42, 110] on p "More settings" at bounding box center [38, 110] width 21 height 5
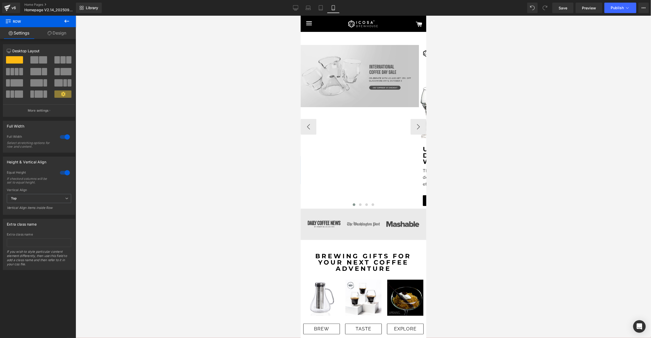
click at [366, 93] on img at bounding box center [361, 76] width 126 height 62
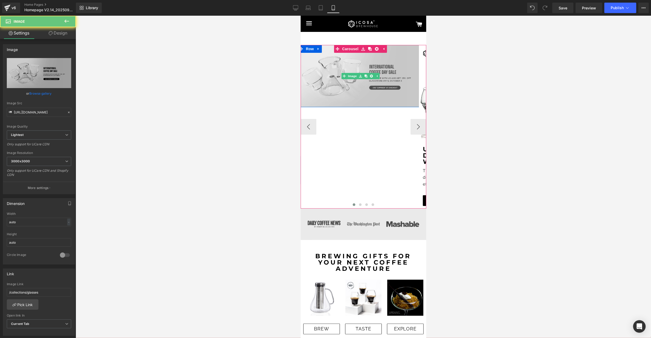
click at [366, 93] on img at bounding box center [361, 76] width 126 height 62
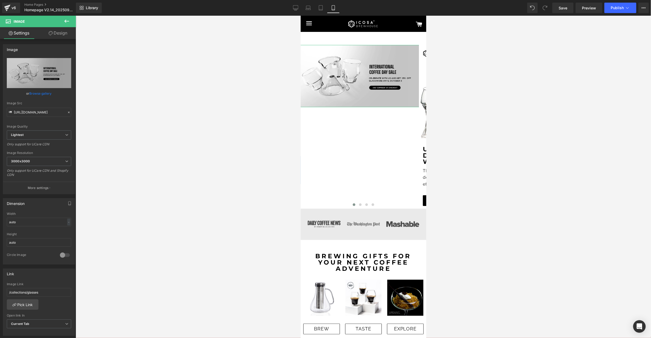
click at [64, 34] on link "Design" at bounding box center [58, 33] width 38 height 12
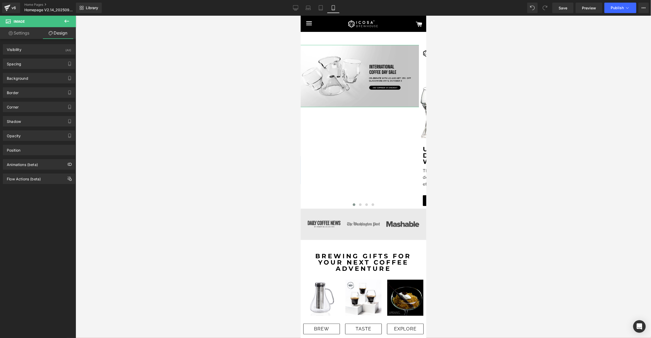
click at [23, 32] on link "Settings" at bounding box center [19, 33] width 38 height 12
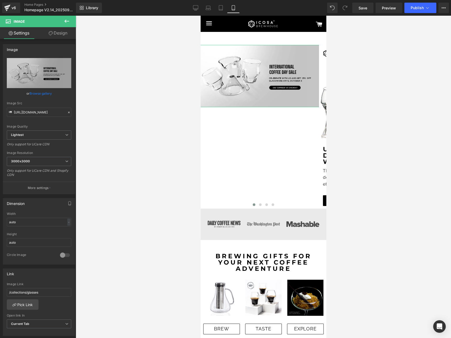
click at [62, 36] on link "Design" at bounding box center [58, 33] width 38 height 12
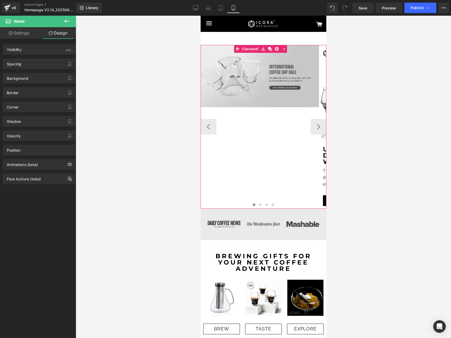
click at [268, 82] on img at bounding box center [260, 76] width 126 height 62
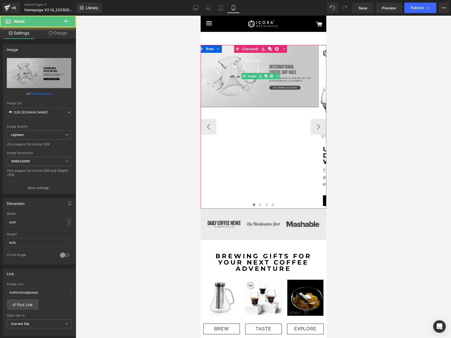
click at [249, 101] on img at bounding box center [260, 76] width 126 height 62
click at [249, 120] on div "Image Row Row Image Unlocking new depths of flavor with every swirl Text Block …" at bounding box center [442, 127] width 485 height 164
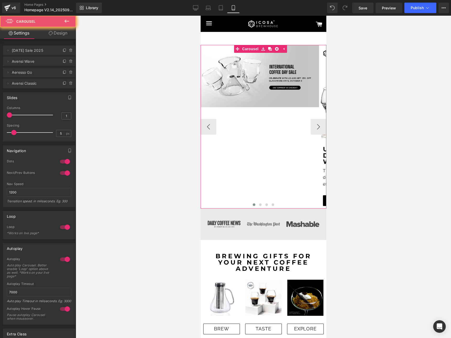
click at [249, 120] on div "Image Row Row Image Unlocking new depths of flavor with every swirl Text Block …" at bounding box center [442, 127] width 485 height 164
click at [204, 127] on button "‹" at bounding box center [208, 127] width 16 height 16
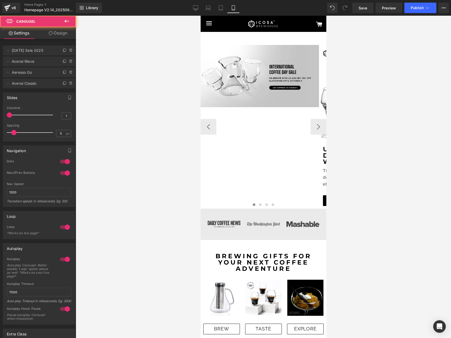
drag, startPoint x: 415, startPoint y: 148, endPoint x: 214, endPoint y: 133, distance: 201.4
click at [199, 9] on link "Desktop" at bounding box center [195, 8] width 13 height 10
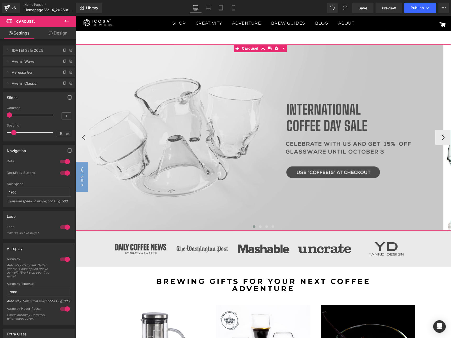
click at [253, 125] on img at bounding box center [260, 137] width 375 height 186
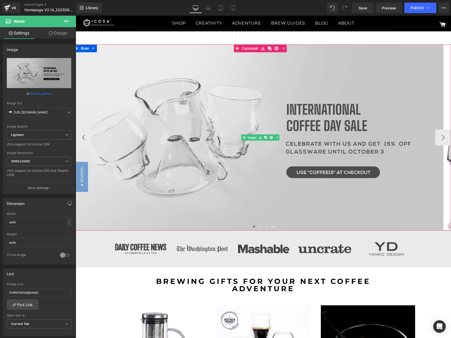
click at [333, 215] on img at bounding box center [260, 137] width 375 height 186
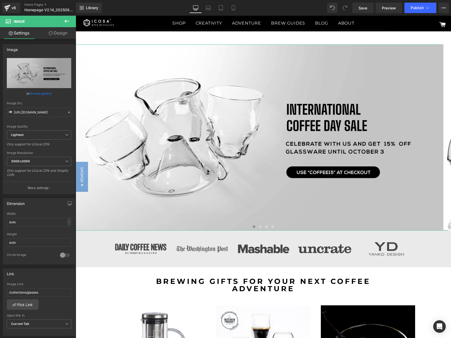
drag, startPoint x: 57, startPoint y: 32, endPoint x: 65, endPoint y: 24, distance: 11.9
click at [57, 32] on link "Design" at bounding box center [58, 33] width 38 height 12
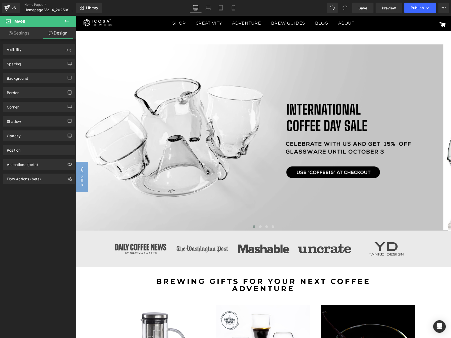
click at [66, 23] on icon at bounding box center [67, 21] width 6 height 6
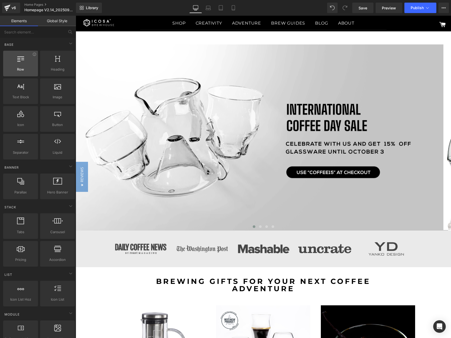
click at [20, 67] on span "Row" at bounding box center [21, 69] width 32 height 5
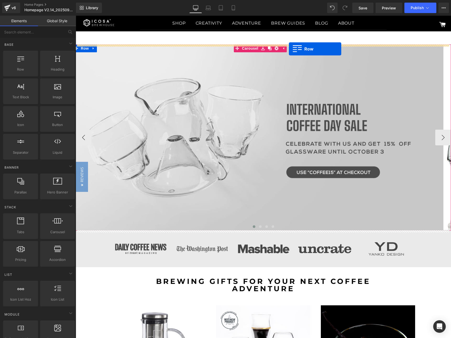
drag, startPoint x: 96, startPoint y: 79, endPoint x: 289, endPoint y: 49, distance: 195.0
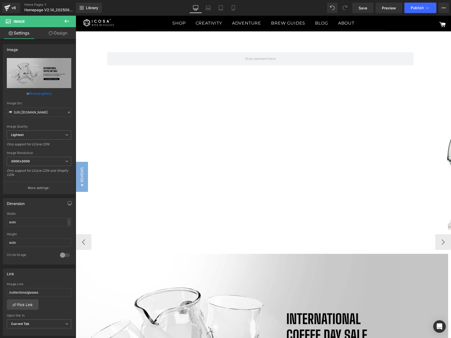
click at [129, 75] on div "Row" at bounding box center [260, 149] width 314 height 210
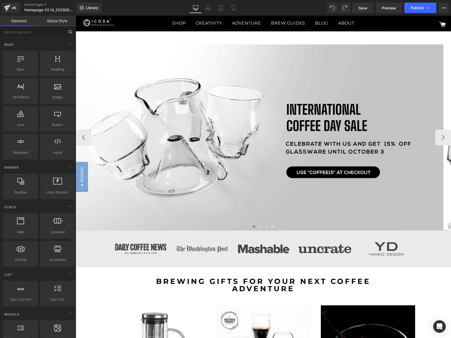
click at [28, 29] on input "text" at bounding box center [32, 32] width 64 height 12
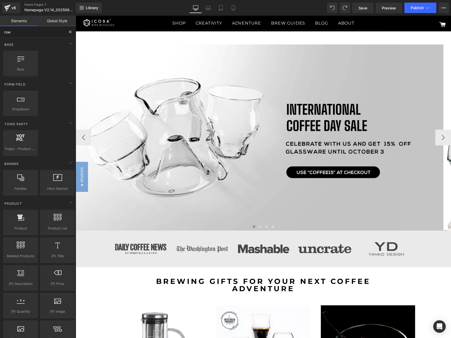
type input "row"
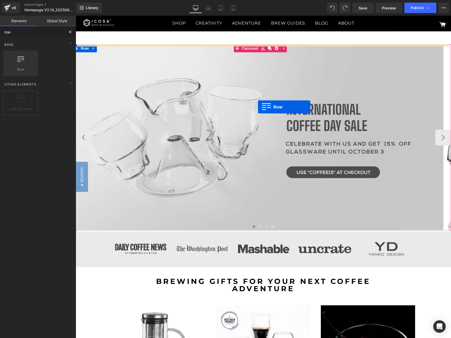
drag, startPoint x: 105, startPoint y: 81, endPoint x: 258, endPoint y: 107, distance: 154.5
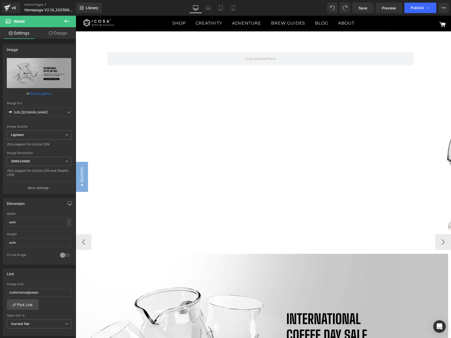
click at [263, 122] on div "Row" at bounding box center [260, 149] width 314 height 210
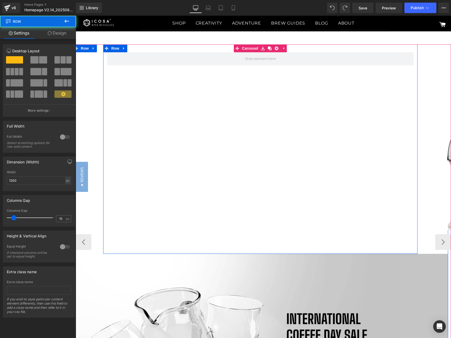
click at [254, 74] on div "Row" at bounding box center [260, 149] width 314 height 210
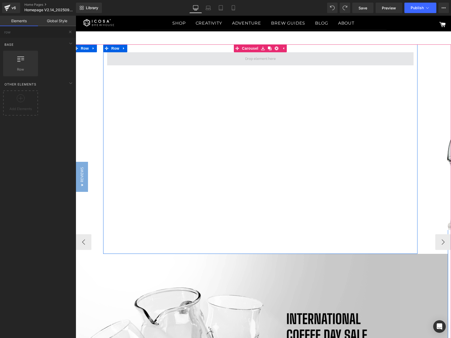
click at [260, 60] on span at bounding box center [260, 59] width 34 height 8
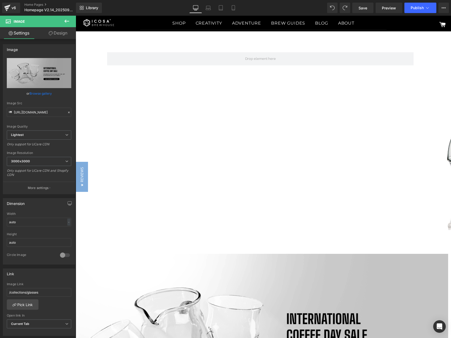
click at [63, 21] on button at bounding box center [67, 22] width 18 height 12
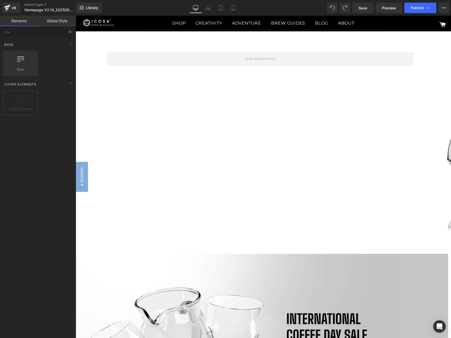
click at [68, 35] on button at bounding box center [70, 32] width 12 height 12
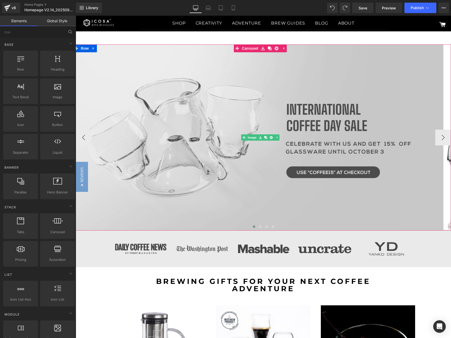
click at [277, 113] on img at bounding box center [260, 137] width 375 height 186
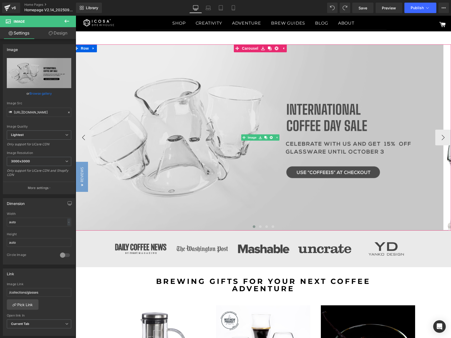
click at [250, 117] on img at bounding box center [260, 137] width 375 height 186
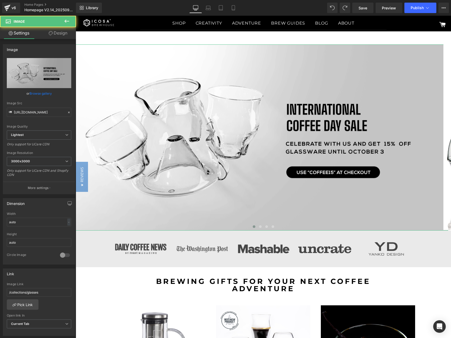
click at [58, 32] on link "Design" at bounding box center [58, 33] width 38 height 12
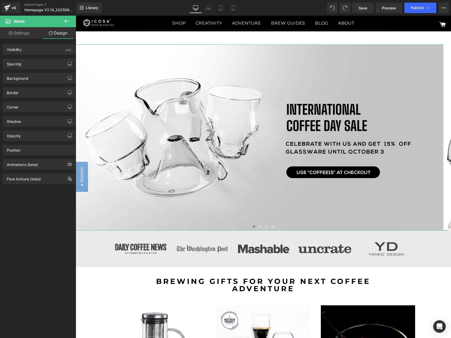
click at [15, 29] on link "Settings" at bounding box center [19, 33] width 38 height 12
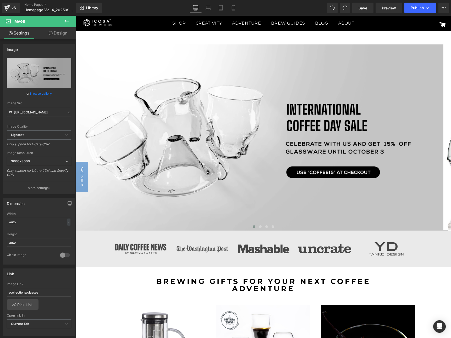
click at [69, 21] on icon at bounding box center [67, 21] width 6 height 6
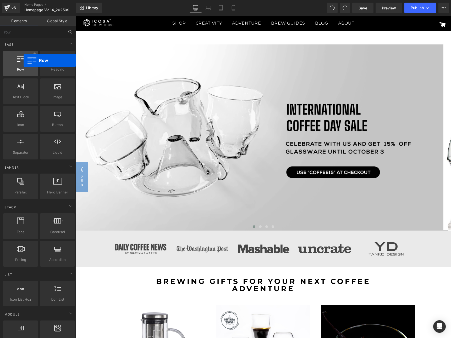
click at [24, 60] on div at bounding box center [21, 61] width 32 height 12
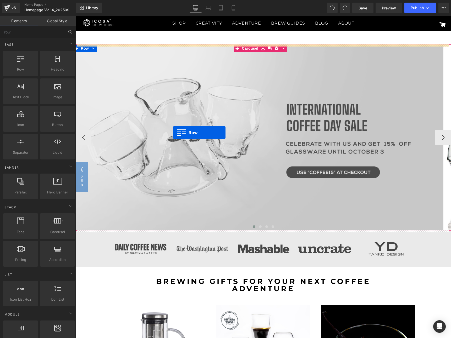
drag, startPoint x: 100, startPoint y: 87, endPoint x: 173, endPoint y: 133, distance: 85.9
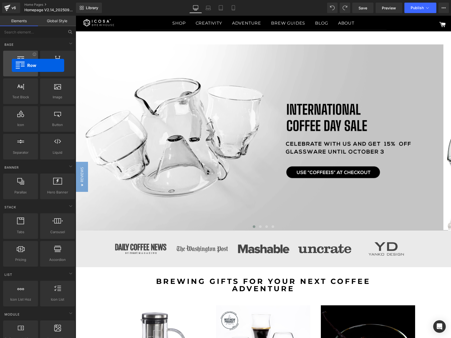
click at [12, 65] on div at bounding box center [21, 61] width 32 height 12
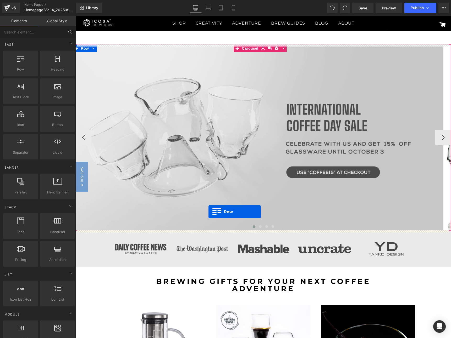
drag, startPoint x: 96, startPoint y: 91, endPoint x: 208, endPoint y: 212, distance: 165.4
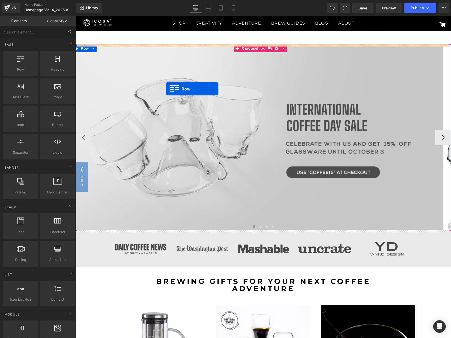
drag, startPoint x: 101, startPoint y: 83, endPoint x: 166, endPoint y: 89, distance: 65.4
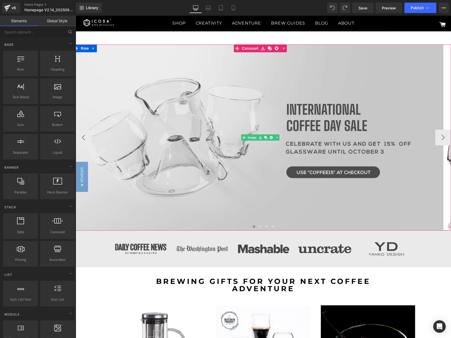
click at [126, 128] on img at bounding box center [260, 137] width 375 height 186
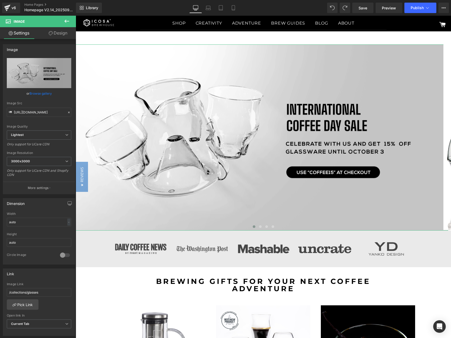
click at [55, 37] on link "Design" at bounding box center [58, 33] width 38 height 12
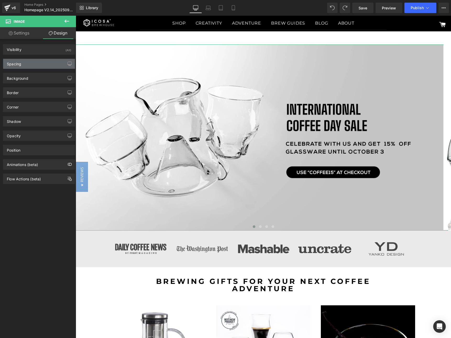
click at [21, 64] on div "Spacing" at bounding box center [14, 62] width 14 height 7
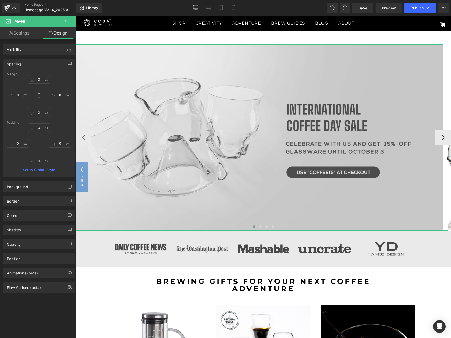
click at [246, 118] on img at bounding box center [260, 137] width 375 height 186
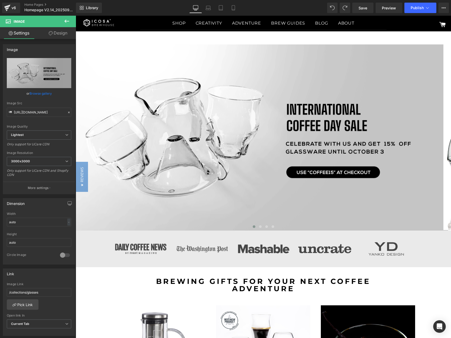
click at [70, 19] on button at bounding box center [67, 22] width 18 height 12
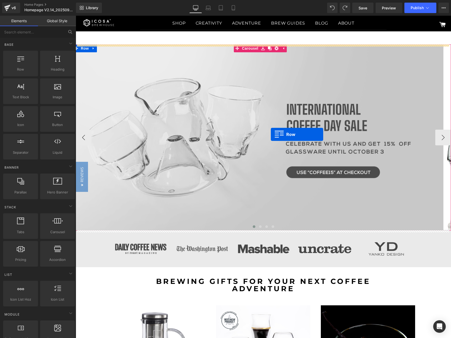
drag, startPoint x: 93, startPoint y: 87, endPoint x: 271, endPoint y: 135, distance: 184.1
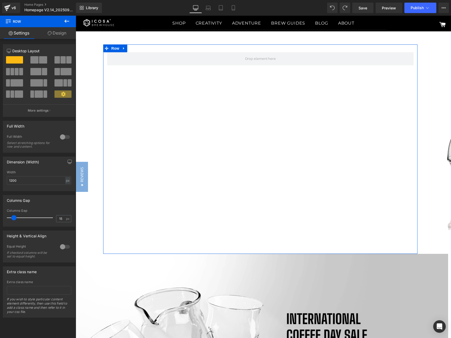
click at [62, 31] on link "Design" at bounding box center [57, 33] width 38 height 12
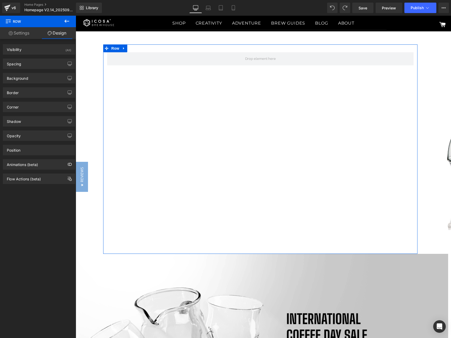
click at [29, 71] on div "Background Color & Image color Color transparent 0 % Image Replace Image Upload…" at bounding box center [39, 76] width 78 height 14
click at [28, 68] on div "Spacing" at bounding box center [39, 64] width 72 height 10
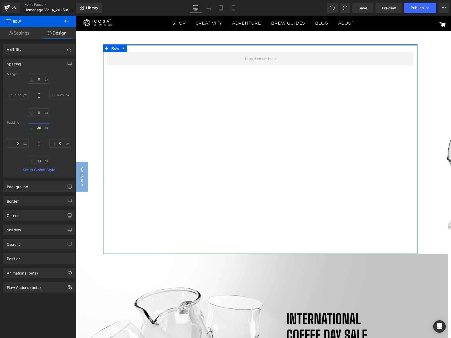
click at [38, 128] on input "30" at bounding box center [39, 128] width 22 height 9
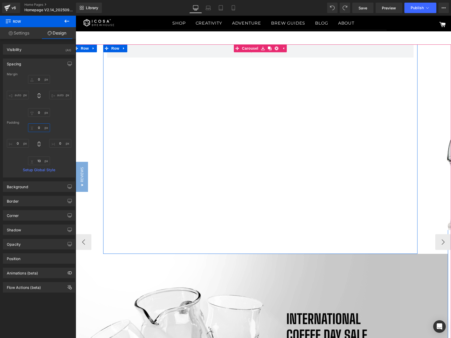
type input "0"
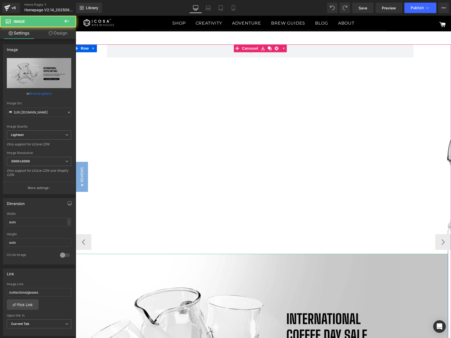
click at [310, 128] on div "Row" at bounding box center [260, 149] width 314 height 210
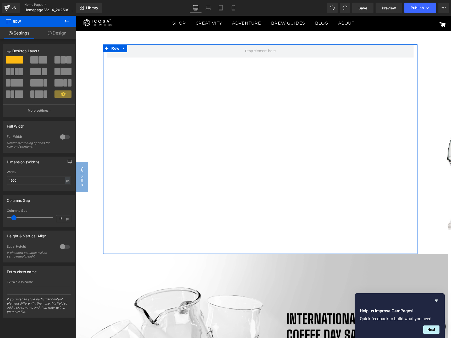
click at [56, 34] on link "Design" at bounding box center [57, 33] width 38 height 12
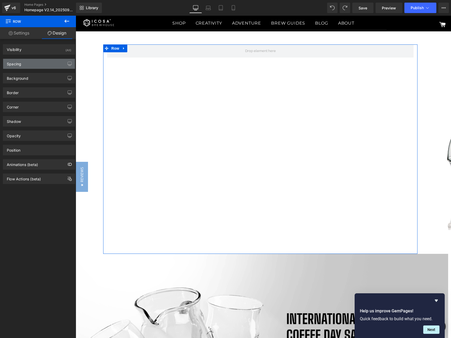
click at [42, 63] on div "Spacing" at bounding box center [39, 64] width 72 height 10
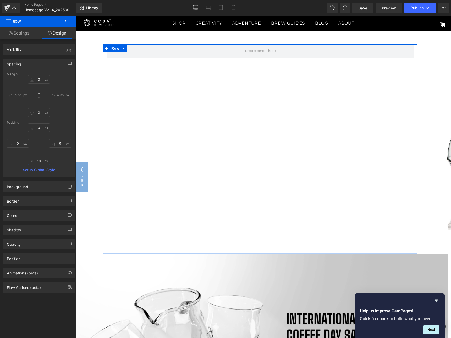
click at [42, 163] on input "10" at bounding box center [39, 161] width 22 height 9
type input "0"
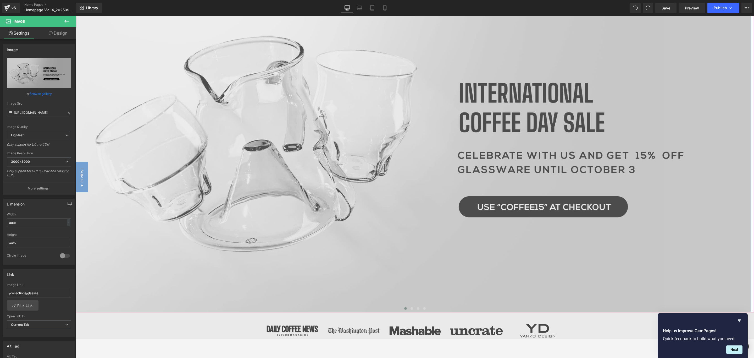
scroll to position [471, 0]
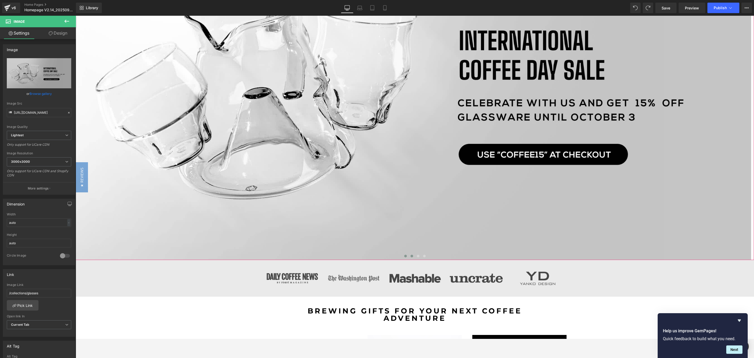
click at [410, 256] on span at bounding box center [411, 255] width 3 height 3
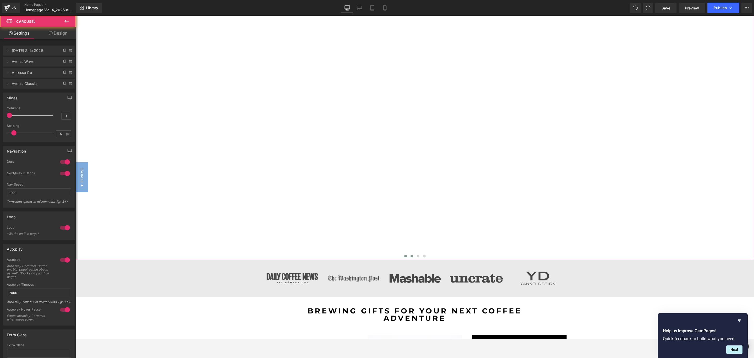
click at [404, 256] on span at bounding box center [405, 255] width 3 height 3
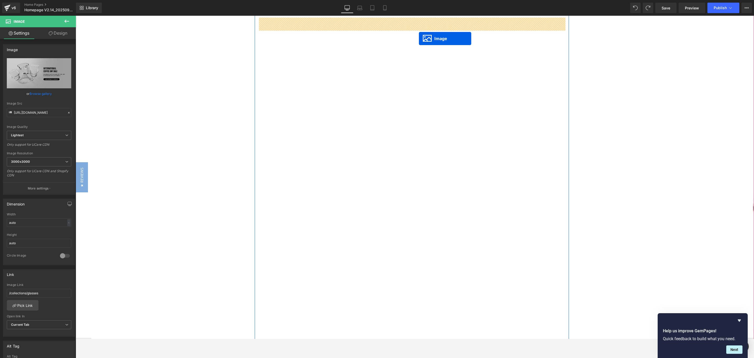
scroll to position [27, 0]
drag, startPoint x: 396, startPoint y: 285, endPoint x: 421, endPoint y: 40, distance: 246.2
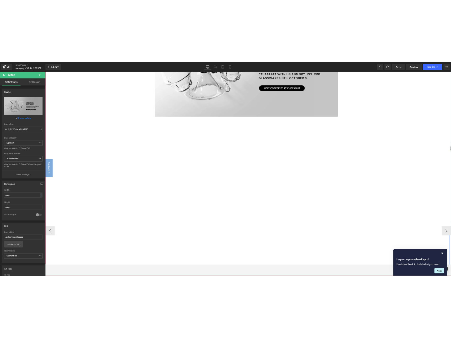
scroll to position [0, 0]
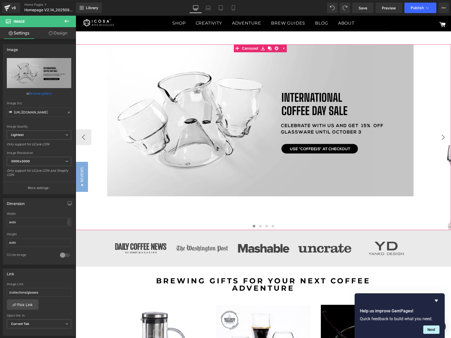
click at [442, 139] on button "›" at bounding box center [443, 138] width 16 height 16
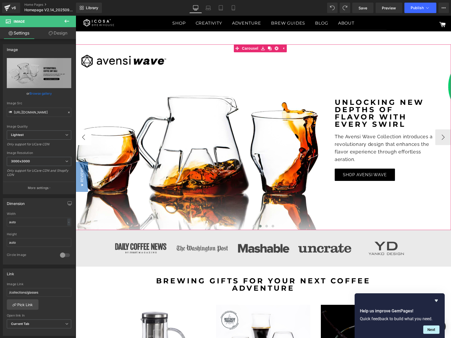
click at [83, 136] on button "‹" at bounding box center [84, 138] width 16 height 16
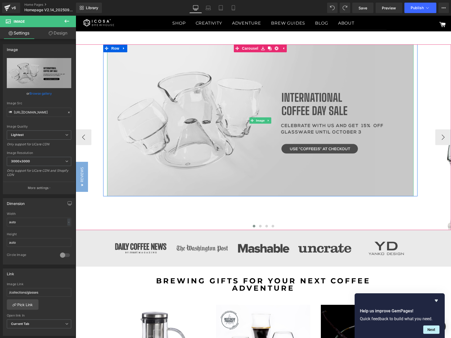
click at [216, 107] on img at bounding box center [260, 120] width 306 height 152
click at [237, 76] on img at bounding box center [260, 120] width 306 height 152
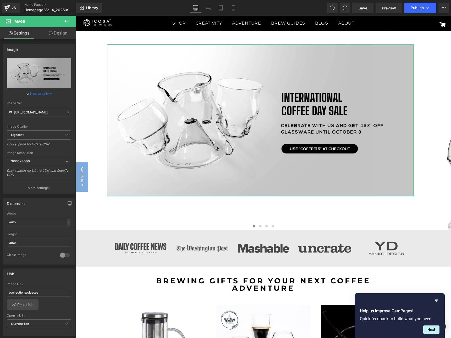
click at [57, 32] on link "Design" at bounding box center [58, 33] width 38 height 12
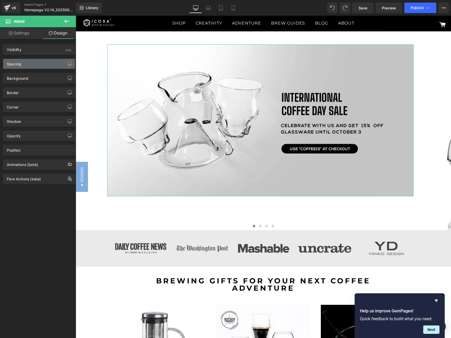
click at [41, 61] on div "Spacing" at bounding box center [39, 64] width 72 height 10
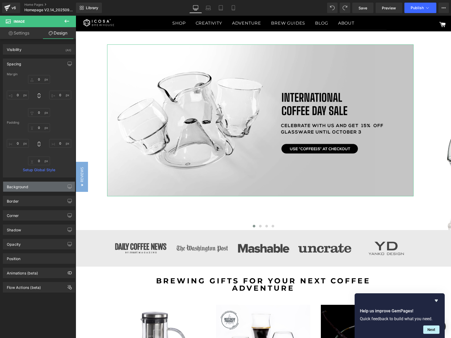
click at [40, 186] on div "Background" at bounding box center [39, 187] width 72 height 10
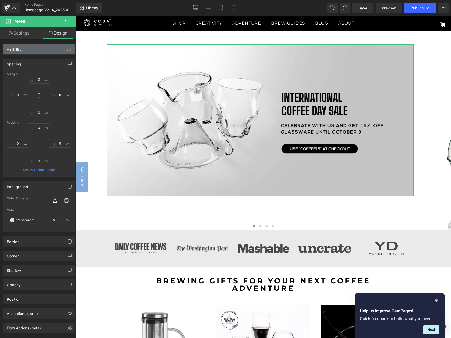
click at [31, 47] on div "Visibility (All)" at bounding box center [39, 49] width 72 height 10
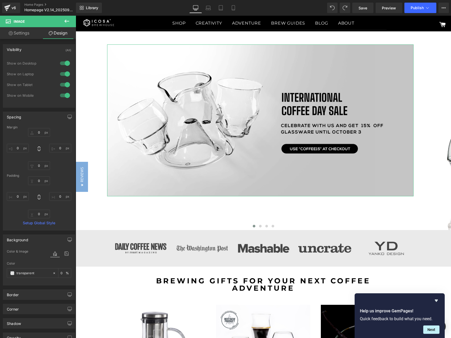
click at [22, 32] on link "Settings" at bounding box center [19, 33] width 38 height 12
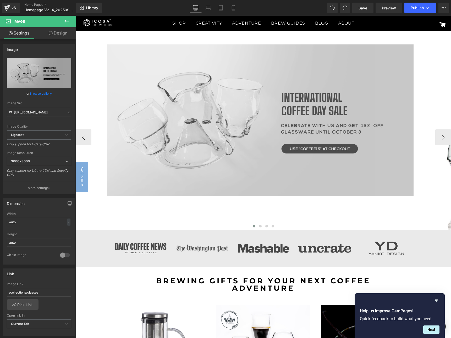
click at [265, 110] on img at bounding box center [260, 120] width 306 height 152
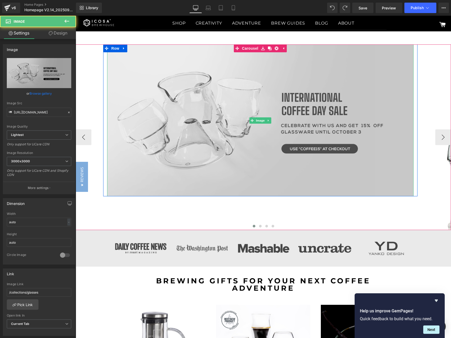
click at [221, 87] on img at bounding box center [260, 120] width 306 height 152
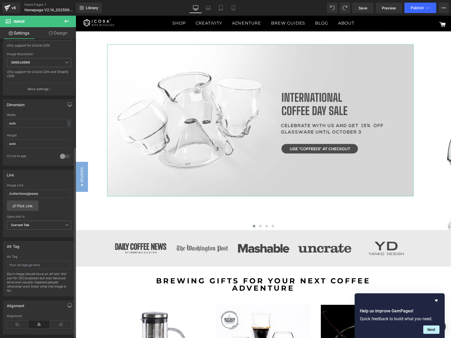
scroll to position [171, 0]
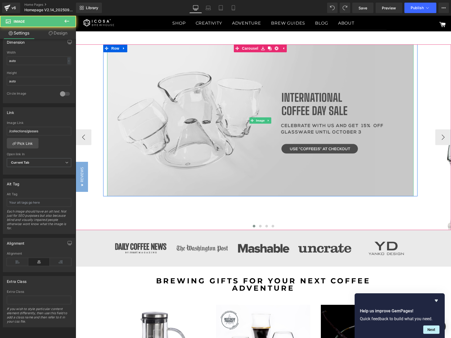
click at [196, 48] on img at bounding box center [260, 120] width 306 height 152
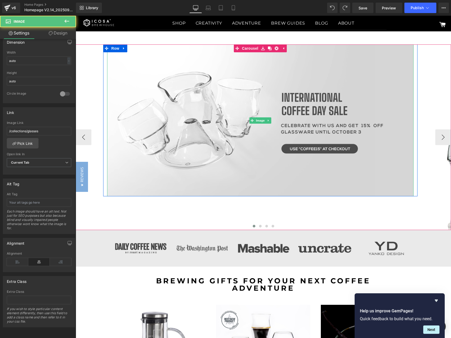
click at [199, 46] on div at bounding box center [263, 44] width 375 height 1
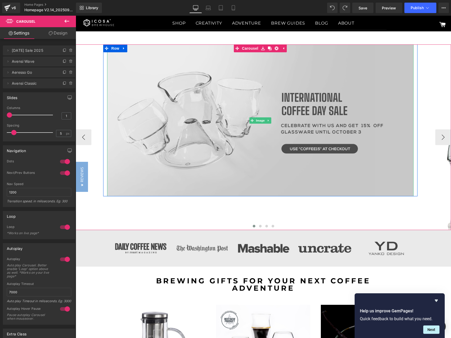
click at [210, 87] on img at bounding box center [260, 120] width 306 height 152
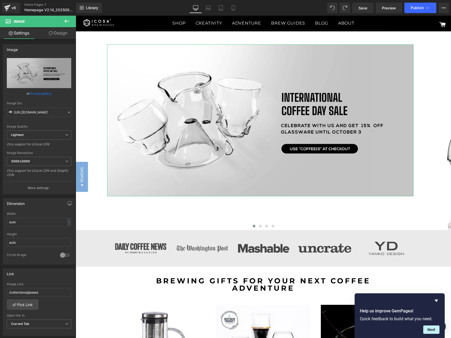
click at [60, 31] on link "Design" at bounding box center [58, 33] width 38 height 12
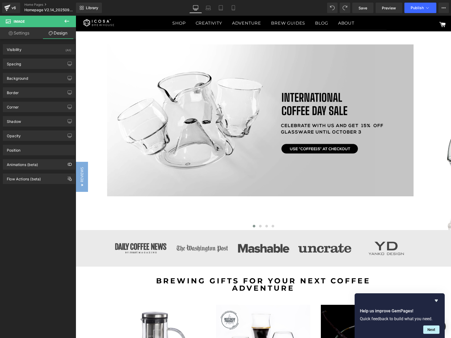
click at [66, 21] on icon at bounding box center [66, 21] width 5 height 3
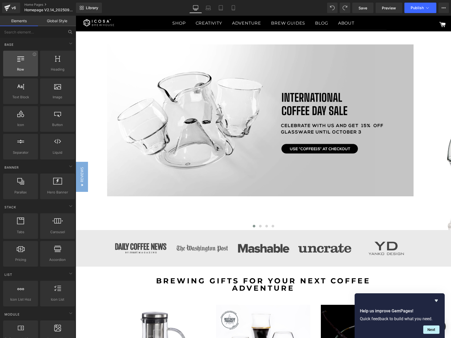
click at [17, 63] on div at bounding box center [21, 61] width 32 height 12
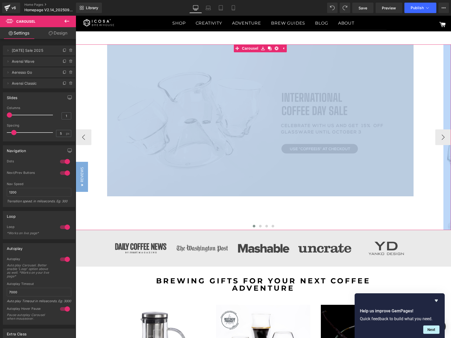
click at [203, 116] on img at bounding box center [260, 120] width 306 height 152
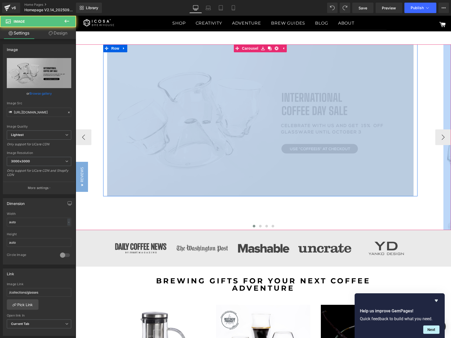
click at [166, 167] on img at bounding box center [260, 120] width 306 height 152
click at [326, 115] on img at bounding box center [260, 120] width 306 height 152
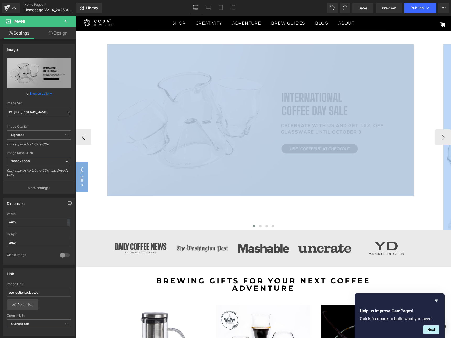
click at [248, 49] on div "Image Row Row Row Image Unlocking new depths of flavor with every swirl Text Bl…" at bounding box center [263, 137] width 375 height 186
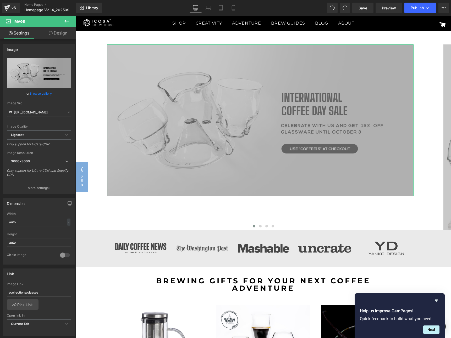
click at [49, 29] on link "Design" at bounding box center [58, 33] width 38 height 12
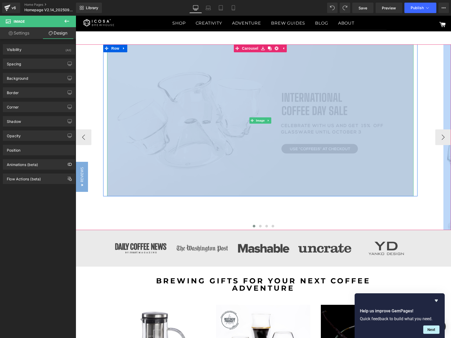
click at [191, 98] on img at bounding box center [260, 120] width 306 height 152
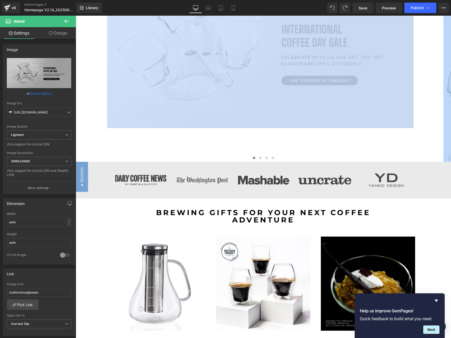
scroll to position [79, 0]
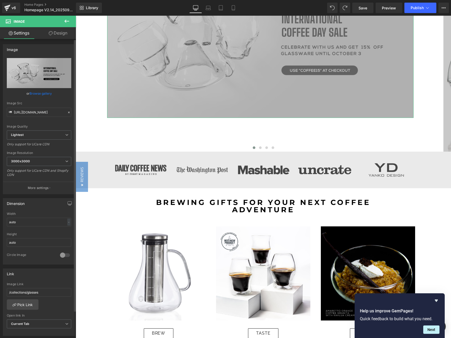
click at [65, 258] on div at bounding box center [65, 255] width 13 height 8
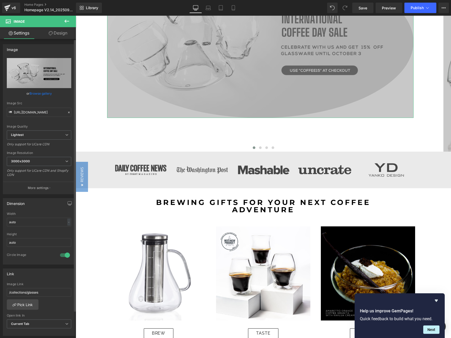
click at [65, 258] on div at bounding box center [65, 255] width 13 height 8
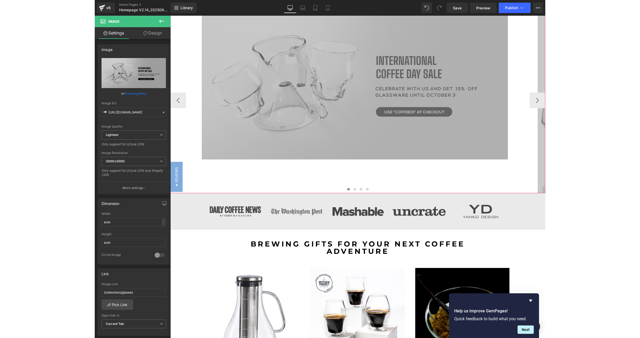
scroll to position [0, 0]
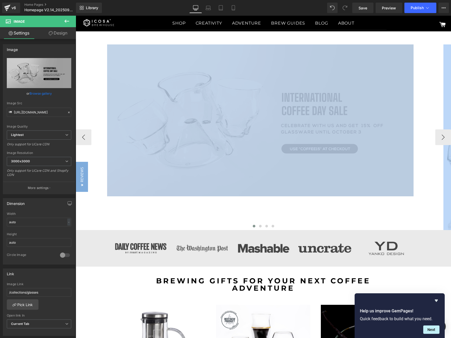
click at [263, 124] on img at bounding box center [260, 120] width 306 height 152
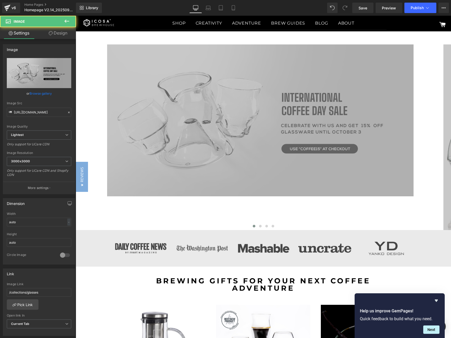
click at [73, 21] on button at bounding box center [67, 22] width 18 height 12
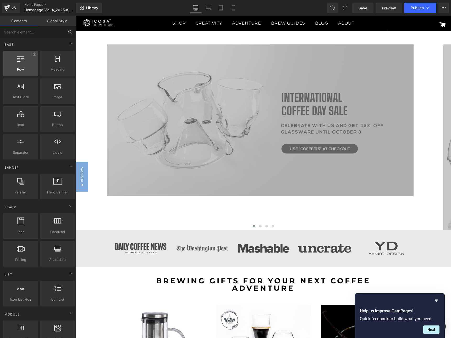
click at [21, 58] on icon at bounding box center [20, 58] width 7 height 7
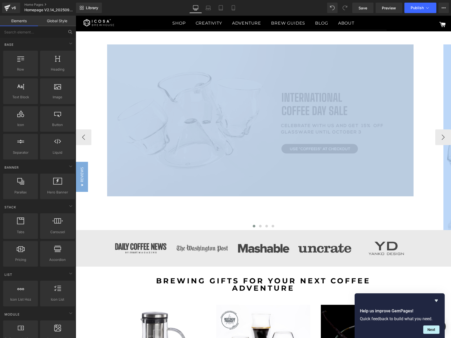
click at [132, 116] on img at bounding box center [260, 120] width 306 height 152
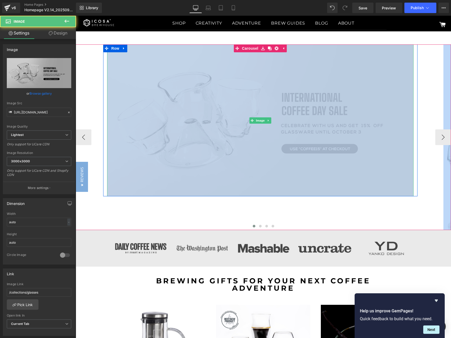
click at [176, 149] on img at bounding box center [260, 120] width 306 height 152
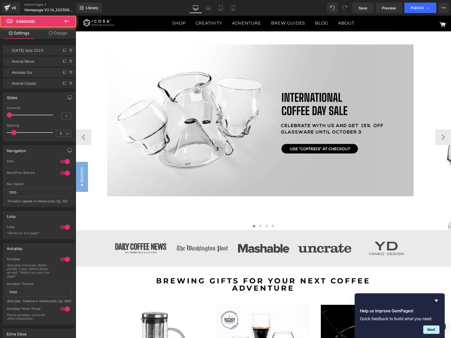
click at [417, 163] on div "Image Row" at bounding box center [260, 120] width 375 height 152
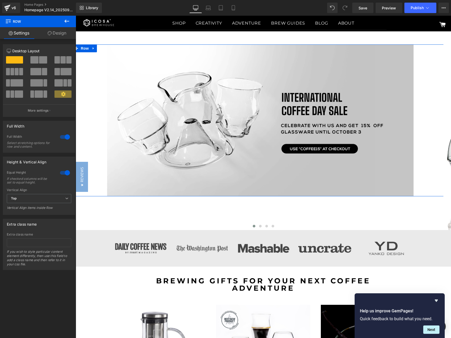
click at [65, 138] on div at bounding box center [65, 137] width 13 height 8
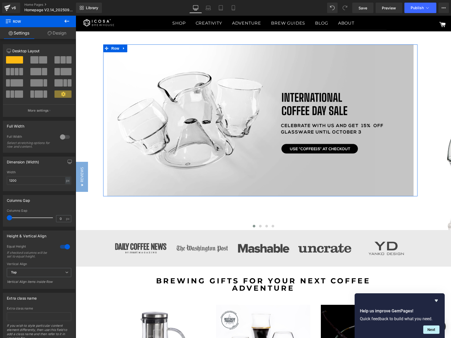
click at [62, 138] on div at bounding box center [65, 137] width 13 height 8
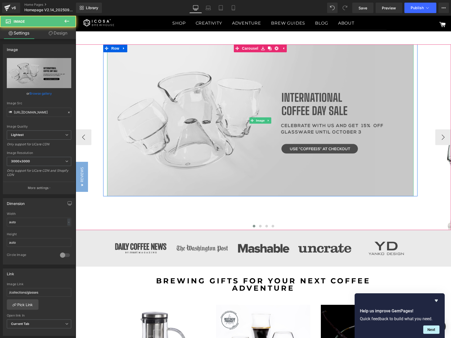
click at [231, 83] on img at bounding box center [260, 120] width 306 height 152
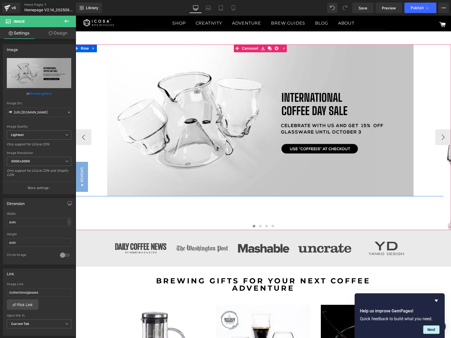
click at [420, 160] on div "Image Row" at bounding box center [260, 120] width 375 height 152
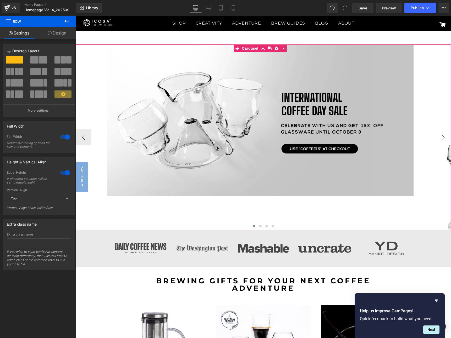
click at [439, 133] on button "›" at bounding box center [443, 138] width 16 height 16
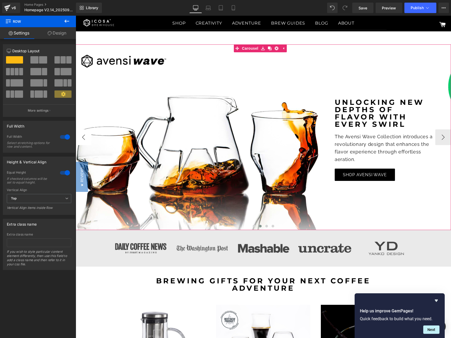
click at [83, 136] on button "‹" at bounding box center [84, 138] width 16 height 16
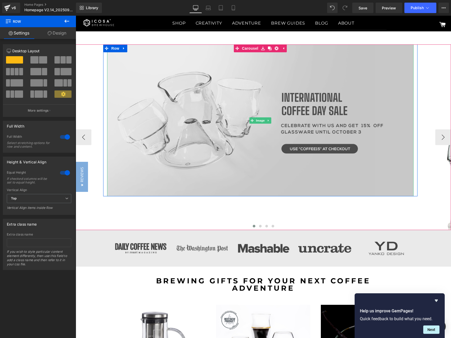
click at [267, 130] on img at bounding box center [260, 120] width 306 height 152
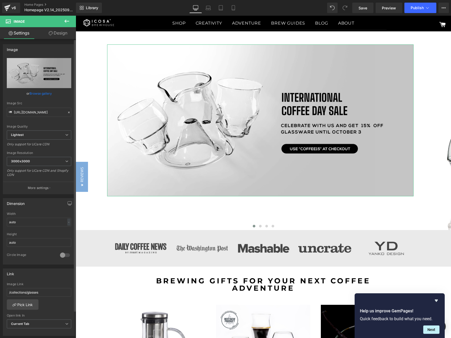
click at [40, 96] on link "Browse gallery" at bounding box center [41, 93] width 22 height 9
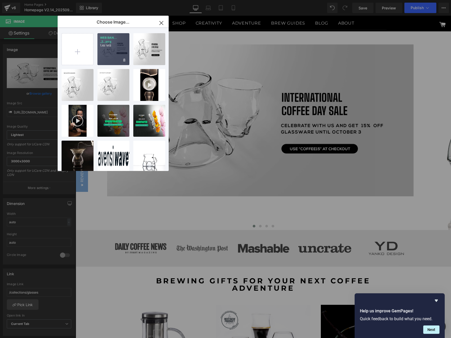
click at [112, 45] on p "1.48 MB" at bounding box center [113, 46] width 27 height 4
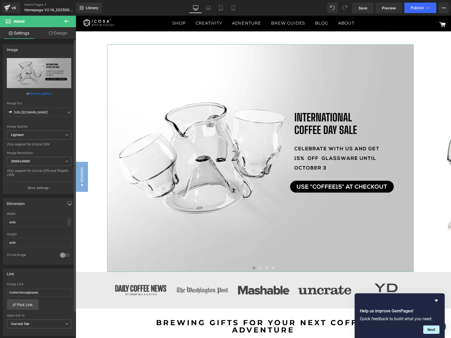
click at [46, 94] on link "Browse gallery" at bounding box center [41, 93] width 22 height 9
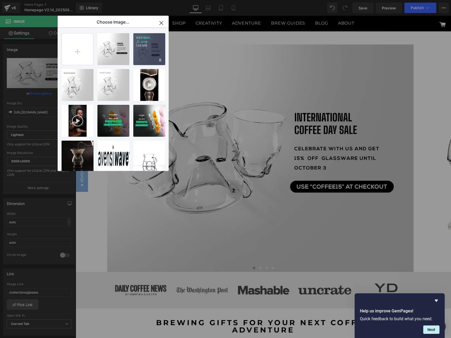
click at [146, 51] on div "WEB BAN... _5_.png 1.38 MB" at bounding box center [149, 49] width 32 height 32
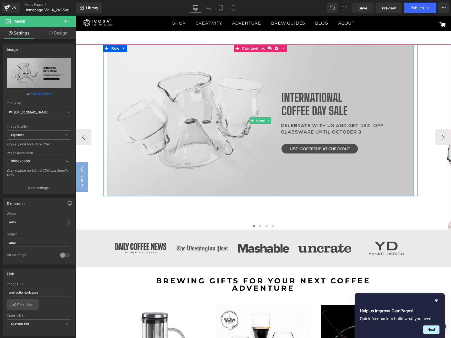
click at [407, 137] on img at bounding box center [260, 120] width 306 height 152
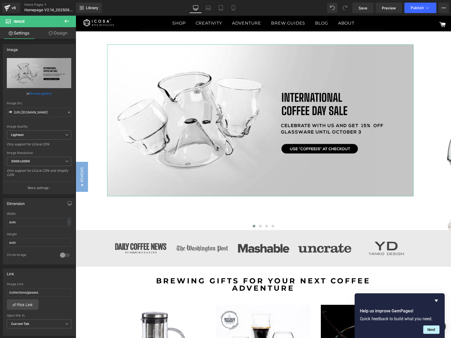
click at [56, 33] on link "Design" at bounding box center [58, 33] width 38 height 12
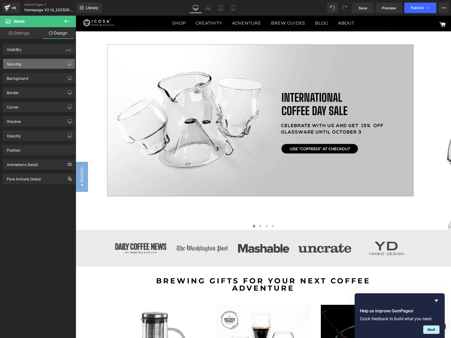
click at [26, 65] on div "Spacing" at bounding box center [39, 64] width 72 height 10
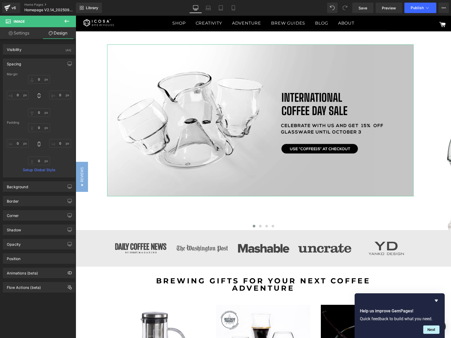
click at [14, 33] on link "Settings" at bounding box center [19, 33] width 38 height 12
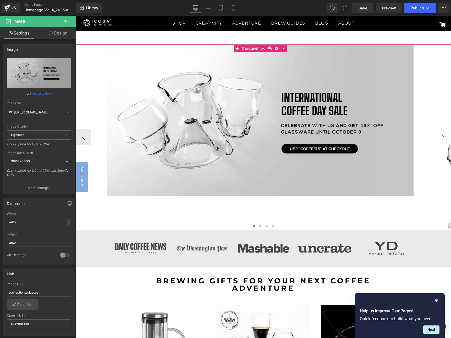
click at [439, 135] on button "›" at bounding box center [443, 138] width 16 height 16
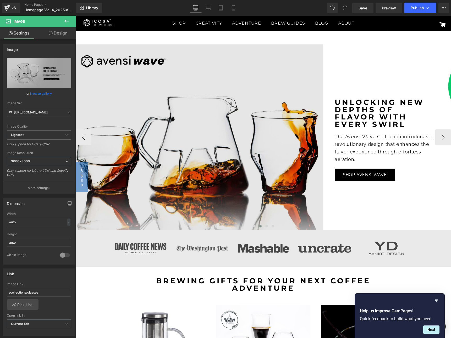
click at [290, 113] on img at bounding box center [198, 137] width 250 height 186
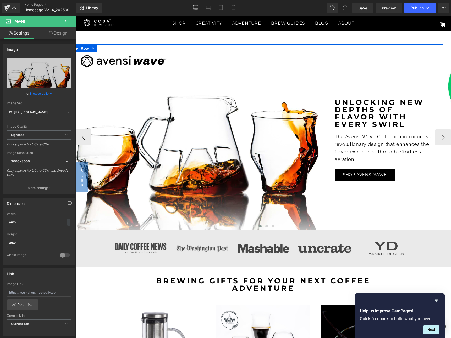
click at [376, 185] on div "Unlocking new depths of flavor with every swirl Text Block The Avensi Wave Coll…" at bounding box center [385, 140] width 125 height 109
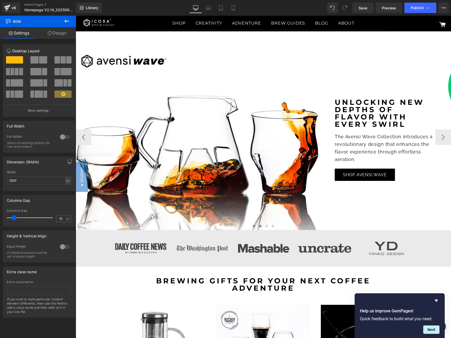
click at [253, 226] on span at bounding box center [254, 226] width 3 height 3
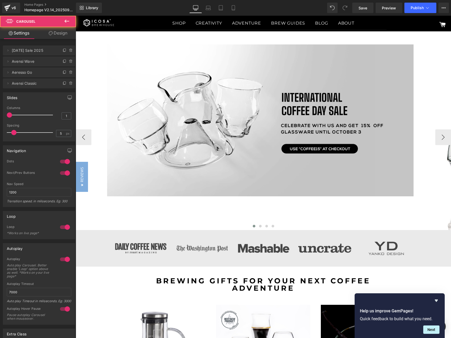
click at [431, 181] on div "Image Row" at bounding box center [260, 120] width 375 height 152
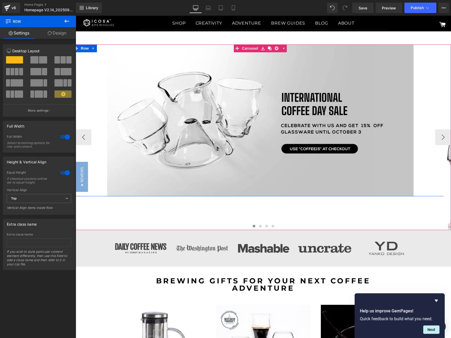
click at [414, 166] on div "Image" at bounding box center [260, 120] width 314 height 152
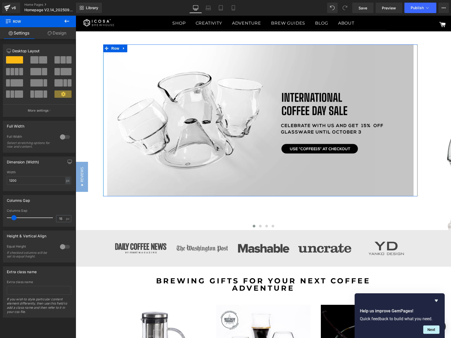
click at [13, 59] on span at bounding box center [14, 59] width 17 height 7
click at [28, 57] on div at bounding box center [39, 61] width 24 height 11
click at [35, 62] on span at bounding box center [34, 59] width 8 height 7
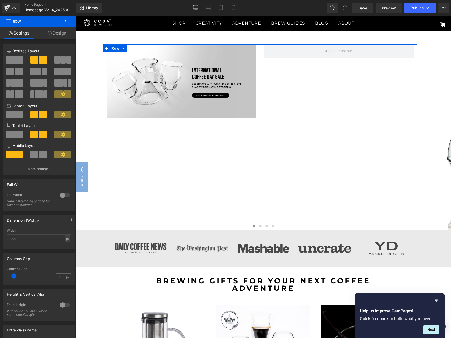
click at [8, 60] on span at bounding box center [14, 59] width 17 height 7
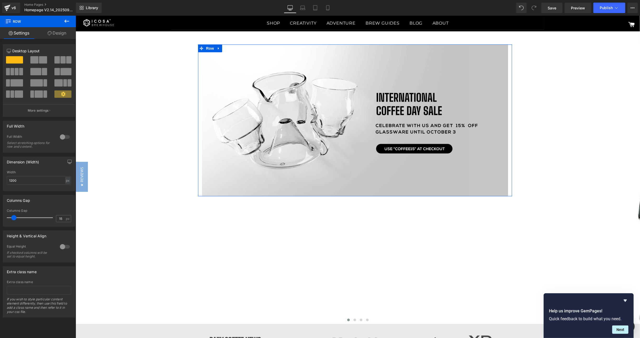
click at [63, 139] on div at bounding box center [65, 137] width 13 height 8
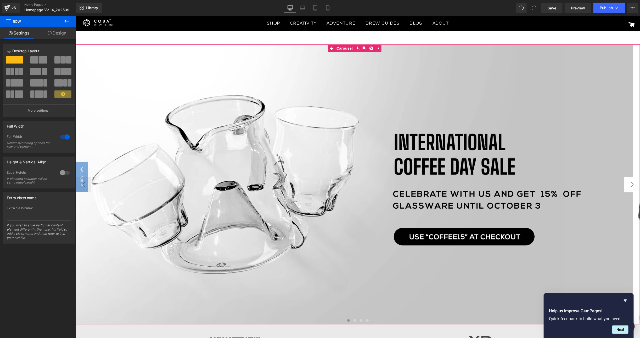
click at [626, 186] on button "›" at bounding box center [632, 185] width 16 height 16
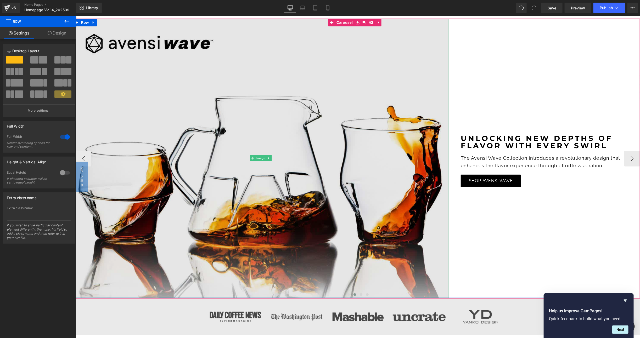
scroll to position [39, 0]
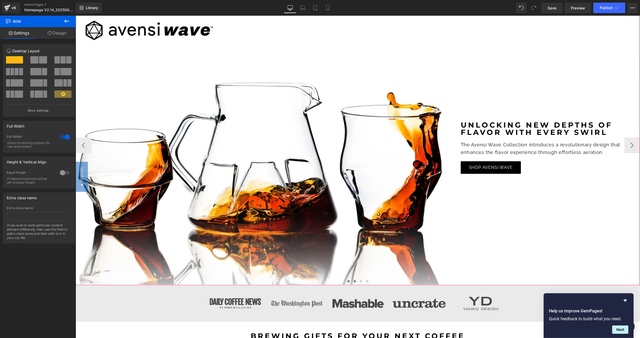
click at [345, 283] on button at bounding box center [348, 281] width 6 height 5
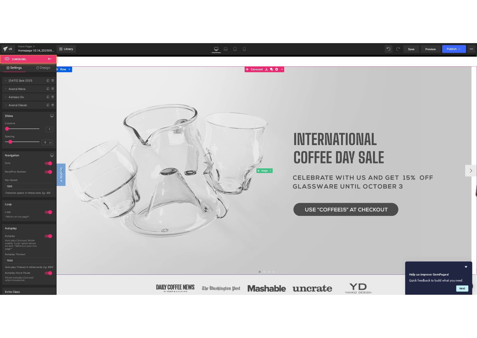
scroll to position [0, 0]
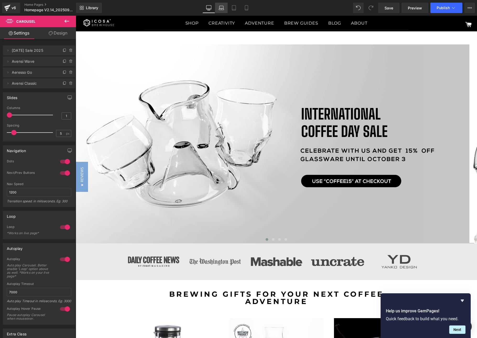
click at [226, 13] on link "Laptop" at bounding box center [221, 8] width 13 height 10
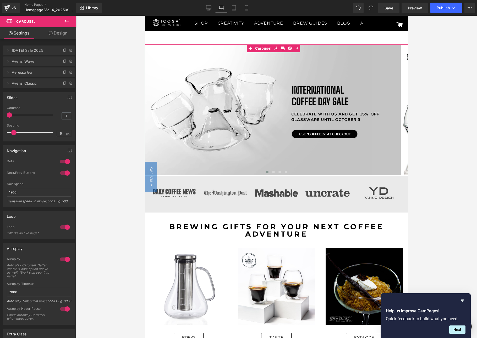
click at [54, 33] on link "Design" at bounding box center [58, 33] width 38 height 12
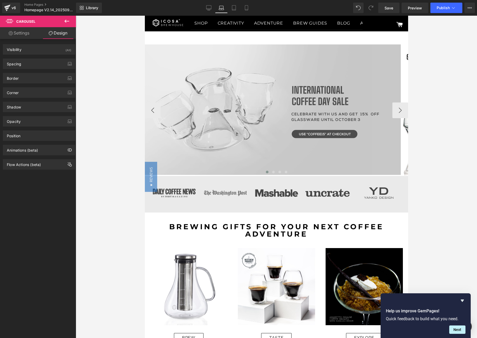
click at [267, 98] on img at bounding box center [273, 109] width 263 height 131
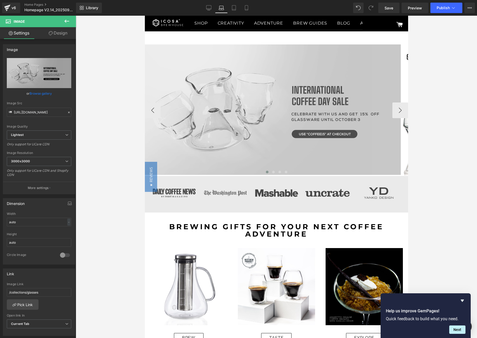
click at [207, 75] on img at bounding box center [273, 109] width 263 height 131
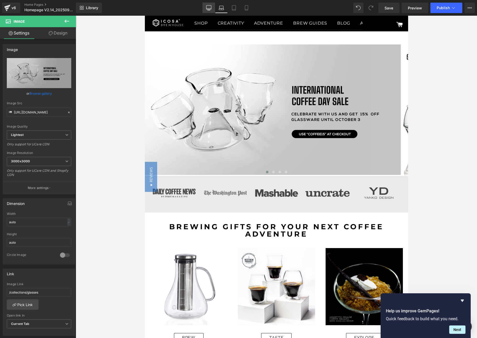
click at [206, 7] on link "Desktop" at bounding box center [208, 8] width 13 height 10
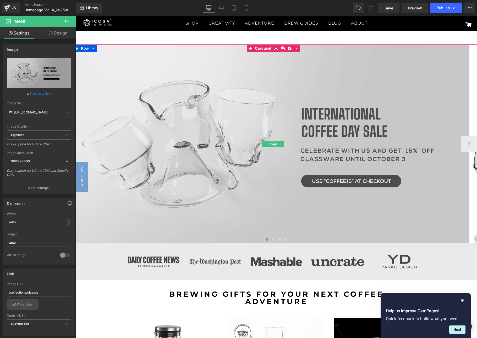
click at [242, 76] on img at bounding box center [273, 143] width 401 height 199
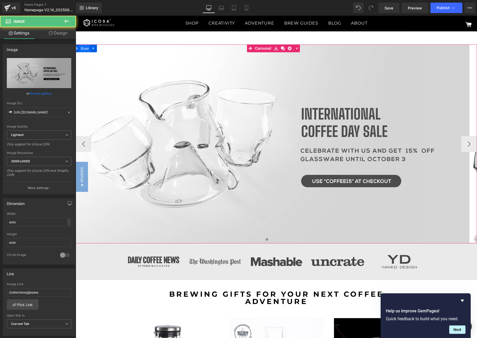
click at [87, 47] on span "Row" at bounding box center [85, 49] width 10 height 8
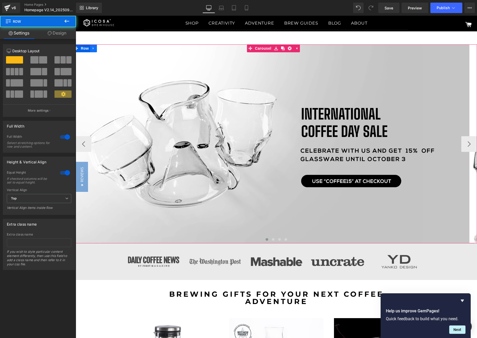
click at [95, 49] on icon at bounding box center [94, 49] width 4 height 4
click at [103, 49] on link at bounding box center [100, 48] width 7 height 8
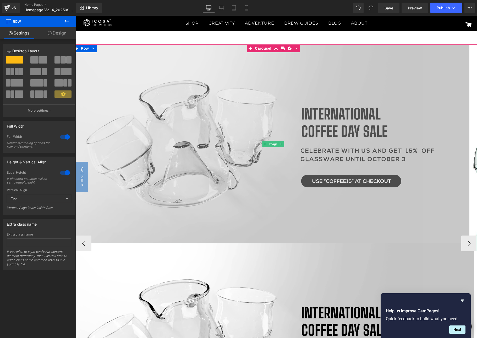
click at [235, 75] on img at bounding box center [273, 143] width 401 height 199
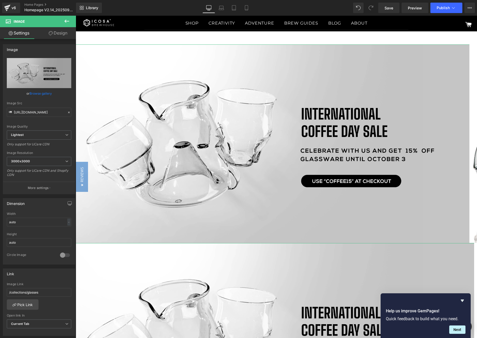
click at [59, 29] on link "Design" at bounding box center [58, 33] width 38 height 12
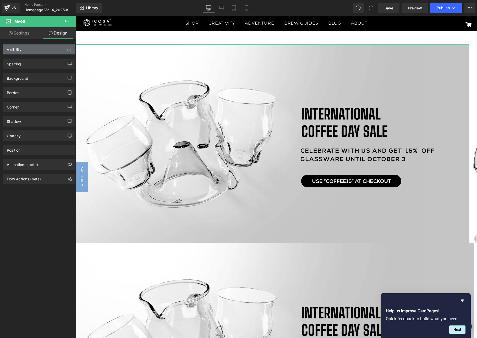
click at [58, 51] on div "Visibility (All)" at bounding box center [39, 49] width 72 height 10
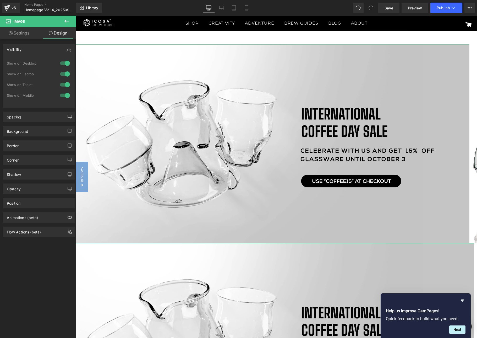
click at [62, 95] on div at bounding box center [65, 95] width 13 height 8
click at [60, 84] on div at bounding box center [65, 85] width 13 height 8
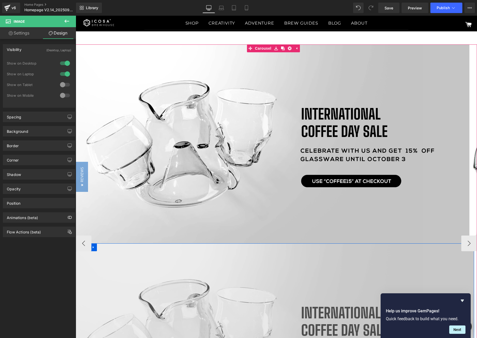
click at [190, 261] on img at bounding box center [273, 343] width 401 height 199
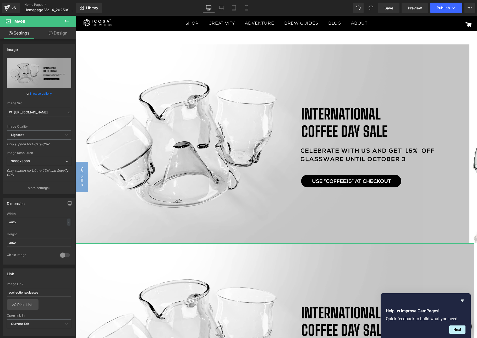
click at [64, 30] on link "Design" at bounding box center [58, 33] width 38 height 12
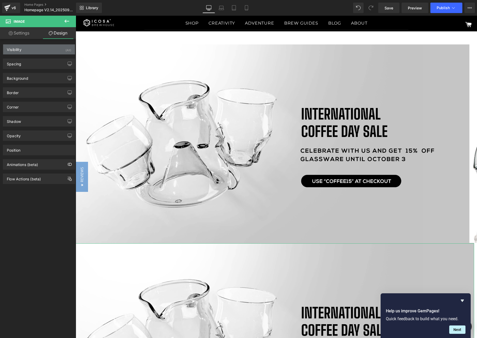
click at [63, 51] on div "Visibility (All)" at bounding box center [39, 49] width 72 height 10
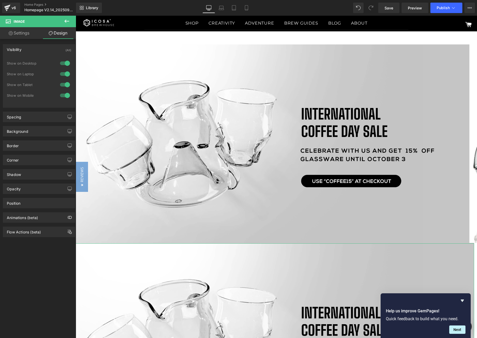
click at [64, 65] on div at bounding box center [65, 63] width 13 height 8
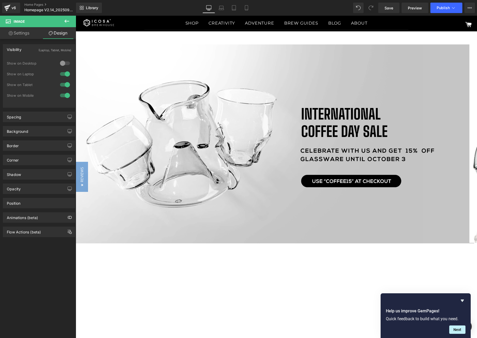
click at [65, 76] on div at bounding box center [65, 74] width 13 height 8
click at [64, 58] on div "1 Show on Desktop 1 Show on Laptop 1 Show on Tablet 1 Show on Mobile" at bounding box center [39, 81] width 64 height 46
click at [64, 63] on div at bounding box center [65, 63] width 13 height 8
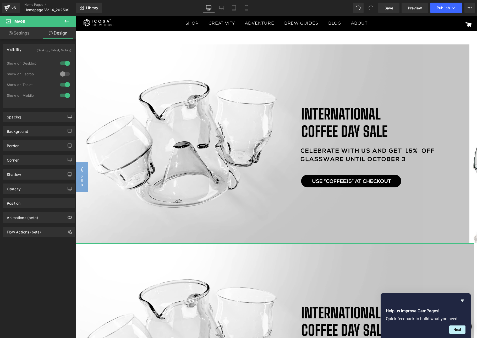
click at [64, 75] on div at bounding box center [65, 74] width 13 height 8
click at [30, 33] on link "Settings" at bounding box center [19, 33] width 38 height 12
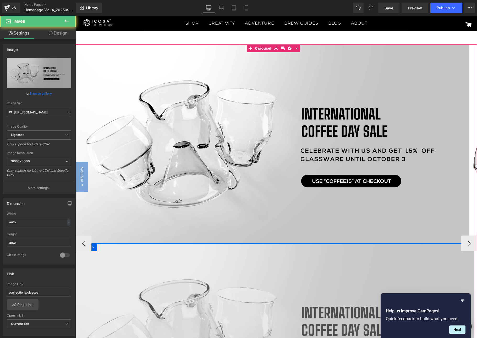
click at [201, 274] on img at bounding box center [273, 343] width 401 height 199
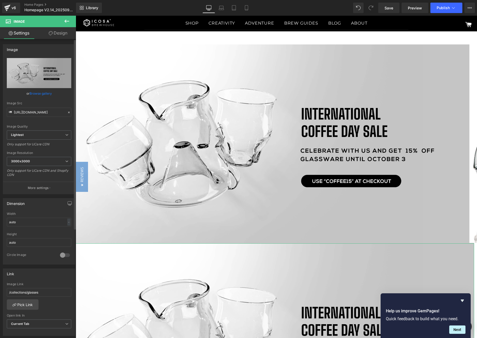
click at [40, 93] on link "Browse gallery" at bounding box center [41, 93] width 22 height 9
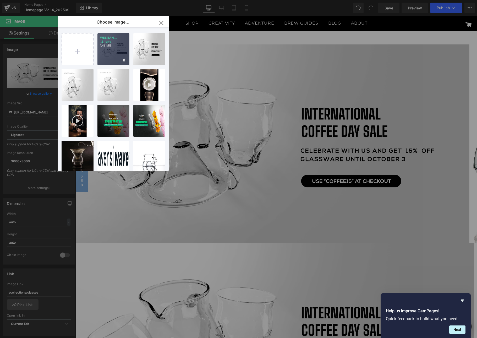
click at [113, 47] on p "1.48 MB" at bounding box center [113, 46] width 27 height 4
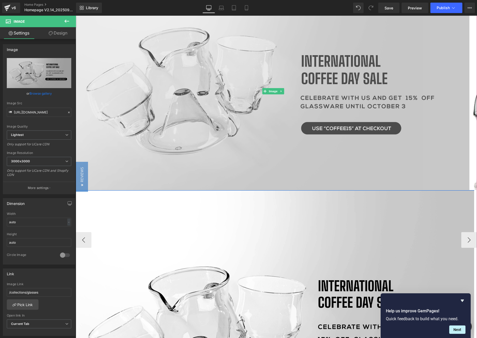
scroll to position [118, 0]
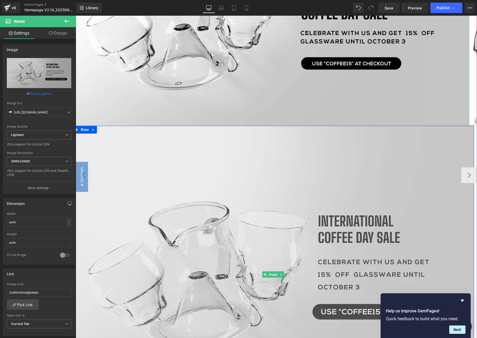
click at [262, 236] on img at bounding box center [273, 275] width 401 height 298
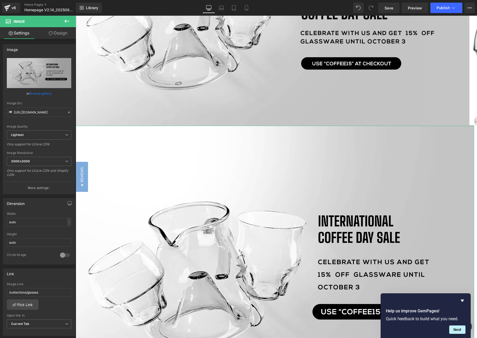
click at [59, 33] on link "Design" at bounding box center [58, 33] width 38 height 12
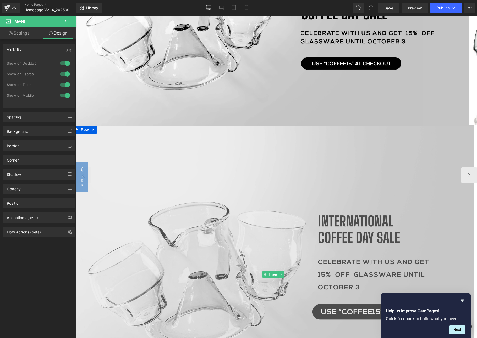
click at [216, 247] on img at bounding box center [273, 275] width 401 height 298
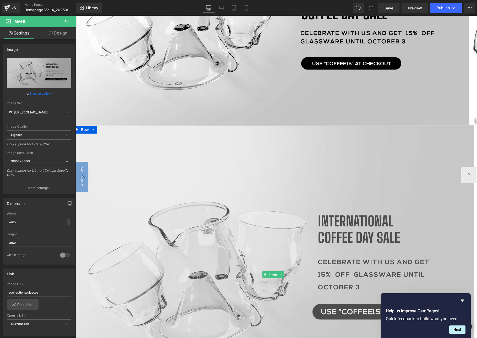
click at [235, 225] on img at bounding box center [273, 275] width 401 height 298
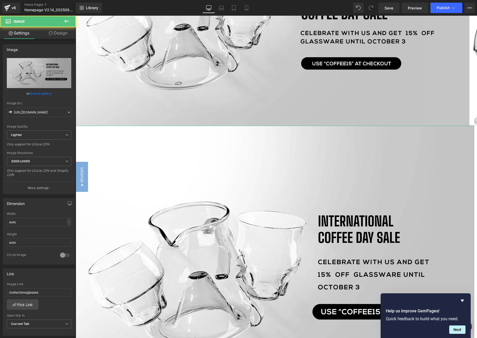
click at [61, 35] on link "Design" at bounding box center [58, 33] width 38 height 12
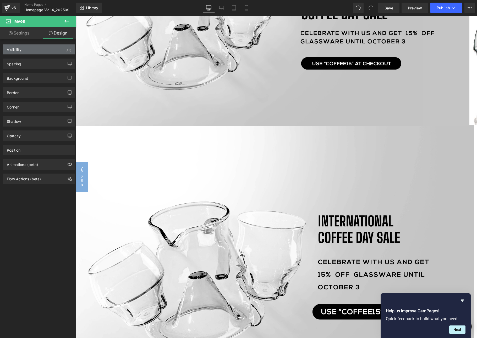
click at [59, 51] on div "Visibility (All)" at bounding box center [39, 49] width 72 height 10
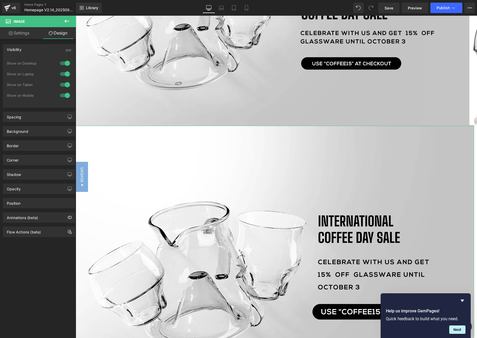
click at [62, 62] on div at bounding box center [65, 63] width 13 height 8
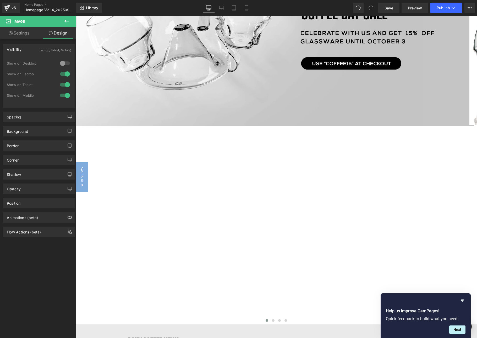
click at [64, 75] on div at bounding box center [65, 74] width 13 height 8
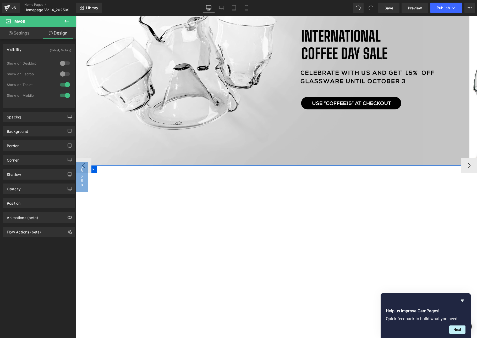
scroll to position [0, 0]
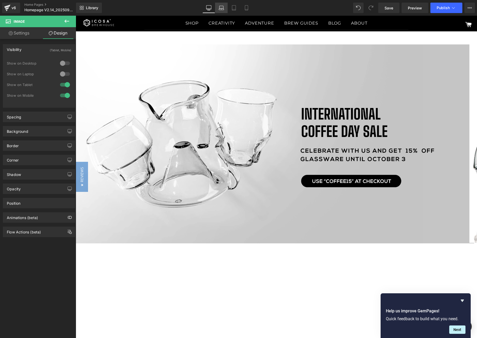
click at [223, 9] on icon at bounding box center [221, 7] width 5 height 5
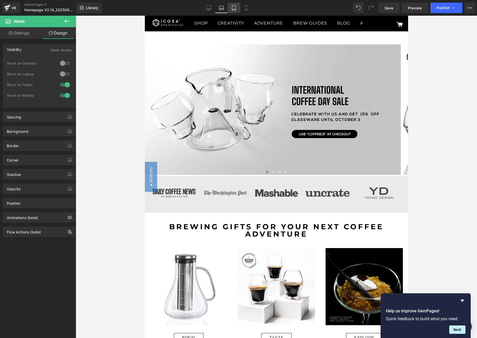
click at [230, 8] on link "Tablet" at bounding box center [233, 8] width 13 height 10
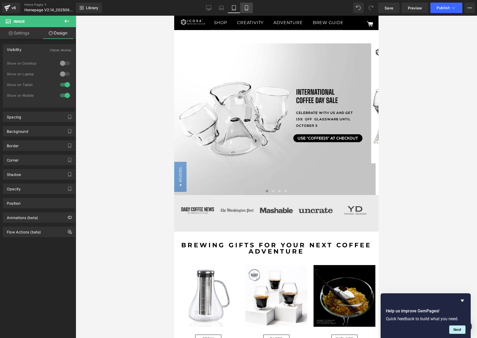
click at [246, 8] on icon at bounding box center [246, 7] width 5 height 5
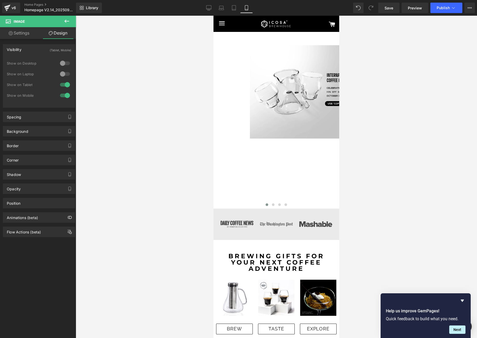
scroll to position [2, 0]
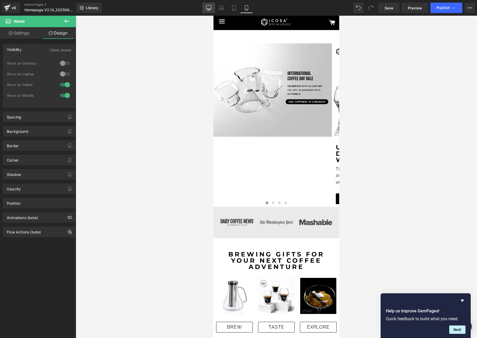
click at [205, 7] on link "Desktop" at bounding box center [208, 8] width 13 height 10
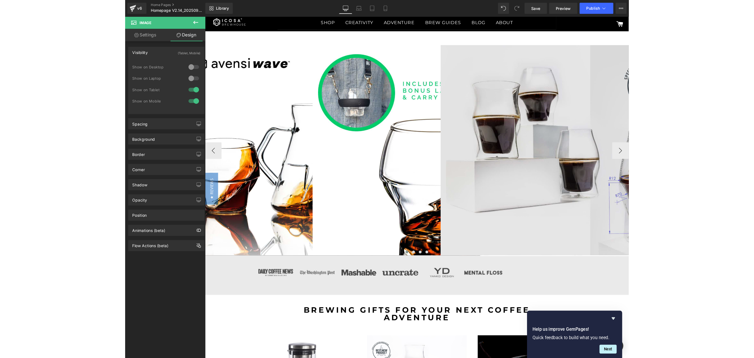
scroll to position [0, 0]
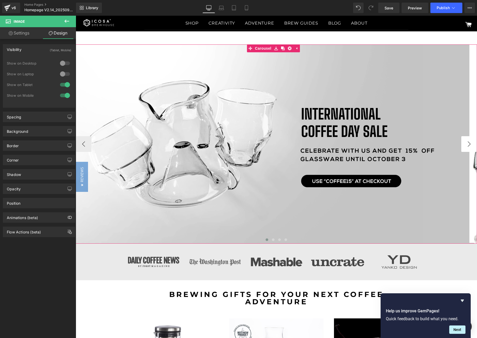
click at [464, 145] on button "›" at bounding box center [469, 144] width 16 height 16
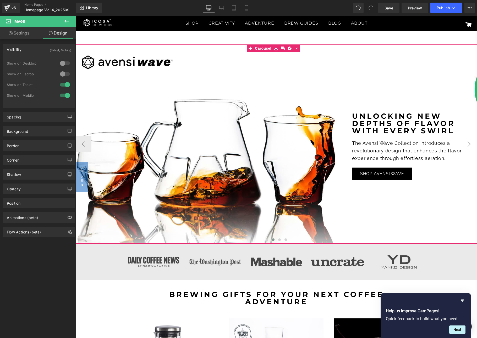
click at [464, 145] on button "›" at bounding box center [469, 144] width 16 height 16
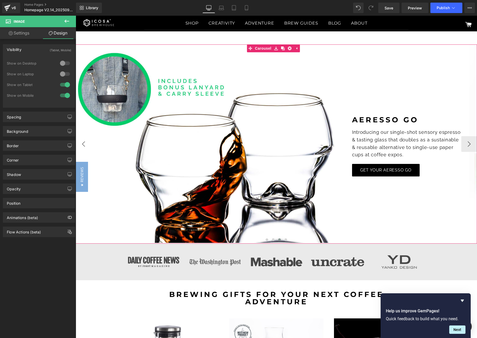
click at [81, 144] on button "‹" at bounding box center [84, 144] width 16 height 16
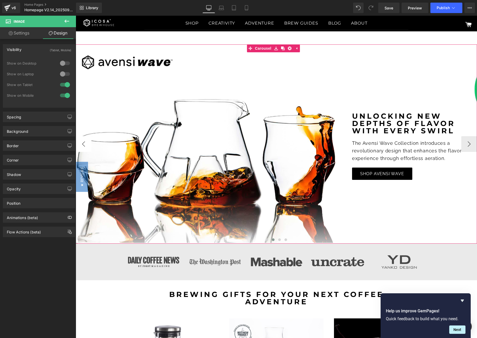
click at [81, 144] on button "‹" at bounding box center [84, 144] width 16 height 16
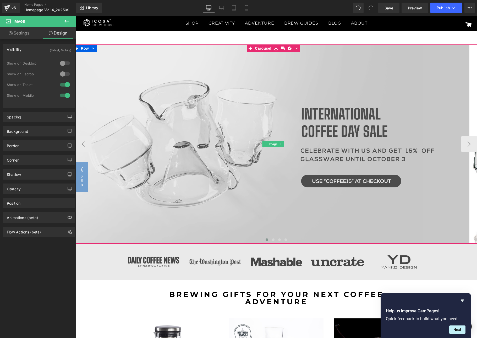
click at [223, 103] on img at bounding box center [273, 143] width 401 height 199
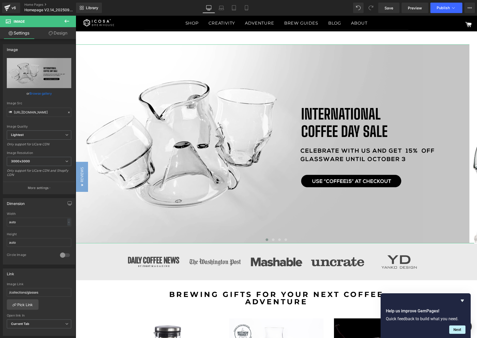
click at [60, 32] on link "Design" at bounding box center [58, 33] width 38 height 12
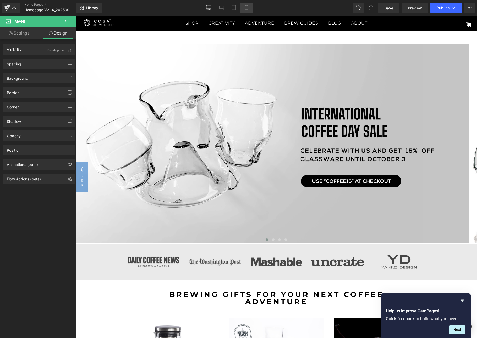
click at [246, 7] on icon at bounding box center [246, 7] width 5 height 5
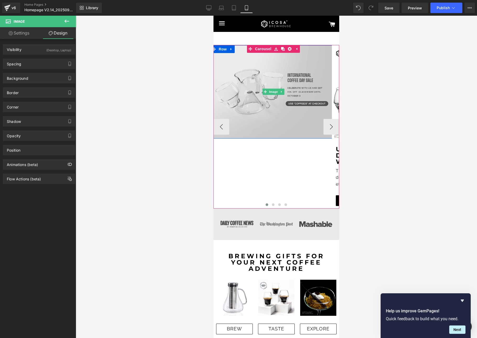
click at [300, 102] on img at bounding box center [273, 91] width 126 height 93
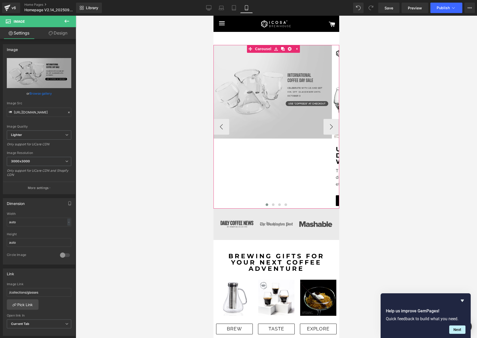
click at [231, 50] on icon at bounding box center [229, 49] width 3 height 3
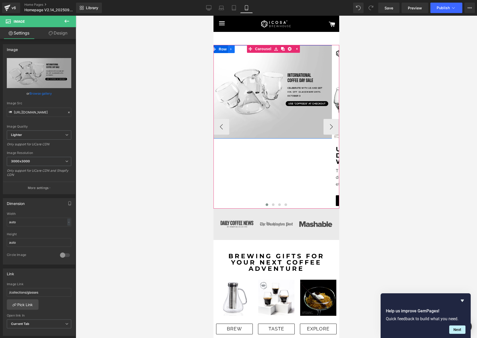
click at [231, 47] on icon at bounding box center [231, 49] width 4 height 4
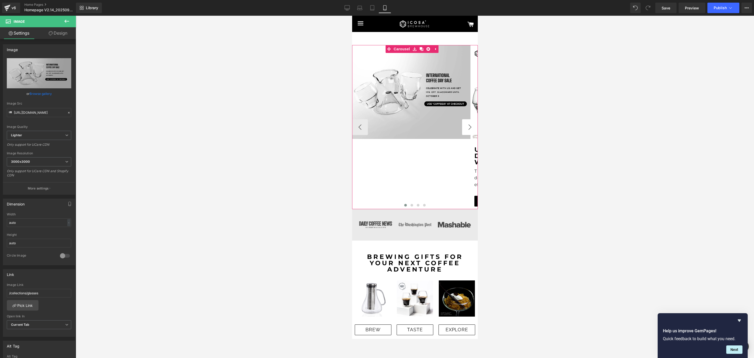
click at [465, 126] on button "›" at bounding box center [470, 127] width 16 height 16
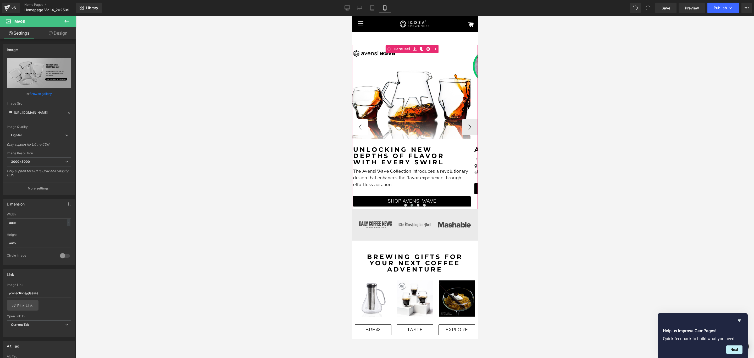
click at [362, 129] on button "‹" at bounding box center [360, 127] width 16 height 16
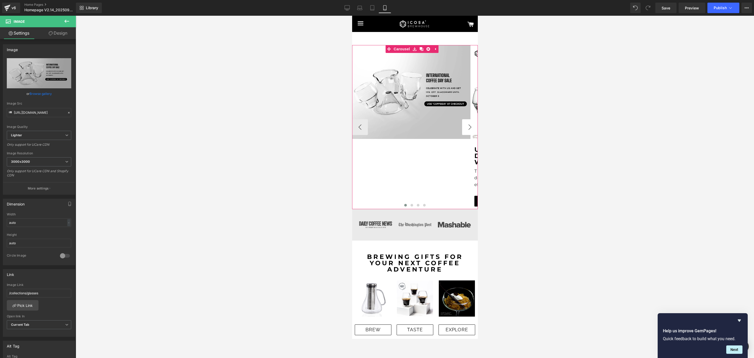
click at [462, 124] on button "›" at bounding box center [470, 127] width 16 height 16
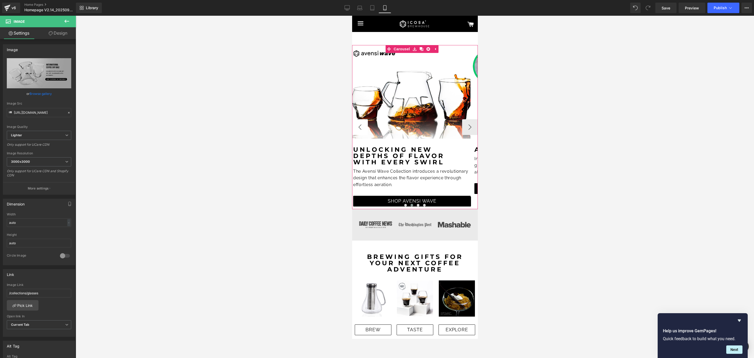
click at [355, 126] on button "‹" at bounding box center [360, 127] width 16 height 16
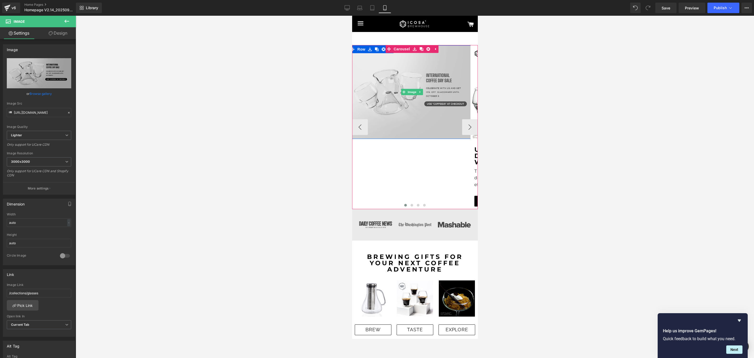
click at [413, 77] on img at bounding box center [412, 91] width 126 height 93
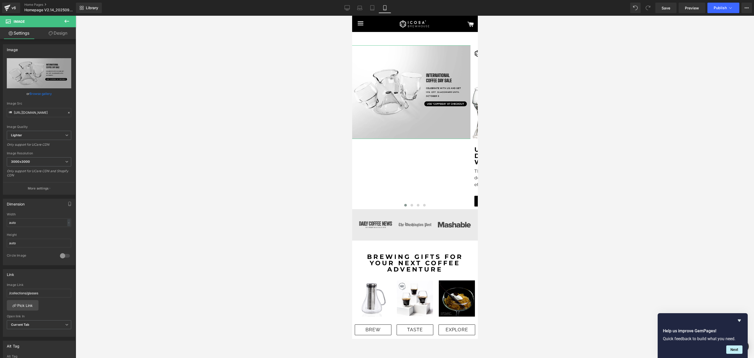
click at [61, 33] on link "Design" at bounding box center [58, 33] width 38 height 12
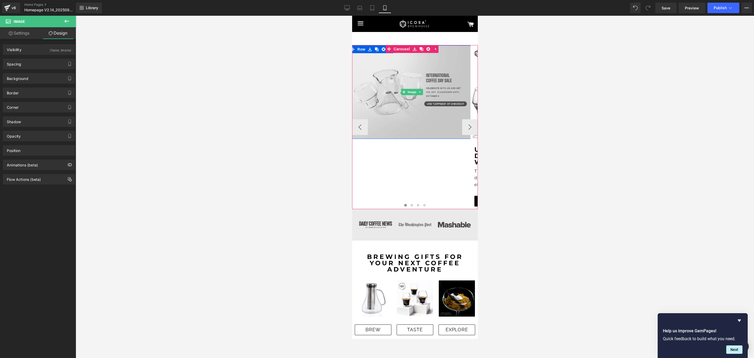
click at [407, 67] on img at bounding box center [412, 91] width 126 height 93
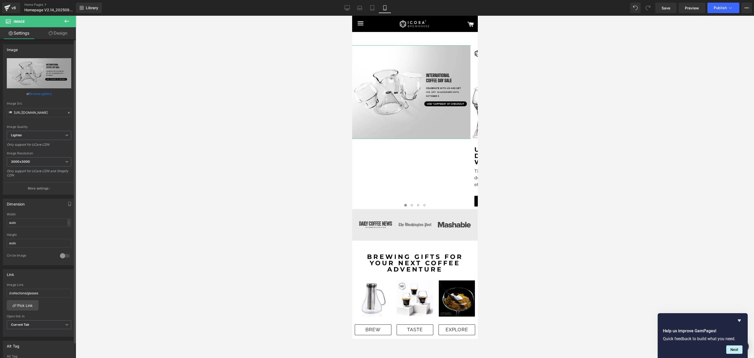
click at [37, 92] on link "Browse gallery" at bounding box center [41, 93] width 22 height 9
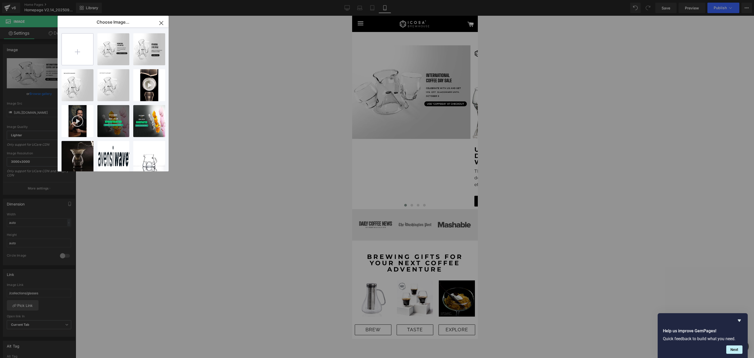
click at [81, 56] on input "file" at bounding box center [77, 49] width 31 height 31
type input "C:\fakepath\WEB BANNER (MOBILE) V1 (3).png"
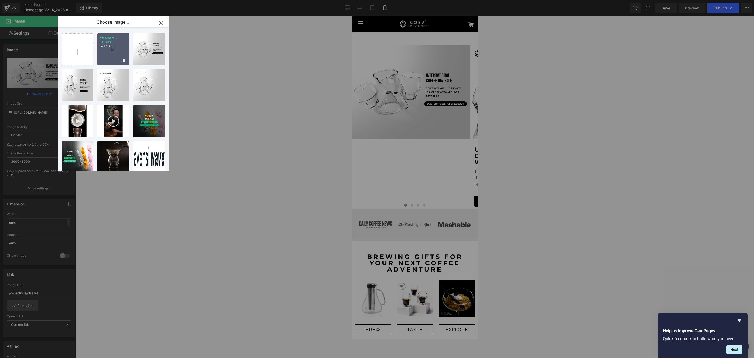
click at [115, 45] on p "1.21 MB" at bounding box center [113, 46] width 27 height 4
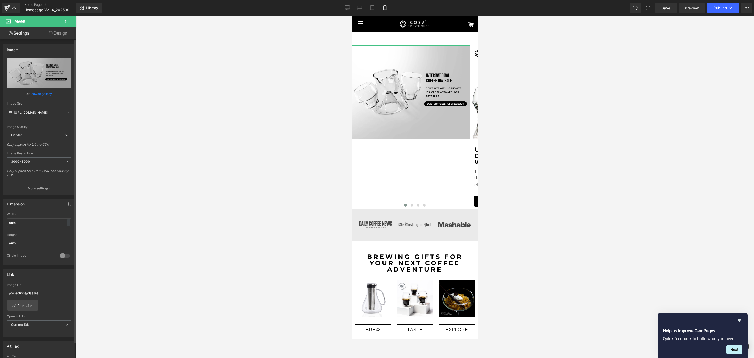
click at [43, 94] on link "Browse gallery" at bounding box center [41, 93] width 22 height 9
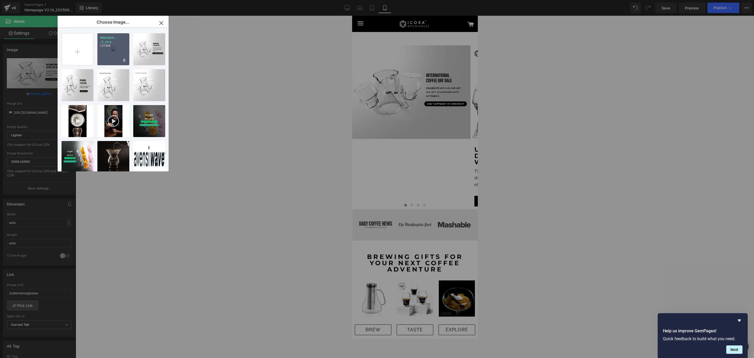
click at [105, 44] on p "1.21 MB" at bounding box center [113, 46] width 27 height 4
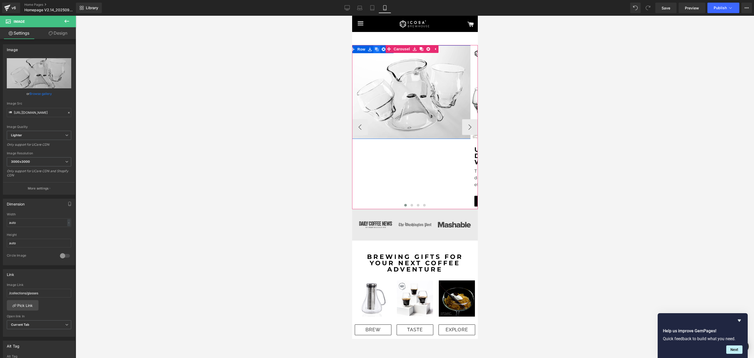
click at [375, 50] on icon at bounding box center [377, 49] width 4 height 4
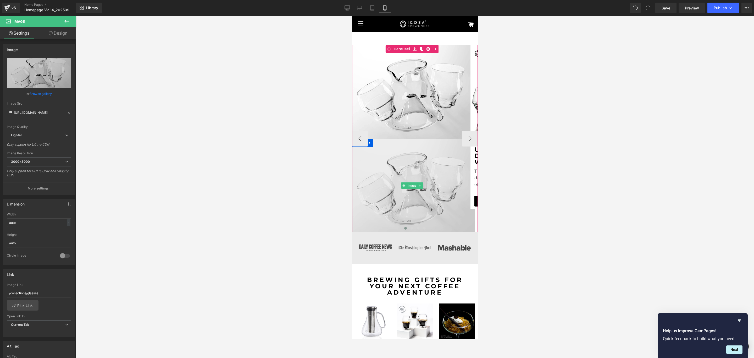
click at [402, 181] on img at bounding box center [412, 185] width 126 height 93
click at [380, 172] on img at bounding box center [412, 185] width 126 height 93
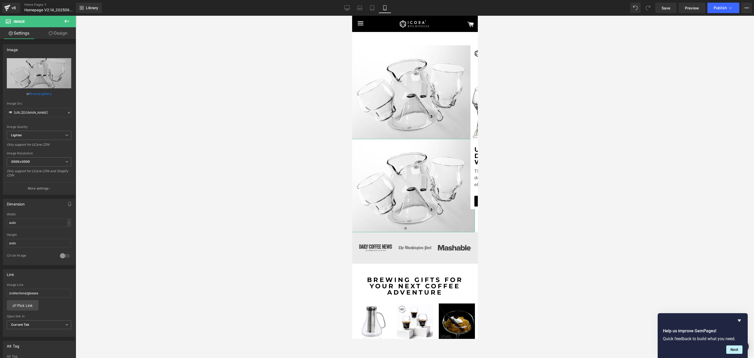
click at [23, 35] on link "Settings" at bounding box center [19, 33] width 38 height 12
click at [63, 37] on link "Design" at bounding box center [58, 33] width 38 height 12
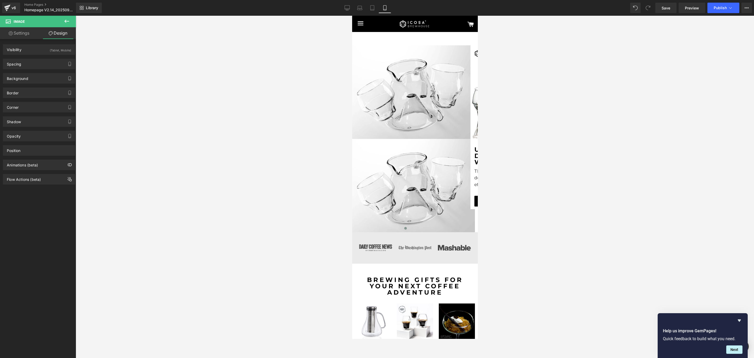
click at [66, 22] on icon at bounding box center [67, 21] width 6 height 6
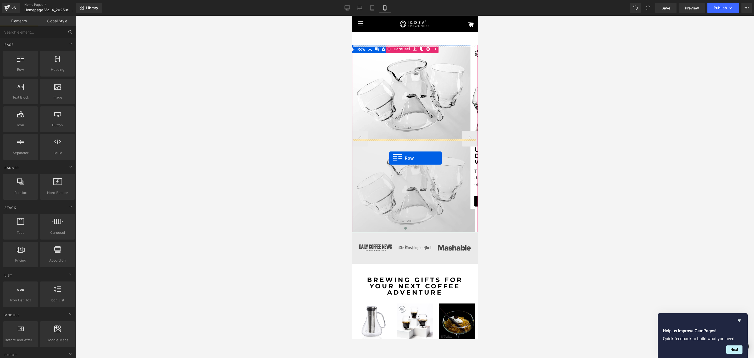
drag, startPoint x: 376, startPoint y: 89, endPoint x: 389, endPoint y: 158, distance: 70.3
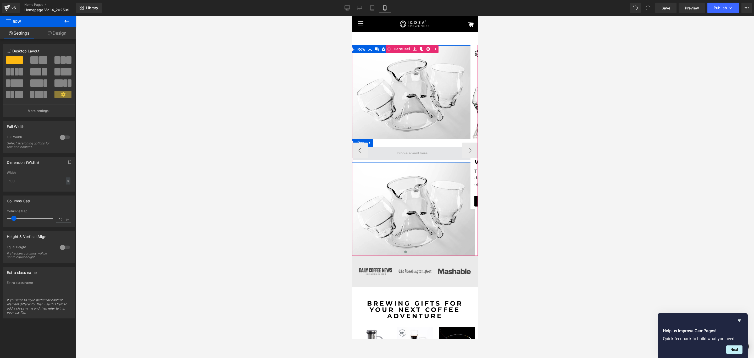
click at [414, 156] on span at bounding box center [412, 153] width 34 height 8
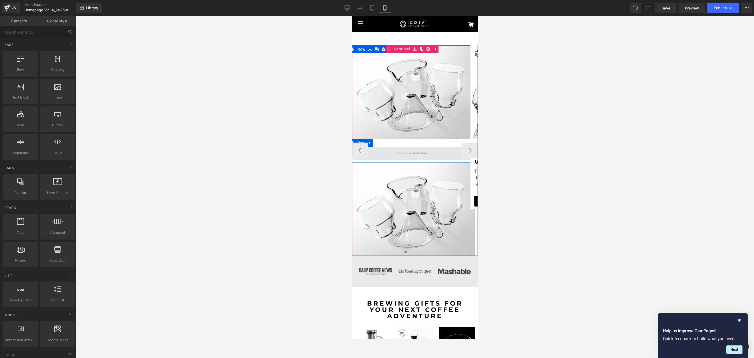
click at [414, 156] on span at bounding box center [412, 153] width 34 height 8
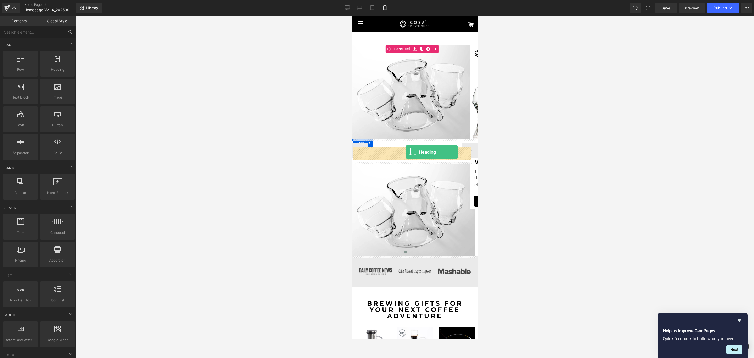
drag, startPoint x: 408, startPoint y: 81, endPoint x: 405, endPoint y: 152, distance: 71.0
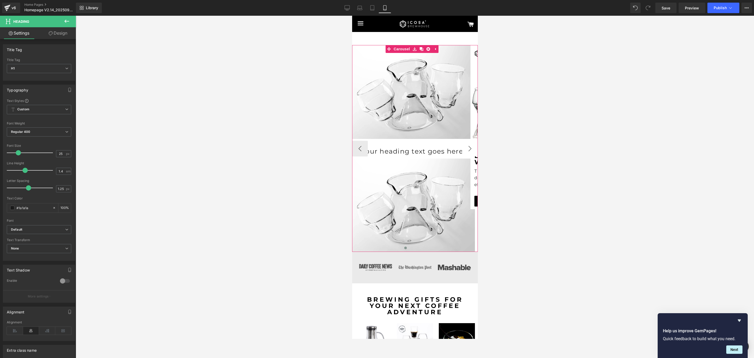
click at [466, 149] on button "›" at bounding box center [470, 149] width 16 height 16
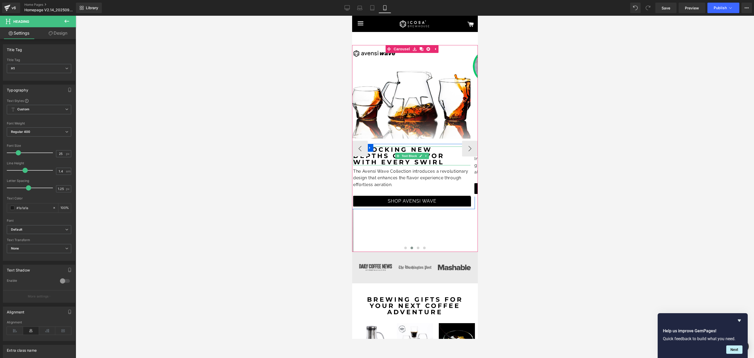
click at [397, 153] on span at bounding box center [397, 156] width 5 height 6
click at [385, 153] on strong "Unlocking new depths of flavor with every swirl" at bounding box center [400, 156] width 95 height 20
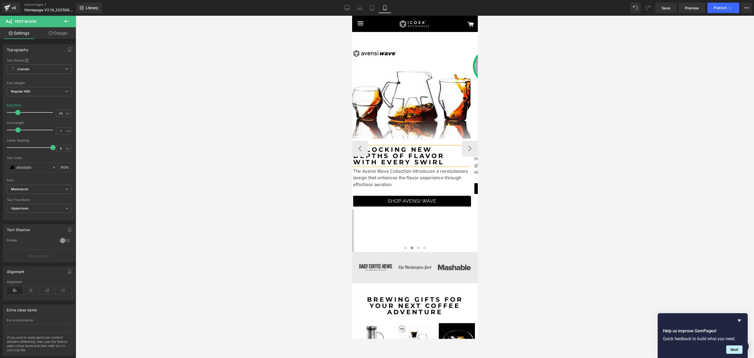
click at [385, 153] on strong "Unlocking new depths of flavor with every swirl" at bounding box center [400, 156] width 95 height 20
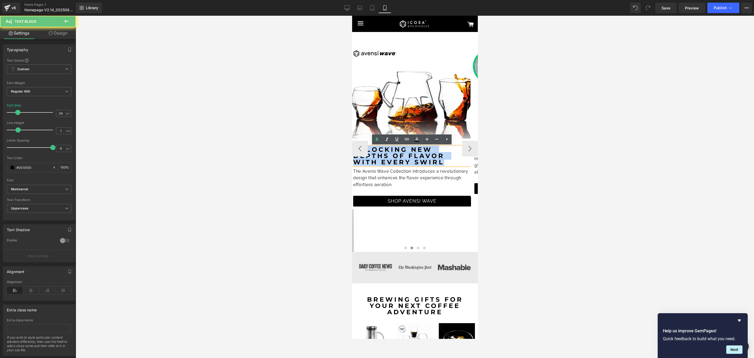
click at [385, 153] on strong "Unlocking new depths of flavor with every swirl" at bounding box center [400, 156] width 95 height 20
copy strong "Unlocking new depths of flavor with every swirl"
click at [361, 149] on button "‹" at bounding box center [360, 149] width 16 height 16
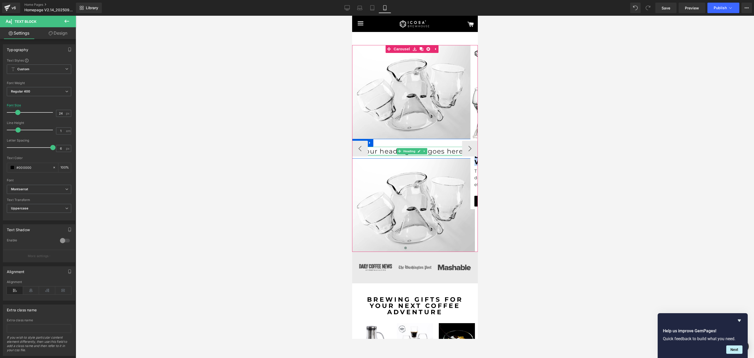
click at [390, 152] on h1 "Your heading text goes here" at bounding box center [412, 151] width 118 height 9
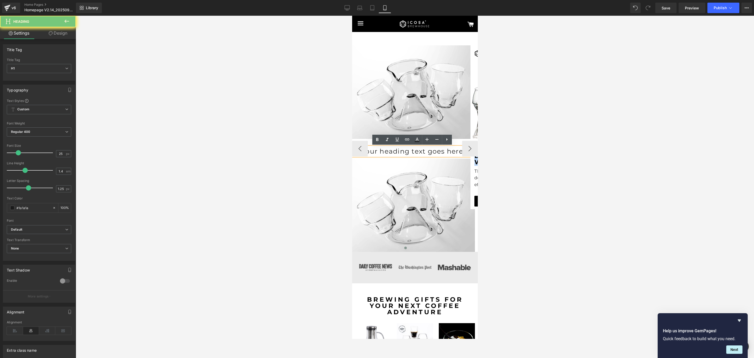
click at [390, 152] on h1 "Your heading text goes here" at bounding box center [412, 151] width 118 height 9
paste div
click at [464, 149] on button "›" at bounding box center [470, 149] width 16 height 16
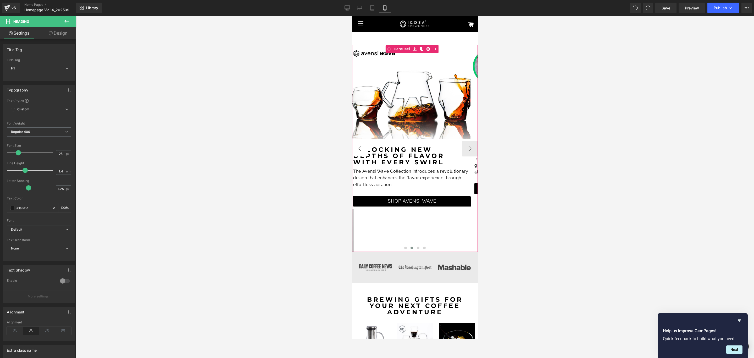
click at [359, 148] on button "‹" at bounding box center [360, 149] width 16 height 16
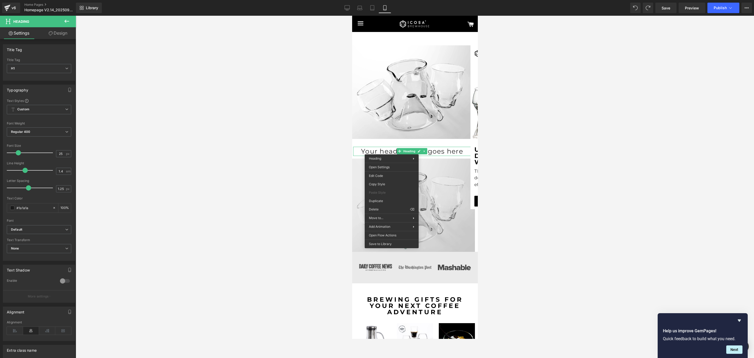
click at [428, 181] on img at bounding box center [412, 204] width 126 height 93
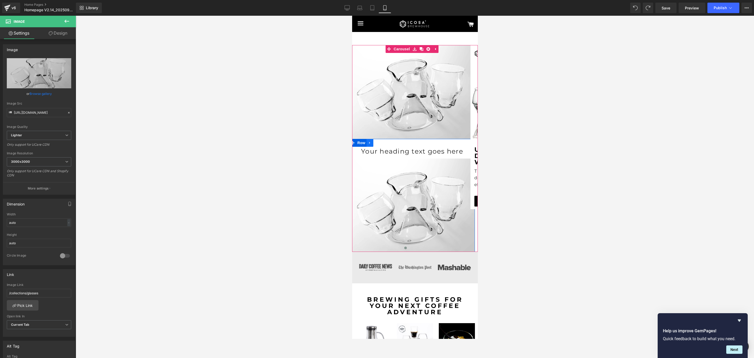
click at [370, 144] on icon at bounding box center [370, 143] width 4 height 4
click at [376, 143] on icon at bounding box center [377, 143] width 4 height 4
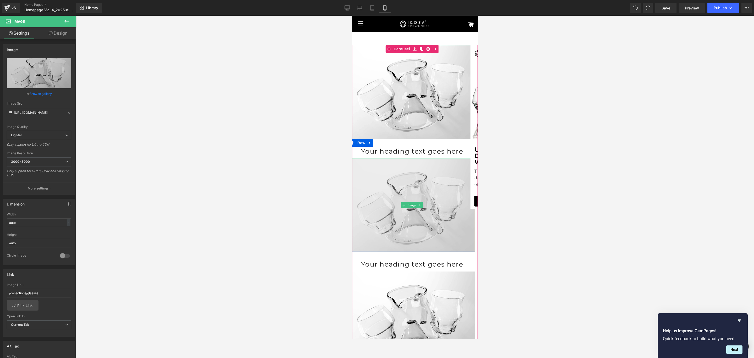
click at [374, 179] on img at bounding box center [412, 204] width 126 height 93
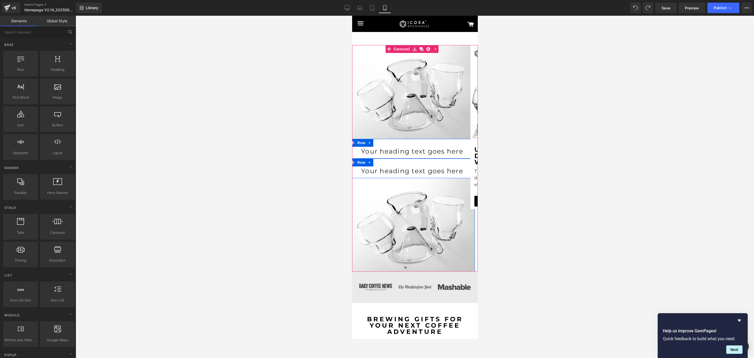
click at [384, 170] on h1 "Your heading text goes here" at bounding box center [412, 170] width 118 height 9
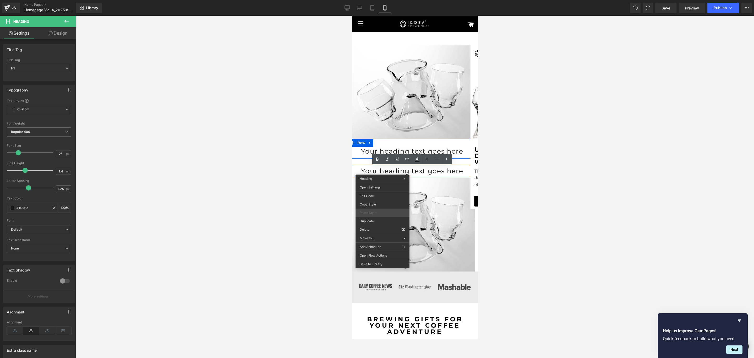
click at [380, 214] on span "Paste Style" at bounding box center [383, 212] width 46 height 5
click at [416, 202] on img at bounding box center [412, 224] width 126 height 93
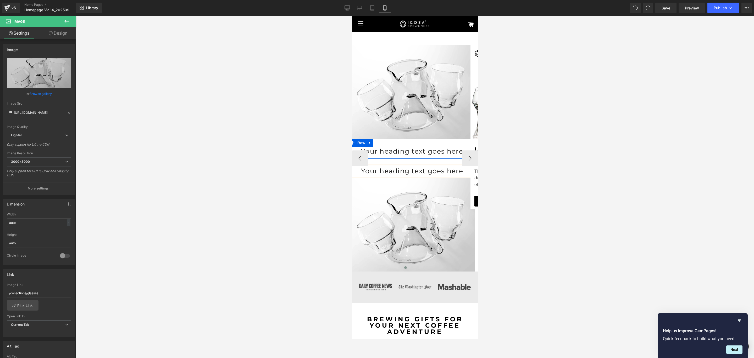
click at [390, 169] on h1 "Your heading text goes here" at bounding box center [412, 170] width 118 height 9
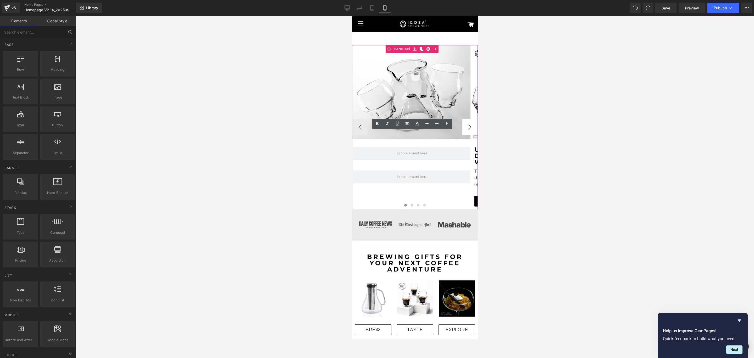
click at [464, 124] on button "›" at bounding box center [470, 127] width 16 height 16
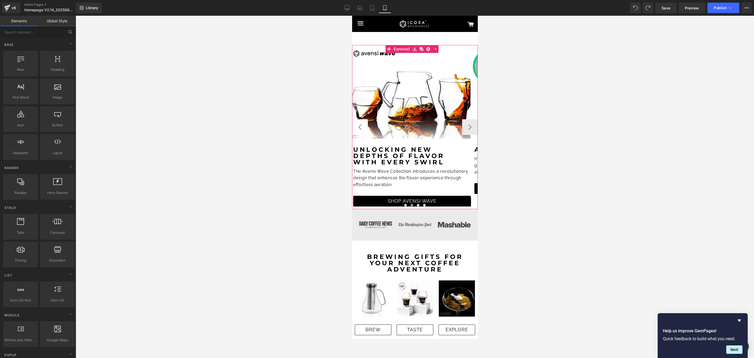
click at [358, 124] on button "‹" at bounding box center [360, 127] width 16 height 16
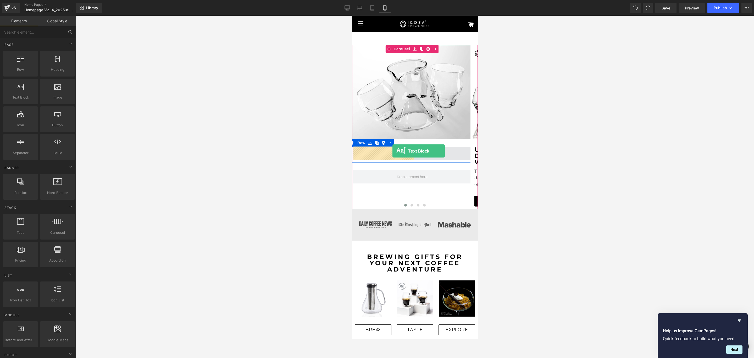
drag, startPoint x: 374, startPoint y: 108, endPoint x: 392, endPoint y: 151, distance: 47.0
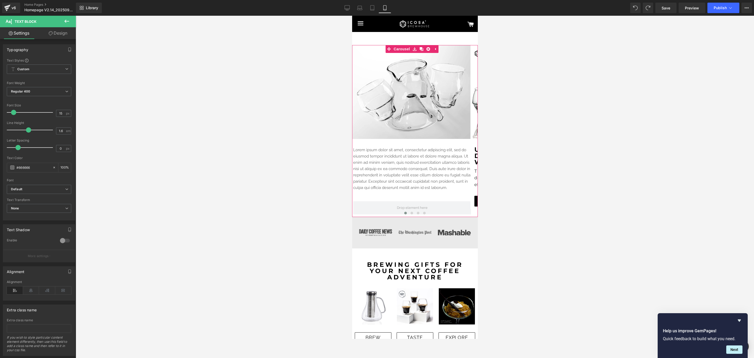
click at [477, 132] on button "›" at bounding box center [485, 131] width 16 height 16
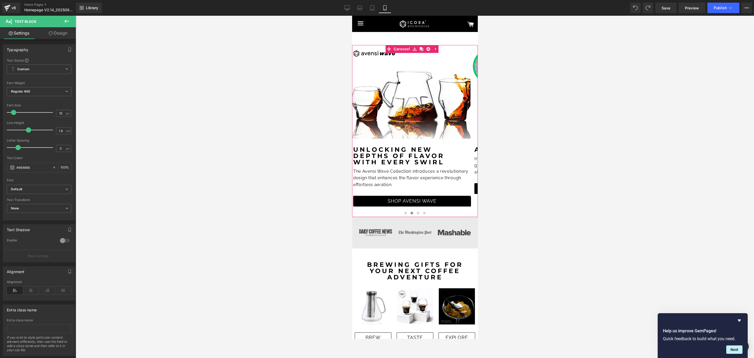
click at [352, 133] on button "‹" at bounding box center [344, 131] width 16 height 16
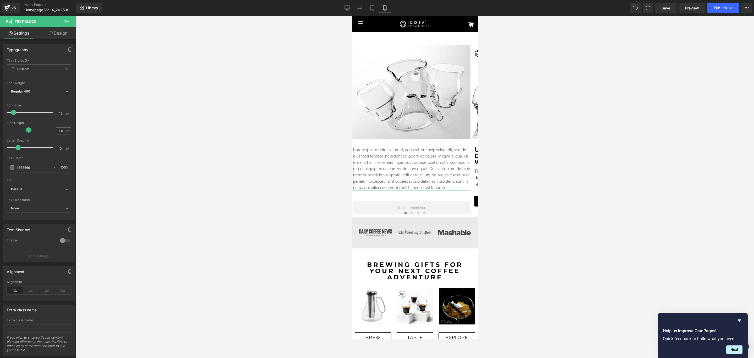
click at [56, 33] on link "Design" at bounding box center [58, 33] width 38 height 12
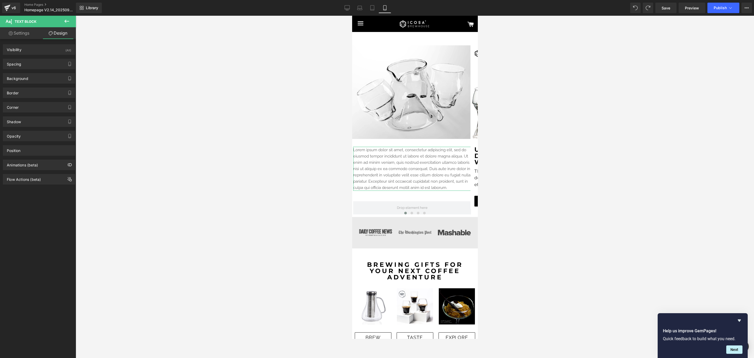
click at [18, 36] on link "Settings" at bounding box center [19, 33] width 38 height 12
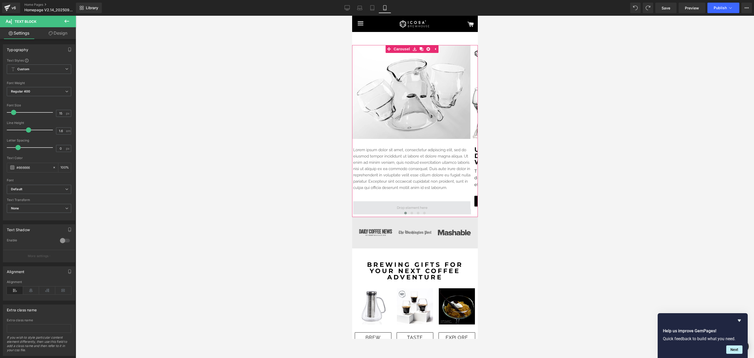
click at [383, 203] on span at bounding box center [412, 207] width 118 height 13
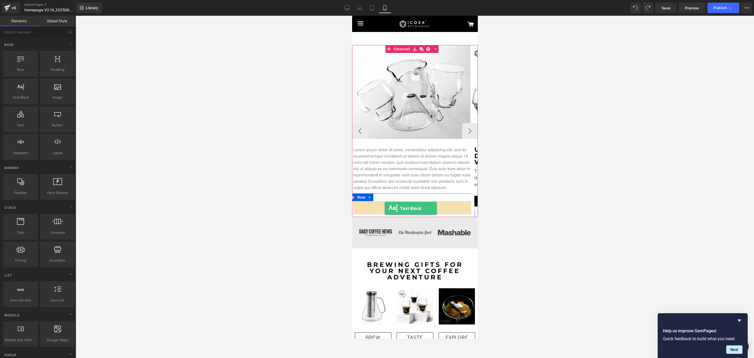
drag, startPoint x: 370, startPoint y: 111, endPoint x: 385, endPoint y: 208, distance: 98.5
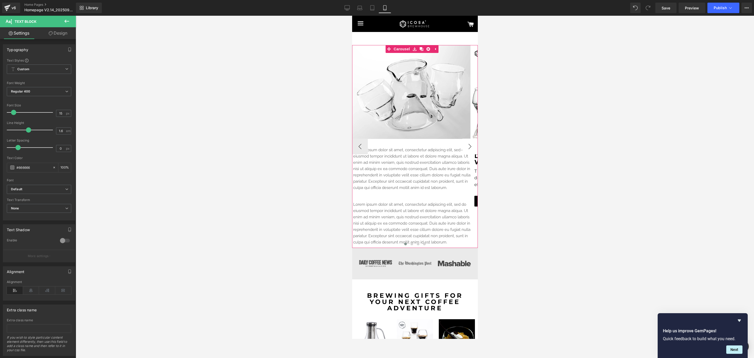
click at [465, 146] on button "›" at bounding box center [470, 146] width 16 height 16
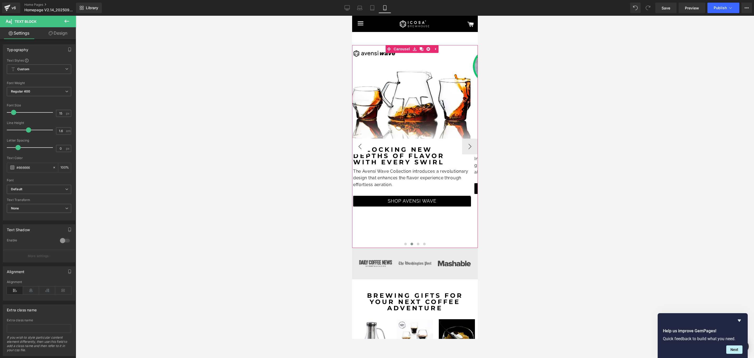
click at [359, 145] on button "‹" at bounding box center [360, 146] width 16 height 16
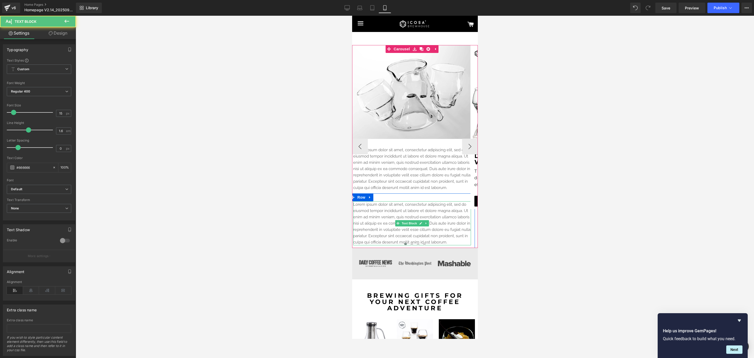
click at [402, 217] on p "Lorem ipsum dolor sit amet, consectetur adipiscing elit, sed do eiusmod tempor …" at bounding box center [412, 223] width 118 height 44
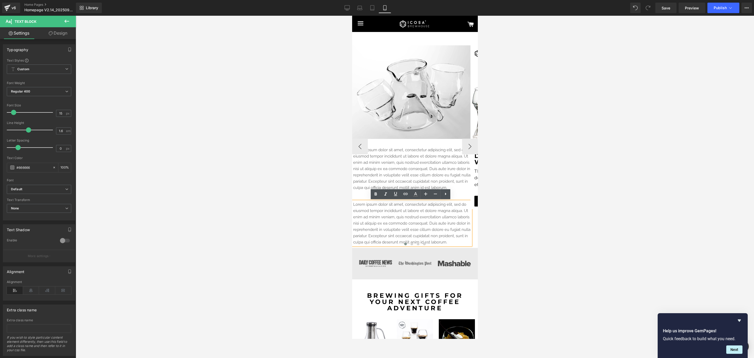
click at [379, 217] on p "Lorem ipsum dolor sit amet, consectetur adipiscing elit, sed do eiusmod tempor …" at bounding box center [412, 223] width 118 height 44
click at [364, 199] on span "Row" at bounding box center [361, 197] width 8 height 6
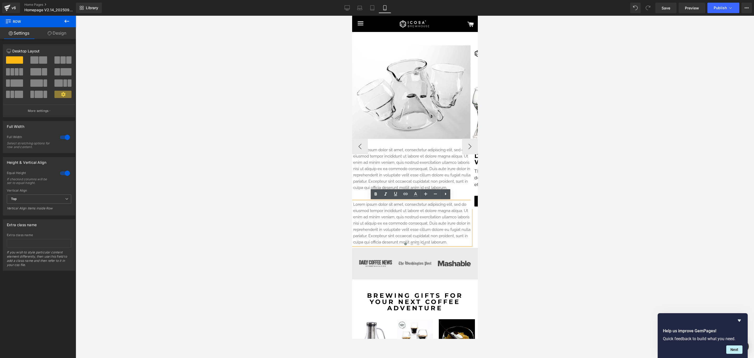
click at [360, 196] on span "Row" at bounding box center [361, 197] width 8 height 6
click at [413, 172] on p "Lorem ipsum dolor sit amet, consectetur adipiscing elit, sed do eiusmod tempor …" at bounding box center [412, 169] width 118 height 44
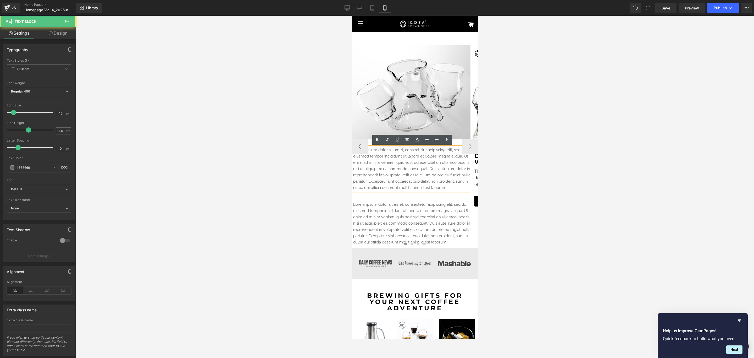
click at [406, 169] on p "Lorem ipsum dolor sit amet, consectetur adipiscing elit, sed do eiusmod tempor …" at bounding box center [412, 169] width 118 height 44
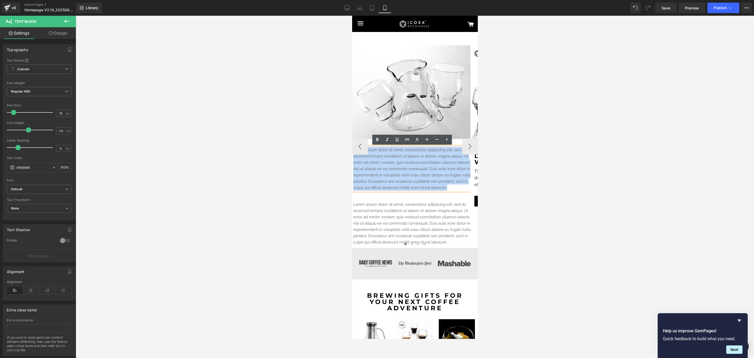
click at [406, 169] on p "Lorem ipsum dolor sit amet, consectetur adipiscing elit, sed do eiusmod tempor …" at bounding box center [412, 169] width 118 height 44
click at [431, 168] on p "Lorem ipsum dolor sit amet, consectetur adipiscing elit, sed do eiusmod tempor …" at bounding box center [412, 169] width 118 height 44
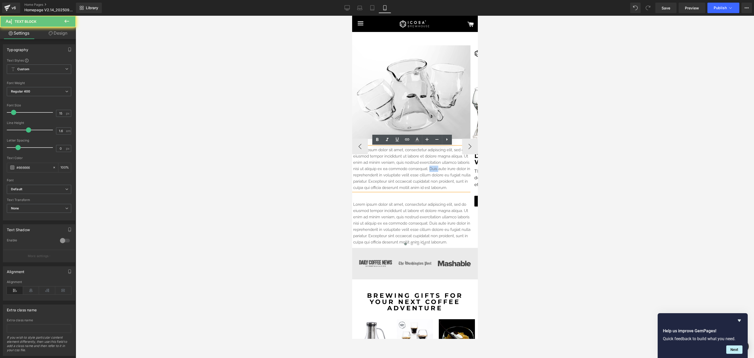
click at [431, 168] on p "Lorem ipsum dolor sit amet, consectetur adipiscing elit, sed do eiusmod tempor …" at bounding box center [412, 169] width 118 height 44
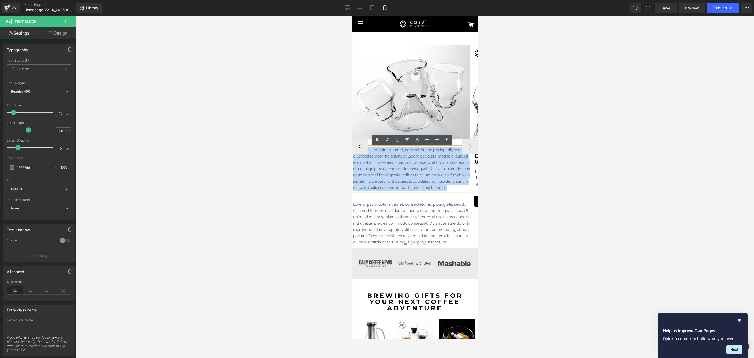
click at [390, 162] on p "Lorem ipsum dolor sit amet, consectetur adipiscing elit, sed do eiusmod tempor …" at bounding box center [412, 169] width 118 height 44
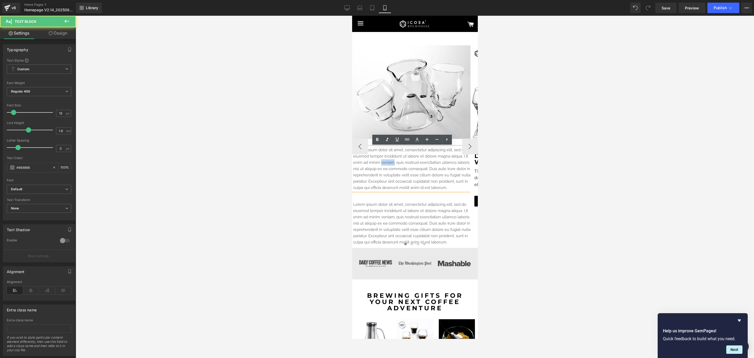
click at [390, 162] on p "Lorem ipsum dolor sit amet, consectetur adipiscing elit, sed do eiusmod tempor …" at bounding box center [412, 169] width 118 height 44
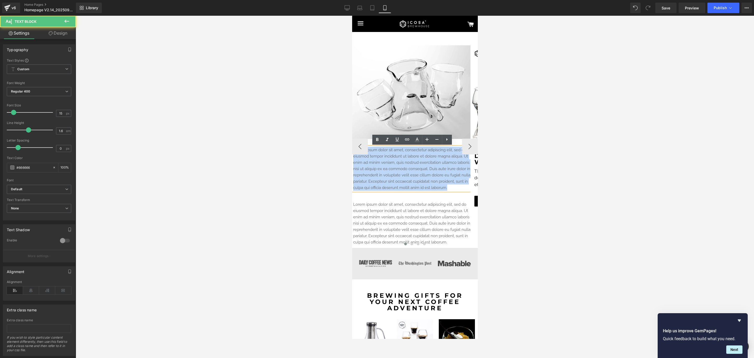
click at [390, 162] on p "Lorem ipsum dolor sit amet, consectetur adipiscing elit, sed do eiusmod tempor …" at bounding box center [412, 169] width 118 height 44
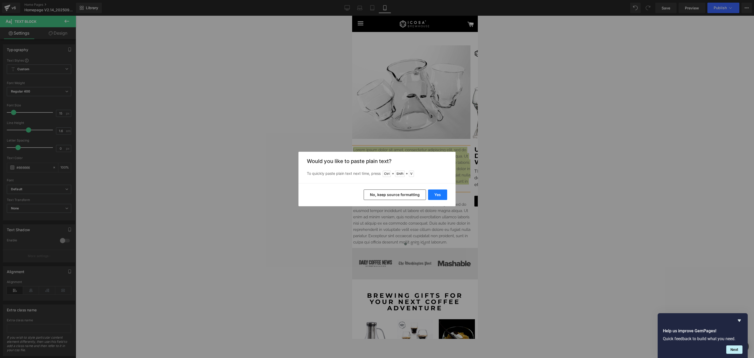
click at [434, 194] on button "Yes" at bounding box center [437, 194] width 19 height 10
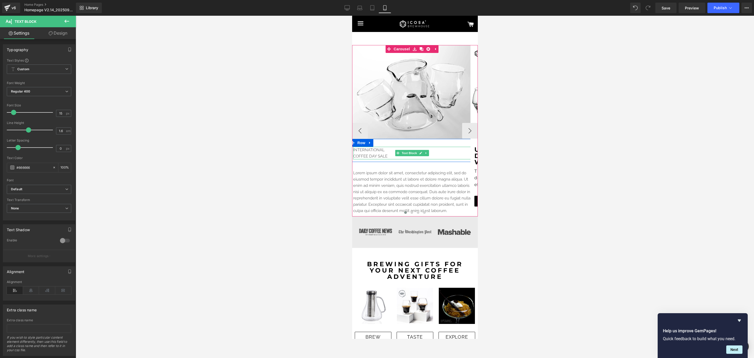
click at [370, 152] on p "INTERNATIONAL" at bounding box center [412, 150] width 118 height 6
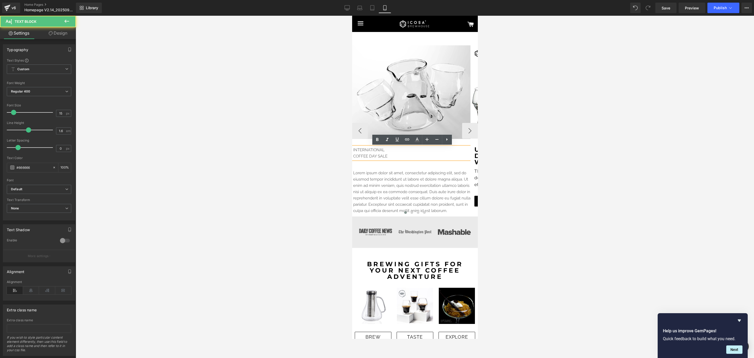
click at [370, 152] on p "INTERNATIONAL" at bounding box center [412, 150] width 118 height 6
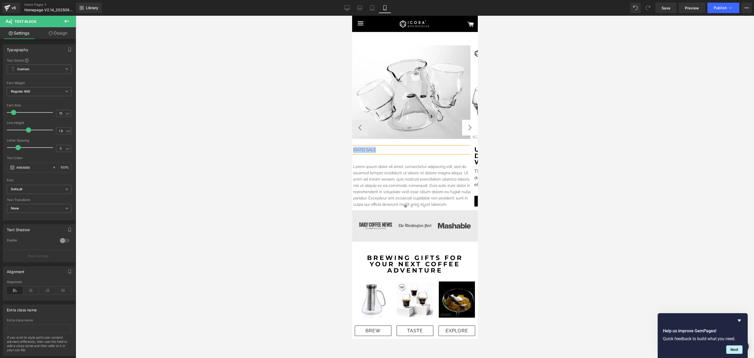
click at [467, 128] on button "›" at bounding box center [470, 128] width 16 height 16
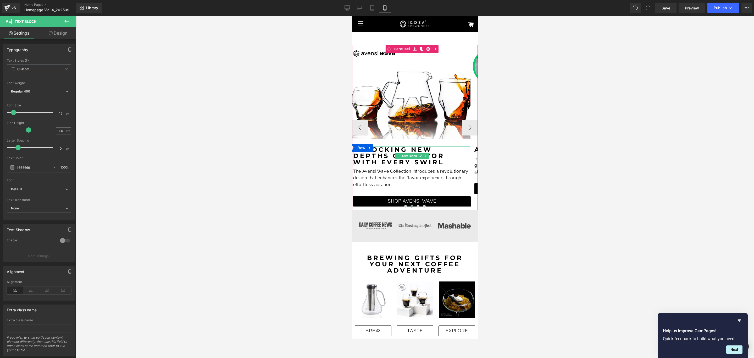
click at [387, 162] on strong "Unlocking new depths of flavor with every swirl" at bounding box center [400, 156] width 95 height 20
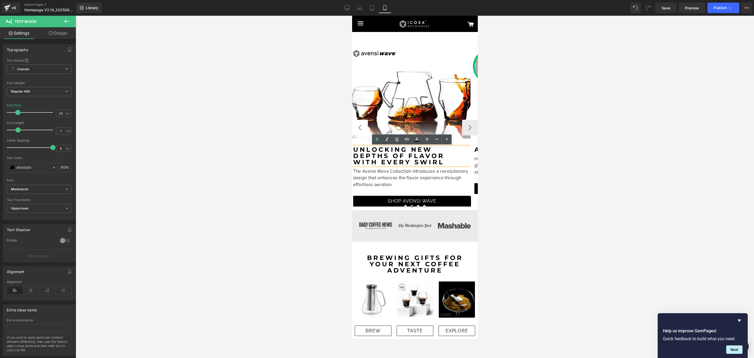
click at [364, 126] on button "‹" at bounding box center [360, 128] width 16 height 16
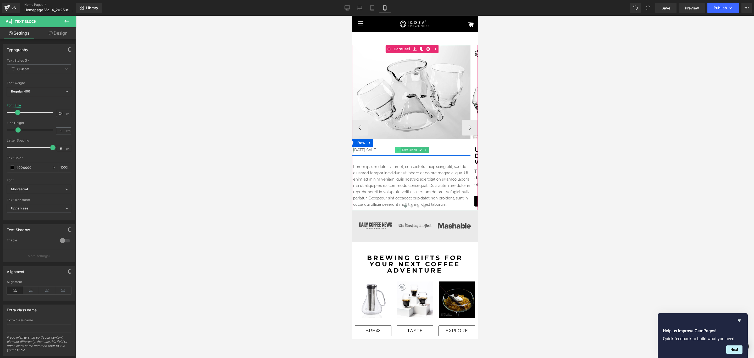
click at [395, 150] on span at bounding box center [397, 150] width 5 height 6
click at [383, 150] on p "[DATE] SALE" at bounding box center [412, 150] width 118 height 6
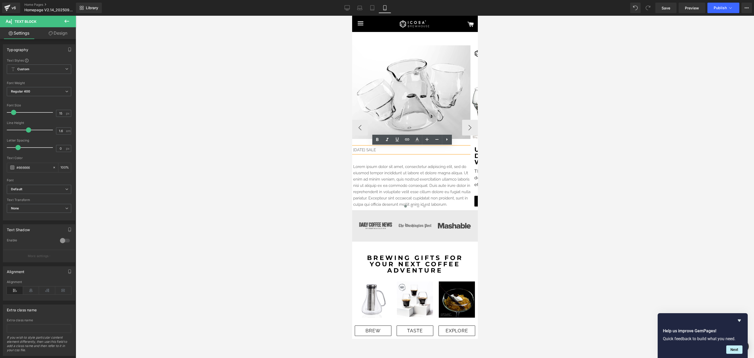
click at [383, 150] on p "[DATE] SALE" at bounding box center [412, 150] width 118 height 6
click at [61, 113] on input "15" at bounding box center [60, 113] width 9 height 7
type input "24"
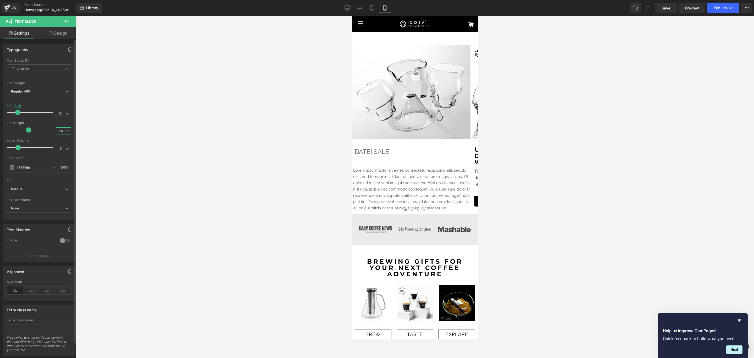
click at [60, 130] on input "1.6" at bounding box center [60, 130] width 9 height 7
type input "1"
click at [61, 151] on input "0" at bounding box center [60, 148] width 9 height 7
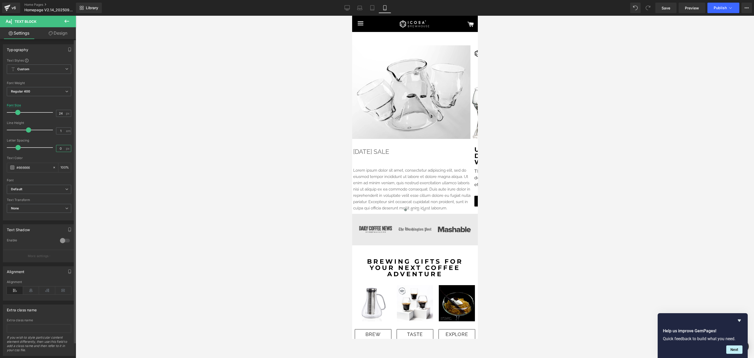
click at [61, 151] on input "0" at bounding box center [60, 148] width 9 height 7
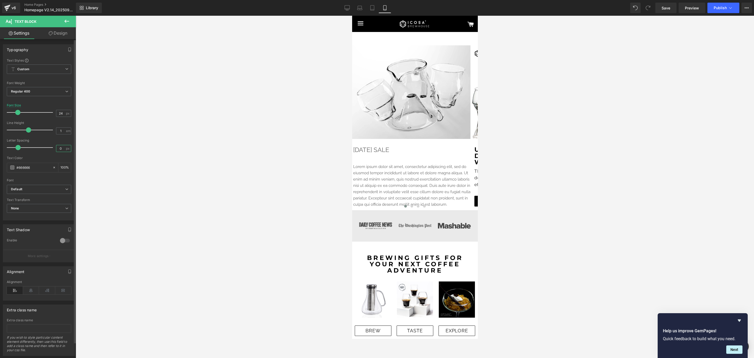
click at [61, 151] on input "0" at bounding box center [60, 148] width 9 height 7
type input "6"
click at [462, 133] on button "›" at bounding box center [470, 128] width 16 height 16
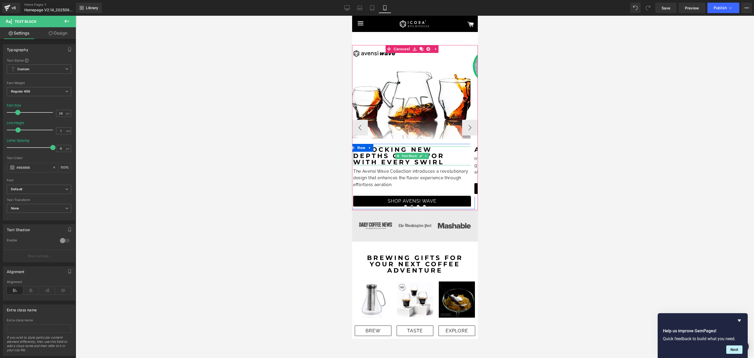
click at [383, 155] on strong "Unlocking new depths of flavor with every swirl" at bounding box center [400, 156] width 95 height 20
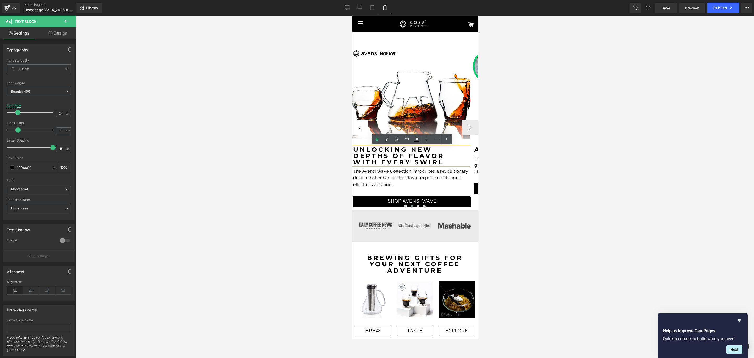
click at [358, 132] on button "‹" at bounding box center [360, 128] width 16 height 16
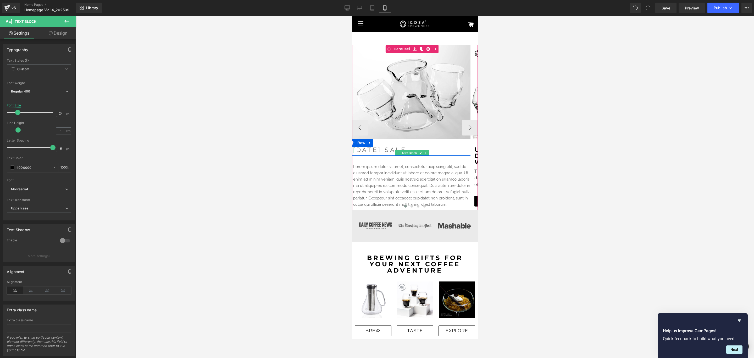
click at [390, 150] on p "[DATE] SALE" at bounding box center [412, 150] width 118 height 6
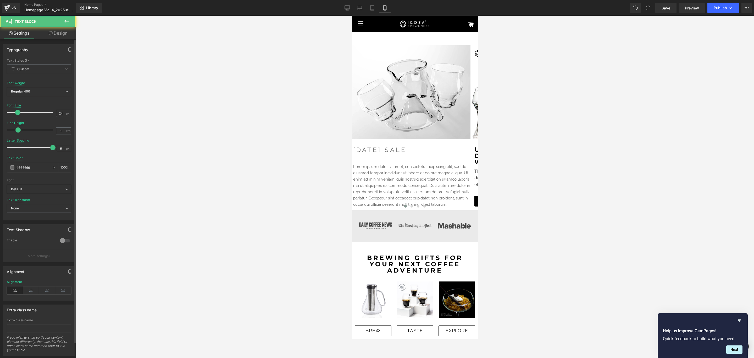
click at [41, 187] on span "Default" at bounding box center [39, 189] width 64 height 9
click at [37, 206] on li "Montserrat" at bounding box center [39, 207] width 65 height 8
click at [30, 207] on span "None" at bounding box center [39, 208] width 64 height 9
click at [29, 227] on div "Uppercase" at bounding box center [23, 225] width 16 height 4
click at [9, 167] on div "#666666" at bounding box center [29, 167] width 45 height 9
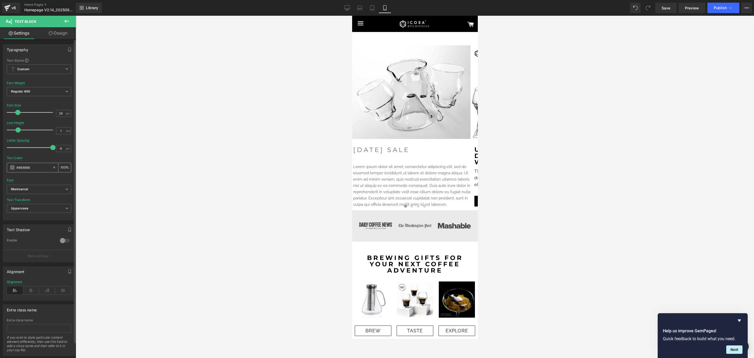
click at [13, 167] on span at bounding box center [12, 167] width 4 height 4
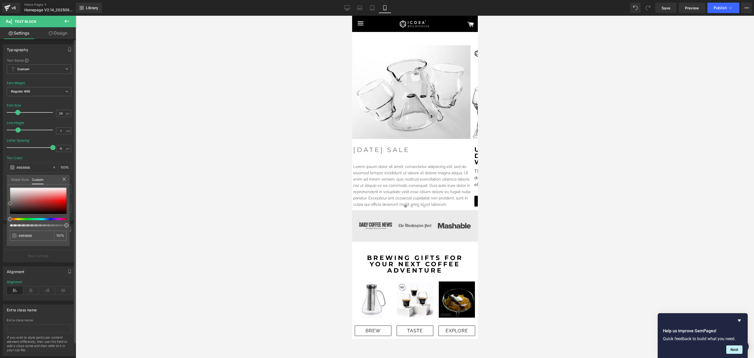
type input "#5e5e5e"
type input "#0f0f0f"
type input "#000000"
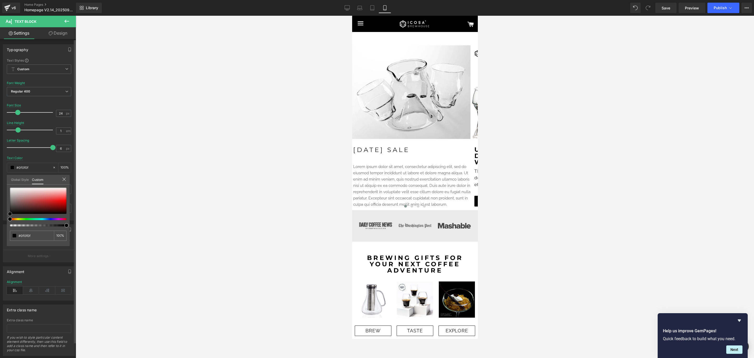
type input "#000000"
drag, startPoint x: 11, startPoint y: 203, endPoint x: 8, endPoint y: 234, distance: 31.8
click at [8, 234] on div "#000000 100 %" at bounding box center [38, 216] width 63 height 58
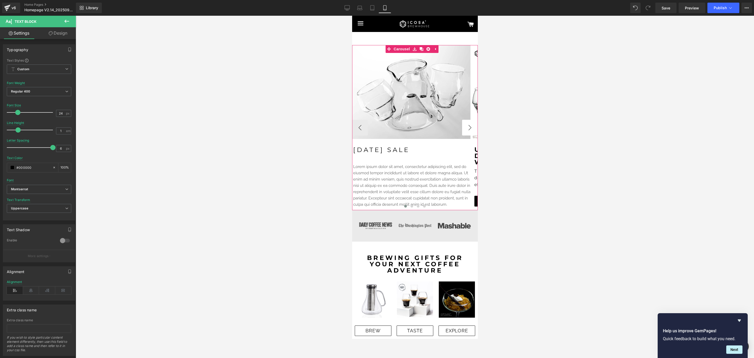
click at [463, 132] on button "›" at bounding box center [470, 128] width 16 height 16
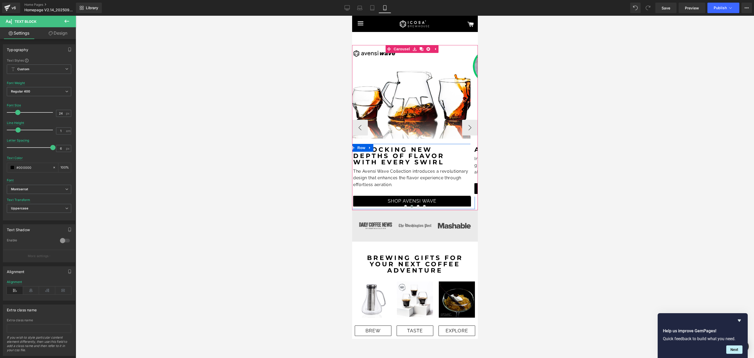
click at [392, 154] on strong "Unlocking new depths of flavor with every swirl" at bounding box center [400, 156] width 95 height 20
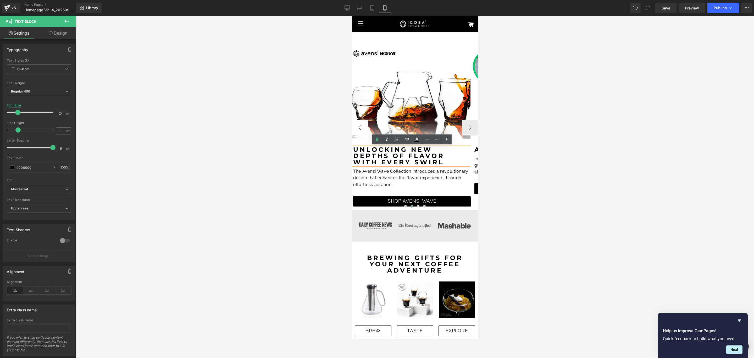
click at [358, 130] on button "‹" at bounding box center [360, 128] width 16 height 16
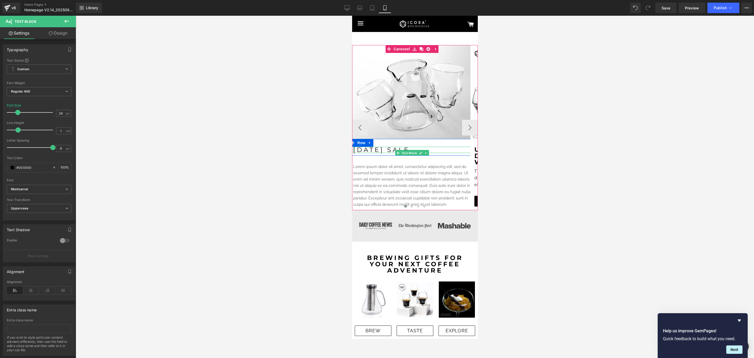
click at [380, 153] on p "[DATE] SALE" at bounding box center [412, 150] width 118 height 6
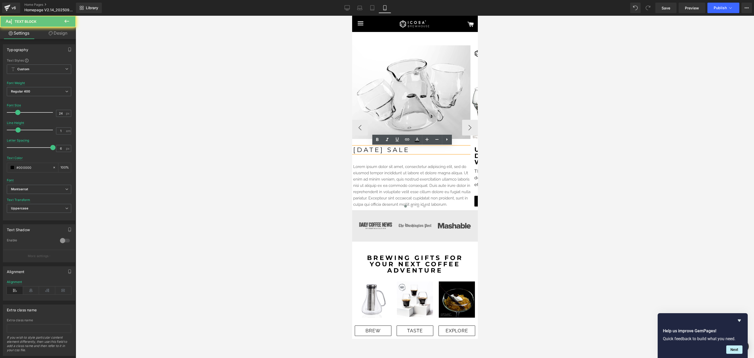
click at [380, 153] on p "[DATE] SALE" at bounding box center [412, 150] width 118 height 6
click at [380, 140] on icon at bounding box center [377, 139] width 6 height 6
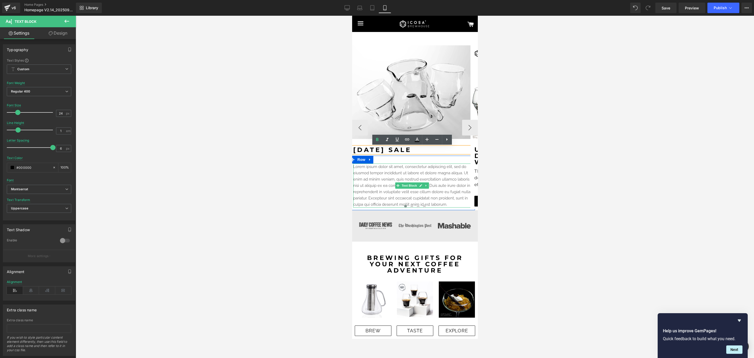
click at [452, 182] on p "Lorem ipsum dolor sit amet, consectetur adipiscing elit, sed do eiusmod tempor …" at bounding box center [412, 185] width 118 height 44
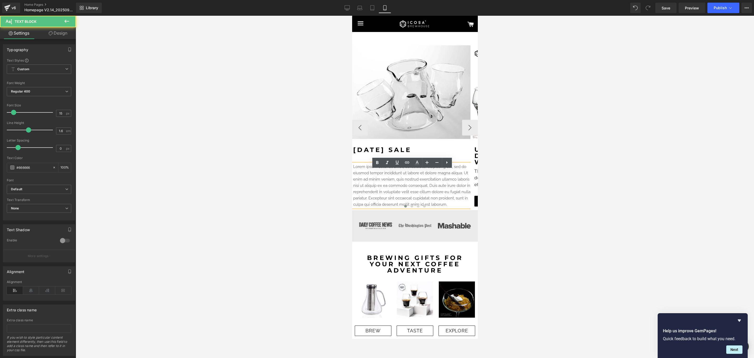
click at [352, 16] on div at bounding box center [352, 16] width 0 height 0
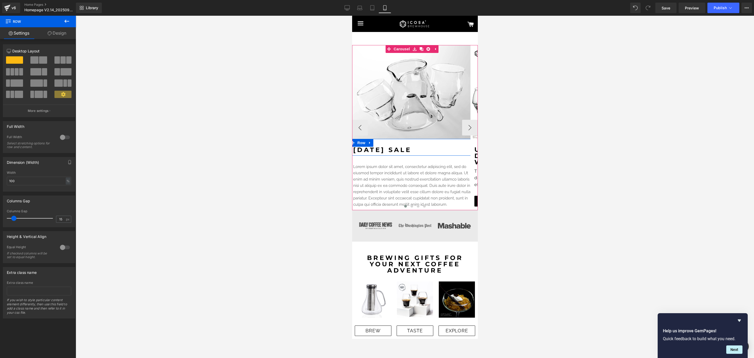
click at [411, 148] on strong "[DATE] SALE" at bounding box center [382, 150] width 58 height 8
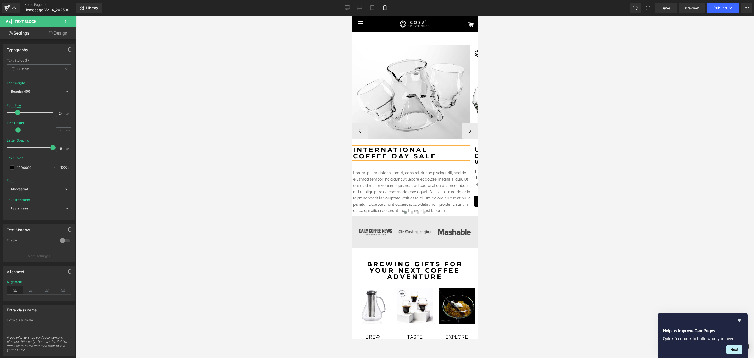
click at [546, 170] on div at bounding box center [415, 187] width 678 height 342
click at [465, 132] on button "›" at bounding box center [470, 131] width 16 height 16
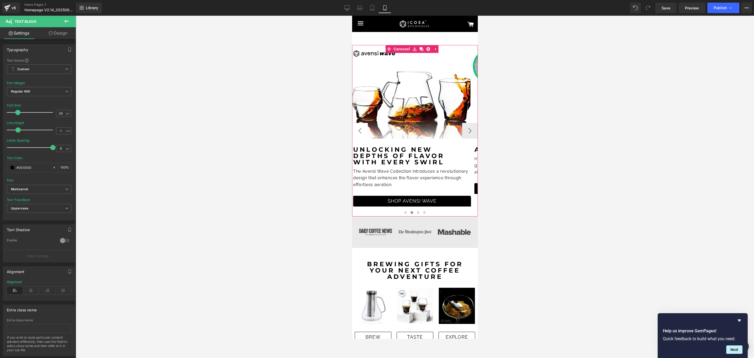
click at [363, 128] on button "‹" at bounding box center [360, 131] width 16 height 16
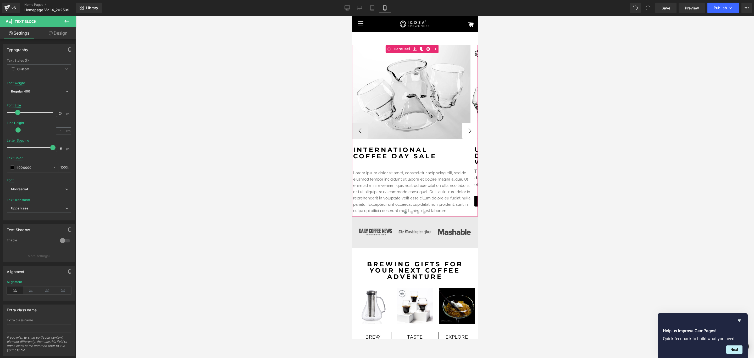
click at [467, 133] on button "›" at bounding box center [470, 131] width 16 height 16
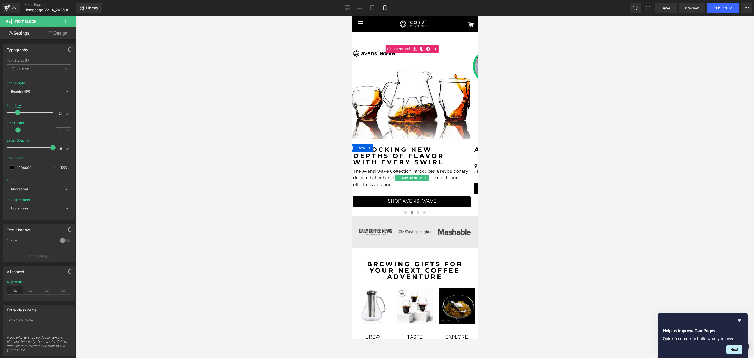
click at [374, 173] on span "The Avensi Wave Collection introduces a revolutionary design that enhances the …" at bounding box center [411, 178] width 116 height 18
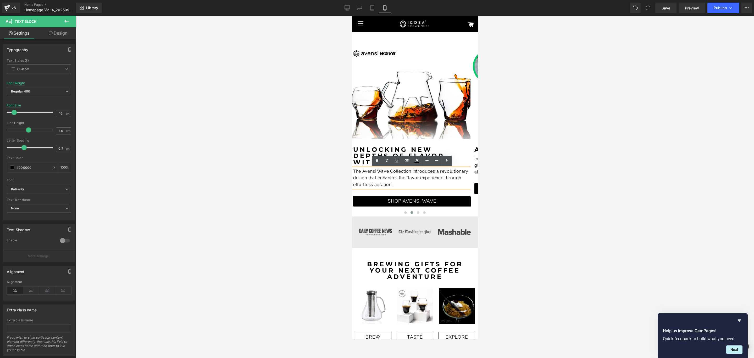
click at [352, 130] on button "‹" at bounding box center [344, 131] width 16 height 16
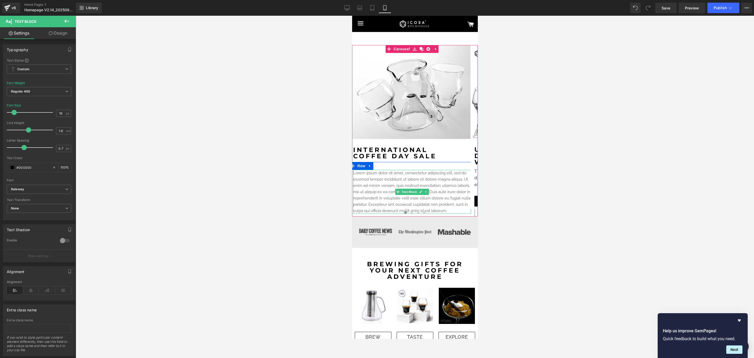
click at [391, 183] on p "Lorem ipsum dolor sit amet, consectetur adipiscing elit, sed do eiusmod tempor …" at bounding box center [412, 192] width 118 height 44
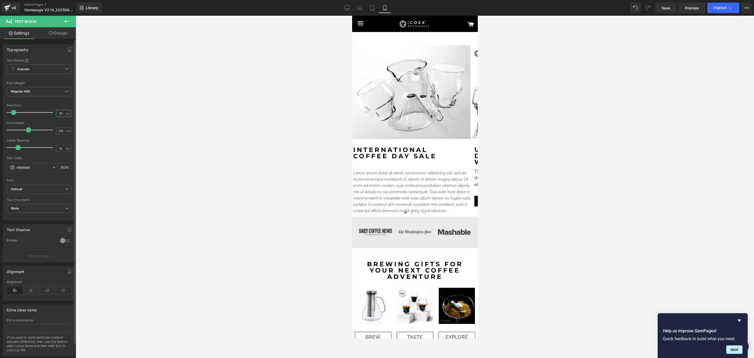
click at [60, 112] on input "15" at bounding box center [60, 113] width 9 height 7
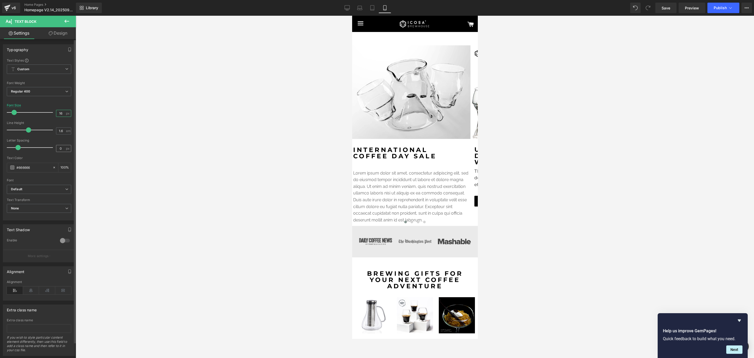
type input "16"
click at [61, 150] on input "0" at bounding box center [60, 148] width 9 height 7
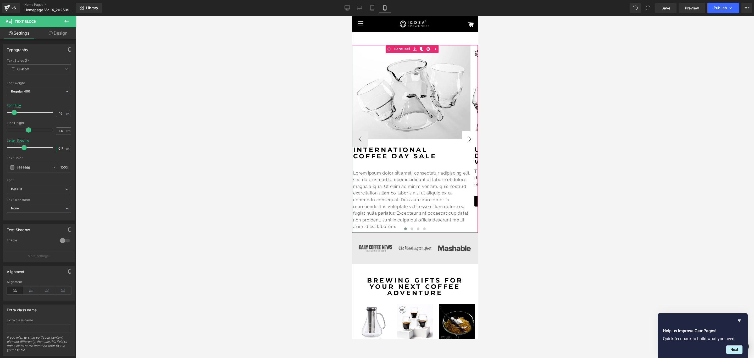
type input "0.7"
click at [466, 139] on button "›" at bounding box center [470, 139] width 16 height 16
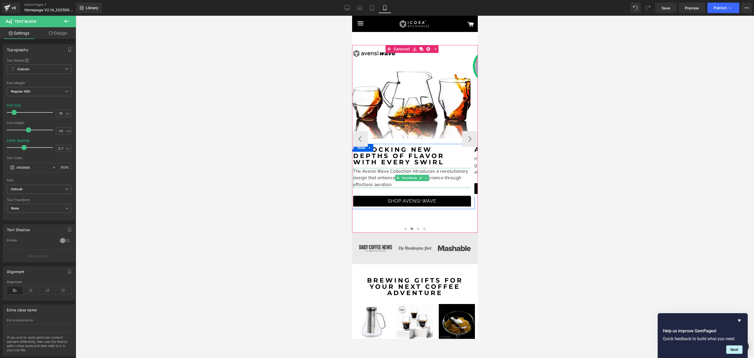
click at [389, 179] on span "The Avensi Wave Collection introduces a revolutionary design that enhances the …" at bounding box center [411, 178] width 116 height 18
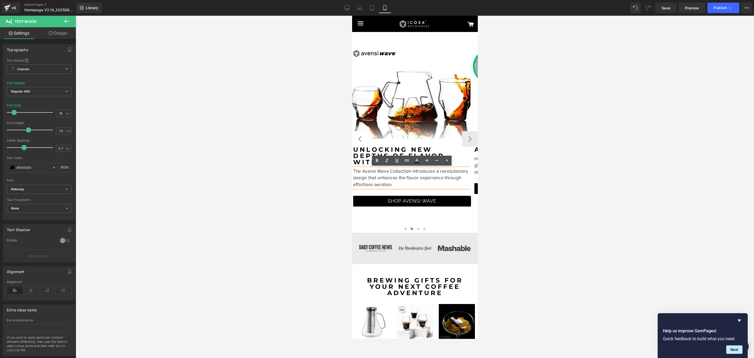
click at [358, 138] on button "‹" at bounding box center [360, 139] width 16 height 16
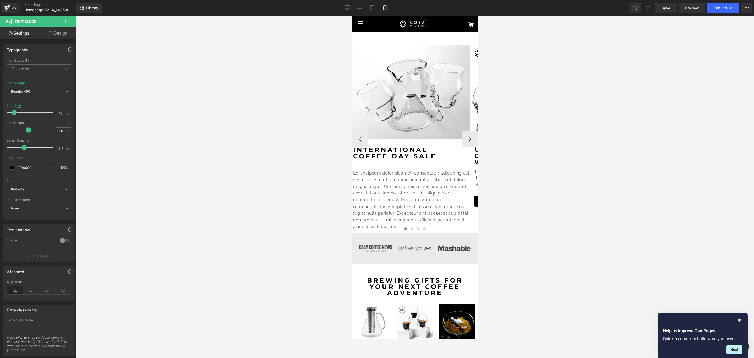
click at [391, 182] on p "Lorem ipsum dolor sit amet, consectetur adipiscing elit, sed do eiusmod tempor …" at bounding box center [412, 200] width 118 height 60
click at [11, 166] on span at bounding box center [12, 167] width 4 height 4
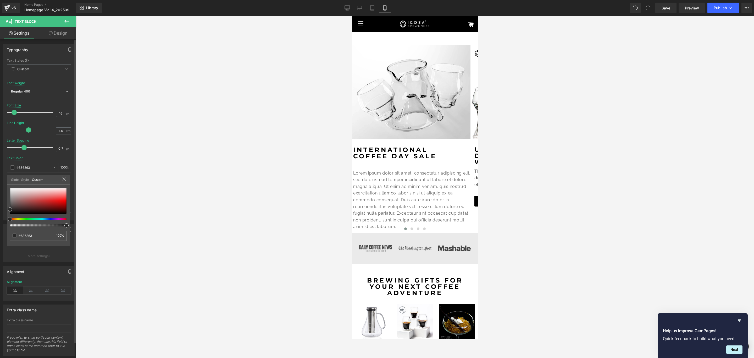
type input "#636363"
type input "#353535"
type input "#000000"
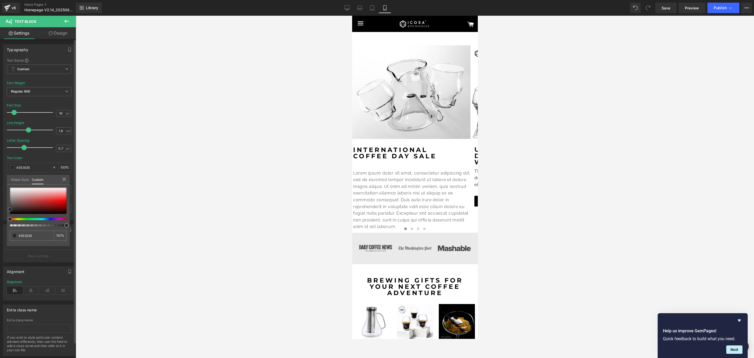
type input "#000000"
drag, startPoint x: 10, startPoint y: 202, endPoint x: 7, endPoint y: 226, distance: 24.8
click at [6, 220] on div "Typography Text Styles Custom Custom Setup Global Style Custom Setup Global Sty…" at bounding box center [39, 130] width 78 height 180
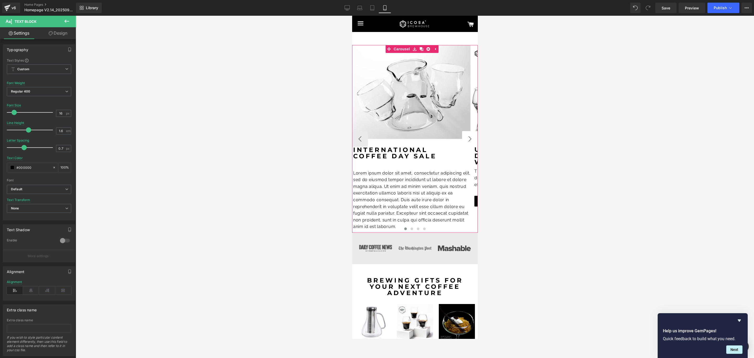
click at [466, 138] on button "›" at bounding box center [470, 139] width 16 height 16
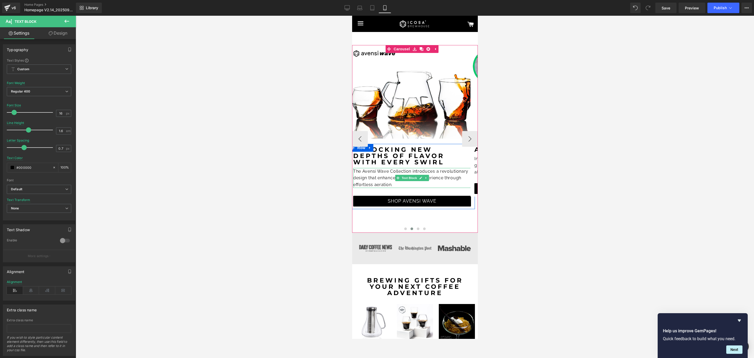
click at [370, 176] on span "The Avensi Wave Collection introduces a revolutionary design that enhances the …" at bounding box center [411, 178] width 116 height 18
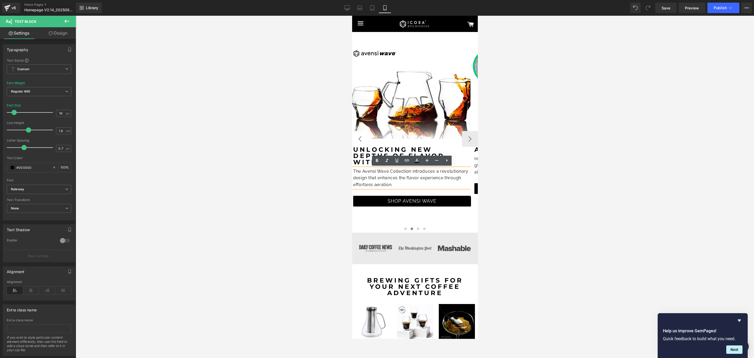
click at [359, 136] on button "‹" at bounding box center [360, 139] width 16 height 16
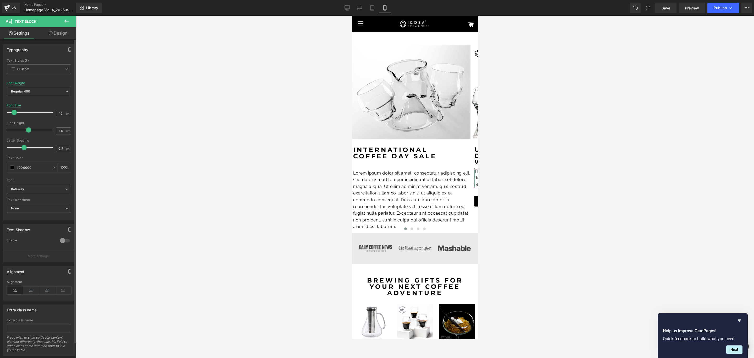
click at [36, 190] on b "Raleway" at bounding box center [38, 189] width 54 height 4
click at [30, 218] on li "Raleway" at bounding box center [39, 215] width 65 height 8
click at [376, 188] on p "Lorem ipsum dolor sit amet, consectetur adipiscing elit, sed do eiusmod tempor …" at bounding box center [412, 200] width 118 height 60
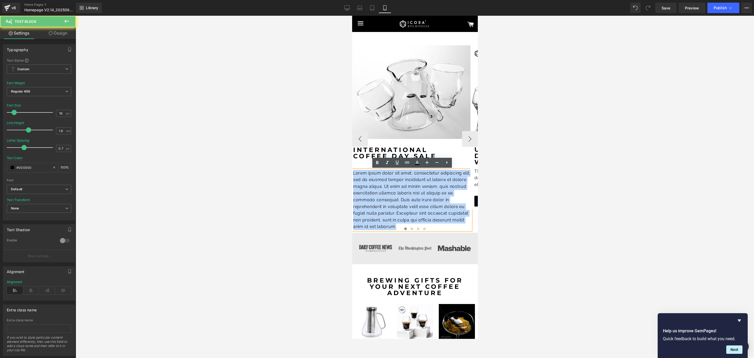
click at [376, 188] on p "Lorem ipsum dolor sit amet, consectetur adipiscing elit, sed do eiusmod tempor …" at bounding box center [412, 200] width 118 height 60
click at [400, 193] on p "Lorem ipsum dolor sit amet, consectetur adipiscing elit, sed do eiusmod tempor …" at bounding box center [412, 200] width 118 height 60
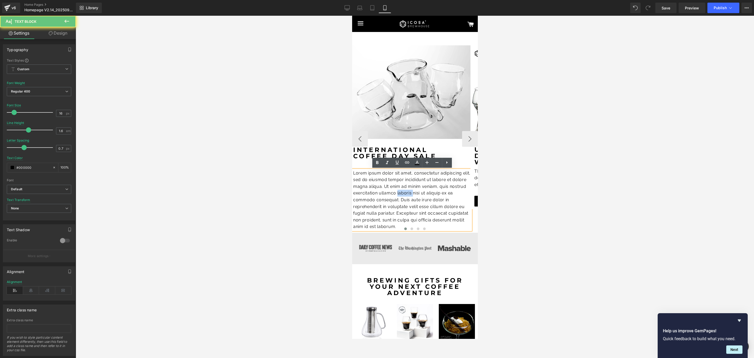
click at [400, 193] on p "Lorem ipsum dolor sit amet, consectetur adipiscing elit, sed do eiusmod tempor …" at bounding box center [412, 200] width 118 height 60
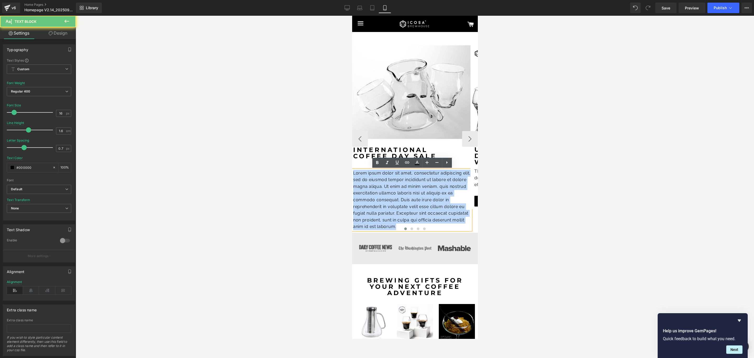
click at [400, 193] on p "Lorem ipsum dolor sit amet, consectetur adipiscing elit, sed do eiusmod tempor …" at bounding box center [412, 200] width 118 height 60
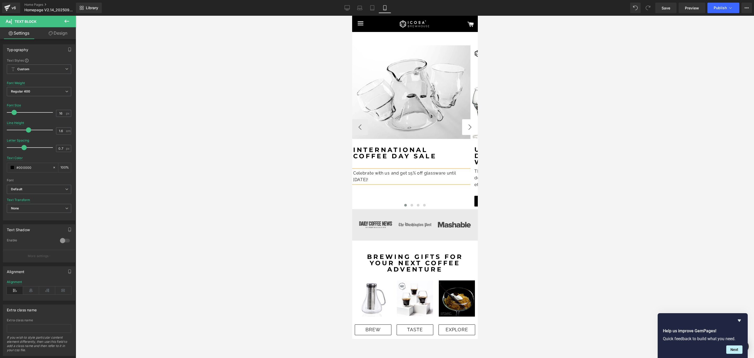
click at [464, 123] on button "›" at bounding box center [470, 127] width 16 height 16
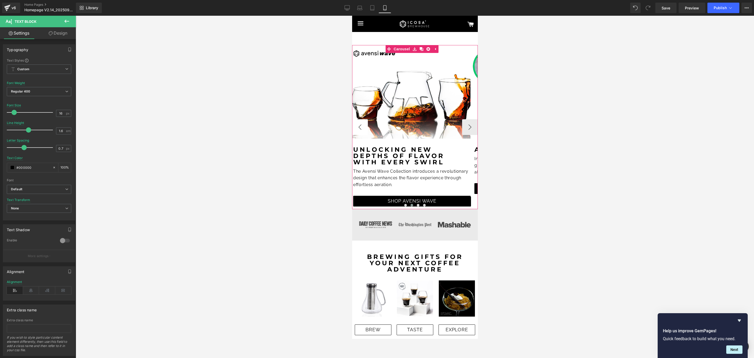
click at [362, 131] on button "‹" at bounding box center [360, 127] width 16 height 16
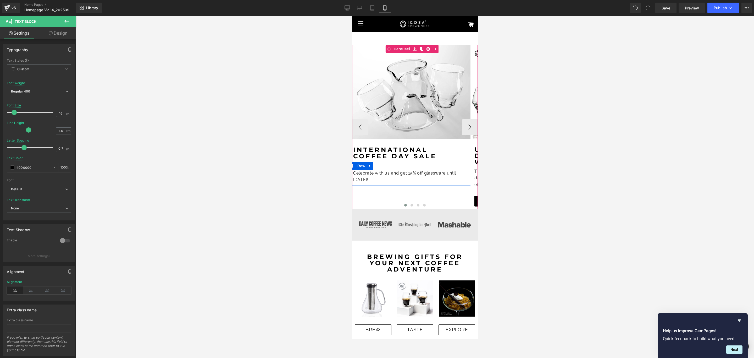
click at [352, 16] on div at bounding box center [352, 16] width 0 height 0
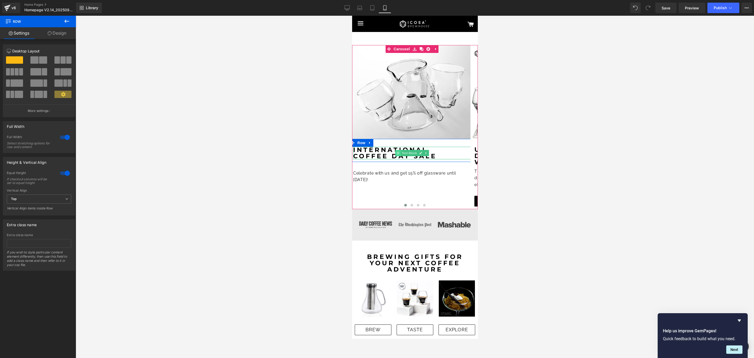
drag, startPoint x: 394, startPoint y: 163, endPoint x: 398, endPoint y: 155, distance: 8.8
click at [398, 155] on div "Image Row Row Row Image Row Row Row [DATE] SALE Text [GEOGRAPHIC_DATA] Celebrat…" at bounding box center [412, 115] width 120 height 141
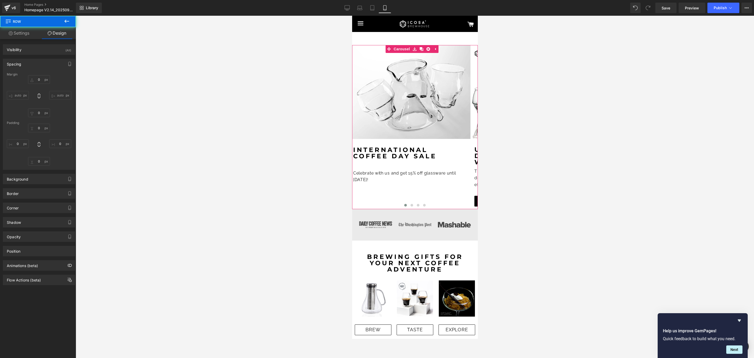
type input "0"
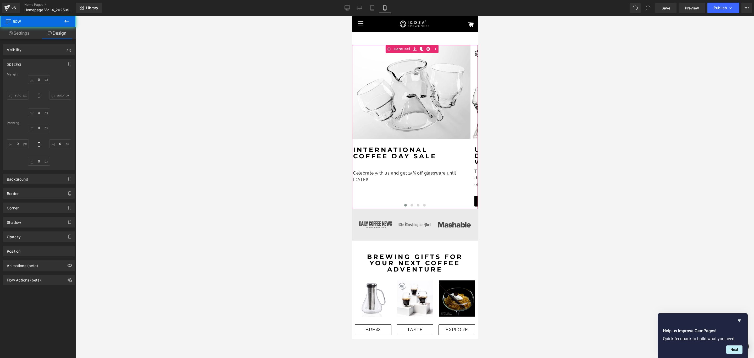
type input "0"
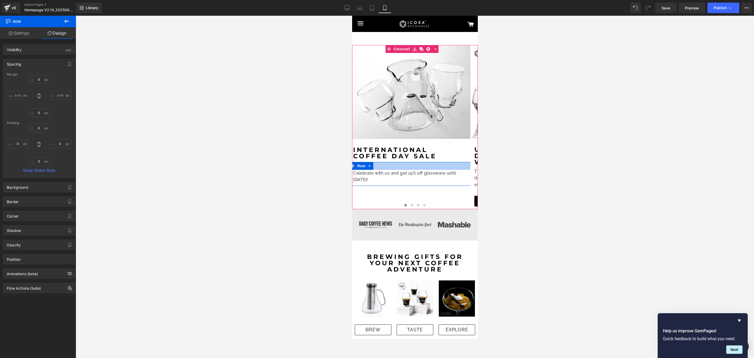
click at [384, 166] on div at bounding box center [412, 166] width 126 height 8
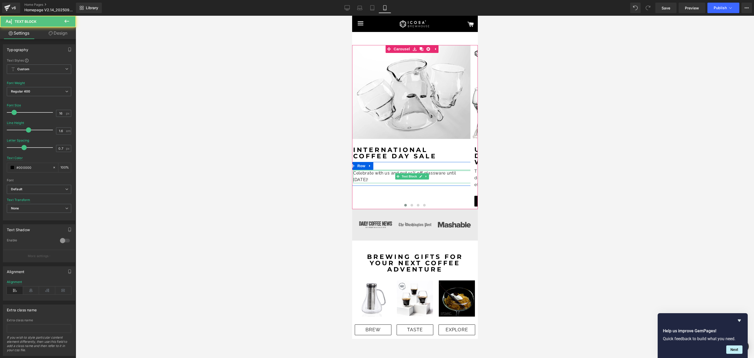
drag, startPoint x: 384, startPoint y: 170, endPoint x: 385, endPoint y: 162, distance: 7.6
click at [385, 162] on div "Celebrate with us and get 15% off glassware until [DATE]! Text Block Row" at bounding box center [412, 174] width 126 height 24
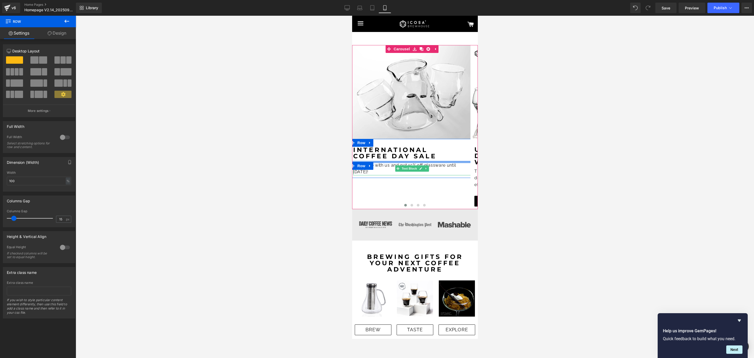
drag, startPoint x: 381, startPoint y: 162, endPoint x: 387, endPoint y: 160, distance: 6.5
click at [387, 160] on div "Image Row Row Row Image Row Row Row [DATE] SALE Text [GEOGRAPHIC_DATA] Celebrat…" at bounding box center [412, 111] width 120 height 133
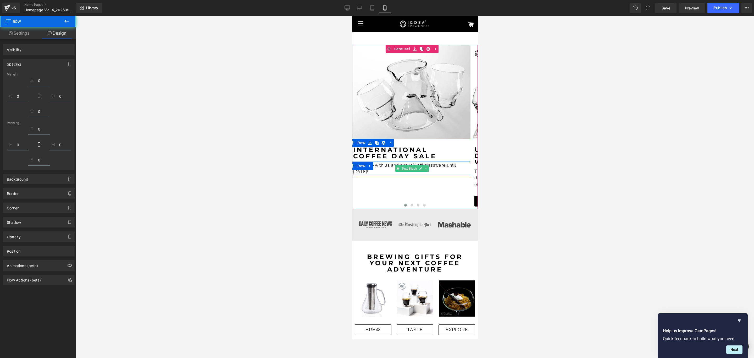
click at [576, 215] on div at bounding box center [415, 187] width 678 height 342
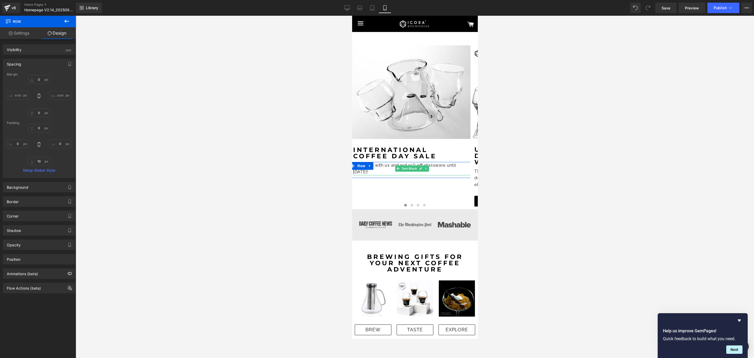
click at [508, 296] on div at bounding box center [415, 187] width 678 height 342
click at [382, 175] on div at bounding box center [412, 176] width 126 height 3
click at [465, 127] on button "›" at bounding box center [470, 127] width 16 height 16
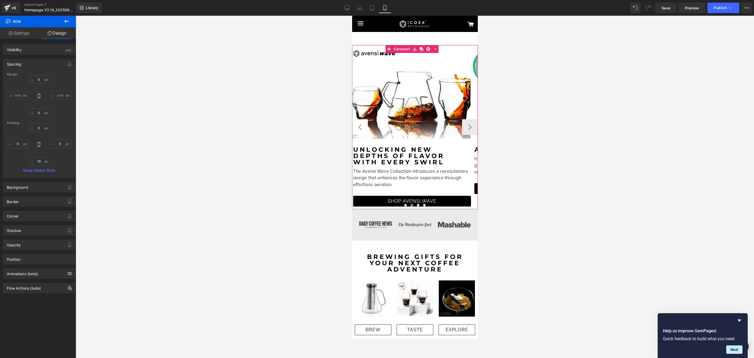
click at [358, 126] on button "‹" at bounding box center [360, 127] width 16 height 16
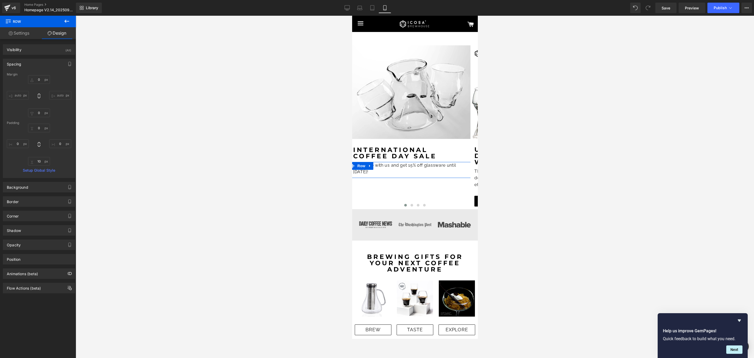
click at [25, 32] on link "Settings" at bounding box center [19, 33] width 38 height 12
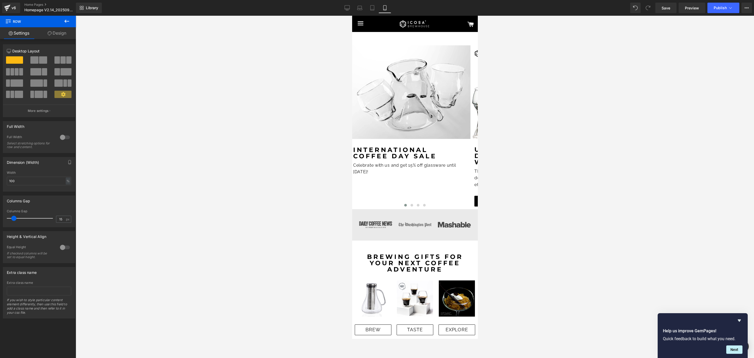
click at [63, 23] on button at bounding box center [67, 22] width 18 height 12
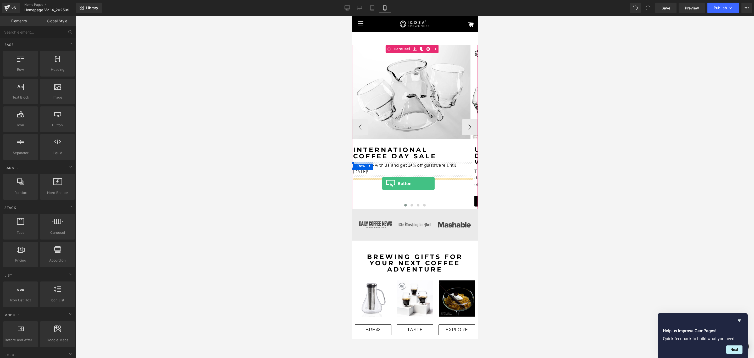
drag, startPoint x: 409, startPoint y: 133, endPoint x: 382, endPoint y: 183, distance: 56.7
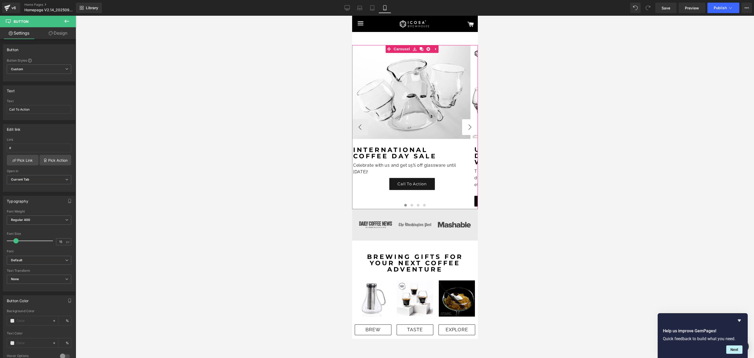
click at [464, 127] on button "›" at bounding box center [470, 127] width 16 height 16
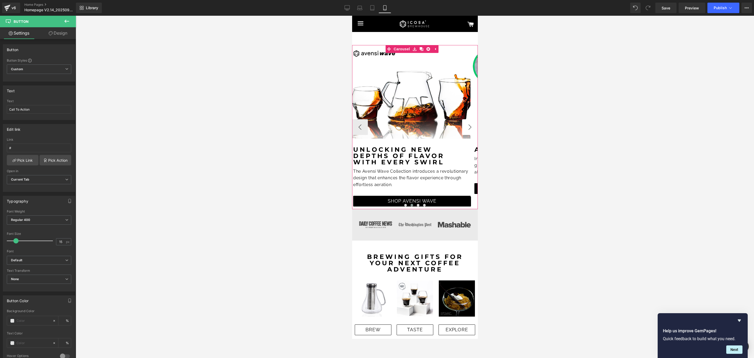
click at [465, 130] on button "›" at bounding box center [470, 127] width 16 height 16
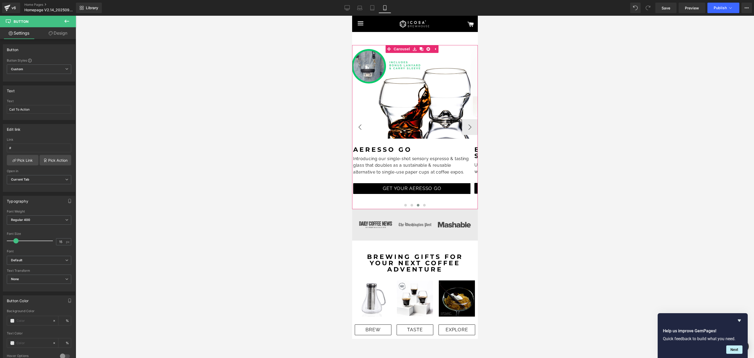
click at [360, 127] on button "‹" at bounding box center [360, 127] width 16 height 16
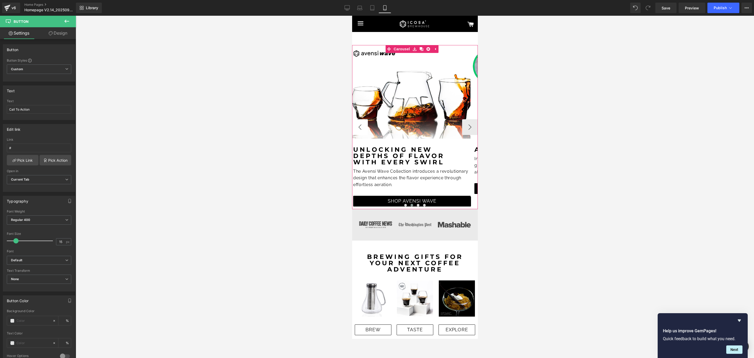
click at [360, 127] on button "‹" at bounding box center [360, 127] width 16 height 16
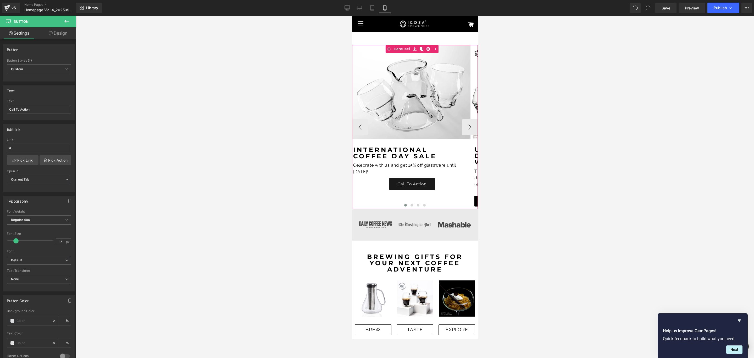
click at [404, 182] on icon at bounding box center [403, 183] width 3 height 3
click at [397, 184] on span "Call To Action" at bounding box center [411, 184] width 29 height 6
click at [30, 111] on input "Call To Action" at bounding box center [39, 109] width 64 height 9
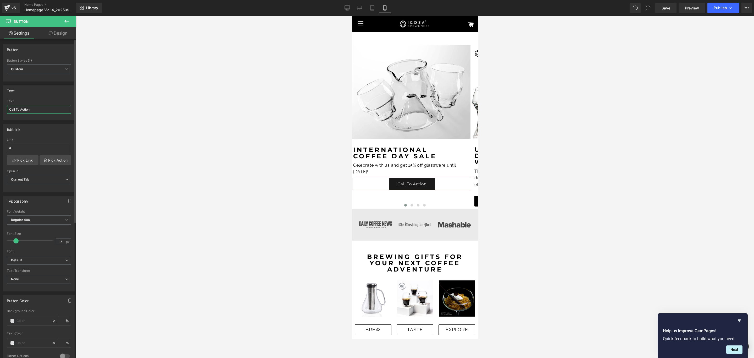
click at [30, 111] on input "Call To Action" at bounding box center [39, 109] width 64 height 9
type input "Use "COFFEE15""
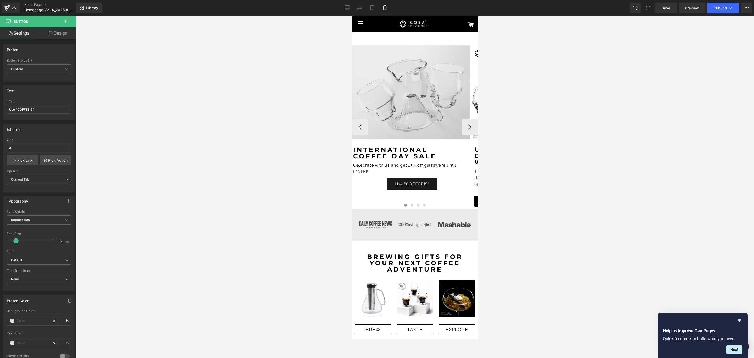
click at [465, 129] on div "Image Row Row Row Image Row Row Row [DATE] SALE Text [GEOGRAPHIC_DATA] Celebrat…" at bounding box center [415, 127] width 126 height 164
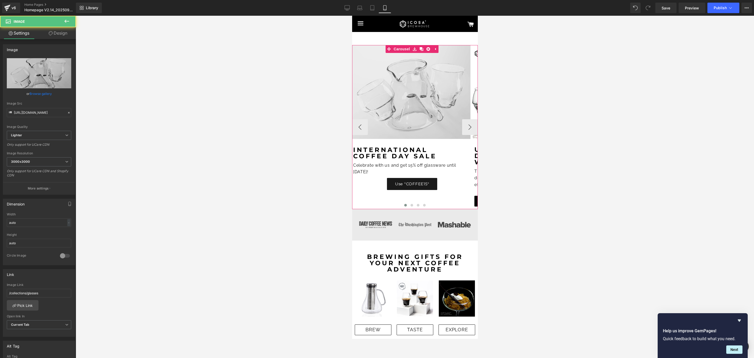
click at [465, 129] on button "›" at bounding box center [470, 127] width 16 height 16
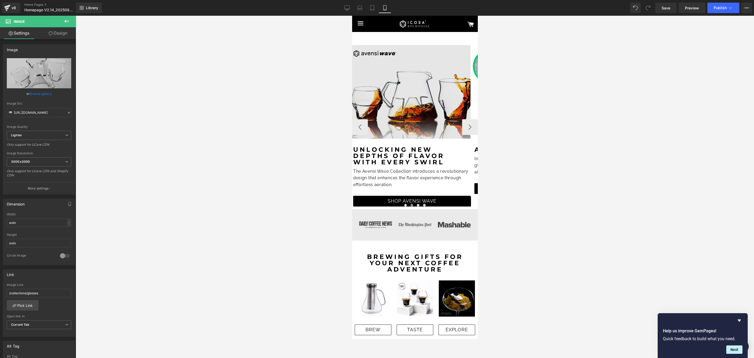
click at [462, 125] on button "›" at bounding box center [470, 127] width 16 height 16
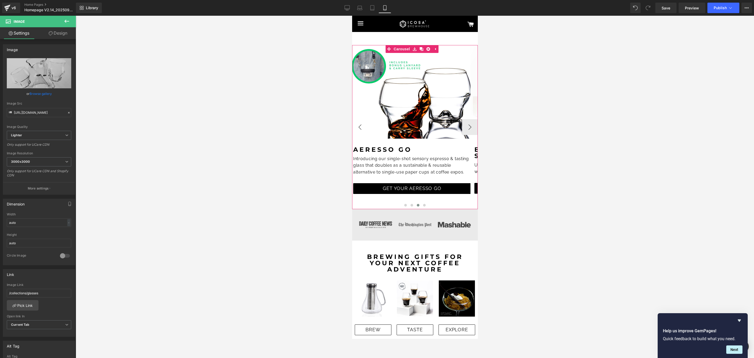
click at [361, 126] on button "‹" at bounding box center [360, 127] width 16 height 16
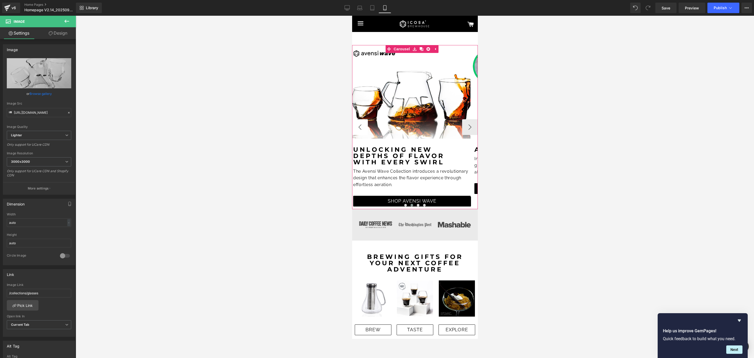
click at [359, 127] on button "‹" at bounding box center [360, 127] width 16 height 16
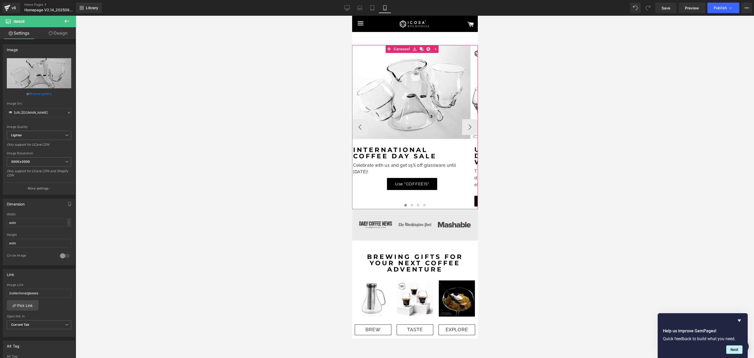
click at [395, 188] on link "Use "COFFEE15"" at bounding box center [412, 184] width 51 height 12
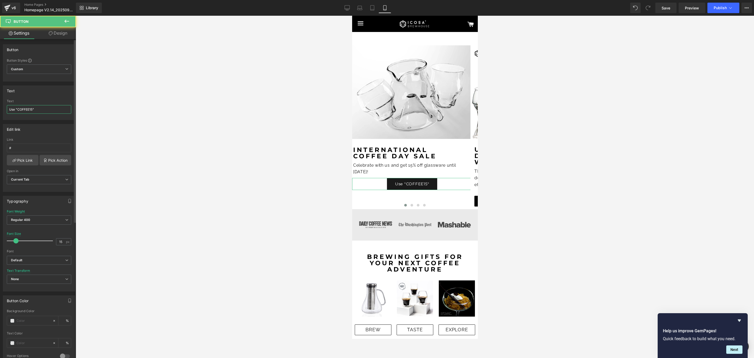
click at [33, 110] on input "Use "COFFEE15"" at bounding box center [39, 109] width 64 height 9
type input "USE "COFFEE15" AT CHECKOUT"
click at [32, 148] on input "#" at bounding box center [39, 147] width 64 height 9
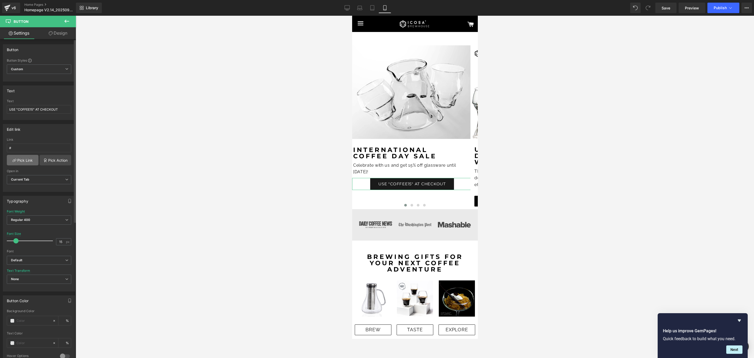
click at [22, 163] on link "Pick Link" at bounding box center [23, 160] width 32 height 10
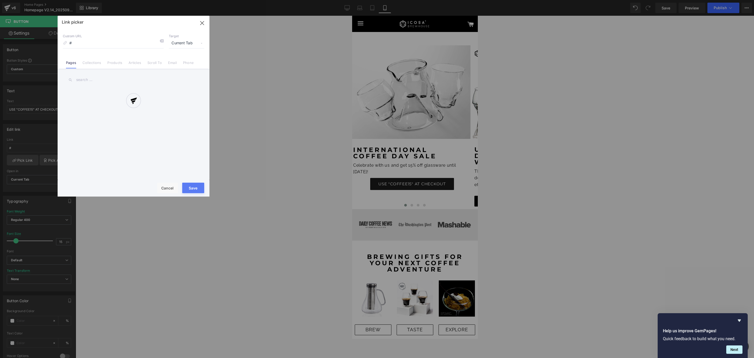
click at [90, 62] on div "Link picker Back to Library Insert Custom URL # Target Current Tab Current Tab …" at bounding box center [134, 106] width 152 height 181
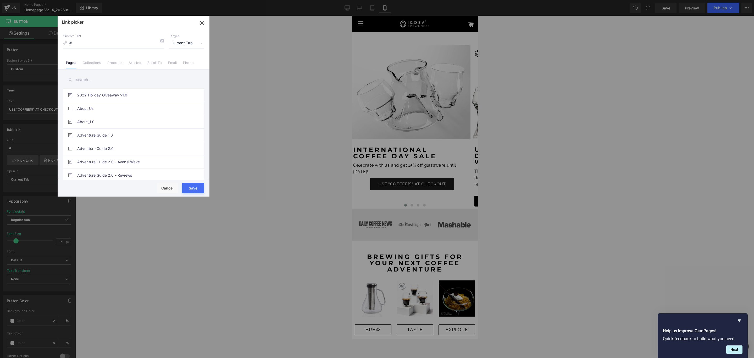
click at [90, 62] on link "Collections" at bounding box center [91, 64] width 19 height 8
click at [107, 155] on link "Glasses" at bounding box center [134, 149] width 115 height 13
type input "/collections/glasses"
click at [189, 190] on button "Save" at bounding box center [193, 187] width 22 height 10
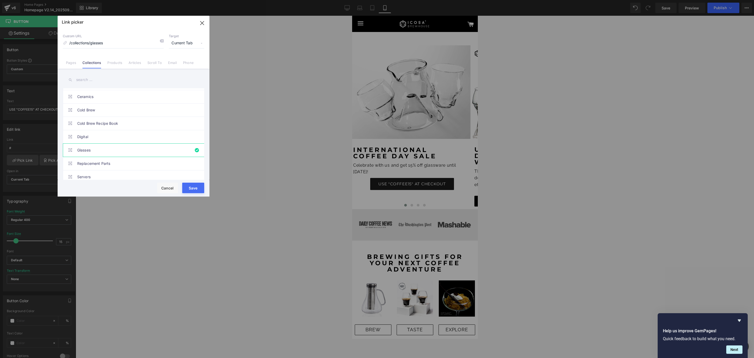
type input "/collections/glasses"
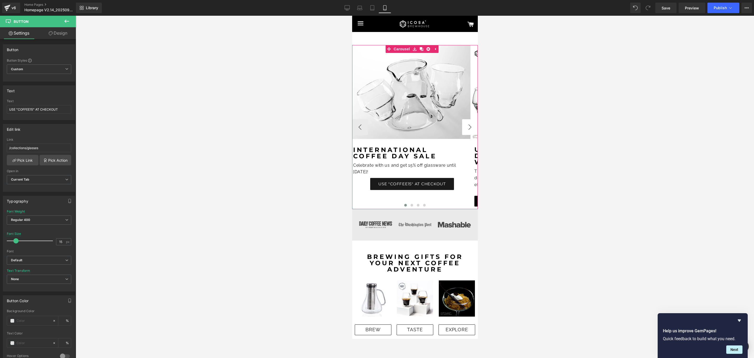
click at [464, 127] on button "›" at bounding box center [470, 127] width 16 height 16
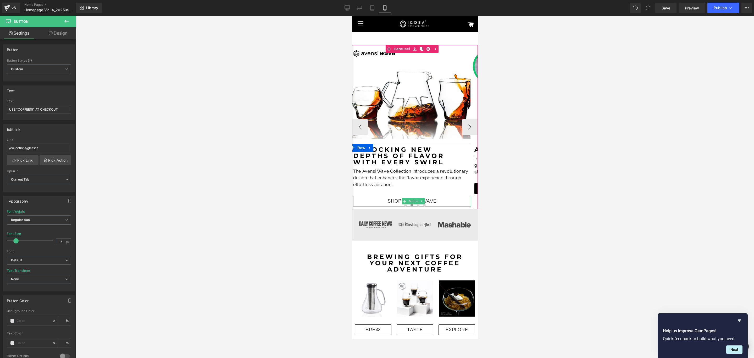
click at [373, 200] on link "SHOP AVENSI WAVE" at bounding box center [412, 201] width 118 height 11
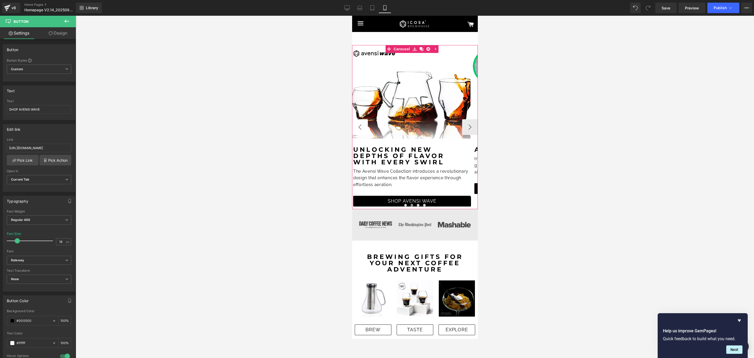
click at [358, 127] on button "‹" at bounding box center [360, 127] width 16 height 16
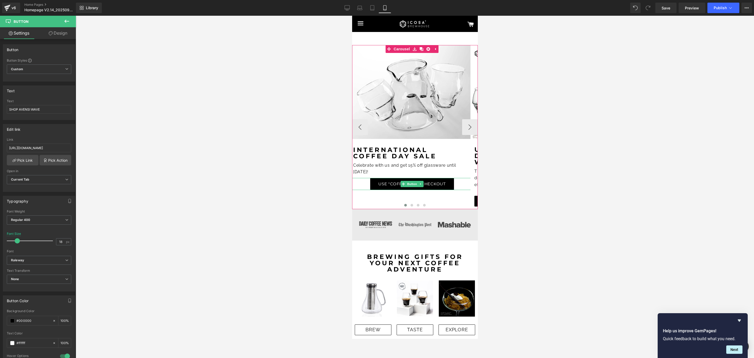
click at [390, 185] on span "USE "COFFEE15" AT CHECKOUT" at bounding box center [412, 184] width 68 height 6
drag, startPoint x: 62, startPoint y: 242, endPoint x: 45, endPoint y: 241, distance: 16.5
click at [45, 241] on div "Font Size 15 px" at bounding box center [39, 241] width 64 height 18
type input "18"
click at [468, 128] on button "›" at bounding box center [470, 127] width 16 height 16
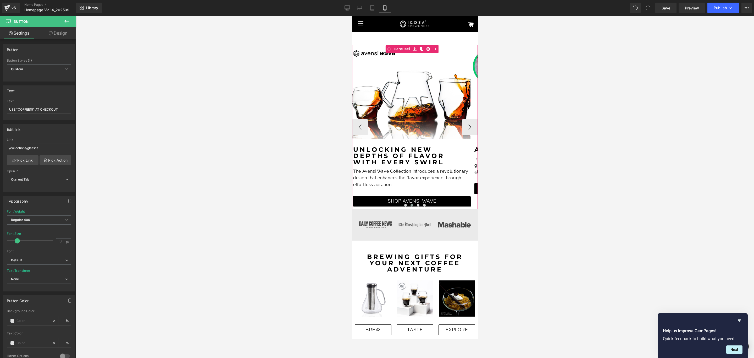
click at [379, 203] on div at bounding box center [415, 205] width 126 height 7
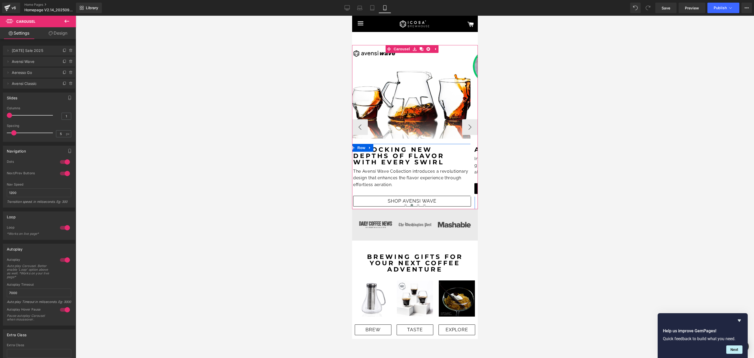
click at [384, 201] on link "SHOP AVENSI WAVE" at bounding box center [412, 201] width 118 height 11
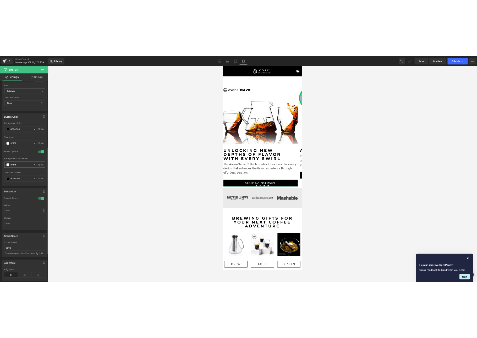
scroll to position [196, 0]
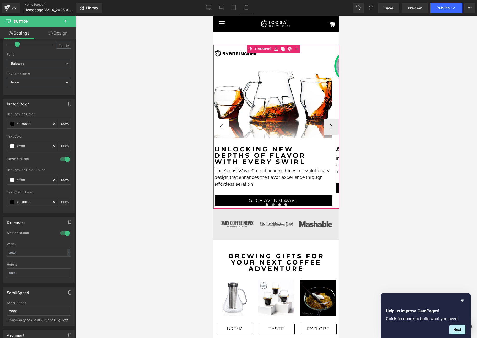
click at [221, 125] on button "‹" at bounding box center [221, 127] width 16 height 16
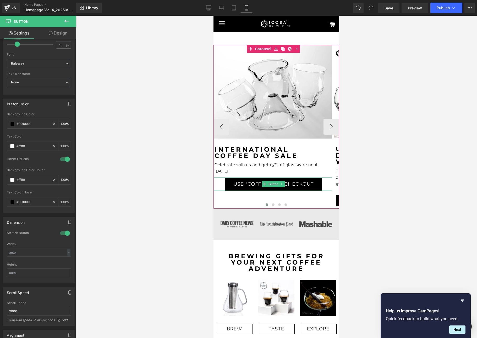
click at [258, 185] on span "USE "COFFEE15" AT CHECKOUT" at bounding box center [273, 185] width 80 height 8
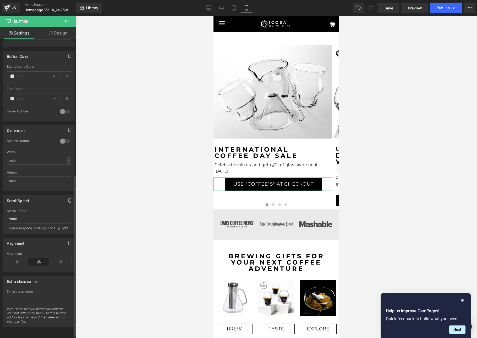
scroll to position [255, 0]
click at [13, 72] on div at bounding box center [29, 76] width 45 height 9
click at [11, 74] on span at bounding box center [12, 76] width 4 height 4
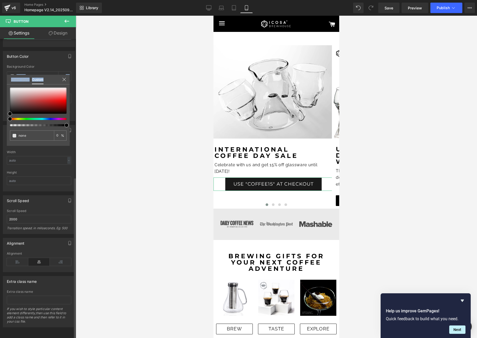
drag, startPoint x: 8, startPoint y: 112, endPoint x: 1, endPoint y: 116, distance: 7.6
click at [1, 116] on div "Button Color Background Color % Text Color % 0 Hover Options Background Color H…" at bounding box center [39, 84] width 78 height 74
type input "#4a3939"
type input "100"
type input "#4a3939"
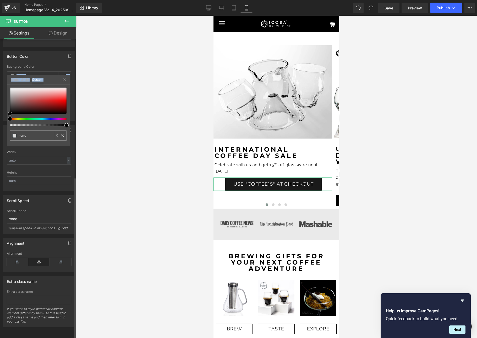
type input "100"
type input "#493b3b"
type input "#070707"
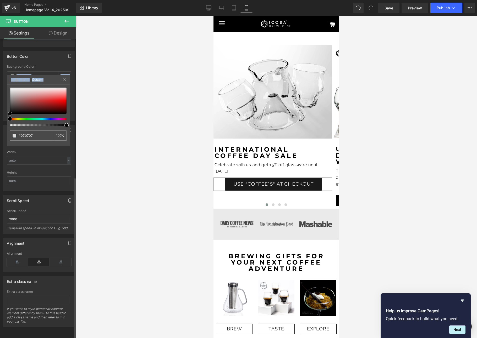
type input "#000000"
click at [1, 116] on div "Button Color rgba(0, 0, 0, 1) Background Color #000000 100 % Text Color % 0 Hov…" at bounding box center [39, 84] width 78 height 74
drag, startPoint x: 9, startPoint y: 112, endPoint x: 2, endPoint y: 115, distance: 7.4
click at [2, 115] on div "Button Color rgba(0, 0, 0, 1) Background Color #000000 100 % Text Color % 0 Hov…" at bounding box center [39, 84] width 78 height 74
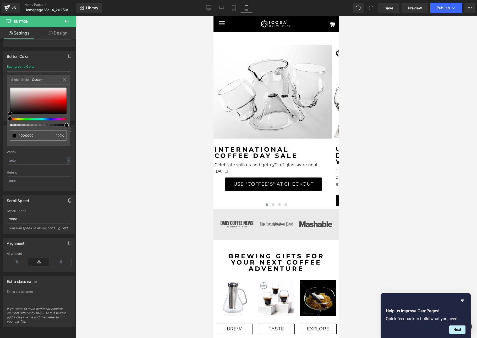
click at [77, 167] on div at bounding box center [276, 177] width 401 height 323
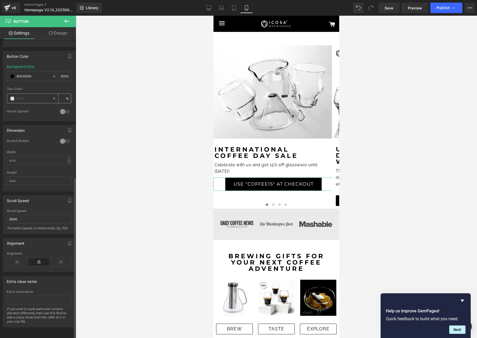
click at [17, 96] on input "text" at bounding box center [33, 99] width 34 height 6
click at [30, 96] on input "text" at bounding box center [33, 99] width 34 height 6
type input "0"
click at [12, 97] on span at bounding box center [12, 99] width 4 height 4
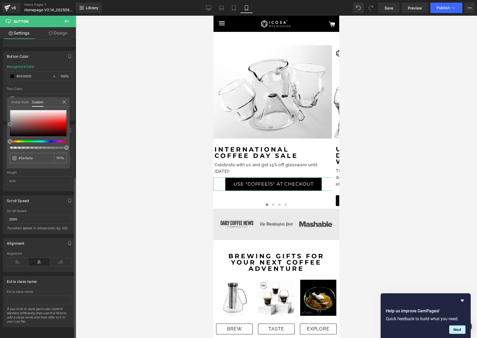
type input "#0a0a0a"
type input "100"
type input "#0a0a0a"
type input "100"
type input "#565656"
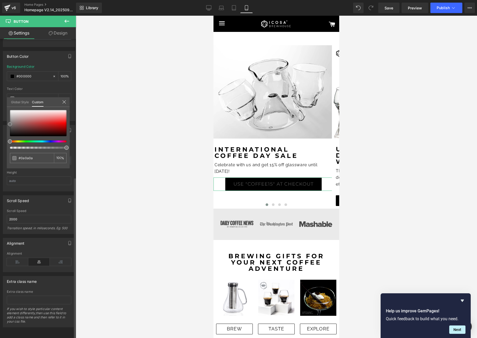
type input "#565656"
type input "#c1c1c1"
type input "#ffffff"
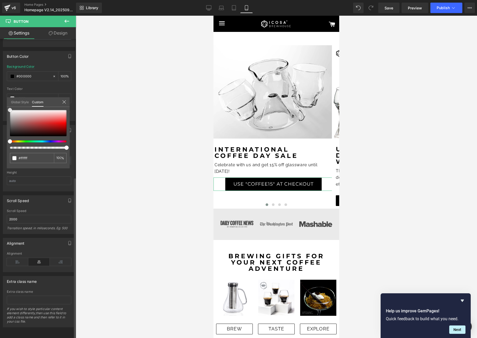
drag, startPoint x: 10, startPoint y: 136, endPoint x: 1, endPoint y: 97, distance: 40.4
click at [1, 97] on div "Button Color rgba(0, 0, 0, 1) Background Color #000000 100 % rgba(255, 255, 255…" at bounding box center [39, 84] width 78 height 74
click at [108, 107] on div at bounding box center [276, 177] width 401 height 323
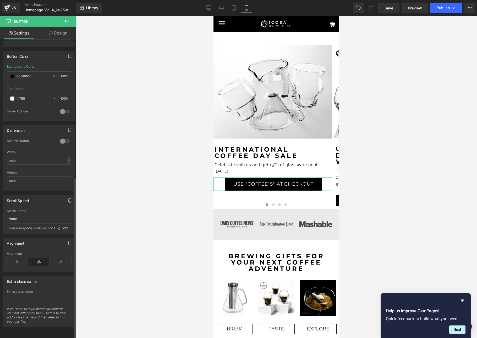
click at [61, 108] on div at bounding box center [65, 112] width 13 height 8
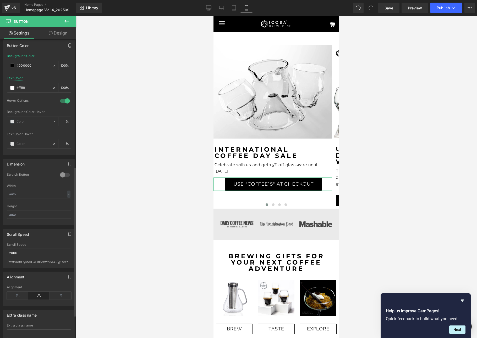
click at [5, 123] on div "rgba(0, 0, 0, 1) Background Color #000000 100 % rgba(255, 255, 255, 1) Text Col…" at bounding box center [39, 104] width 72 height 101
click at [13, 124] on span at bounding box center [12, 122] width 4 height 4
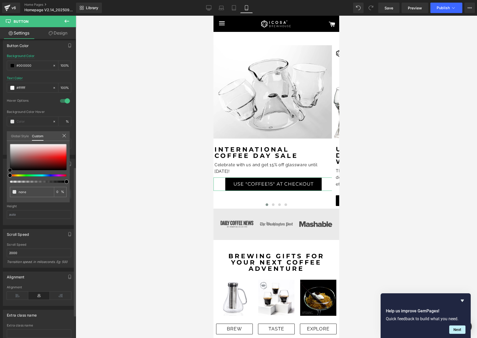
type input "#070707"
type input "100"
type input "#070707"
type input "100"
type input "#545454"
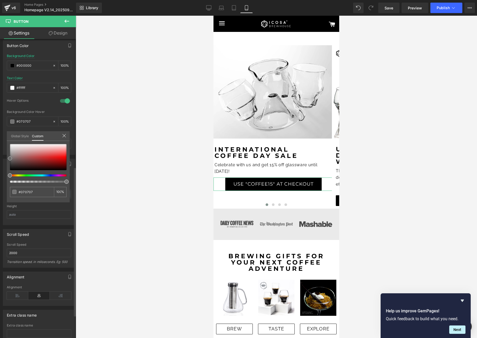
type input "#545454"
type input "#bfbfbf"
type input "#ffffff"
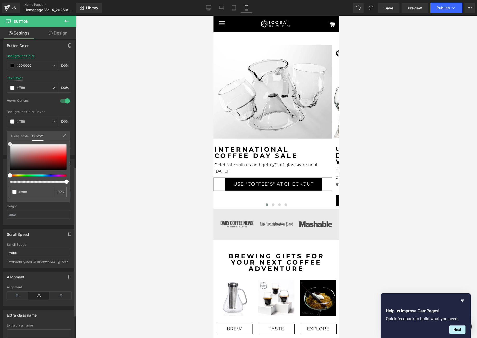
drag, startPoint x: 10, startPoint y: 170, endPoint x: 1, endPoint y: 126, distance: 44.0
click at [1, 126] on div "Button Color rgba(0, 0, 0, 1) Background Color #000000 100 % rgba(255, 255, 255…" at bounding box center [39, 95] width 78 height 119
click at [97, 122] on div at bounding box center [276, 177] width 401 height 323
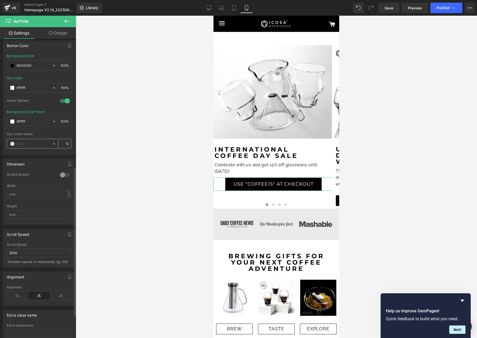
click at [13, 146] on span at bounding box center [12, 144] width 4 height 4
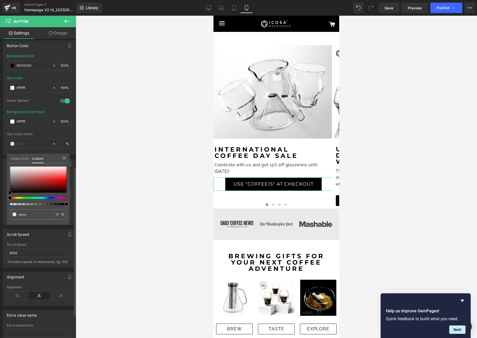
type input "#000000"
type input "100"
type input "#000000"
type input "100"
type input "#453e3e"
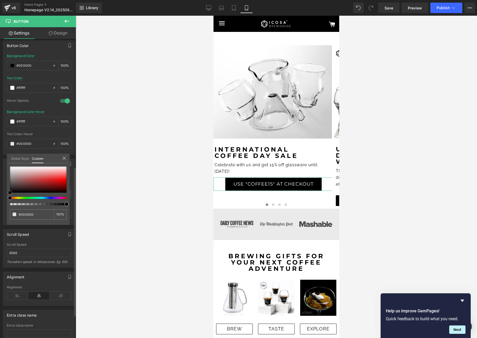
type input "#453e3e"
type input "#7c6363"
type input "#977676"
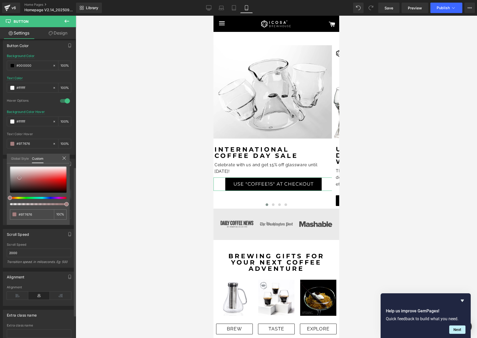
type input "#a37e7e"
type input "#896565"
type input "#050505"
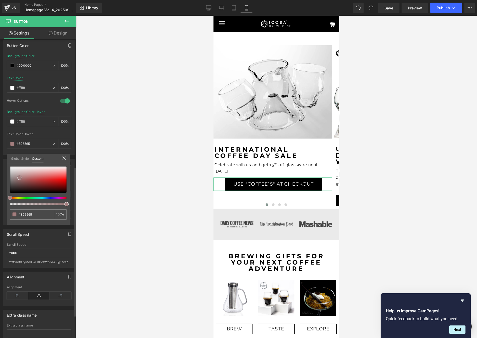
type input "#050505"
type input "#000000"
drag, startPoint x: 10, startPoint y: 192, endPoint x: 1, endPoint y: 215, distance: 25.5
click at [1, 155] on div "Button Color rgba(0, 0, 0, 1) Background Color #000000 100 % rgba(255, 255, 255…" at bounding box center [39, 95] width 78 height 119
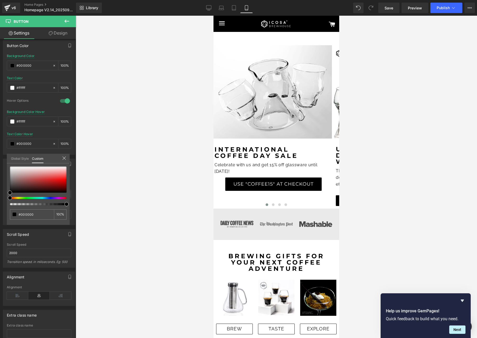
click at [142, 182] on div at bounding box center [276, 177] width 401 height 323
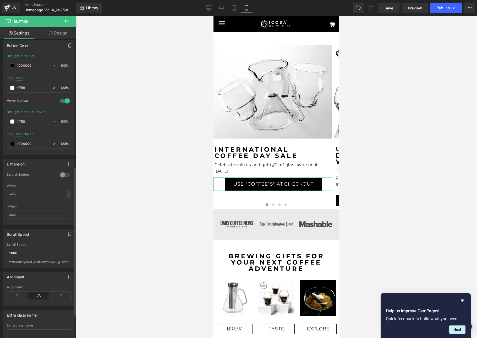
click at [63, 178] on div at bounding box center [65, 175] width 13 height 8
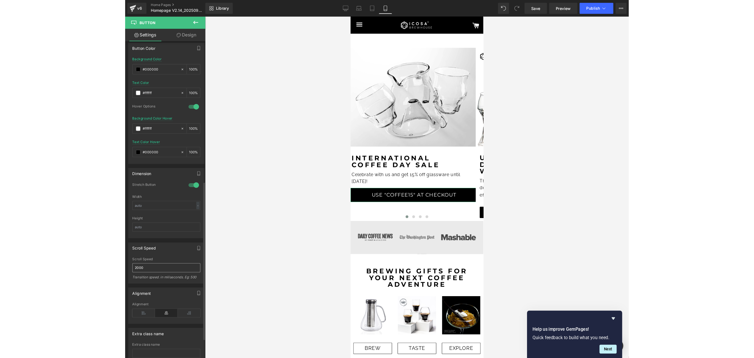
scroll to position [300, 0]
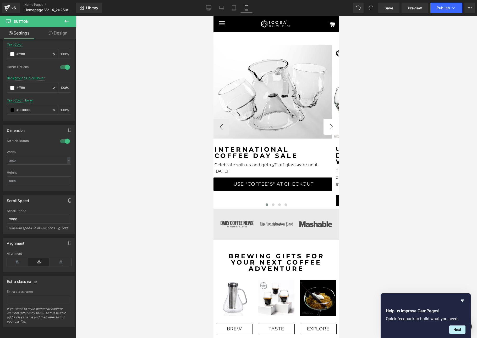
click at [326, 127] on button "›" at bounding box center [331, 127] width 16 height 16
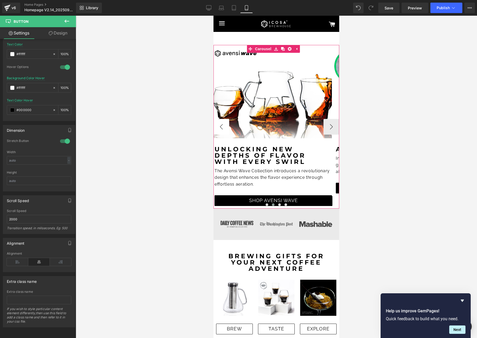
click at [222, 123] on button "‹" at bounding box center [221, 127] width 16 height 16
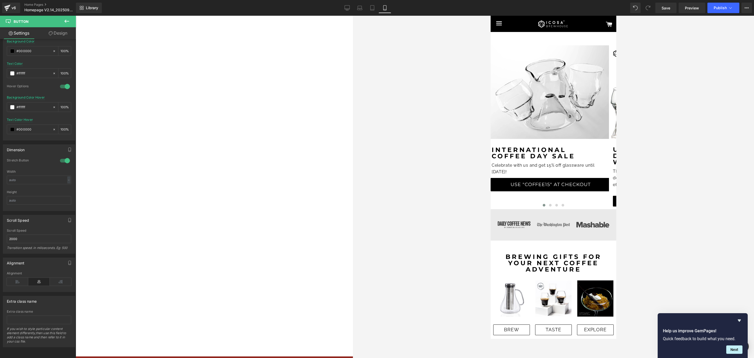
scroll to position [281, 0]
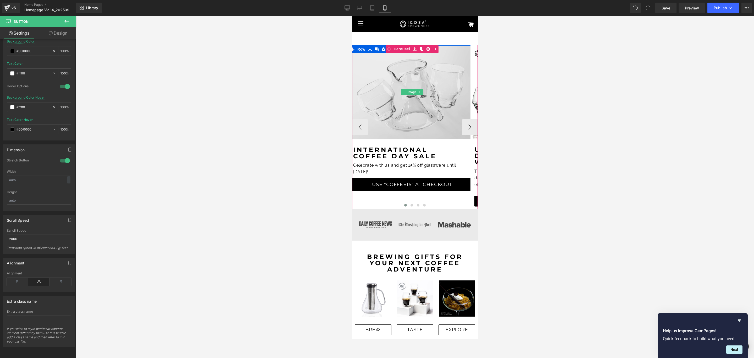
click at [428, 82] on img at bounding box center [412, 91] width 126 height 93
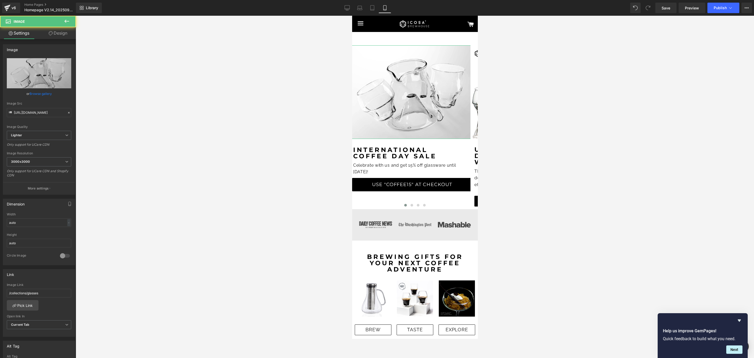
click at [63, 33] on link "Design" at bounding box center [58, 33] width 38 height 12
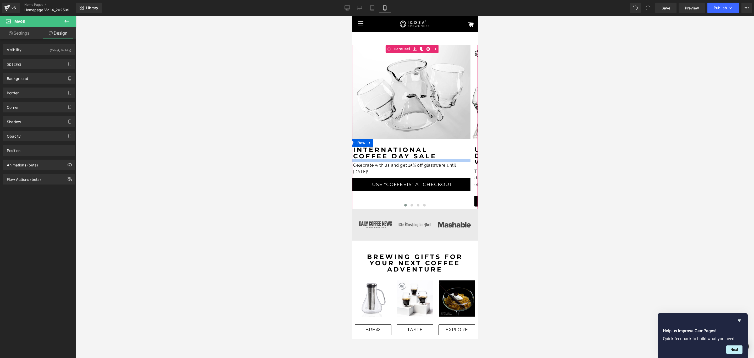
click at [372, 157] on strong "COFFEE DAY SALE" at bounding box center [394, 156] width 83 height 8
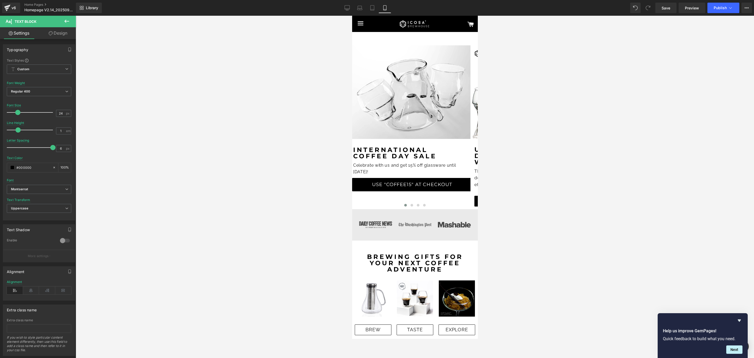
click at [63, 34] on link "Design" at bounding box center [58, 33] width 38 height 12
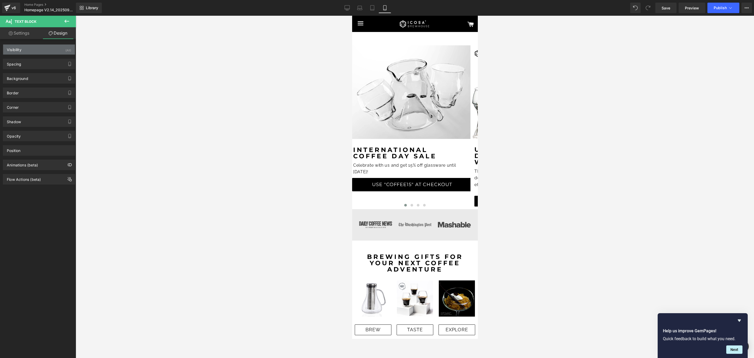
click at [63, 50] on div "Visibility (All)" at bounding box center [39, 49] width 72 height 10
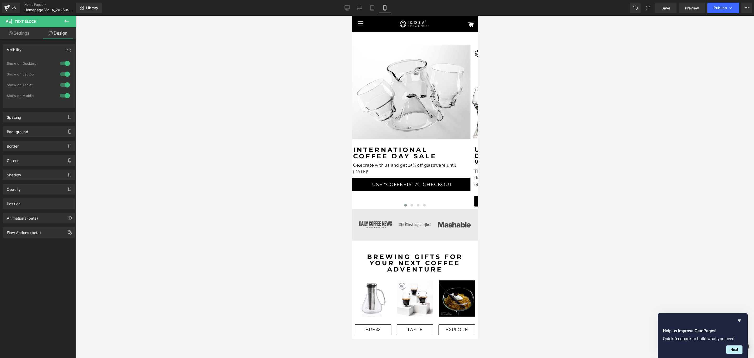
click at [61, 64] on div at bounding box center [65, 63] width 13 height 8
click at [64, 76] on div at bounding box center [65, 74] width 13 height 8
click at [383, 155] on strong "COFFEE DAY SALE" at bounding box center [394, 156] width 83 height 8
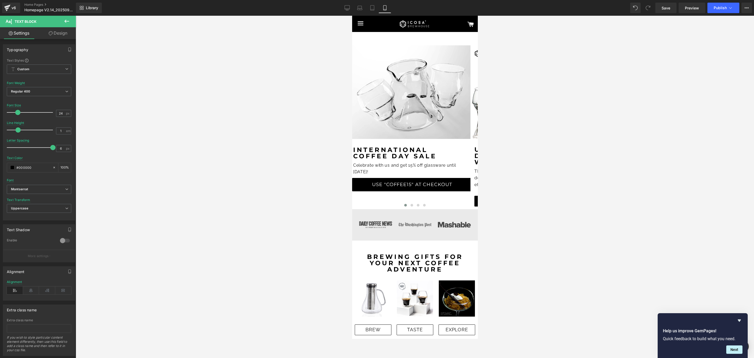
click at [64, 33] on link "Design" at bounding box center [58, 33] width 38 height 12
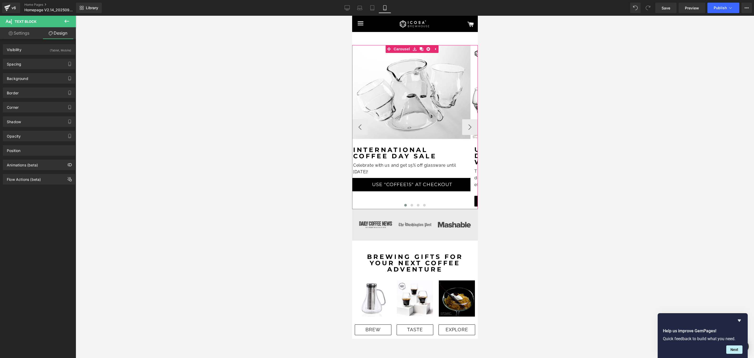
click at [364, 164] on span "Row" at bounding box center [361, 166] width 8 height 6
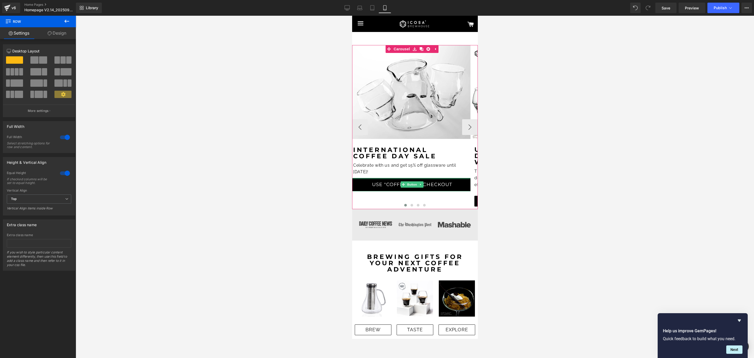
click at [403, 172] on p "Celebrate with us and get 15% off glassware until [DATE]!" at bounding box center [412, 168] width 118 height 13
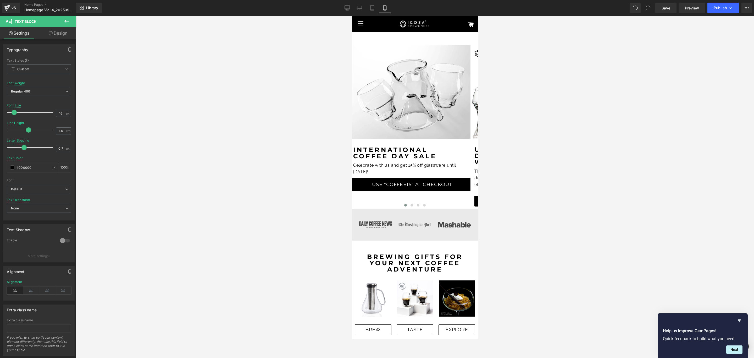
click at [62, 33] on link "Design" at bounding box center [58, 33] width 38 height 12
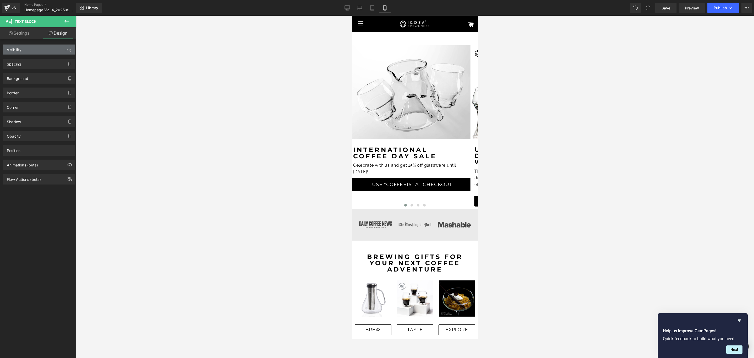
click at [56, 52] on div "Visibility (All)" at bounding box center [39, 49] width 72 height 10
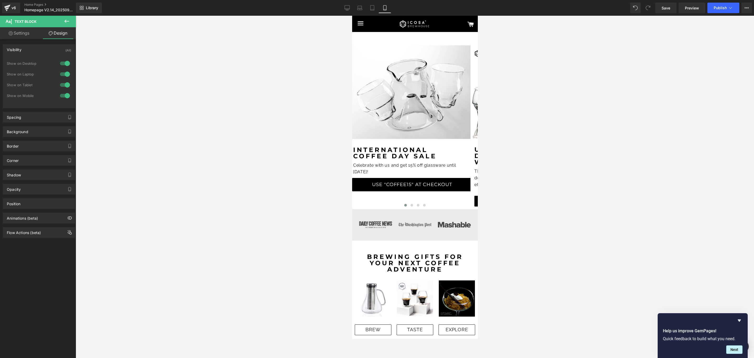
click at [61, 60] on div at bounding box center [65, 63] width 13 height 8
click at [64, 74] on div at bounding box center [65, 74] width 13 height 8
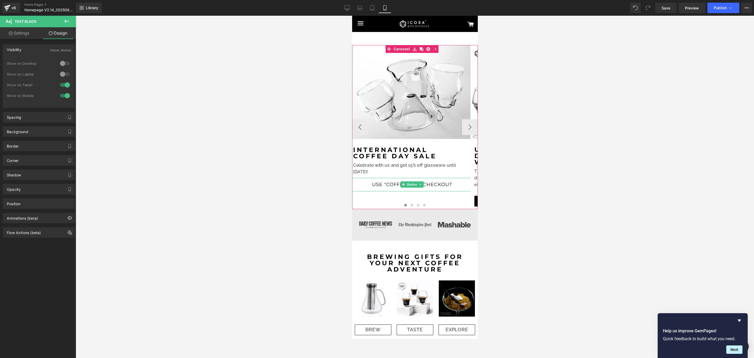
click at [380, 183] on span "USE "COFFEE15" AT CHECKOUT" at bounding box center [412, 185] width 80 height 8
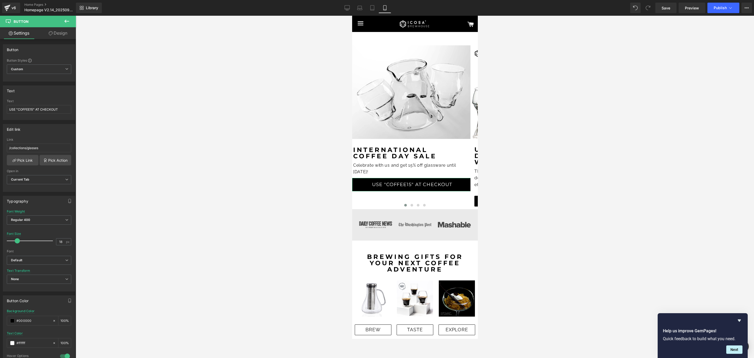
click at [65, 38] on link "Design" at bounding box center [58, 33] width 38 height 12
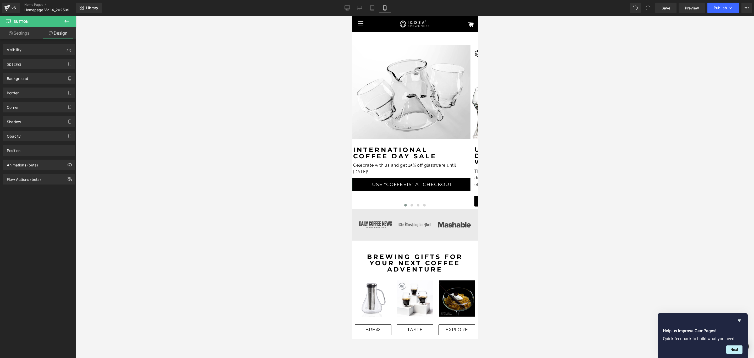
click at [67, 55] on div "Spacing [GEOGRAPHIC_DATA] 0px 0 0px 0 0px 0 0px 0 [GEOGRAPHIC_DATA] 10px 10 30p…" at bounding box center [39, 62] width 78 height 14
click at [65, 51] on div "(All)" at bounding box center [68, 48] width 6 height 9
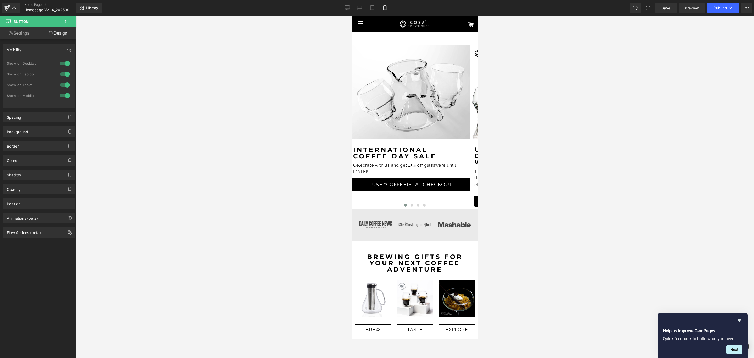
click at [65, 64] on div at bounding box center [65, 63] width 13 height 8
click at [65, 74] on div at bounding box center [65, 74] width 13 height 8
click at [19, 35] on link "Settings" at bounding box center [19, 33] width 38 height 12
type input "100"
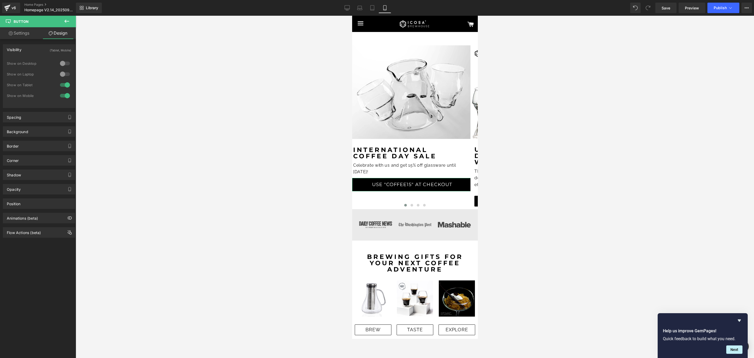
type input "100"
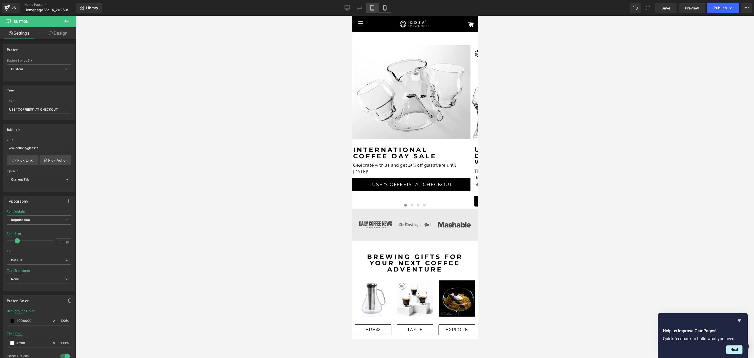
click at [370, 10] on link "Tablet" at bounding box center [372, 8] width 13 height 10
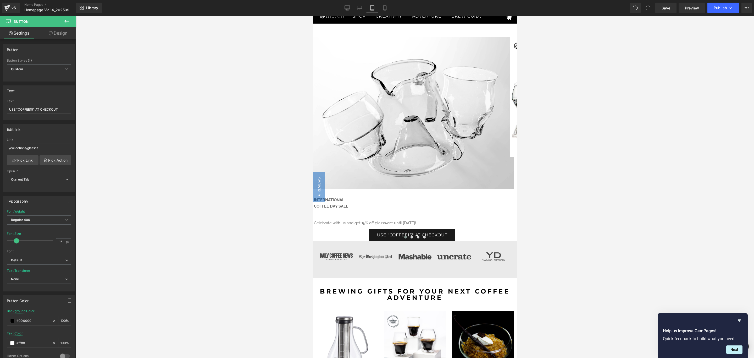
scroll to position [0, 0]
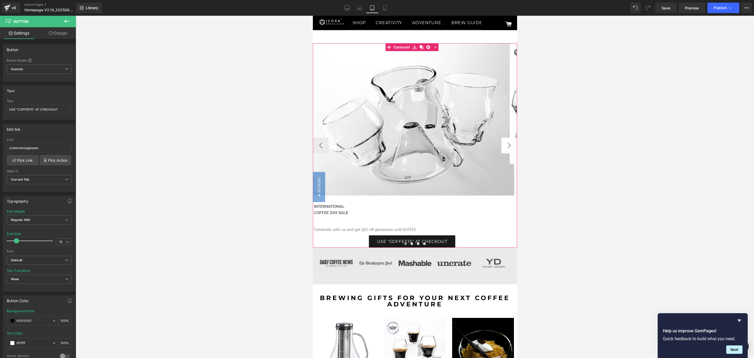
click at [506, 144] on button "›" at bounding box center [509, 145] width 16 height 16
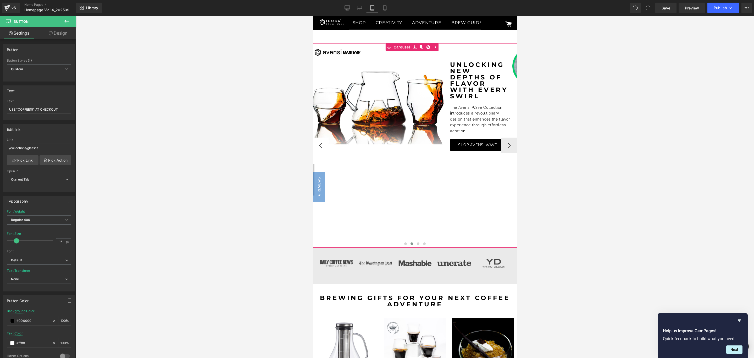
click at [321, 146] on button "‹" at bounding box center [321, 145] width 16 height 16
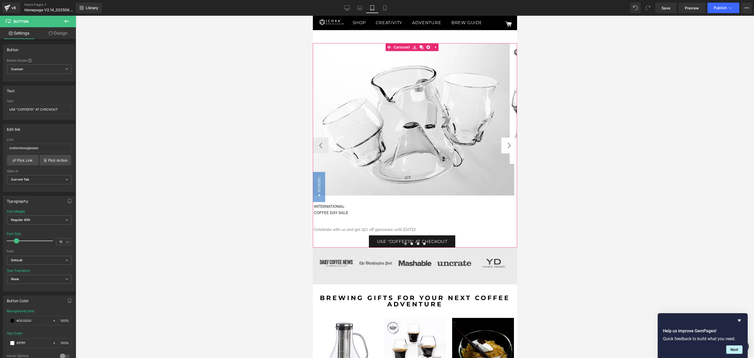
click at [504, 147] on button "›" at bounding box center [509, 145] width 16 height 16
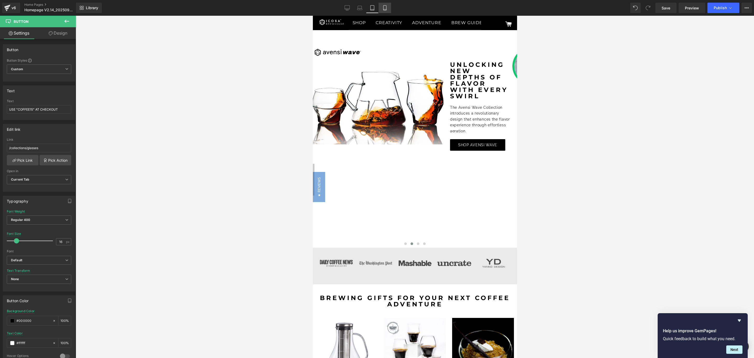
click at [387, 7] on icon at bounding box center [384, 7] width 5 height 5
type input "18"
type input "100"
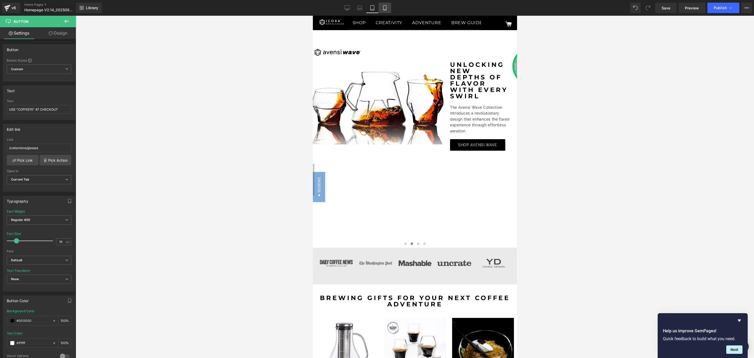
type input "100"
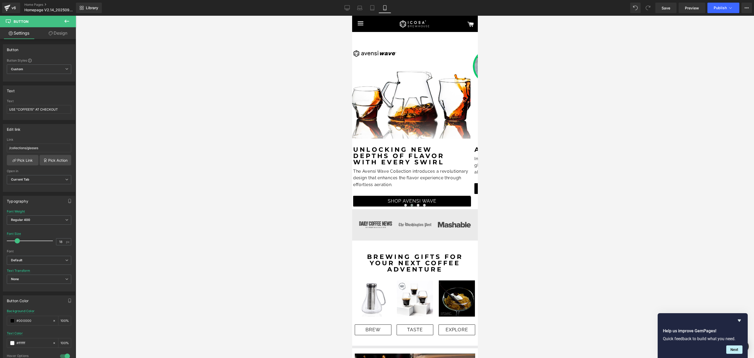
click at [59, 34] on link "Design" at bounding box center [58, 33] width 38 height 12
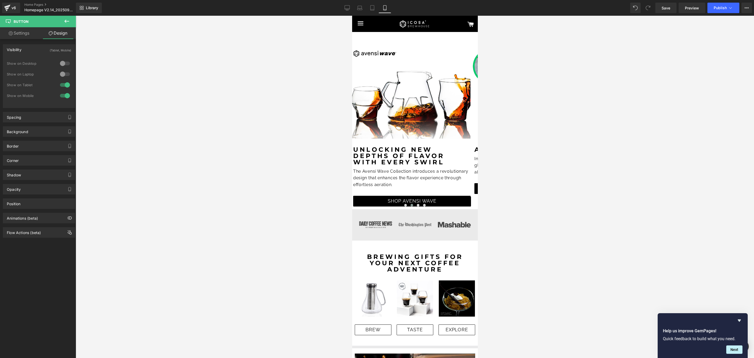
click at [63, 86] on div at bounding box center [65, 85] width 13 height 8
click at [358, 124] on button "‹" at bounding box center [360, 127] width 16 height 16
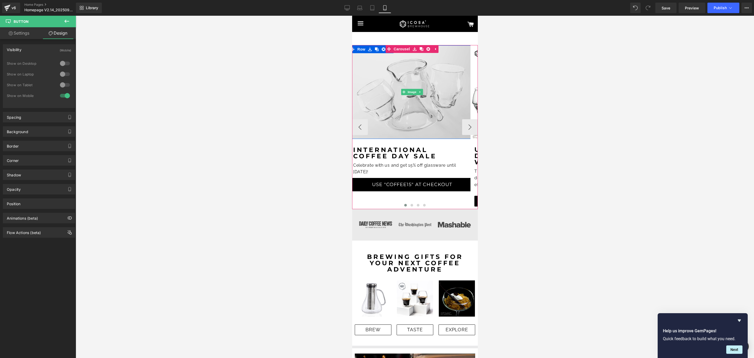
click at [404, 114] on img at bounding box center [412, 91] width 126 height 93
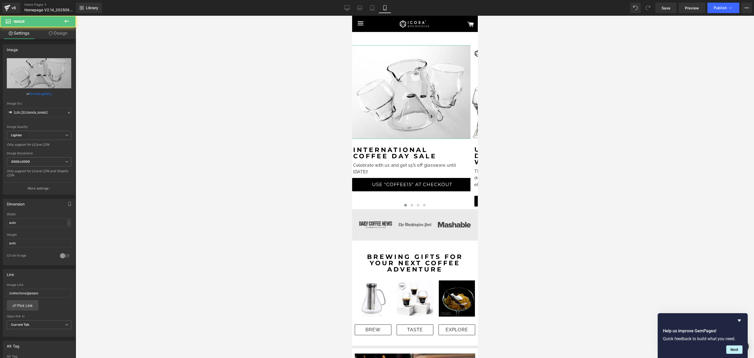
click at [63, 38] on link "Design" at bounding box center [58, 33] width 38 height 12
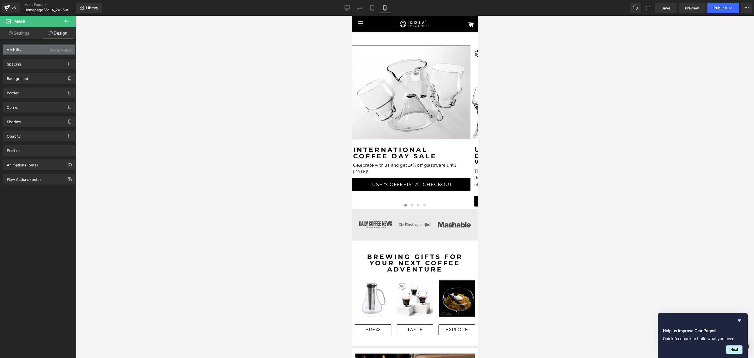
click at [63, 50] on div "(Tablet, Mobile)" at bounding box center [60, 48] width 21 height 9
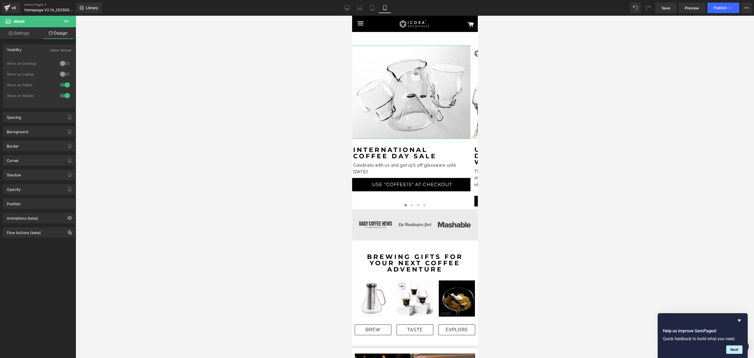
click at [65, 87] on div at bounding box center [65, 85] width 13 height 8
click at [399, 151] on span at bounding box center [397, 153] width 5 height 6
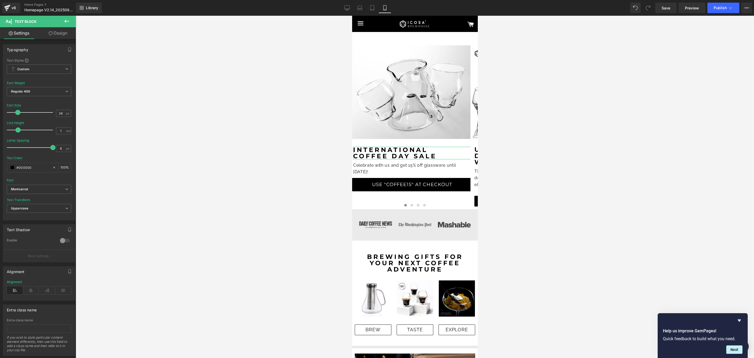
click at [63, 34] on link "Design" at bounding box center [58, 33] width 38 height 12
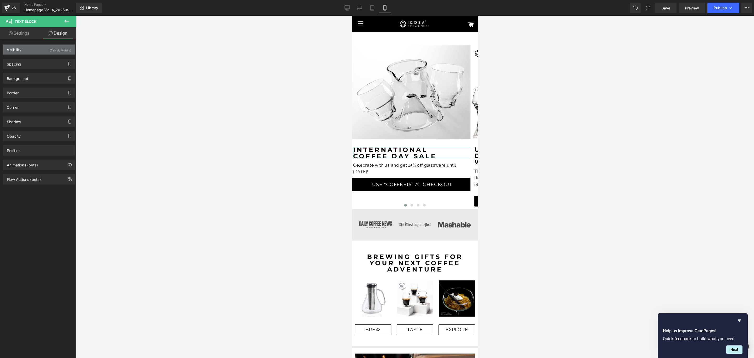
click at [65, 51] on div "(Tablet, Mobile)" at bounding box center [60, 48] width 21 height 9
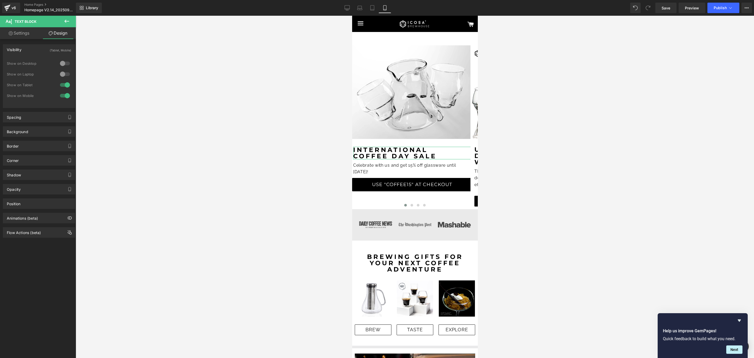
click at [62, 82] on div at bounding box center [65, 85] width 13 height 8
click at [390, 169] on p "Celebrate with us and get 15% off glassware until [DATE]!" at bounding box center [412, 168] width 118 height 13
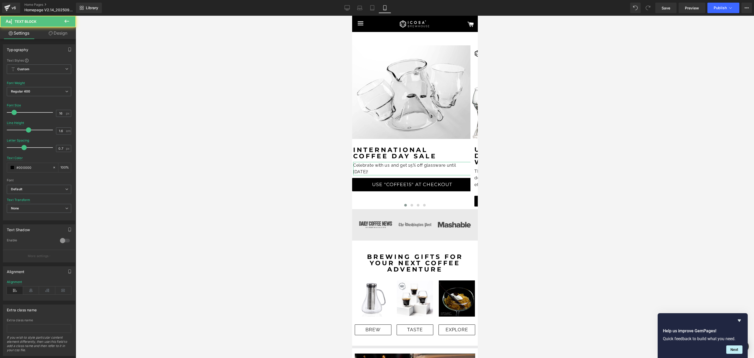
click at [62, 29] on link "Design" at bounding box center [58, 33] width 38 height 12
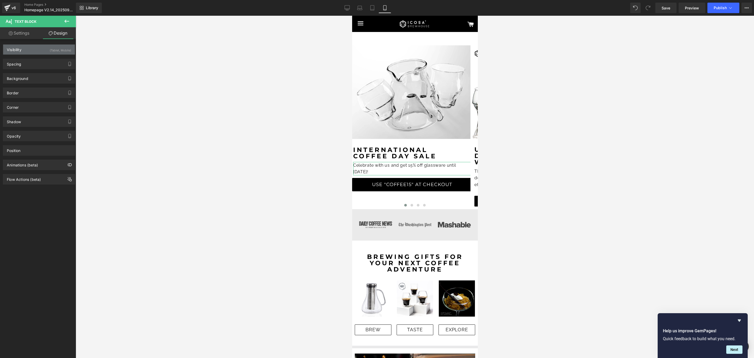
click at [62, 46] on div "(Tablet, Mobile)" at bounding box center [60, 48] width 21 height 9
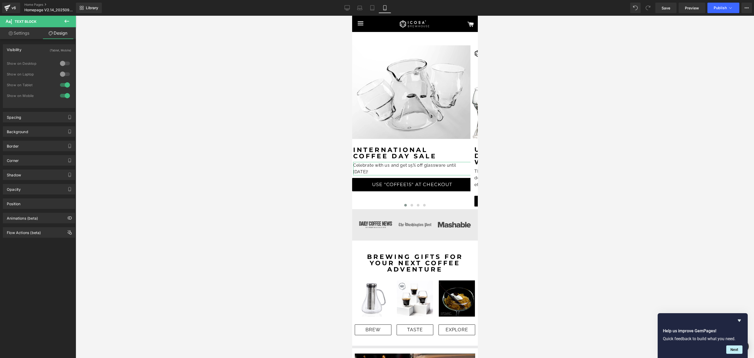
click at [65, 87] on div at bounding box center [65, 85] width 13 height 8
click at [371, 181] on link "USE "COFFEE15" AT CHECKOUT" at bounding box center [412, 184] width 120 height 13
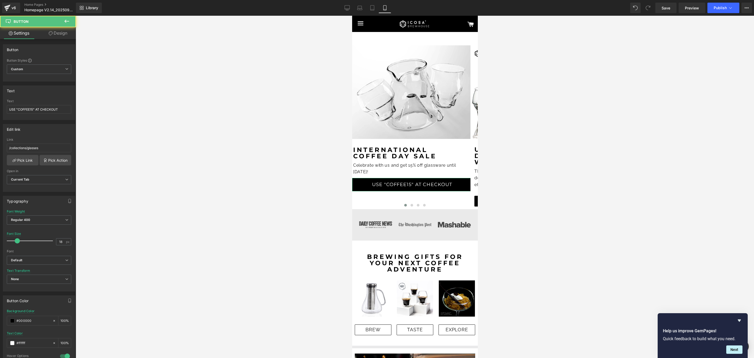
click at [59, 38] on link "Design" at bounding box center [58, 33] width 38 height 12
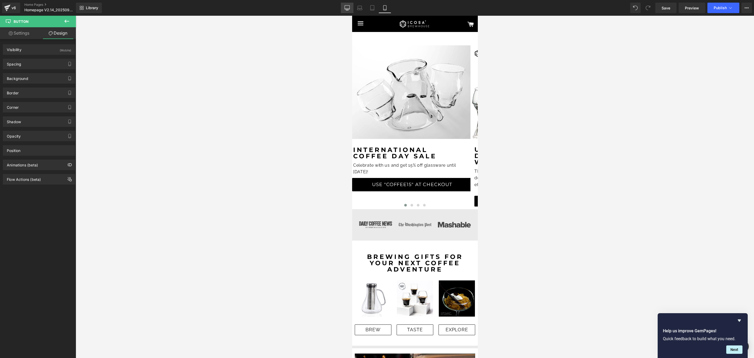
click at [347, 9] on icon at bounding box center [347, 7] width 5 height 4
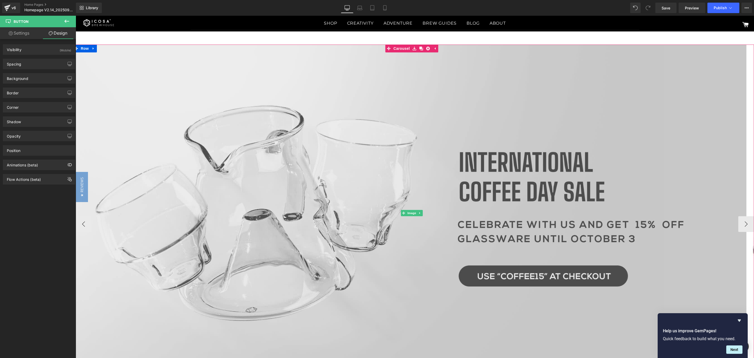
click at [301, 122] on img at bounding box center [412, 212] width 678 height 337
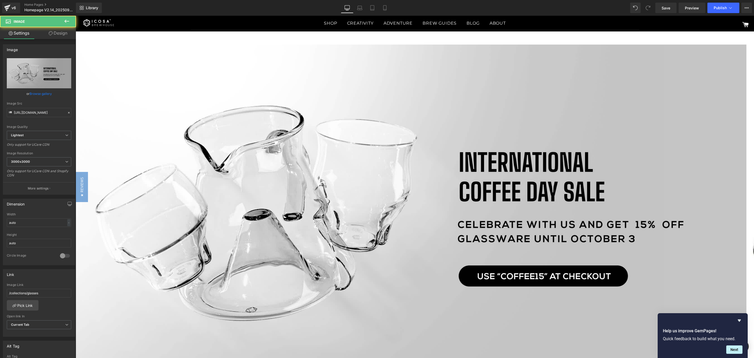
click at [64, 31] on link "Design" at bounding box center [58, 33] width 38 height 12
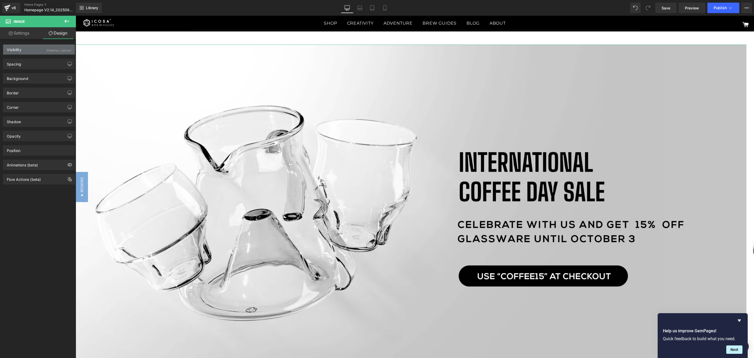
click at [64, 45] on div "(Desktop, Laptop)" at bounding box center [58, 48] width 25 height 9
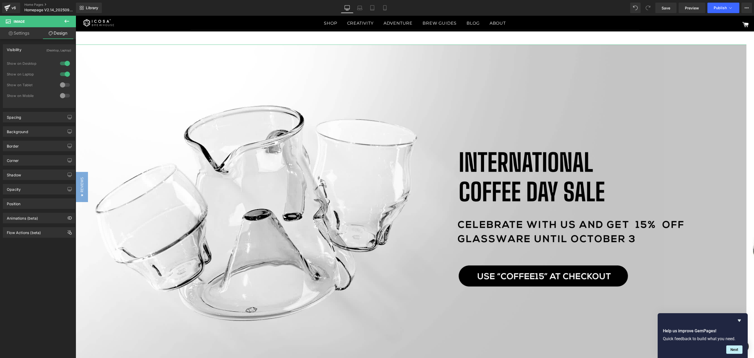
click at [62, 84] on div at bounding box center [65, 85] width 13 height 8
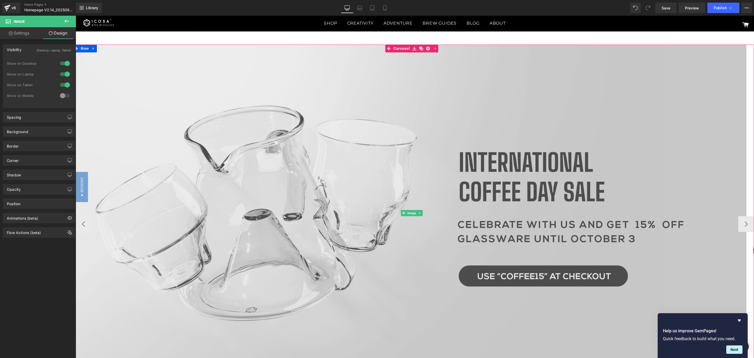
click at [188, 108] on img at bounding box center [412, 212] width 678 height 337
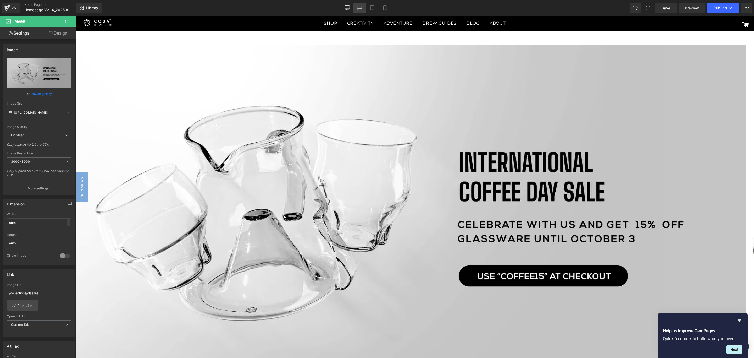
click at [360, 7] on icon at bounding box center [359, 7] width 5 height 5
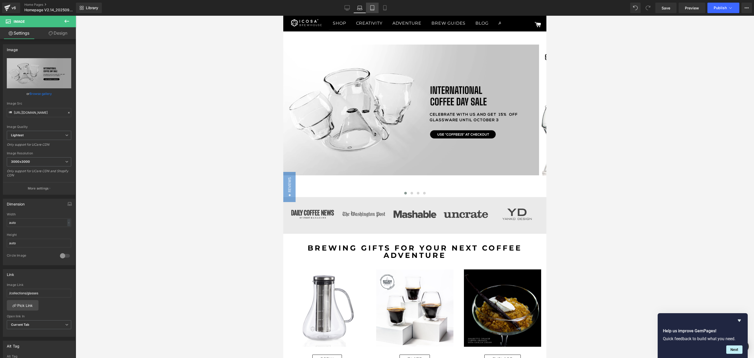
click at [371, 8] on icon at bounding box center [372, 7] width 5 height 5
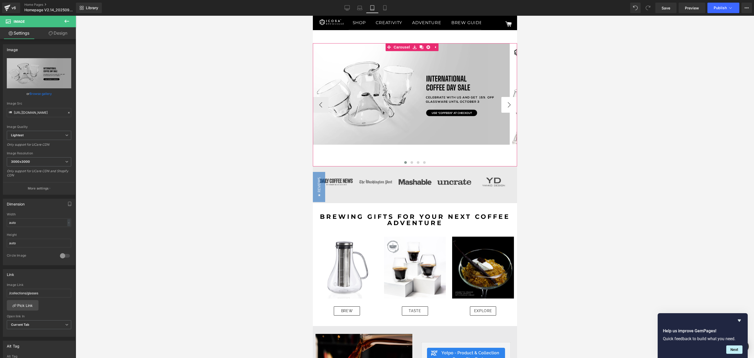
click at [504, 99] on button "›" at bounding box center [509, 105] width 16 height 16
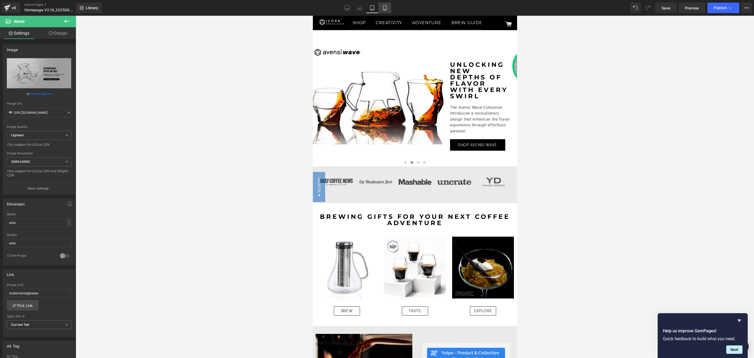
click at [380, 5] on link "Mobile" at bounding box center [384, 8] width 13 height 10
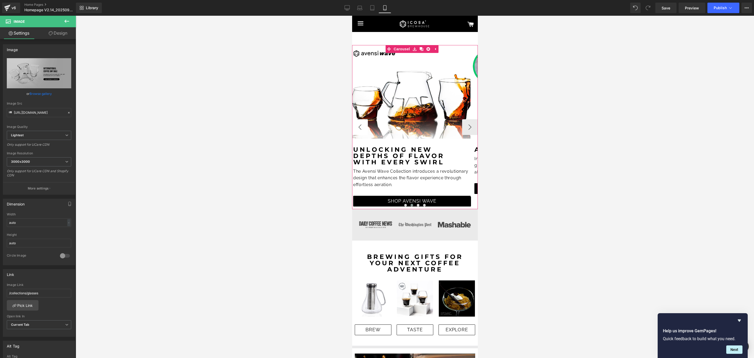
click at [361, 122] on button "‹" at bounding box center [360, 127] width 16 height 16
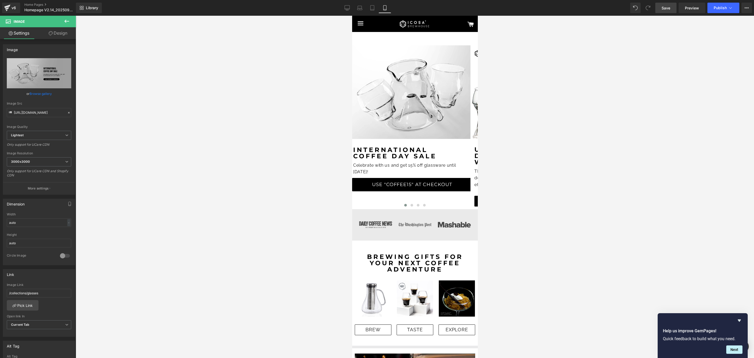
click at [664, 10] on link "Save" at bounding box center [665, 8] width 21 height 10
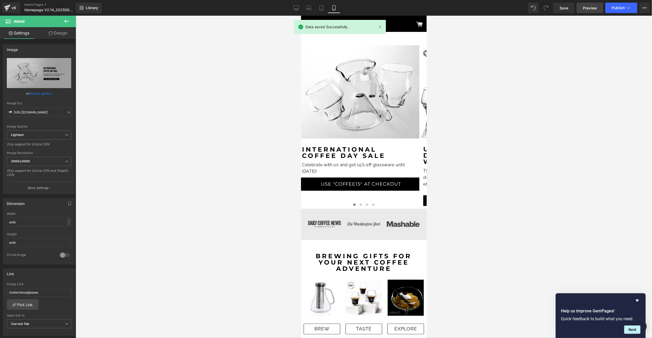
click at [580, 8] on link "Preview" at bounding box center [590, 8] width 27 height 10
click at [630, 11] on button "Publish" at bounding box center [621, 8] width 32 height 10
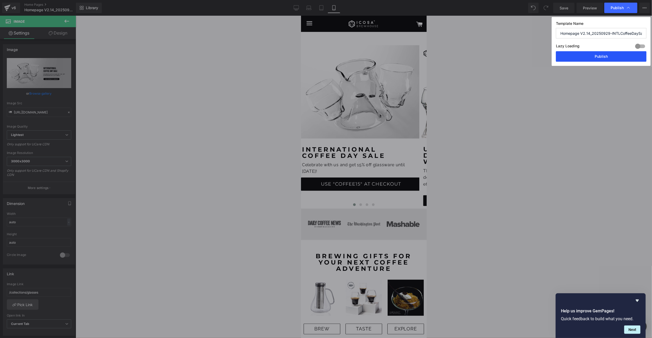
click at [614, 56] on button "Publish" at bounding box center [601, 56] width 91 height 10
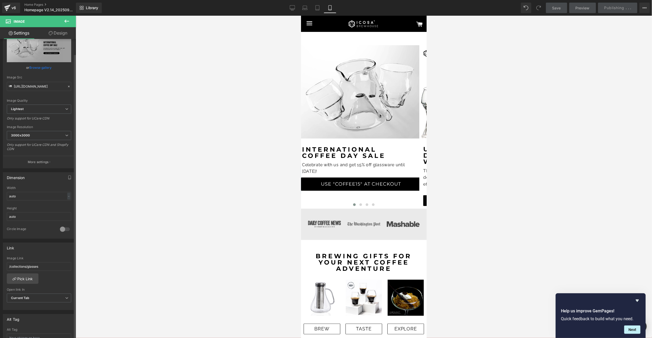
scroll to position [39, 0]
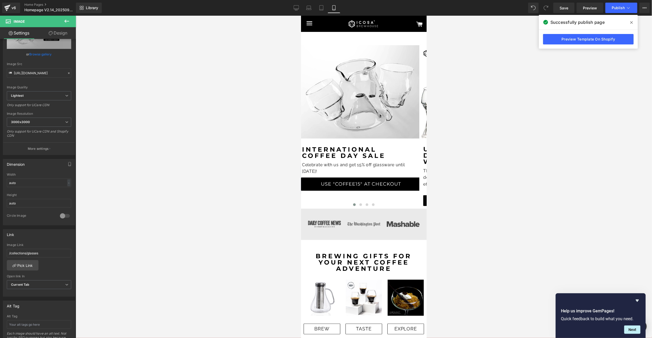
click at [631, 22] on icon at bounding box center [631, 22] width 3 height 4
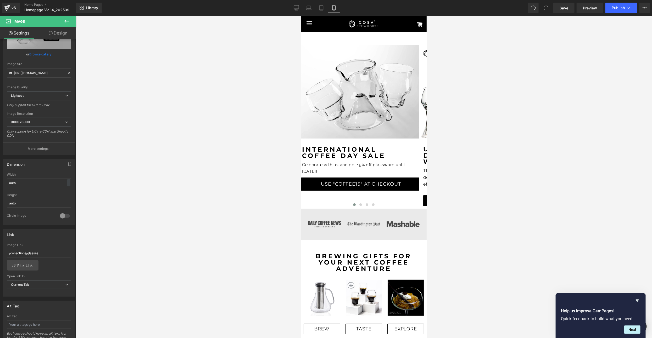
drag, startPoint x: 295, startPoint y: 6, endPoint x: 303, endPoint y: 1, distance: 9.6
click at [295, 6] on icon at bounding box center [296, 7] width 5 height 5
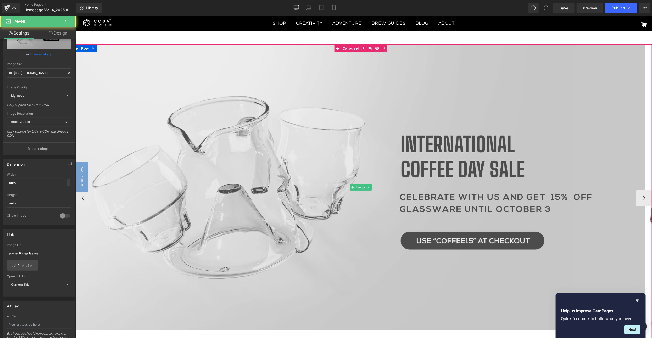
click at [177, 146] on img at bounding box center [361, 187] width 576 height 286
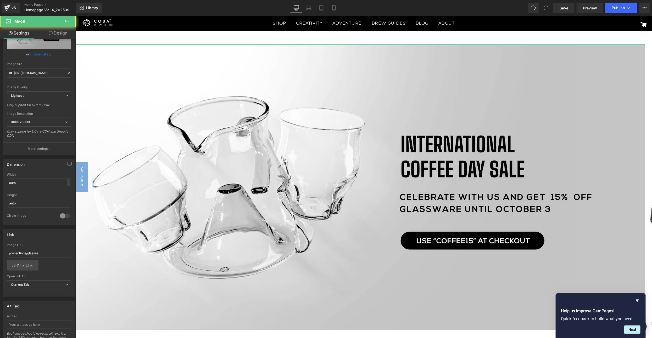
click at [56, 31] on link "Design" at bounding box center [58, 33] width 38 height 12
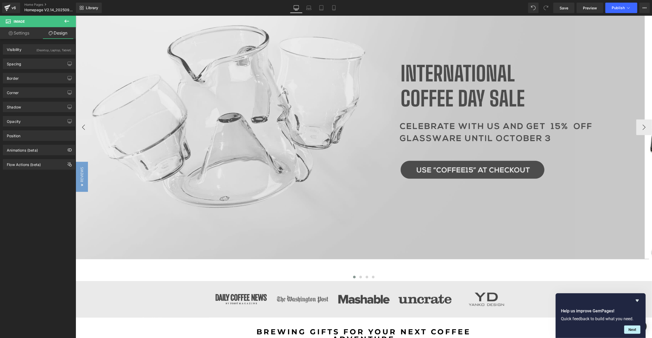
scroll to position [0, 0]
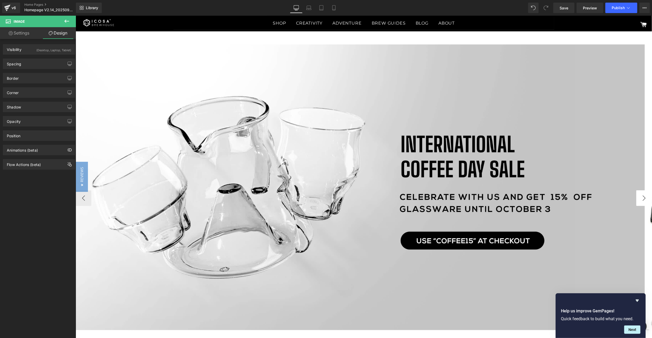
click at [641, 201] on button "›" at bounding box center [644, 198] width 16 height 16
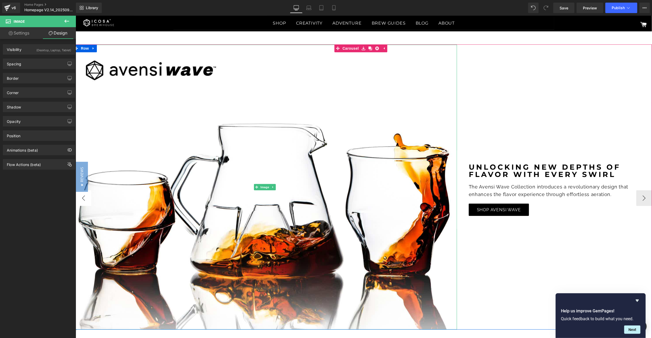
click at [80, 200] on button "‹" at bounding box center [83, 198] width 16 height 16
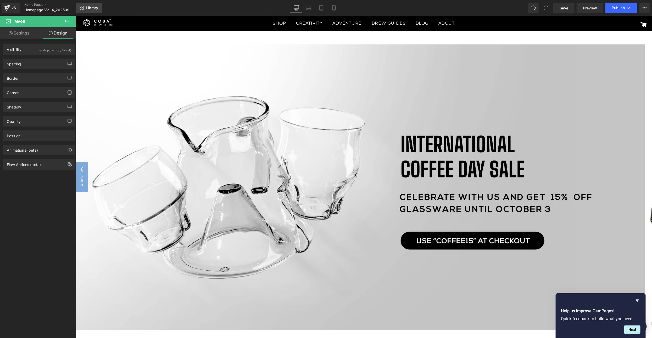
click at [84, 8] on link "Library" at bounding box center [89, 8] width 26 height 10
